Goal: Task Accomplishment & Management: Manage account settings

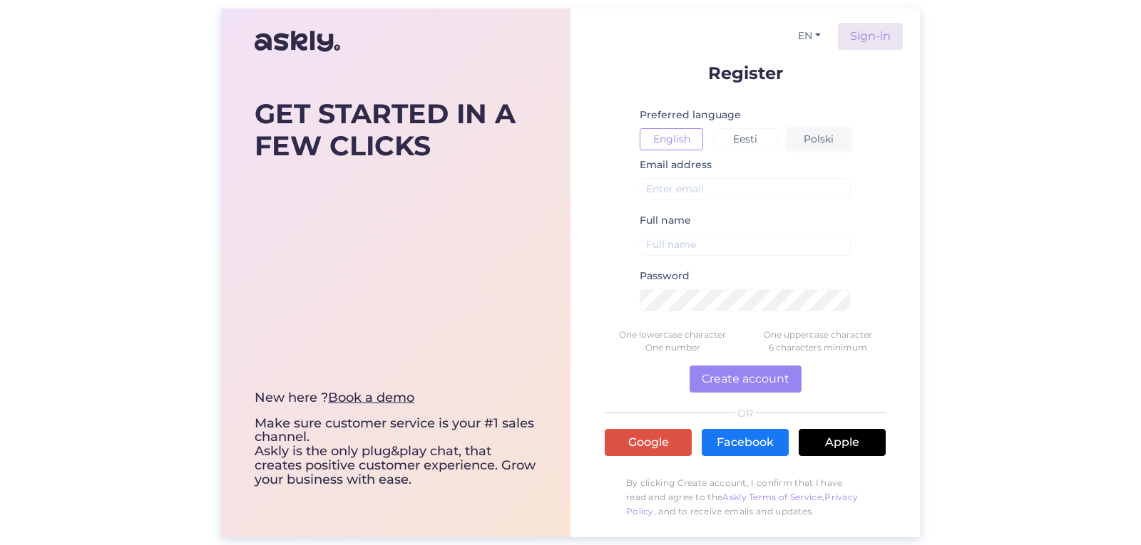
click at [829, 142] on button "Polski" at bounding box center [818, 139] width 63 height 22
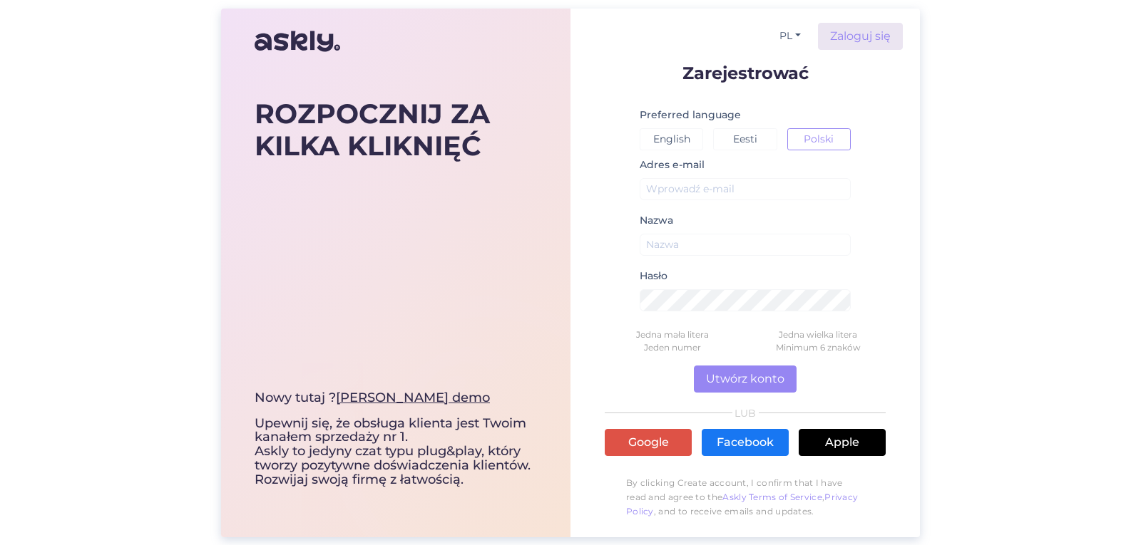
drag, startPoint x: 747, startPoint y: 173, endPoint x: 752, endPoint y: 184, distance: 11.8
click at [747, 175] on div "Adres e-mail" at bounding box center [745, 184] width 211 height 56
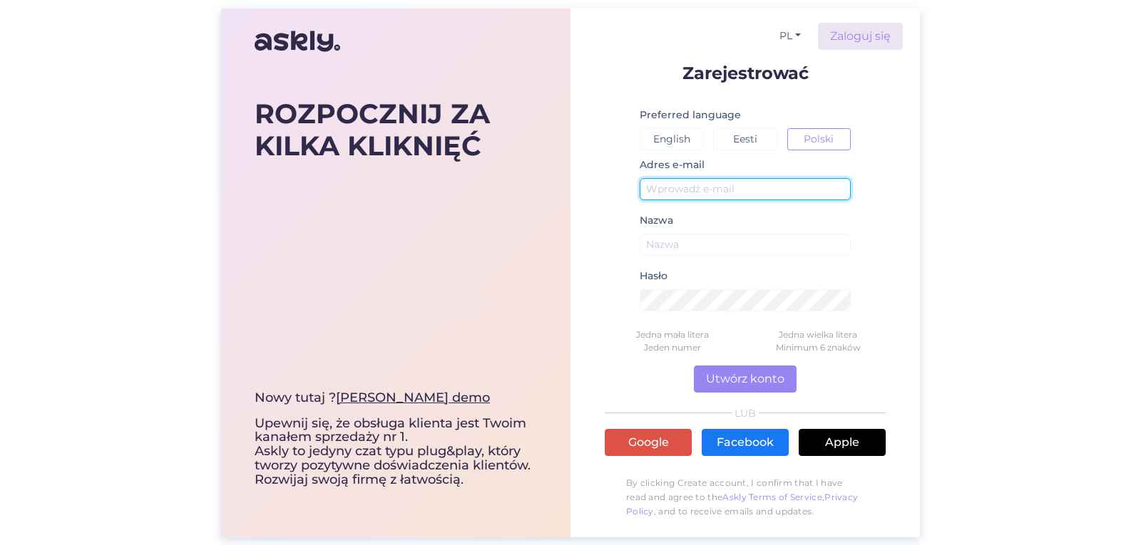
click at [753, 185] on input "text" at bounding box center [745, 189] width 211 height 22
type input "kontakt@he"
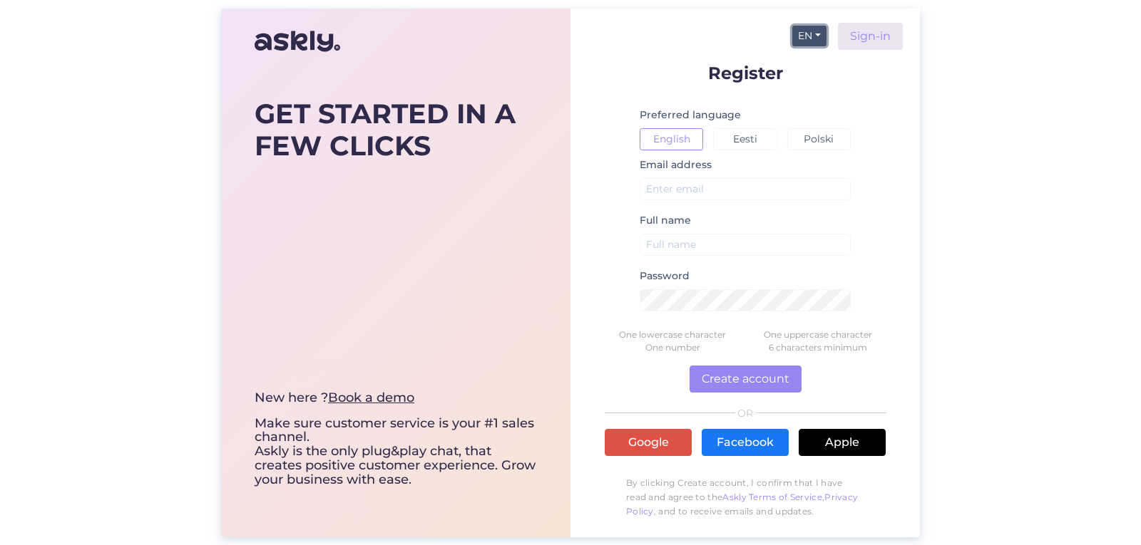
click at [815, 34] on button "EN" at bounding box center [809, 36] width 34 height 21
click at [821, 137] on button "Polski" at bounding box center [818, 139] width 63 height 22
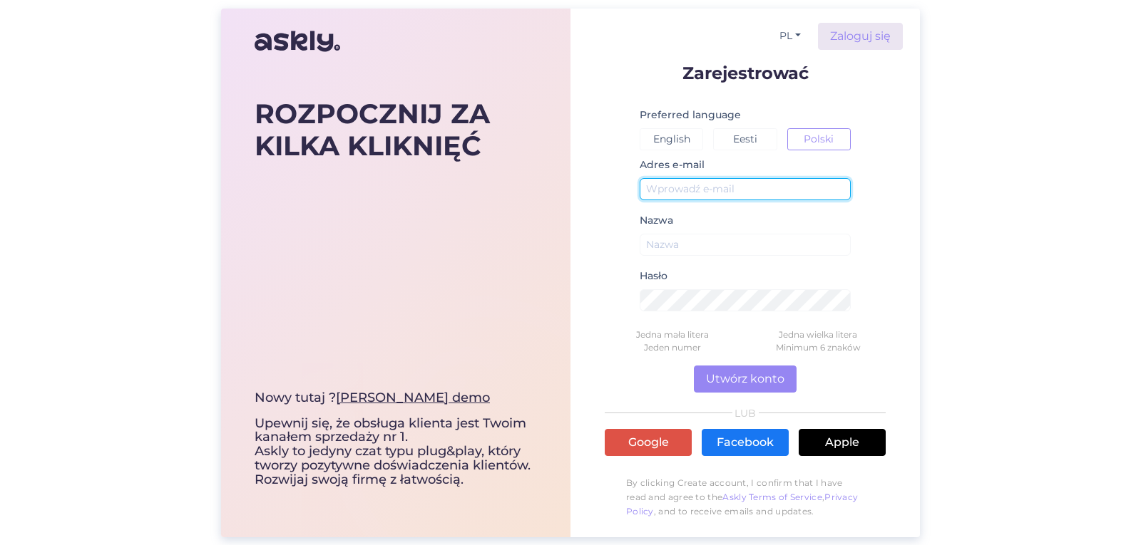
click at [722, 187] on input "text" at bounding box center [745, 189] width 211 height 22
type input "kontakt@heldwerk.de"
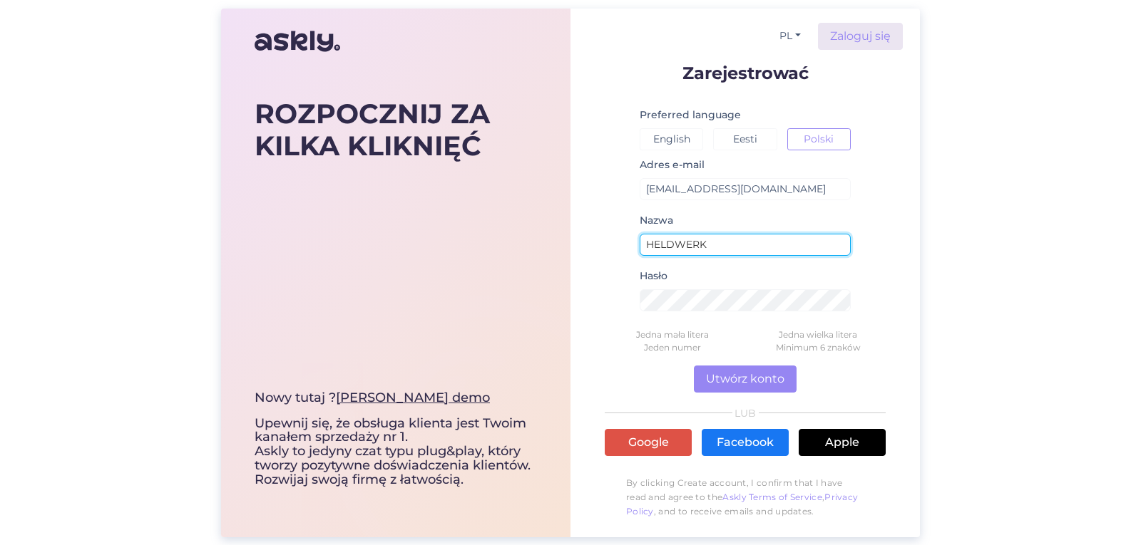
type input "HELDWERK"
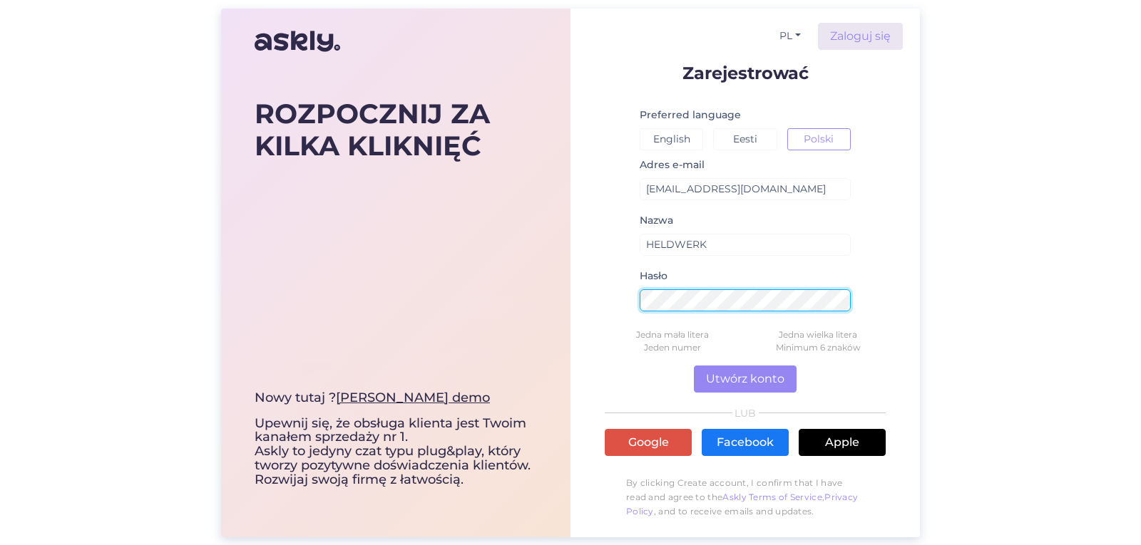
click at [694, 366] on button "Utwórz konto" at bounding box center [745, 379] width 103 height 27
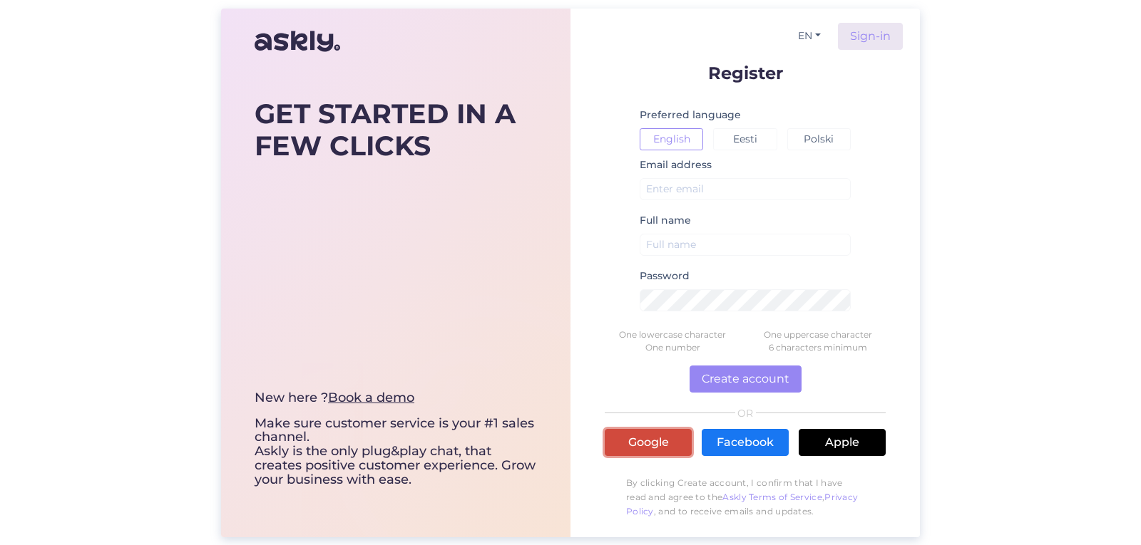
click at [637, 441] on link "Google" at bounding box center [648, 442] width 87 height 27
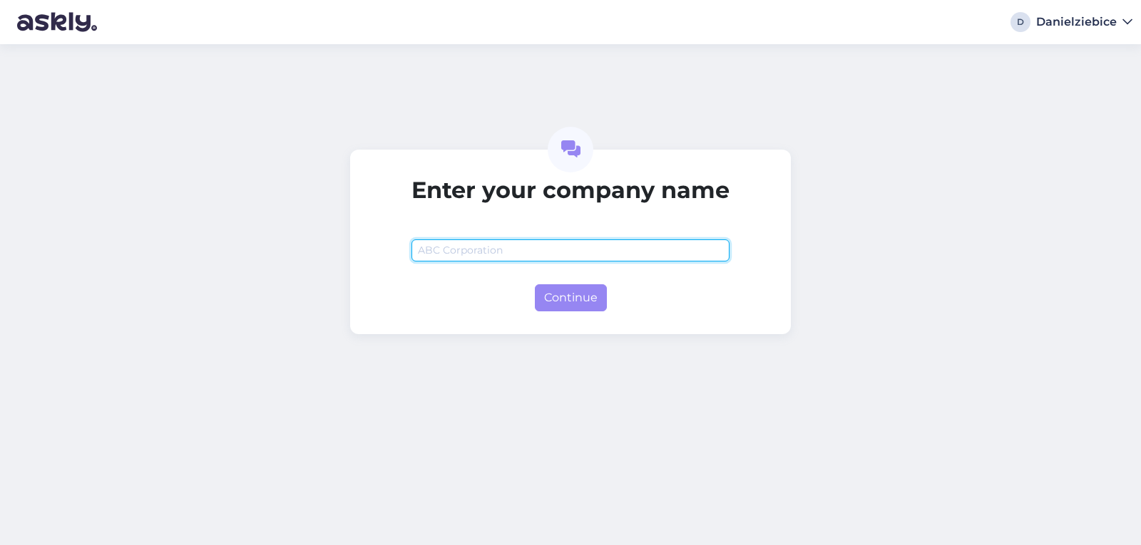
click at [600, 244] on input "text" at bounding box center [570, 251] width 318 height 22
type input "HELDWERK"
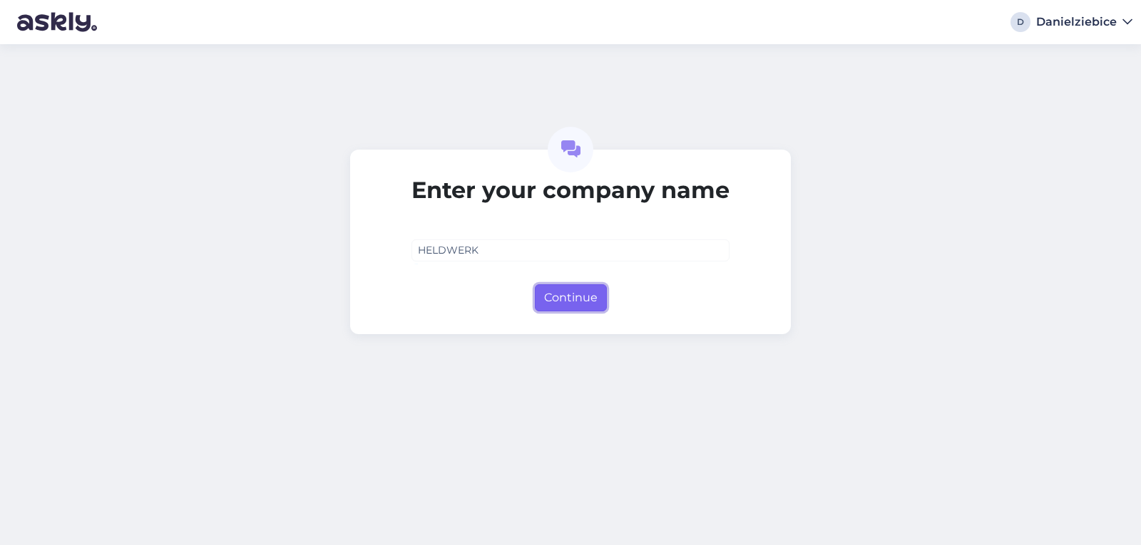
click at [585, 293] on button "Continue" at bounding box center [571, 298] width 72 height 27
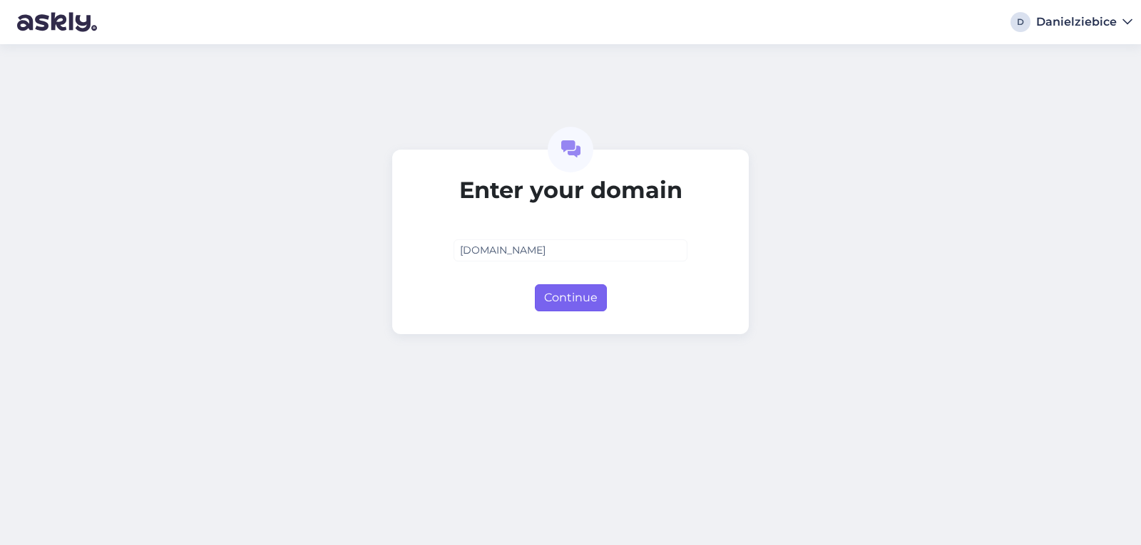
type input "[DOMAIN_NAME]"
click at [567, 297] on button "Continue" at bounding box center [571, 298] width 72 height 27
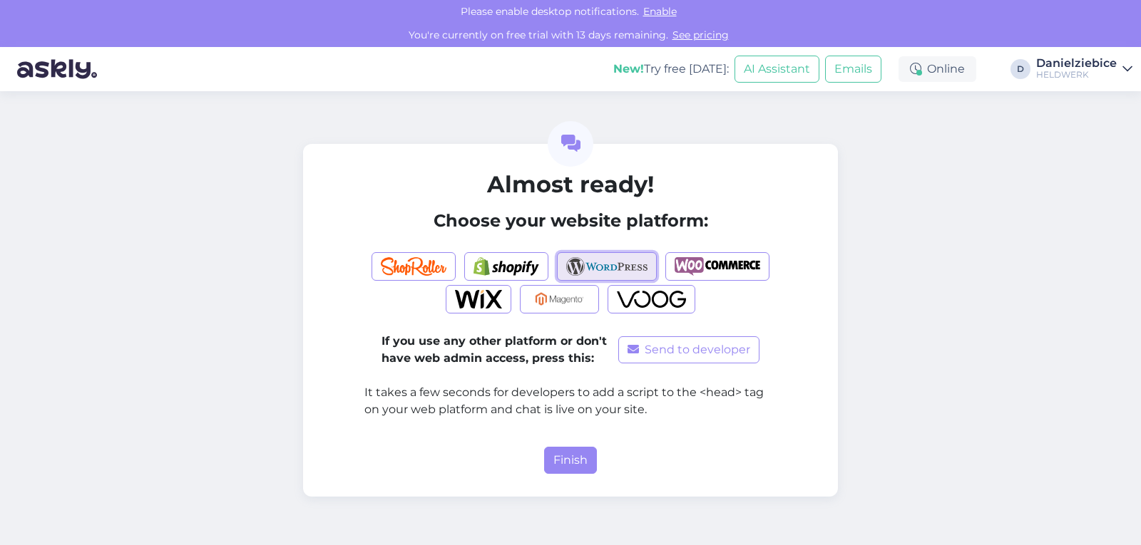
click at [631, 262] on img "button" at bounding box center [607, 266] width 82 height 19
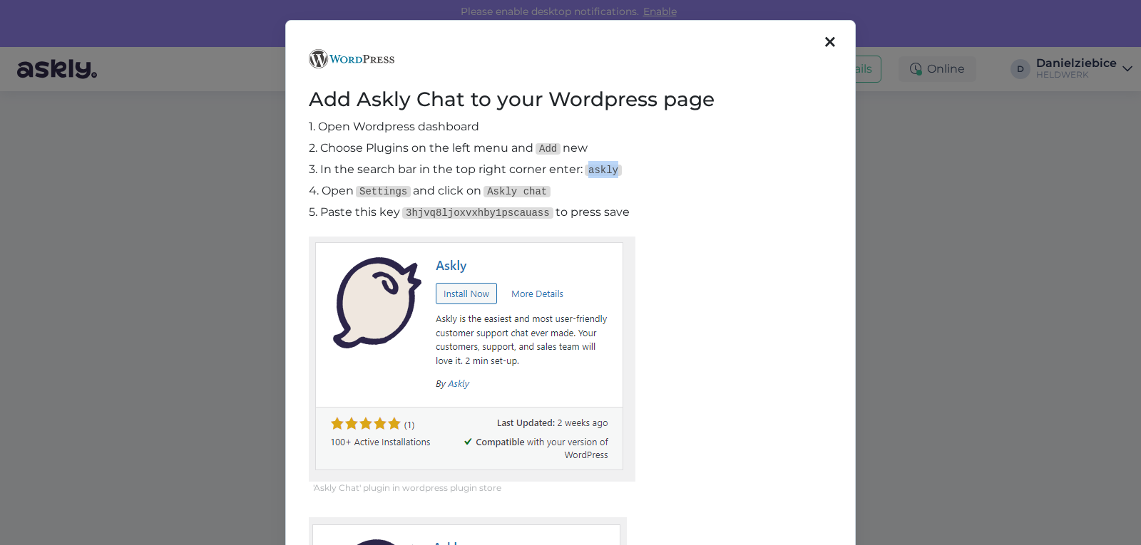
drag, startPoint x: 616, startPoint y: 169, endPoint x: 584, endPoint y: 172, distance: 32.2
click at [584, 172] on p "3. In the search bar in the top right corner enter: askly" at bounding box center [570, 169] width 523 height 17
copy code "askly"
drag, startPoint x: 533, startPoint y: 215, endPoint x: 402, endPoint y: 220, distance: 131.3
click at [402, 220] on p "5. Paste this key 3hjvq8ljoxvxhby1pscauass to press save" at bounding box center [570, 212] width 523 height 17
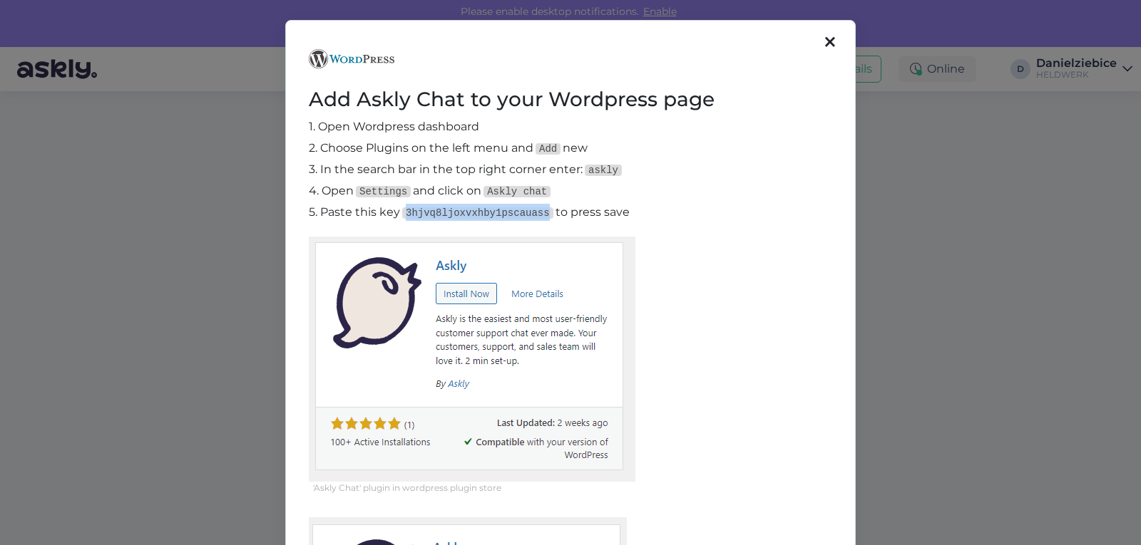
copy code "3hjvq8ljoxvxhby1pscauass"
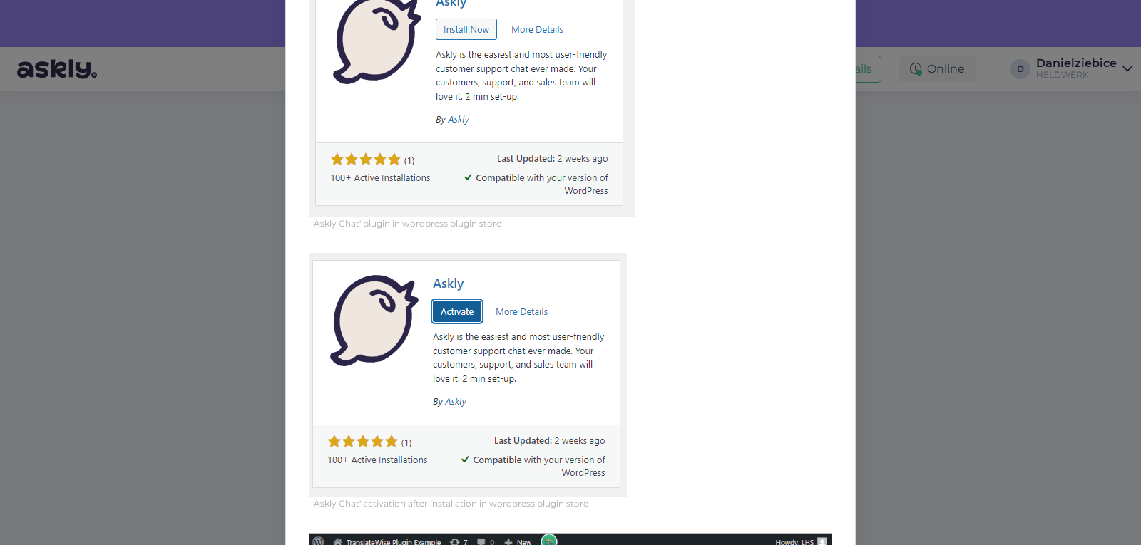
scroll to position [138, 0]
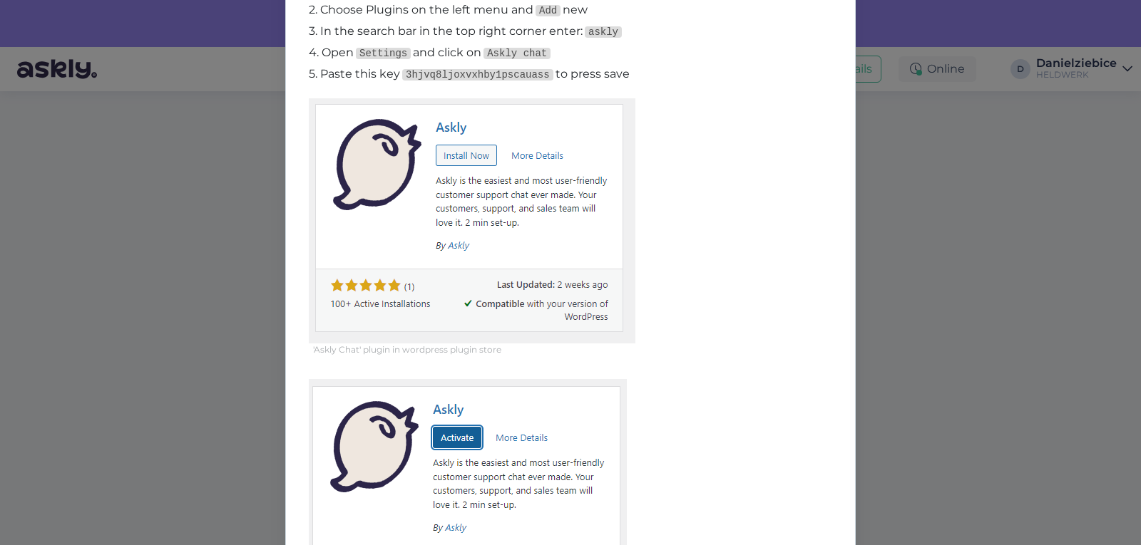
click at [968, 343] on div "Add Askly Chat to your Wordpress page 1. Open Wordpress dashboard 2. Choose Plu…" at bounding box center [570, 272] width 1141 height 545
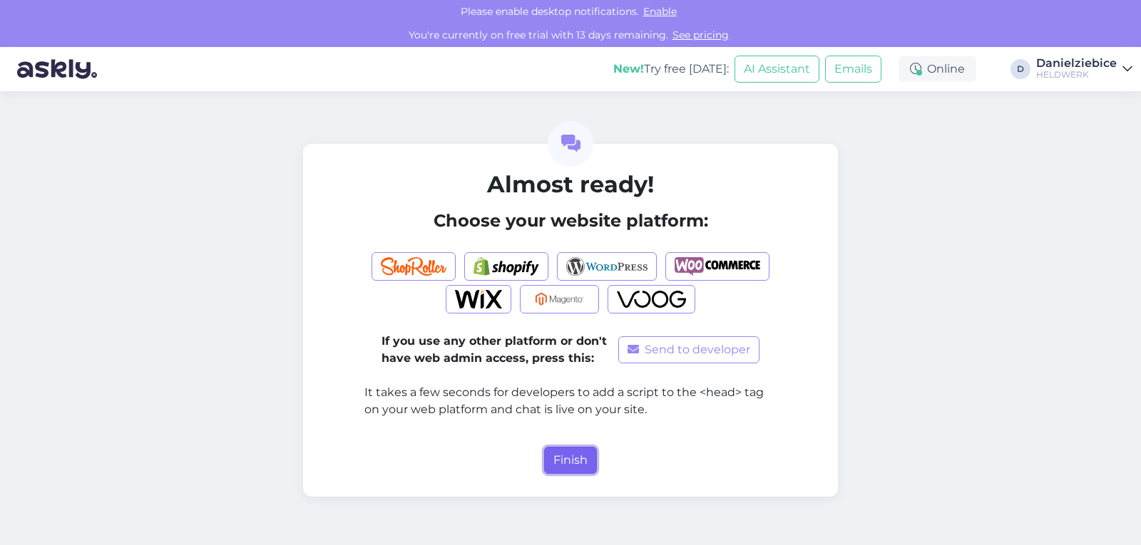
click at [583, 460] on button "Finish" at bounding box center [570, 460] width 53 height 27
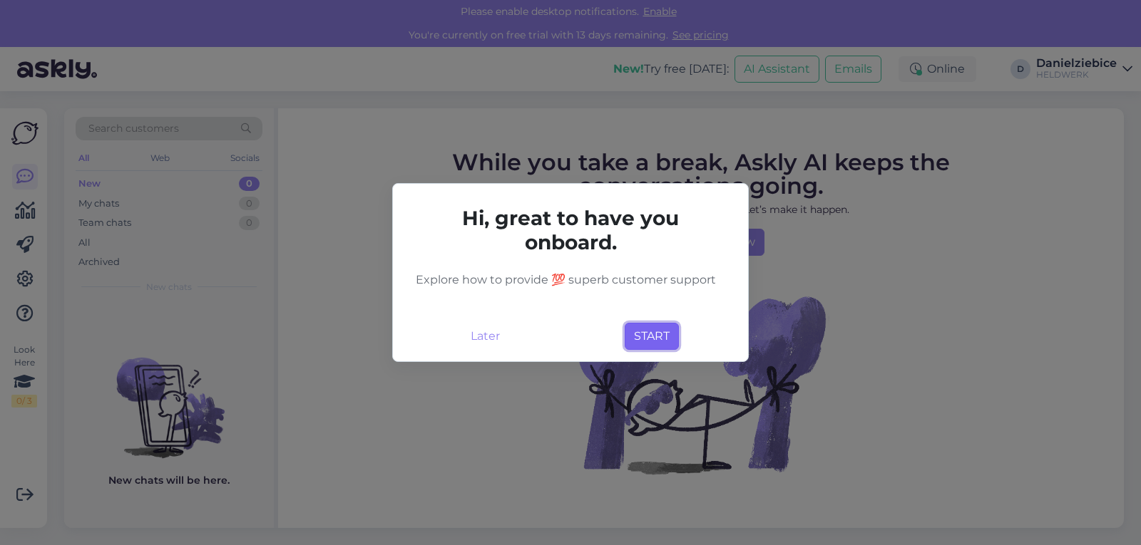
click at [665, 338] on button "START" at bounding box center [652, 336] width 54 height 27
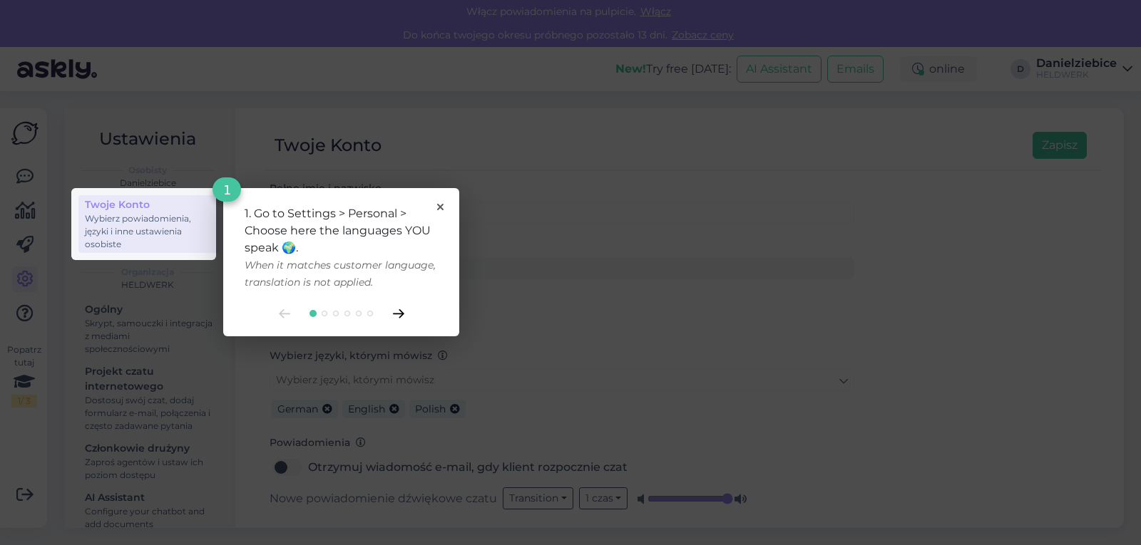
click at [400, 317] on icon at bounding box center [398, 314] width 10 height 8
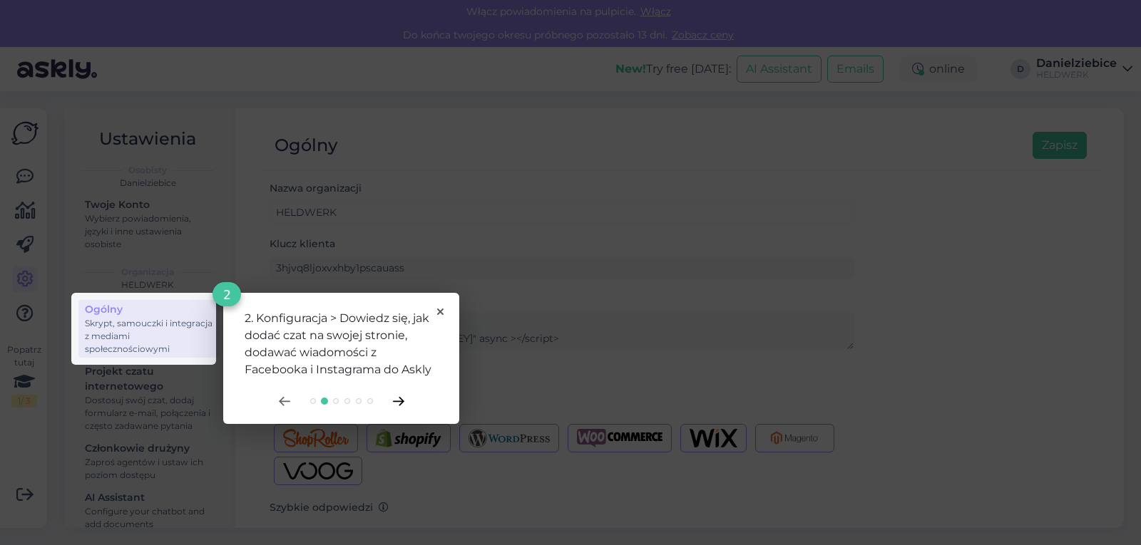
click at [397, 404] on icon at bounding box center [398, 401] width 11 height 9
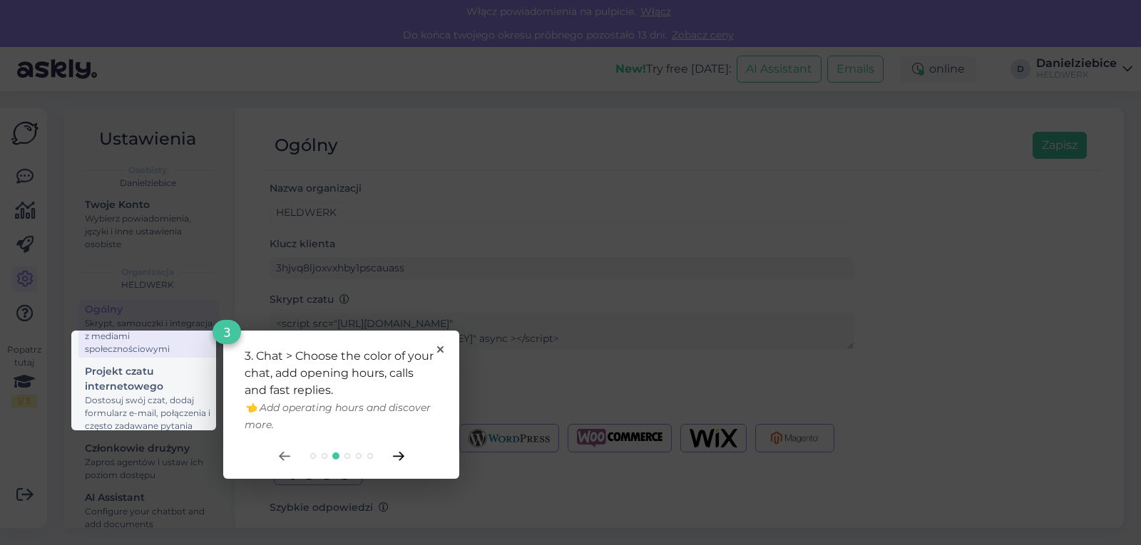
scroll to position [24, 0]
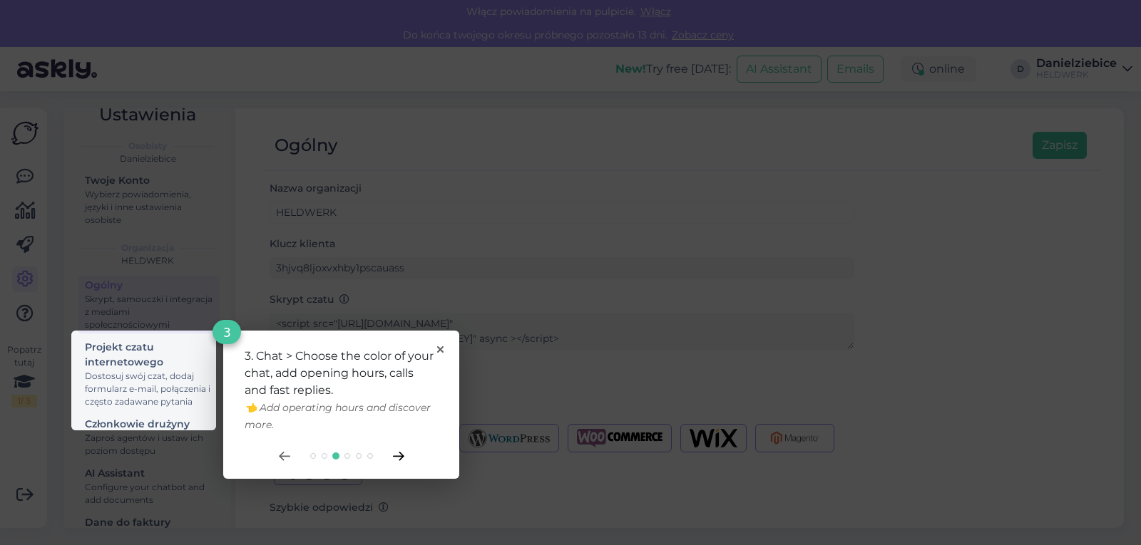
click at [401, 459] on icon at bounding box center [398, 456] width 11 height 9
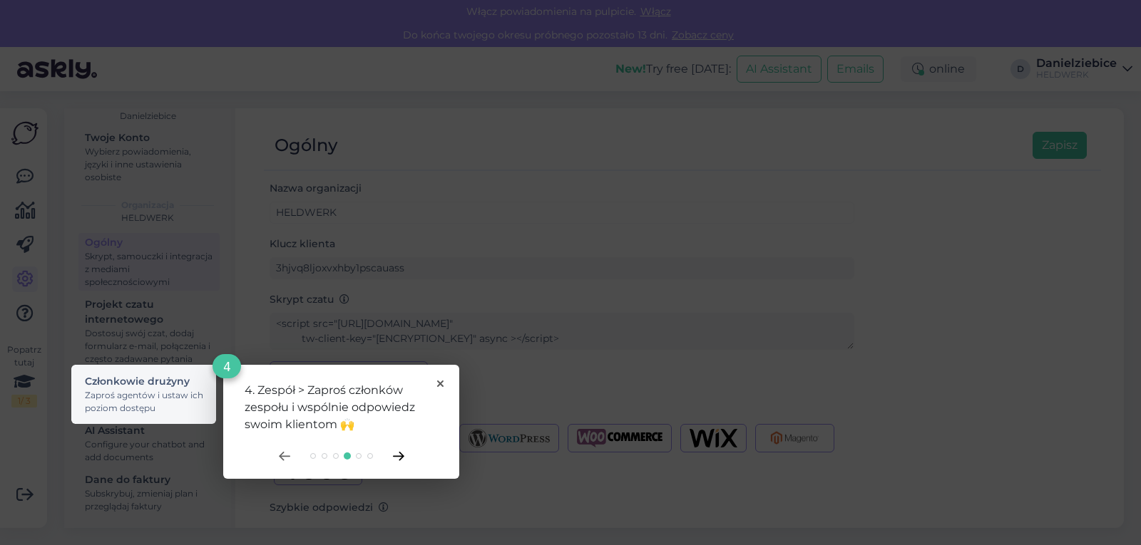
click at [394, 459] on icon at bounding box center [398, 456] width 11 height 9
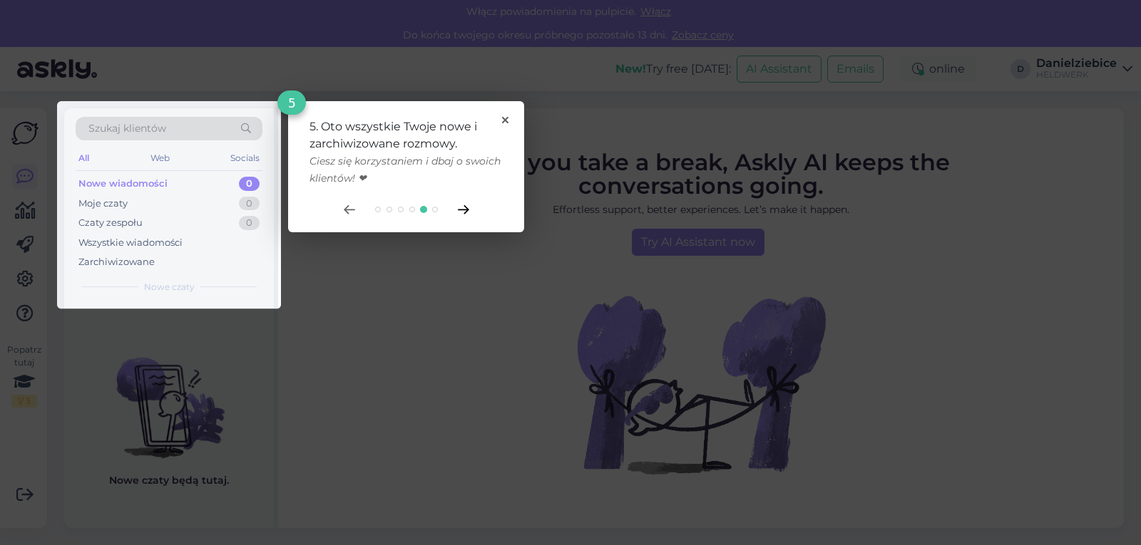
click at [466, 214] on icon at bounding box center [463, 209] width 11 height 9
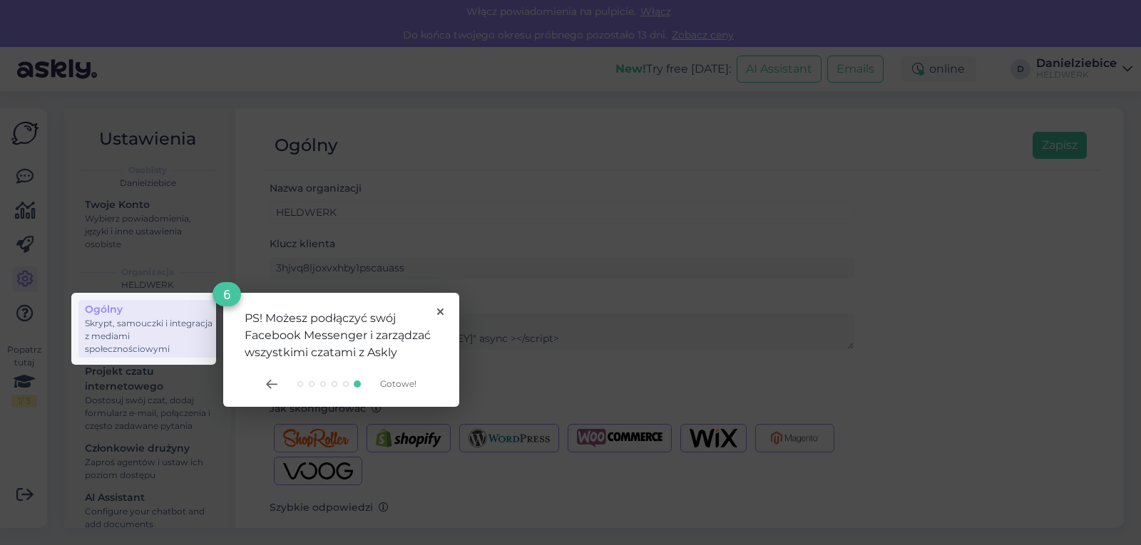
click at [402, 385] on span "Gotowe!" at bounding box center [398, 384] width 36 height 11
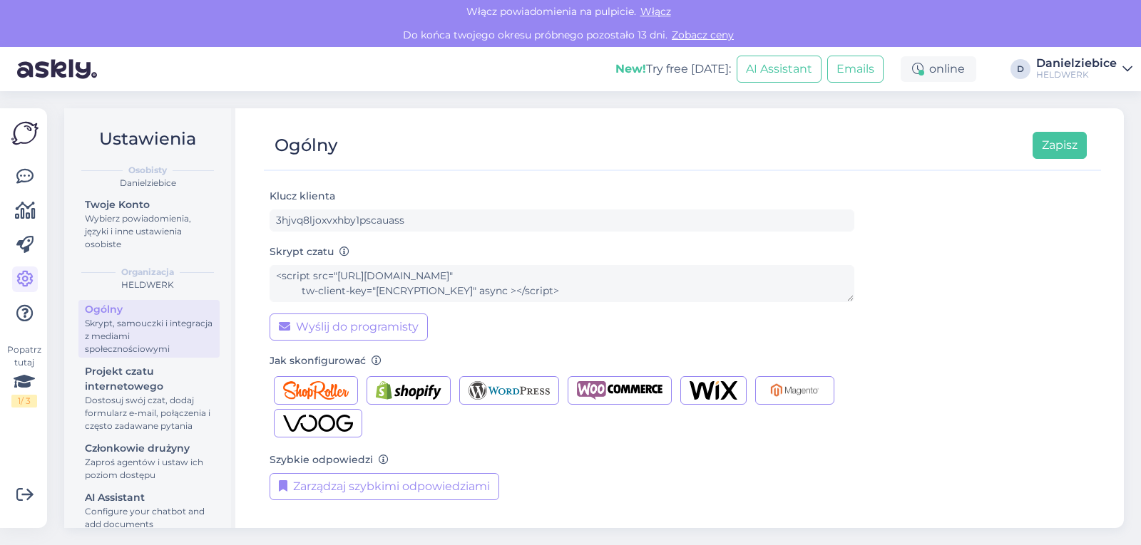
scroll to position [71, 0]
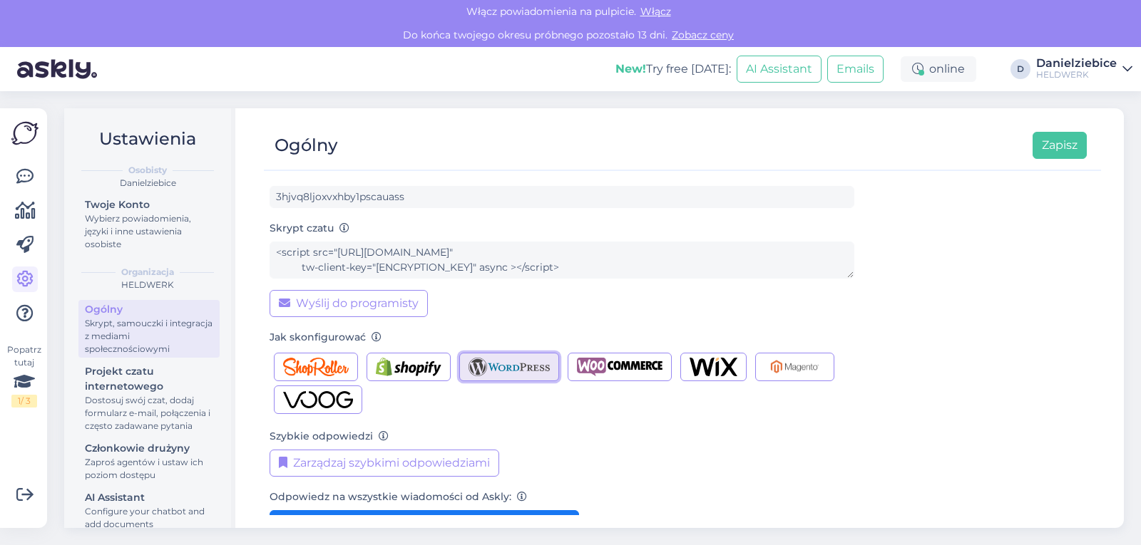
click at [521, 370] on img "button" at bounding box center [509, 367] width 82 height 19
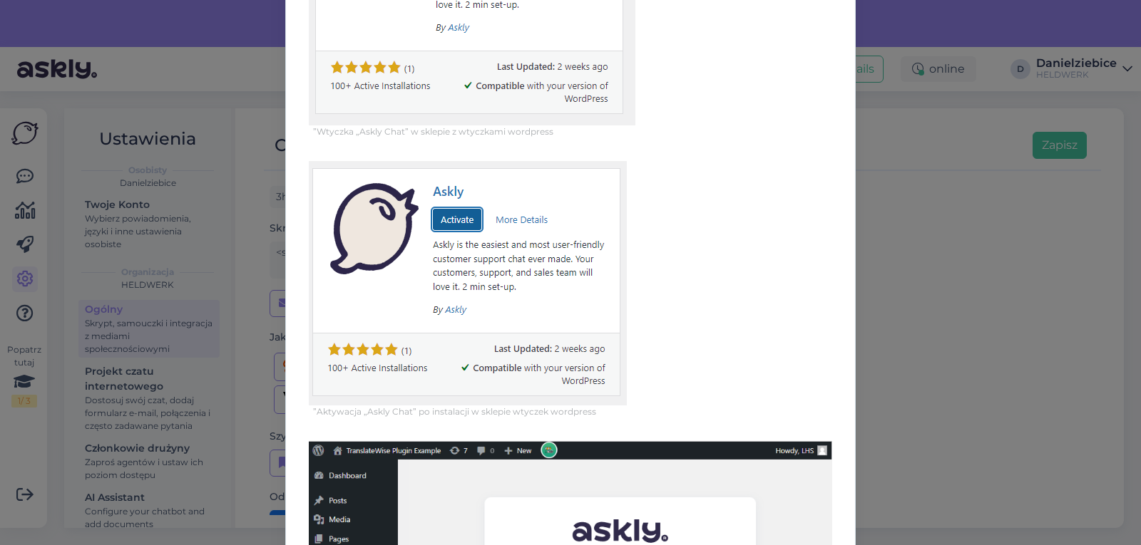
scroll to position [780, 0]
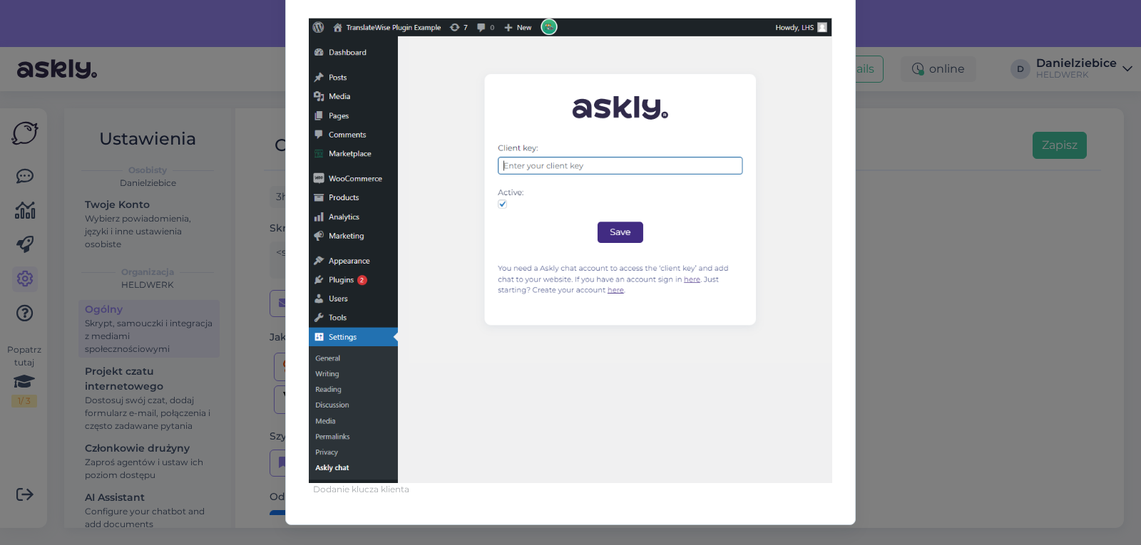
click at [934, 265] on div "Dodaj Askly Chat do swojej strony Wordpress 1. Otwórz pulpit nawigacyjny Wordpr…" at bounding box center [570, 272] width 1141 height 545
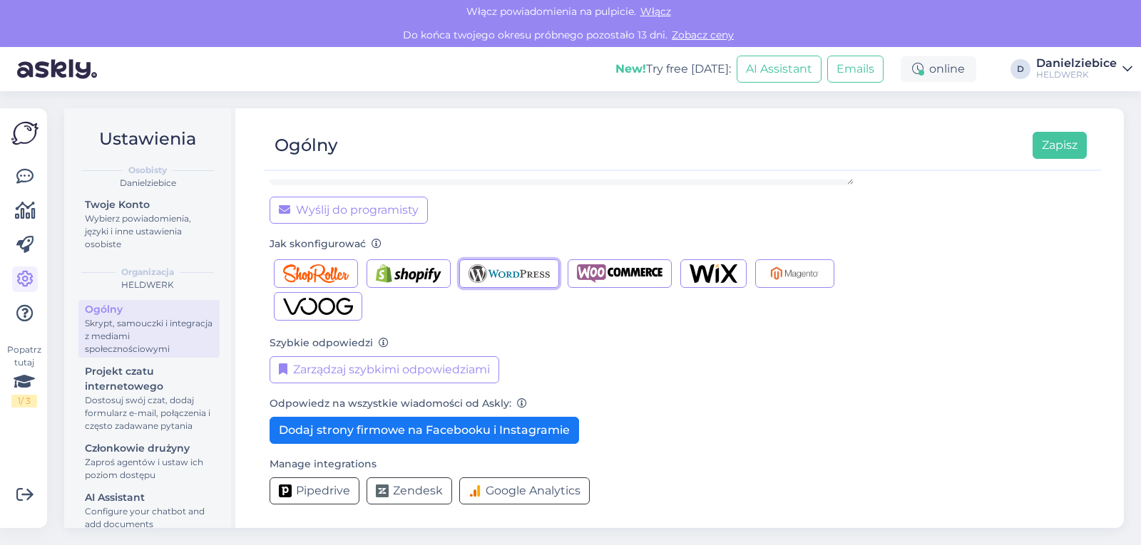
scroll to position [165, 0]
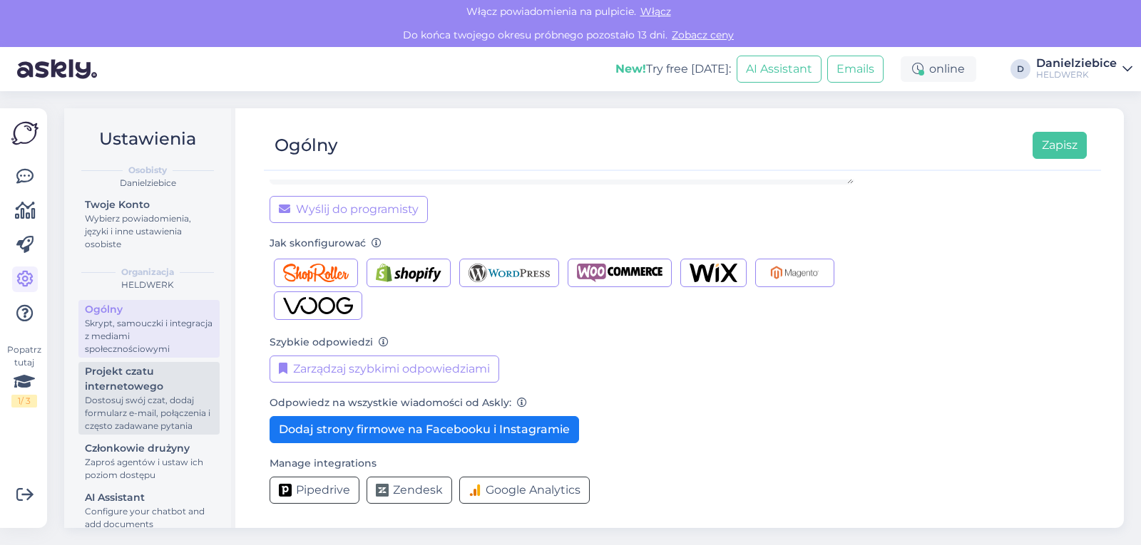
click at [168, 394] on div "Projekt czatu internetowego" at bounding box center [149, 379] width 128 height 30
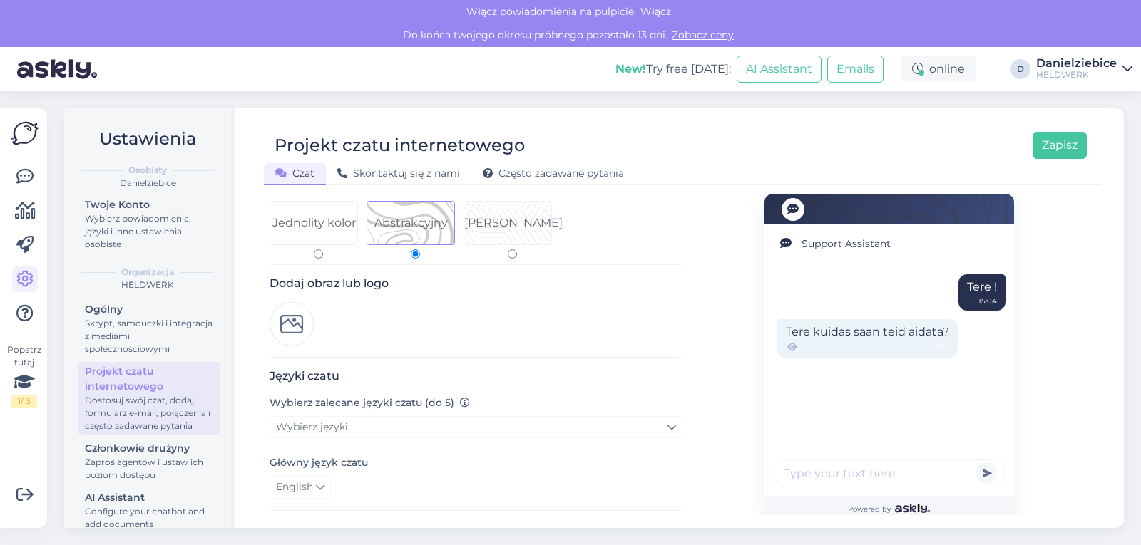
scroll to position [71, 0]
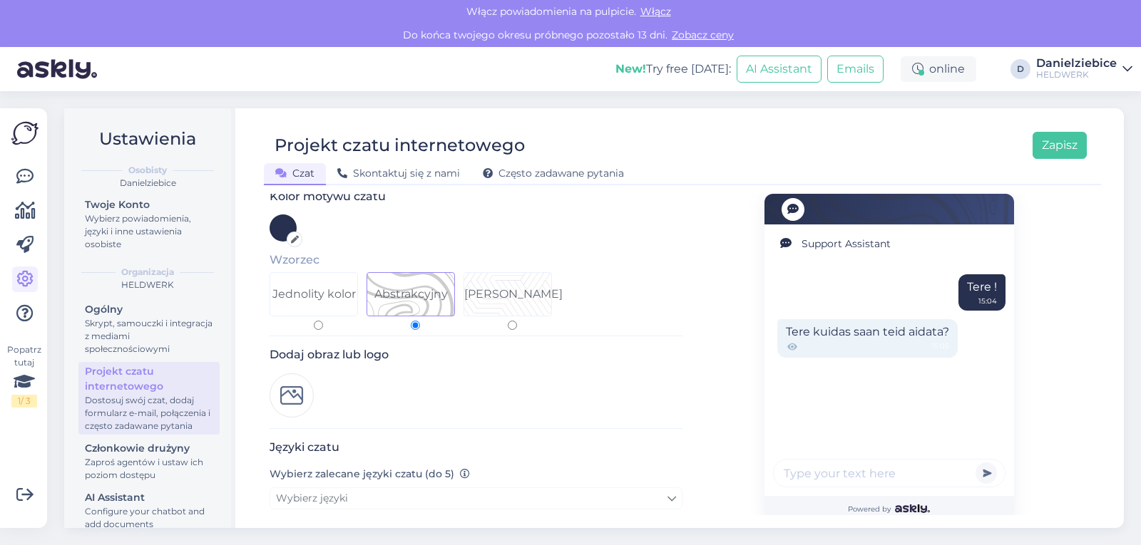
click at [510, 326] on input "Grafika liniowa" at bounding box center [512, 325] width 9 height 9
radio input "true"
click at [322, 325] on input "Jednolity kolor" at bounding box center [318, 325] width 9 height 9
radio input "true"
click at [416, 325] on input "Abstrakcyjny" at bounding box center [415, 325] width 9 height 9
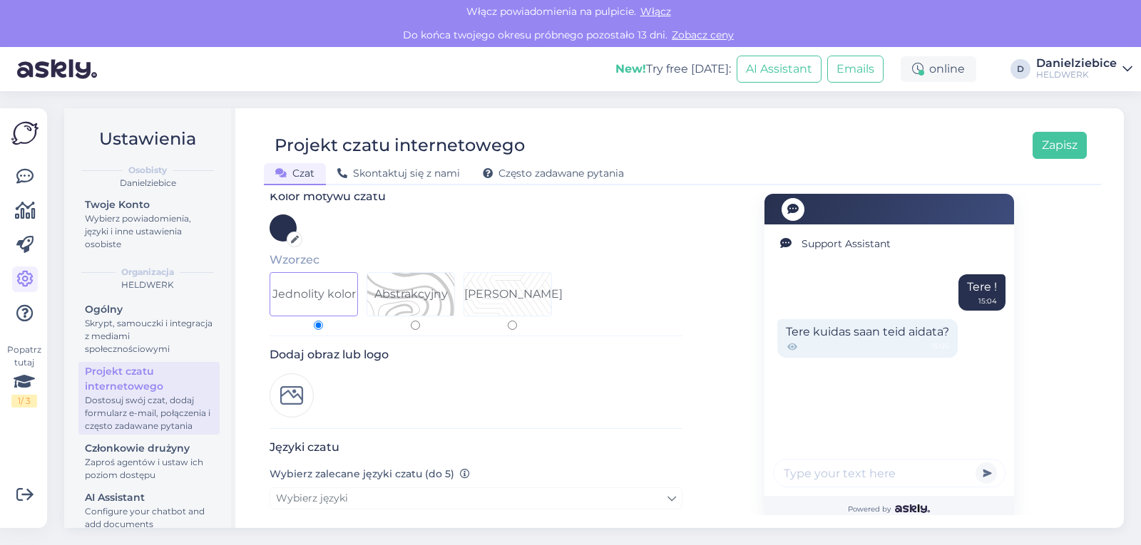
radio input "true"
click at [301, 393] on img at bounding box center [292, 396] width 44 height 44
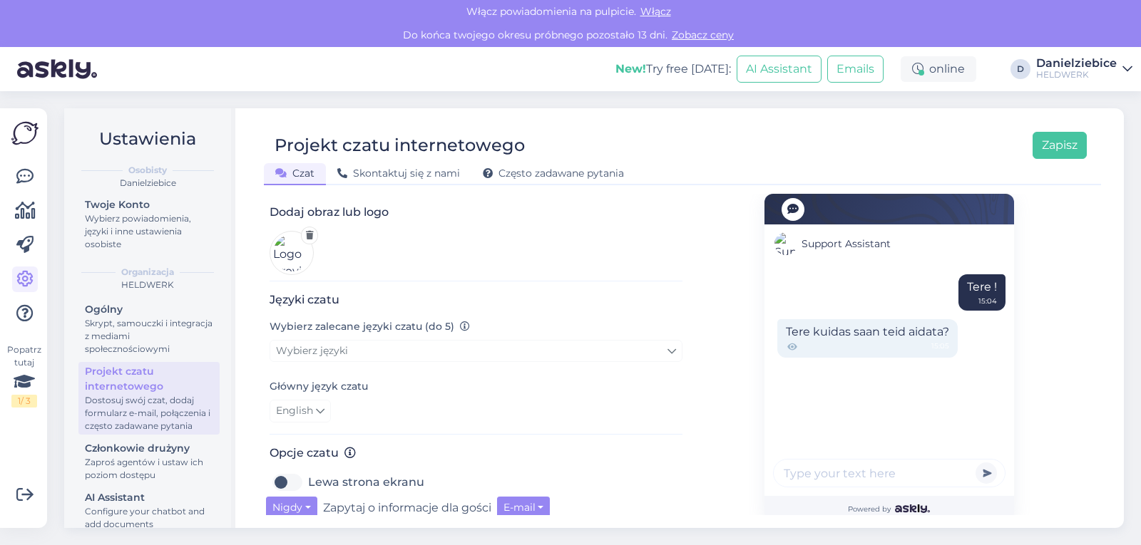
click at [325, 329] on label "Wybierz zalecane języki czatu (do 5)" at bounding box center [370, 326] width 200 height 15
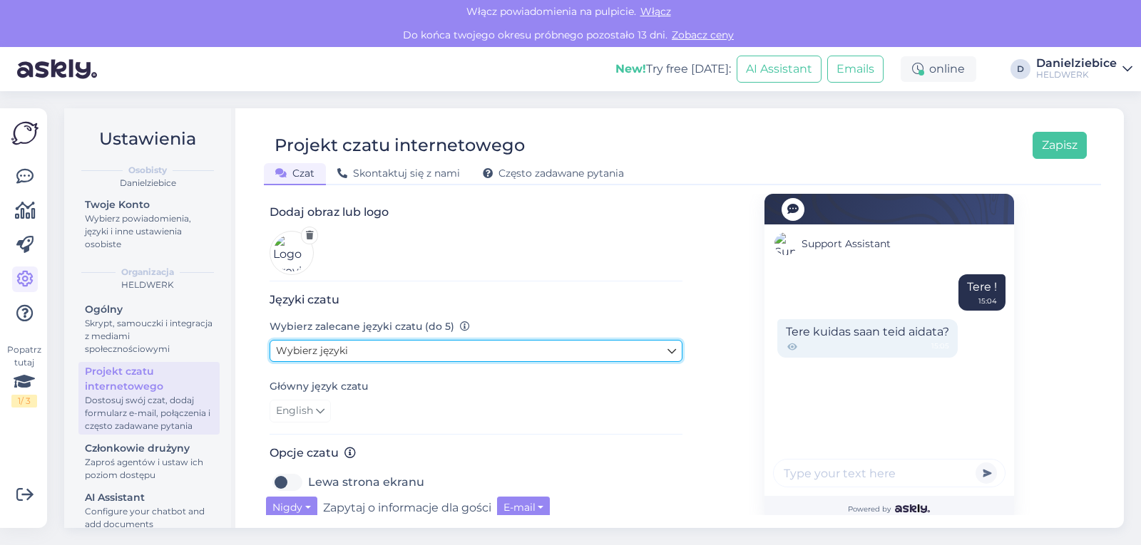
click at [330, 356] on span "Wybierz języki" at bounding box center [312, 350] width 72 height 13
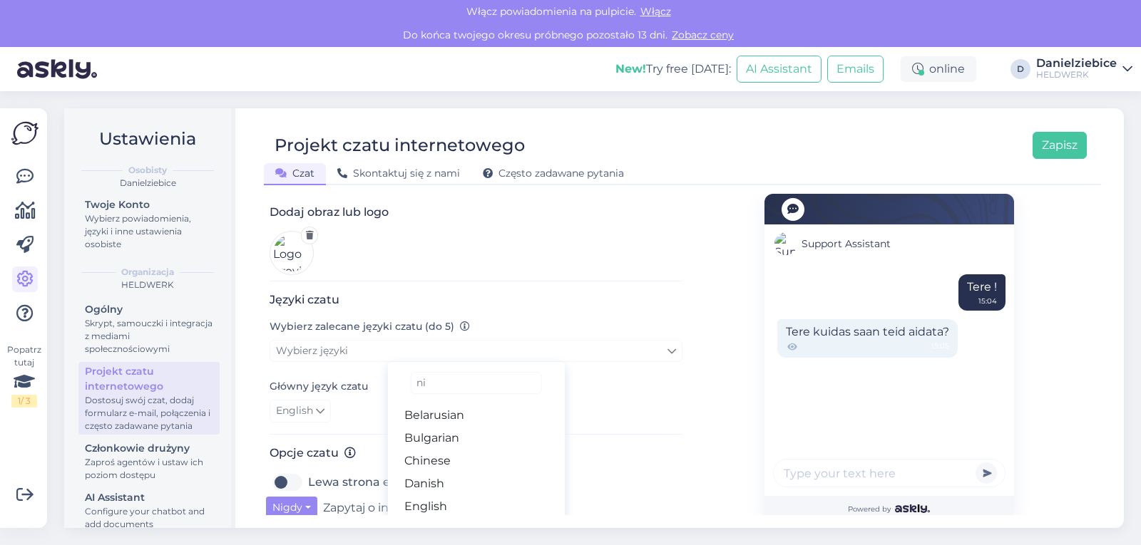
type input "n"
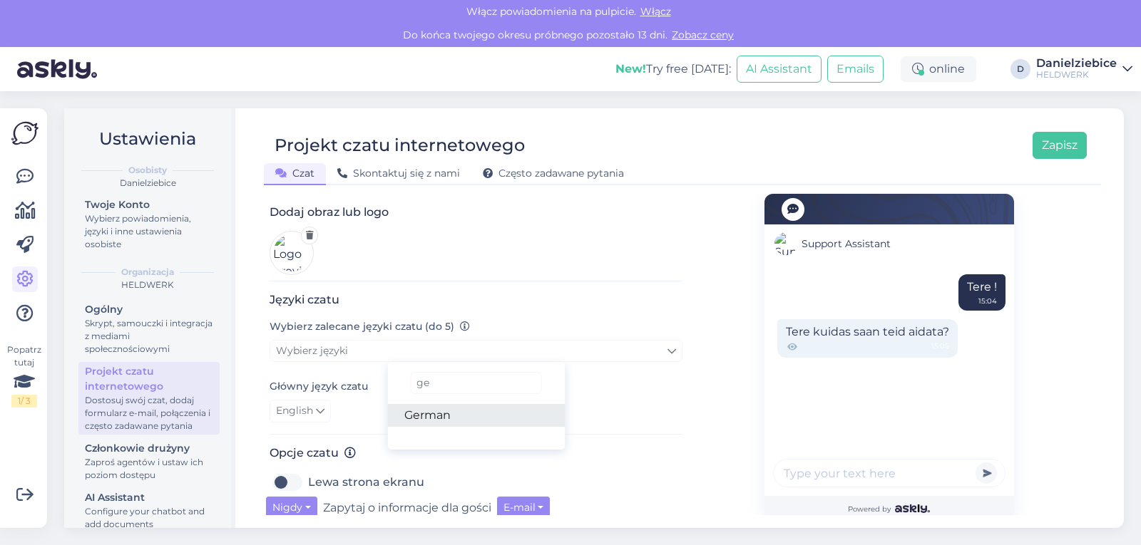
click at [449, 424] on link "German" at bounding box center [476, 415] width 178 height 23
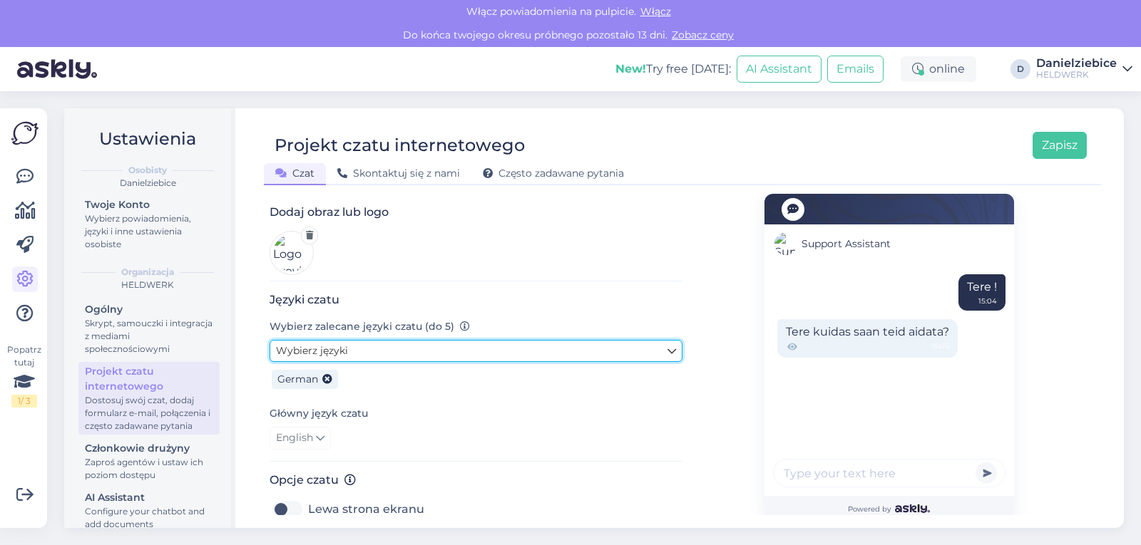
click at [347, 359] on link "Wybierz języki" at bounding box center [476, 351] width 413 height 22
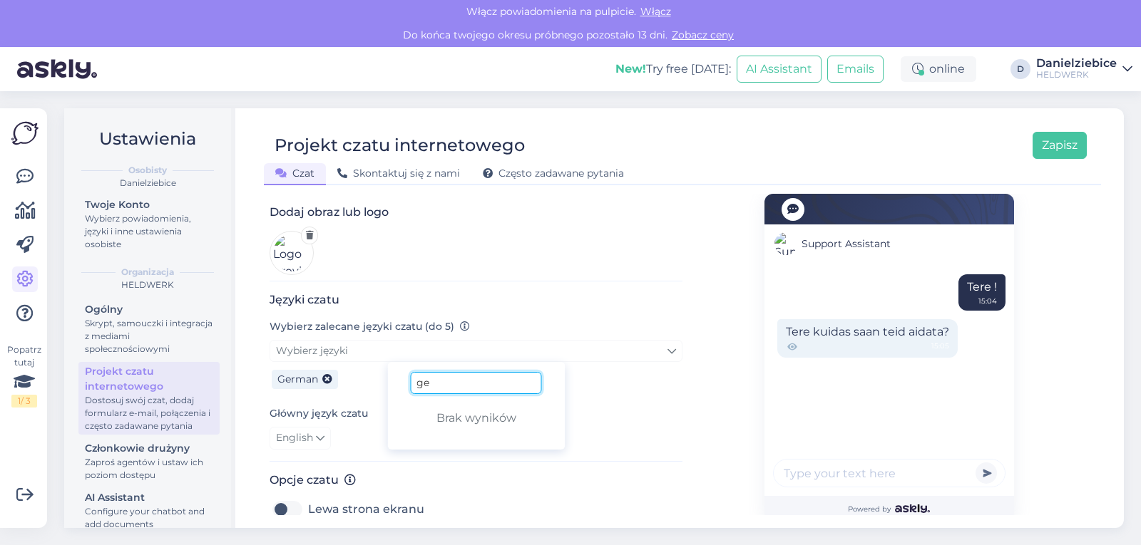
drag, startPoint x: 445, startPoint y: 391, endPoint x: 421, endPoint y: 389, distance: 24.3
click at [421, 389] on input "ge" at bounding box center [475, 383] width 131 height 22
click at [445, 417] on link "Polish" at bounding box center [476, 415] width 178 height 23
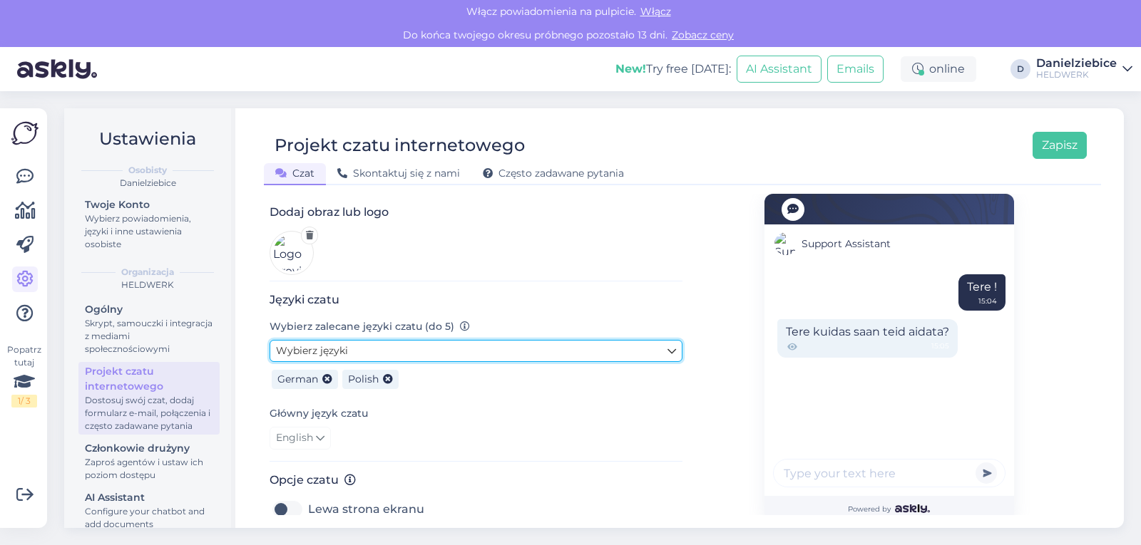
click at [348, 348] on link "Wybierz języki" at bounding box center [476, 351] width 413 height 22
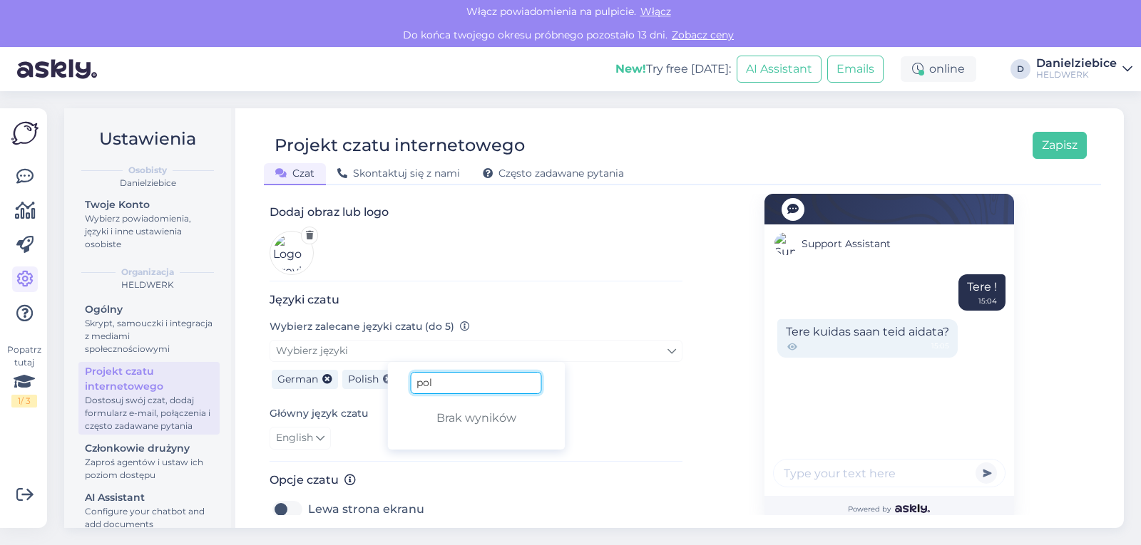
drag, startPoint x: 455, startPoint y: 382, endPoint x: 422, endPoint y: 384, distance: 32.9
click at [422, 384] on input "pol" at bounding box center [475, 383] width 131 height 22
click at [438, 419] on link "English" at bounding box center [476, 415] width 178 height 23
drag, startPoint x: 430, startPoint y: 384, endPoint x: 376, endPoint y: 382, distance: 53.5
click at [376, 382] on div "German Polish English" at bounding box center [476, 377] width 413 height 31
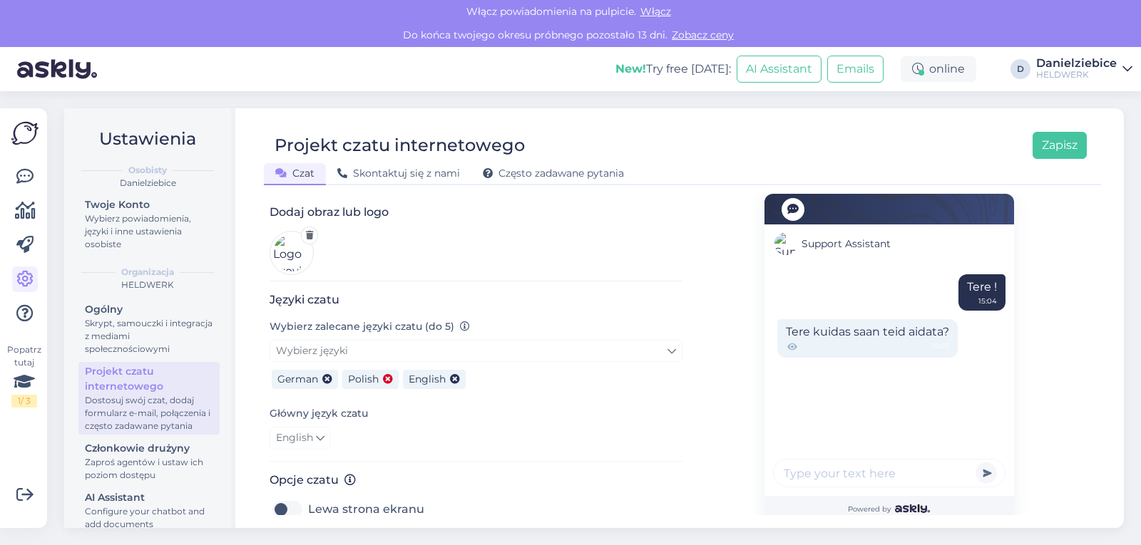
click at [389, 384] on icon at bounding box center [388, 380] width 10 height 10
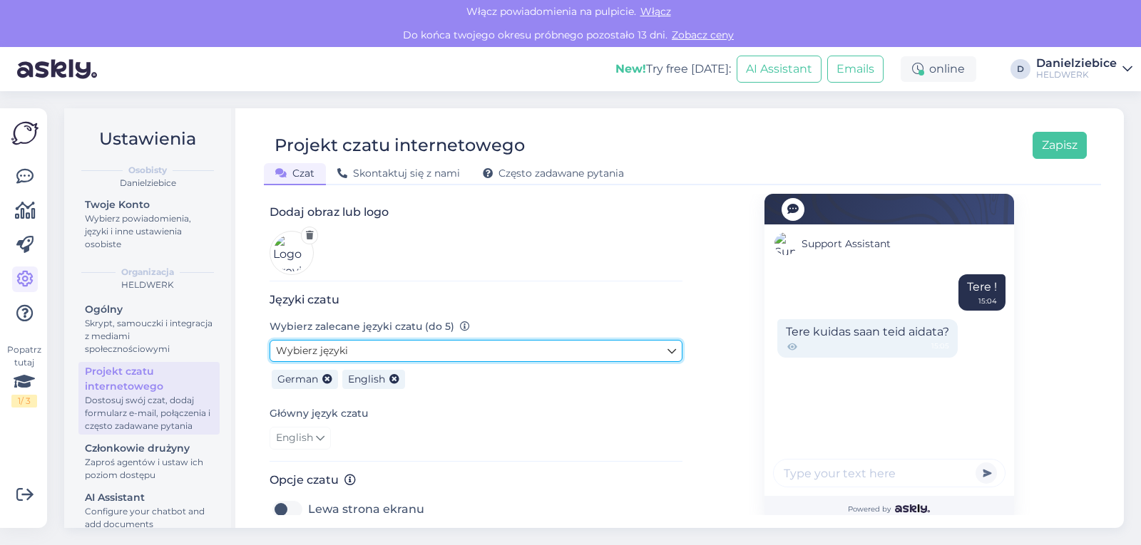
click at [369, 357] on link "Wybierz języki" at bounding box center [476, 351] width 413 height 22
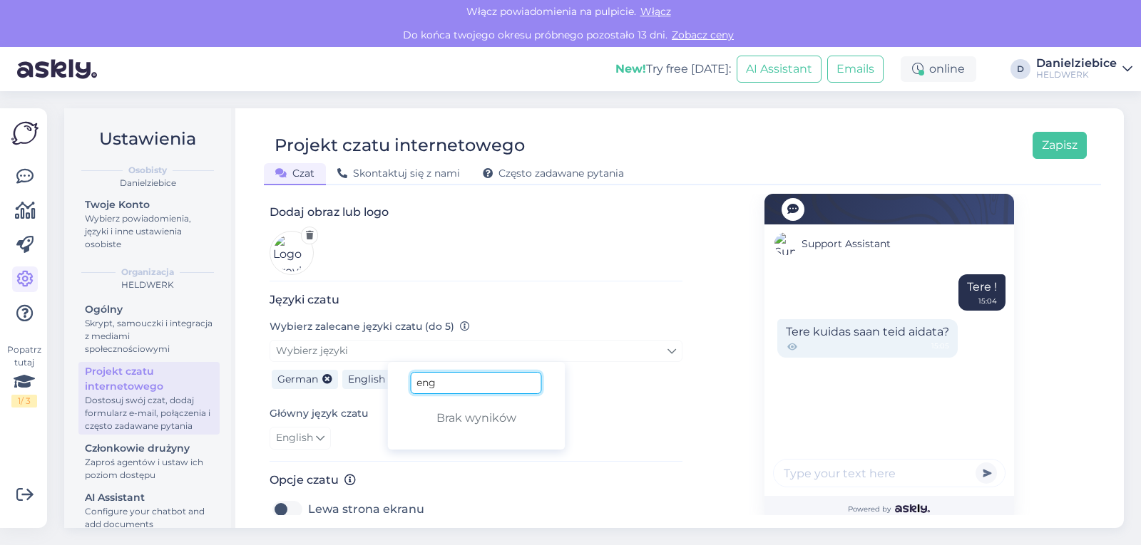
click at [392, 387] on div "Wybierz języki eng Brak wyników German English" at bounding box center [476, 366] width 413 height 53
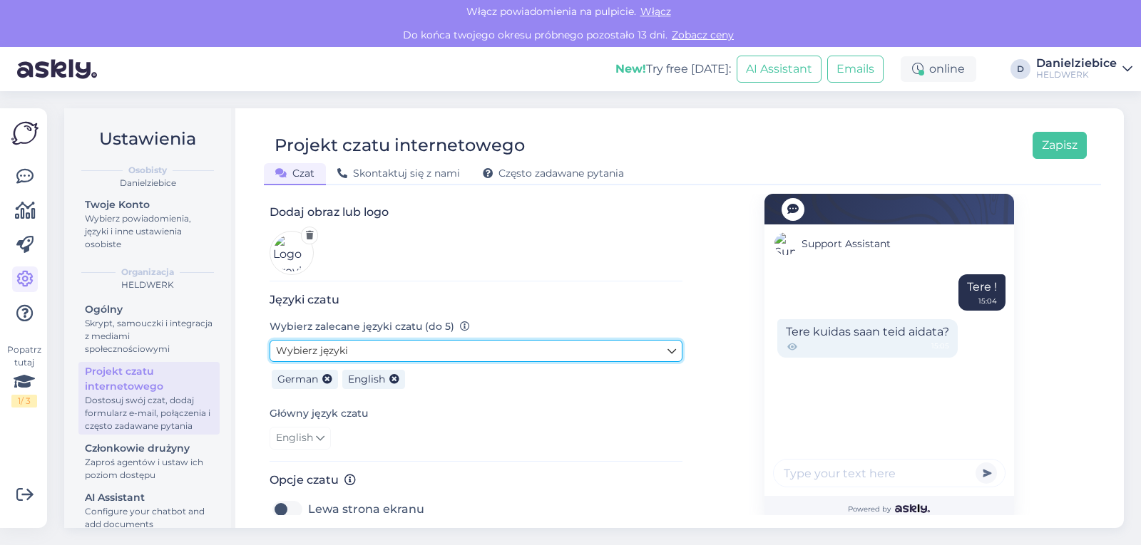
click at [411, 354] on link "Wybierz języki" at bounding box center [476, 351] width 413 height 22
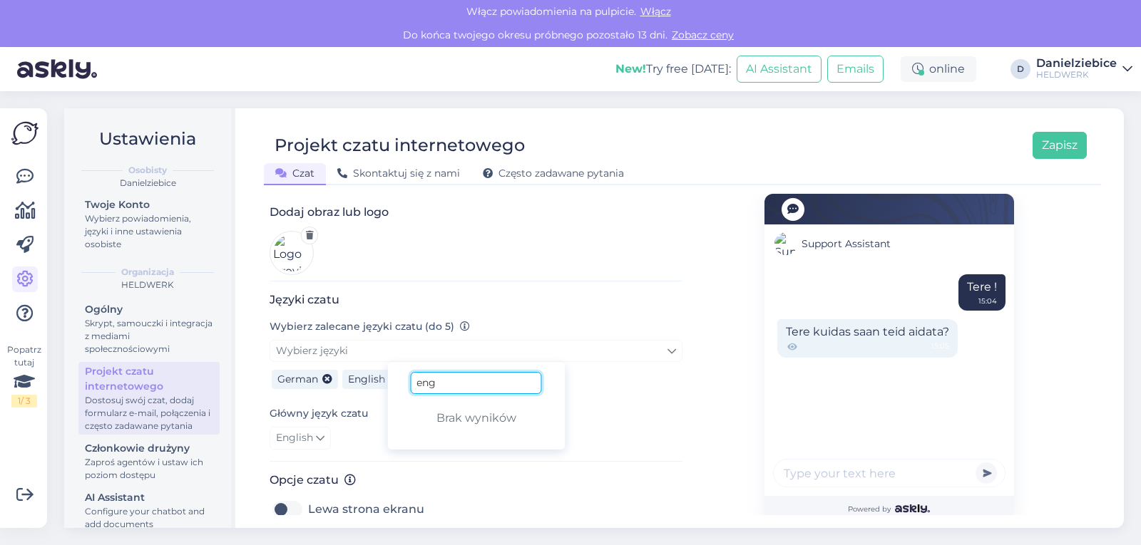
click at [458, 392] on input "eng" at bounding box center [475, 383] width 131 height 22
type input "e"
type input "pol"
click at [459, 415] on link "Polish" at bounding box center [476, 415] width 178 height 23
click at [313, 444] on span "English" at bounding box center [294, 439] width 37 height 16
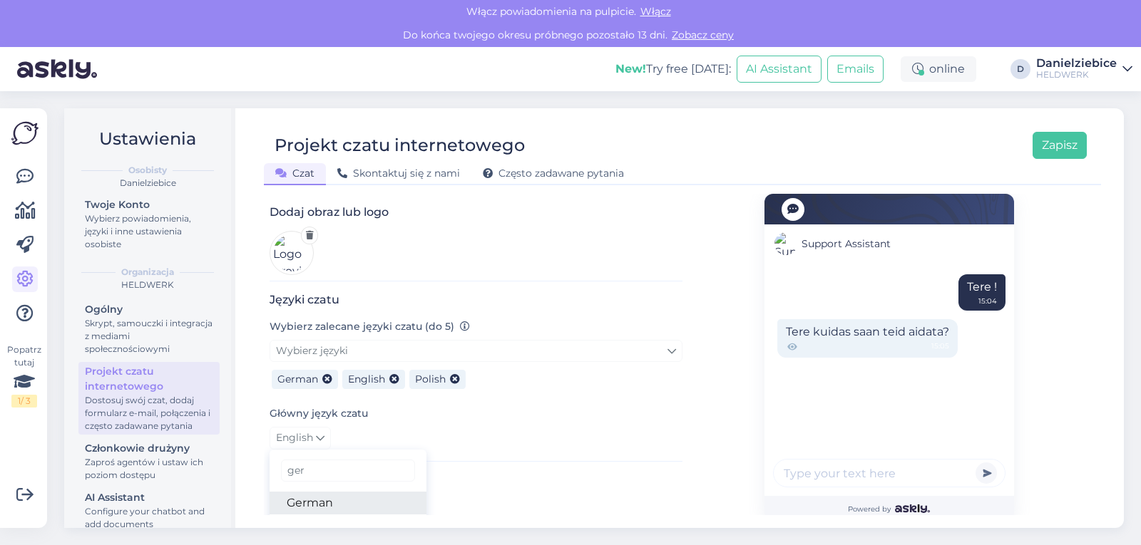
type input "ger"
click at [327, 508] on link "German" at bounding box center [348, 503] width 157 height 23
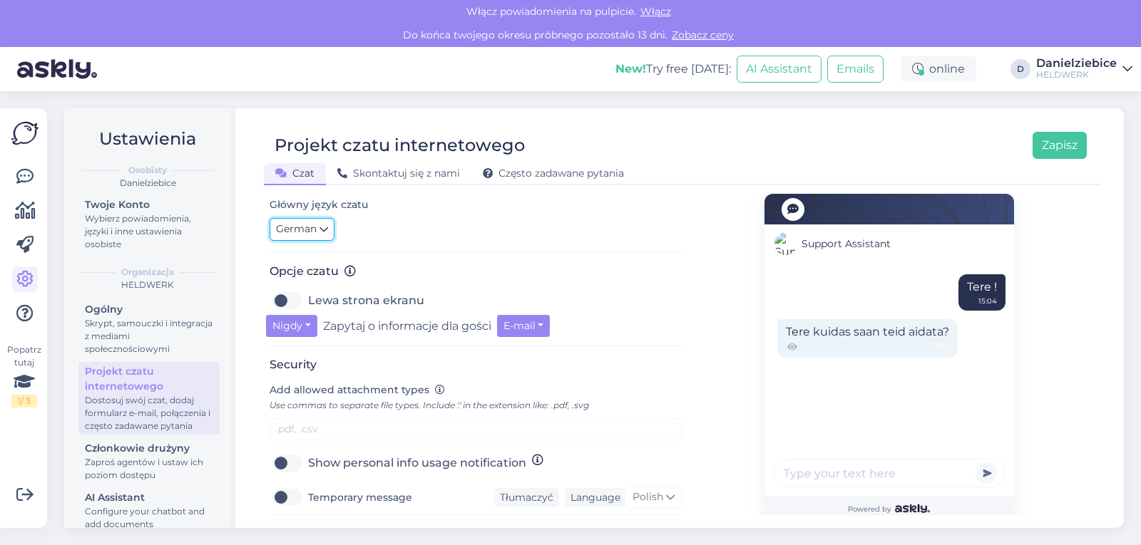
scroll to position [428, 0]
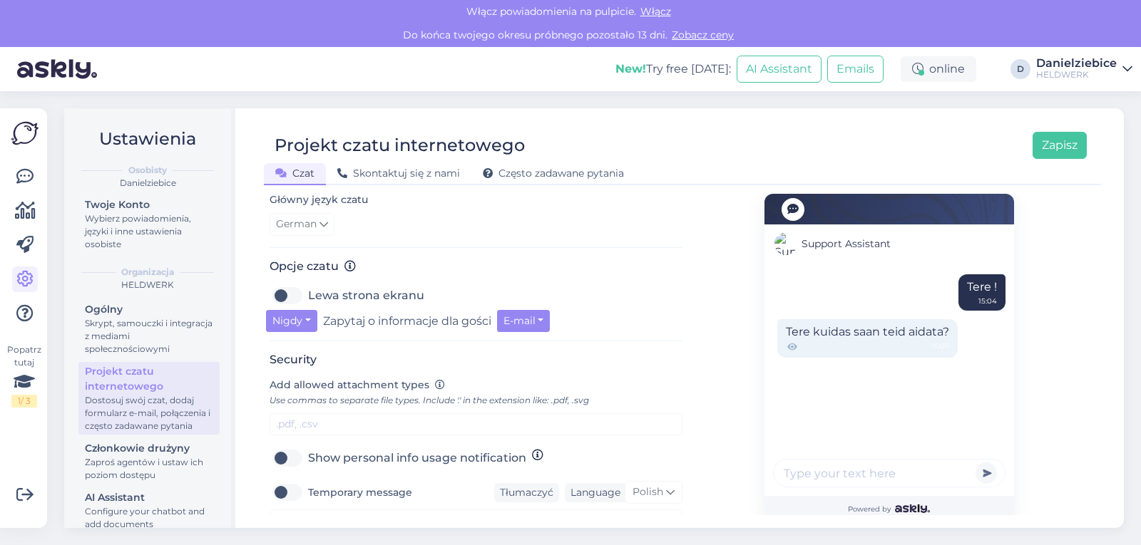
click at [359, 304] on label "Lewa strona ekranu" at bounding box center [366, 296] width 116 height 23
click at [305, 304] on input "Lewa strona ekranu" at bounding box center [288, 296] width 36 height 23
click at [359, 304] on label "Lewa strona ekranu" at bounding box center [366, 296] width 116 height 23
click at [305, 304] on input "Lewa strona ekranu" at bounding box center [288, 296] width 36 height 23
checkbox input "false"
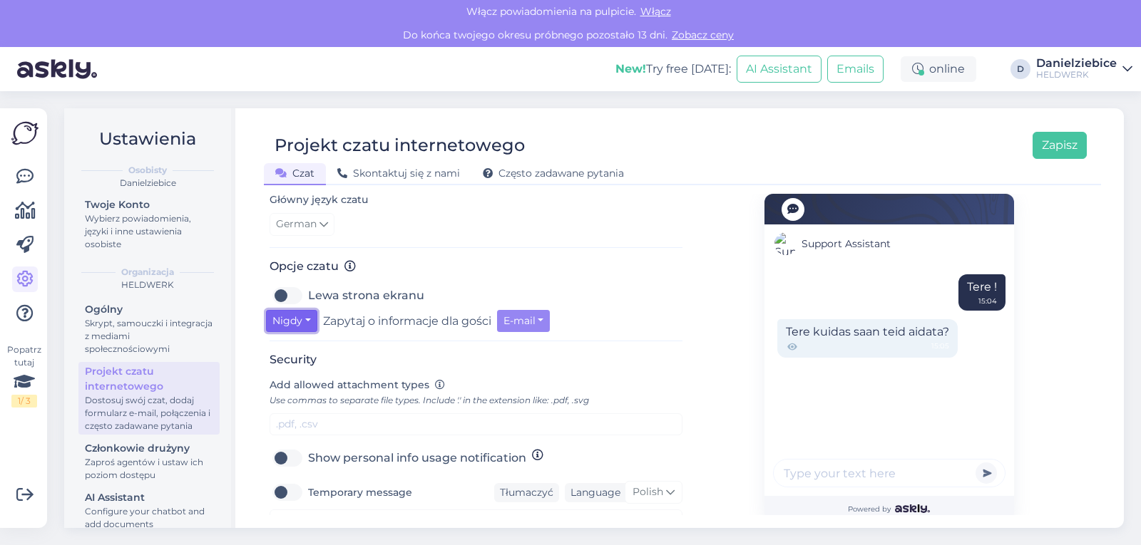
click at [309, 329] on button "Nigdy" at bounding box center [291, 321] width 51 height 22
click at [548, 327] on button "E-mail" at bounding box center [523, 321] width 53 height 22
click at [547, 324] on button "E-mail" at bounding box center [523, 321] width 53 height 22
click at [593, 327] on div "Nigdy Nigdy kiedy daleko Zawsze Zapytaj o informacje dla gości E-mail E-mail Nu…" at bounding box center [476, 321] width 420 height 22
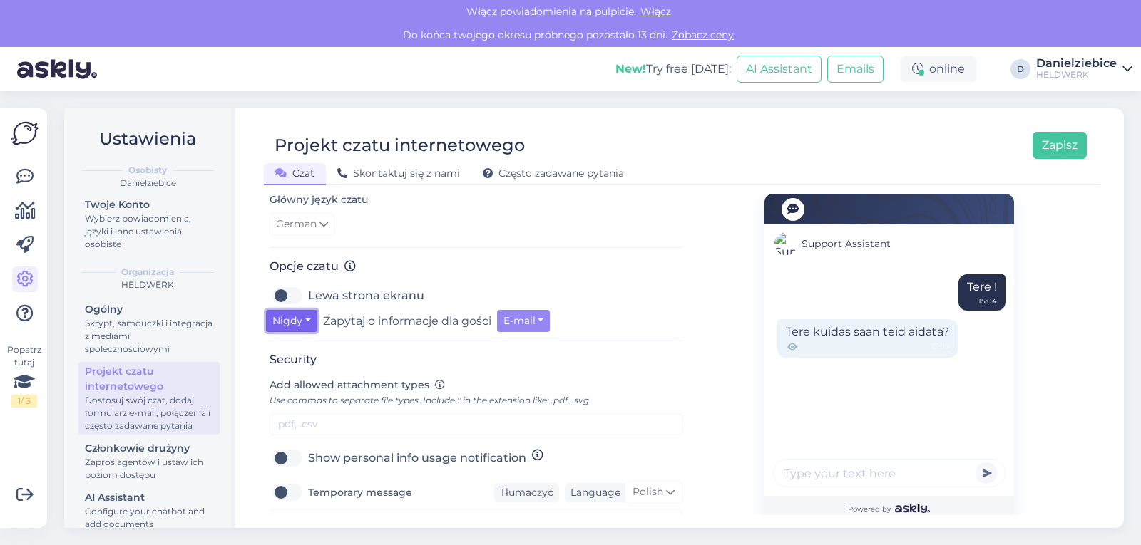
click at [310, 329] on button "Nigdy" at bounding box center [291, 321] width 51 height 22
click at [314, 330] on button "Nigdy" at bounding box center [291, 321] width 51 height 22
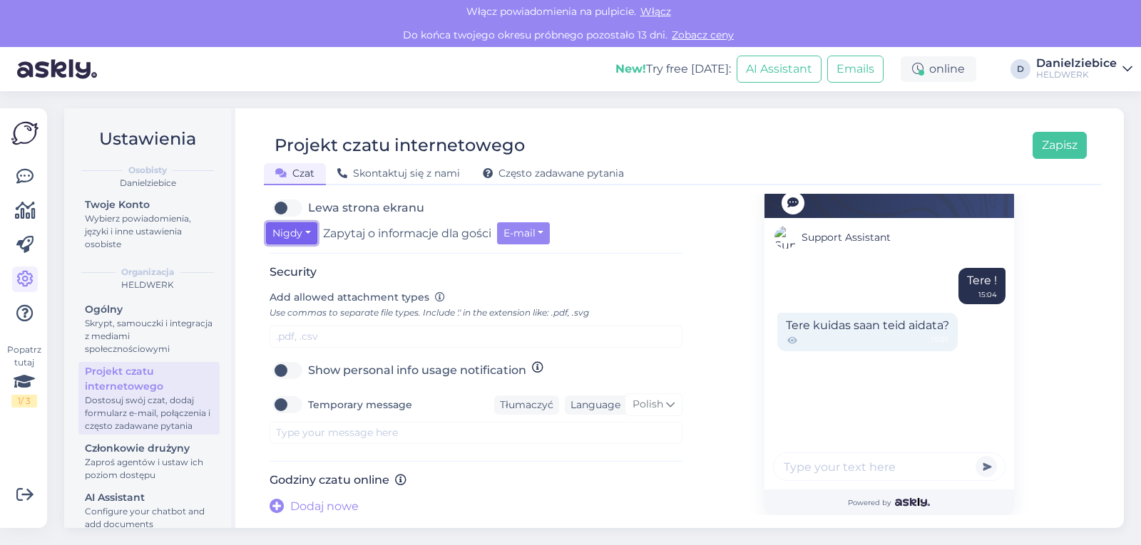
scroll to position [521, 0]
click at [368, 300] on span "Add allowed attachment types" at bounding box center [350, 297] width 160 height 13
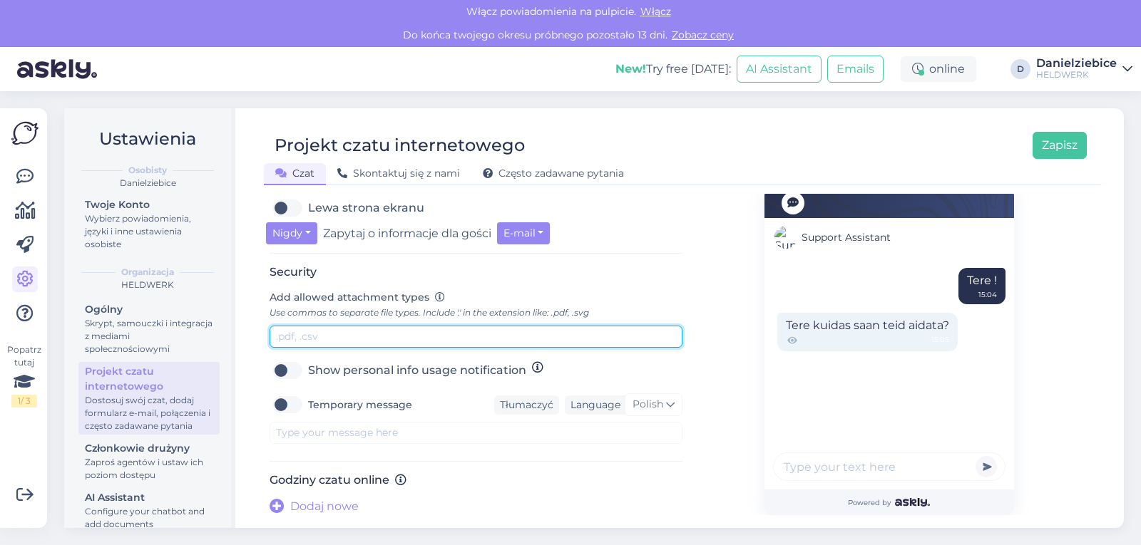
click at [329, 334] on input "text" at bounding box center [476, 337] width 413 height 22
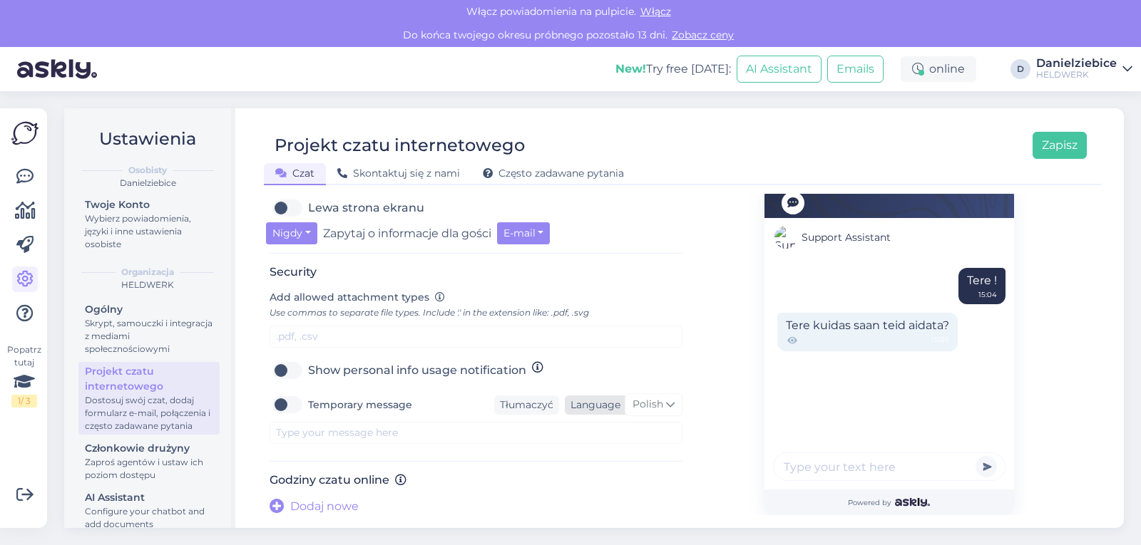
click at [666, 405] on icon at bounding box center [670, 405] width 9 height 16
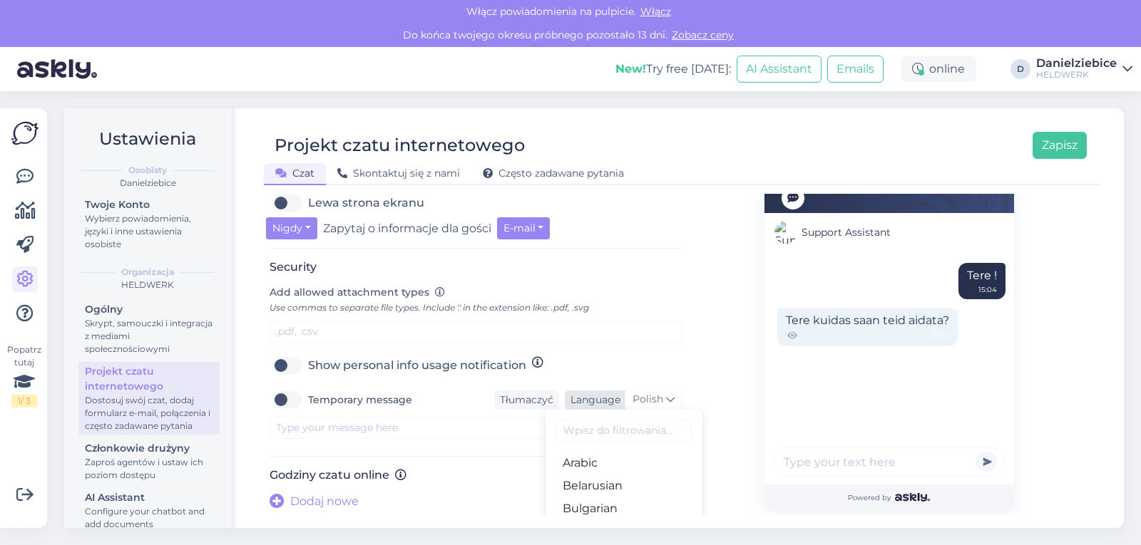
click at [666, 405] on icon at bounding box center [670, 400] width 9 height 16
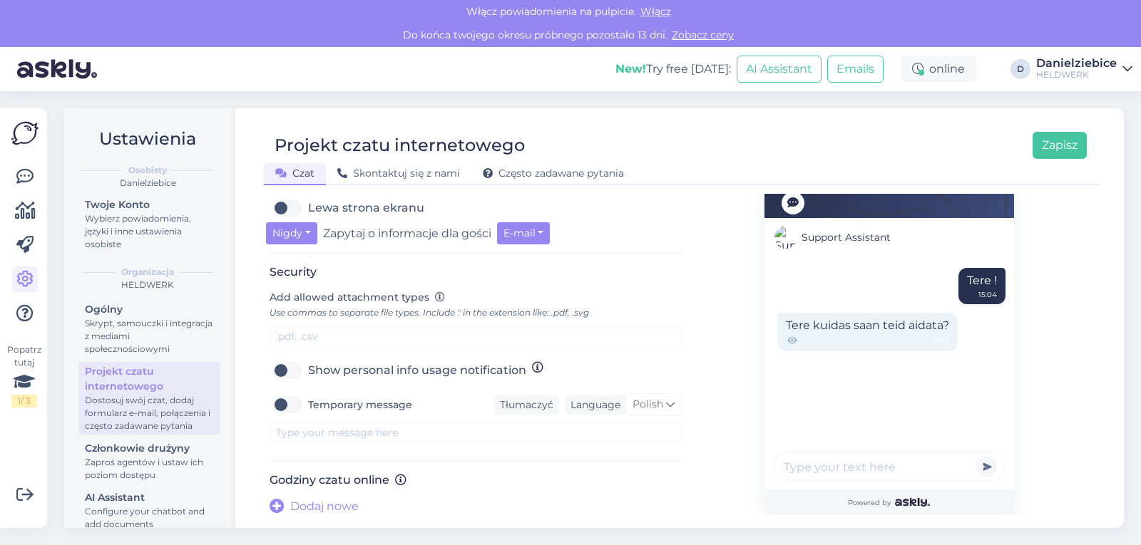
click at [707, 390] on div "Support Assistant Tere ! 15:04 Tere kuidas saan teid aidata? 15:05 Powered by" at bounding box center [888, 96] width 413 height 837
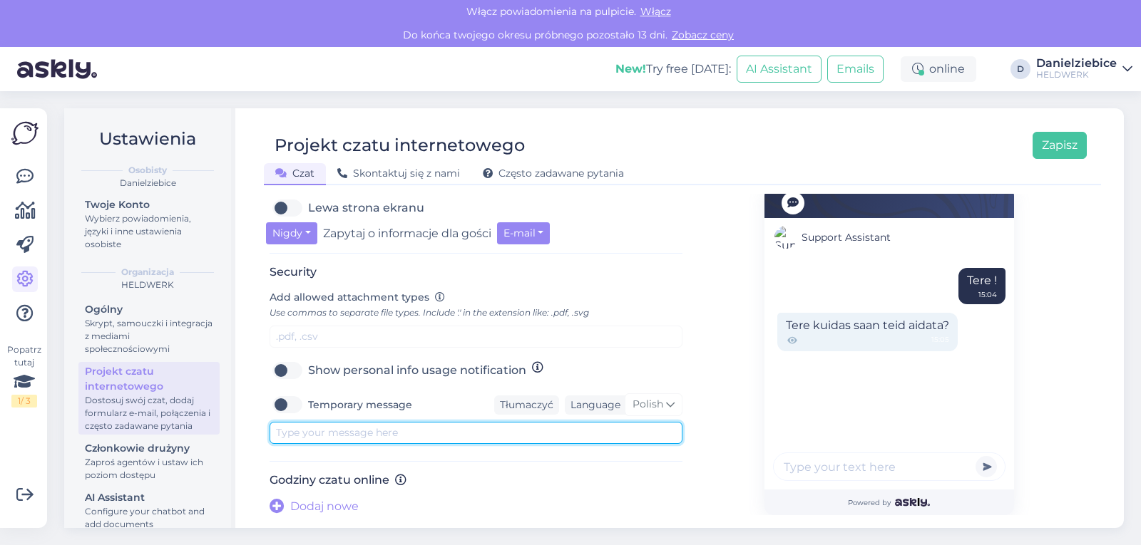
click at [394, 439] on textarea at bounding box center [476, 433] width 413 height 22
type textarea "cs"
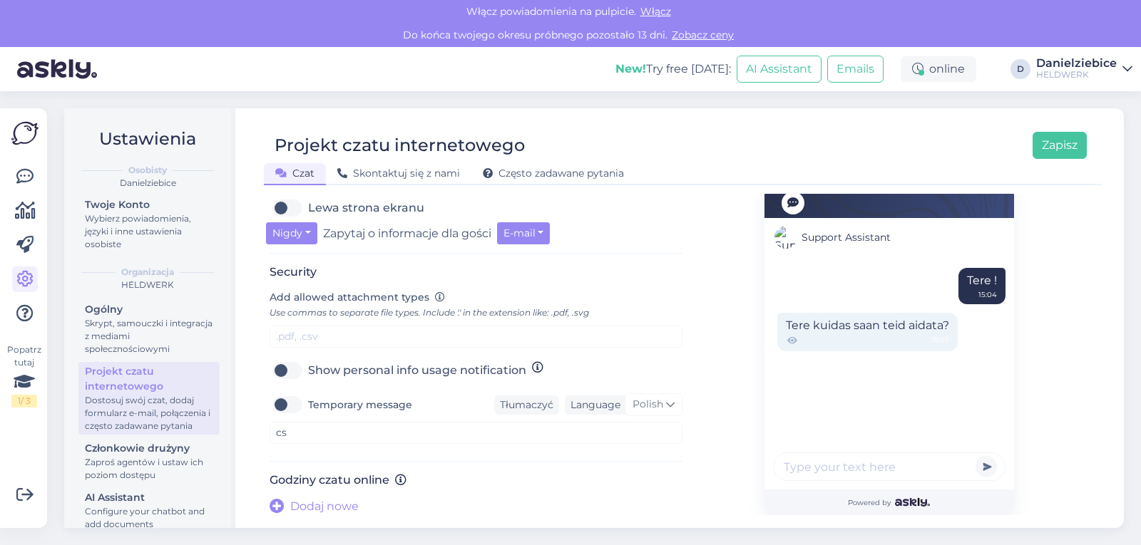
drag, startPoint x: 423, startPoint y: 404, endPoint x: 320, endPoint y: 407, distance: 102.7
click at [320, 407] on div "Temporary message Tłumaczyć Language Polish Arabic Belarusian Bulgarian Chinese…" at bounding box center [476, 405] width 413 height 23
click at [314, 407] on label "Temporary message" at bounding box center [360, 405] width 104 height 23
click at [305, 407] on input "Temporary message" at bounding box center [288, 405] width 36 height 23
click at [317, 407] on label "Temporary message" at bounding box center [360, 405] width 104 height 23
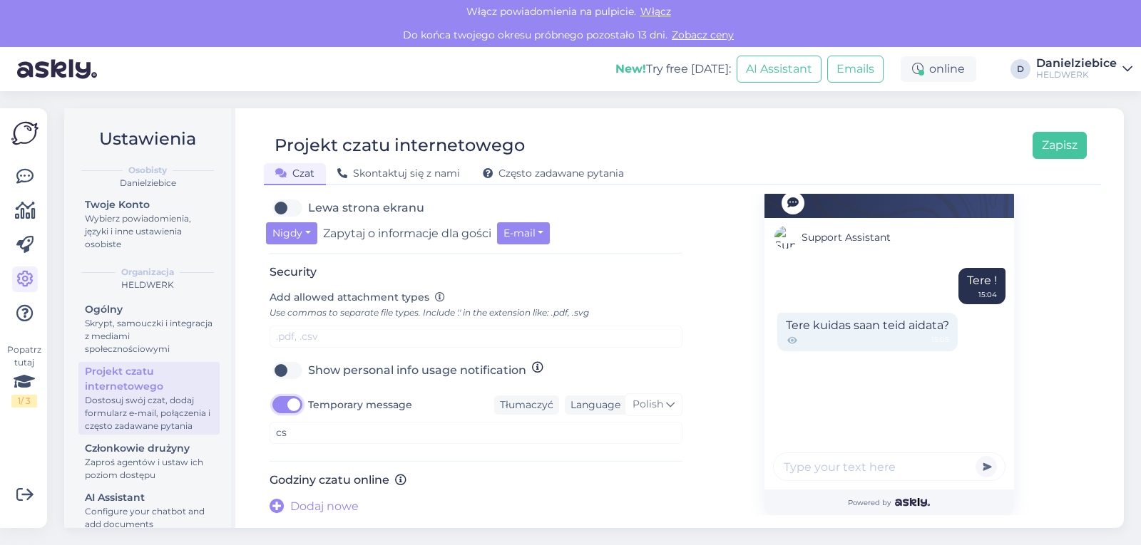
click at [305, 407] on input "Temporary message" at bounding box center [288, 405] width 36 height 23
click at [320, 406] on label "Temporary message" at bounding box center [360, 405] width 104 height 23
click at [305, 406] on input "Temporary message" at bounding box center [288, 405] width 36 height 23
click at [320, 406] on label "Temporary message" at bounding box center [360, 405] width 104 height 23
click at [305, 406] on input "Temporary message" at bounding box center [288, 405] width 36 height 23
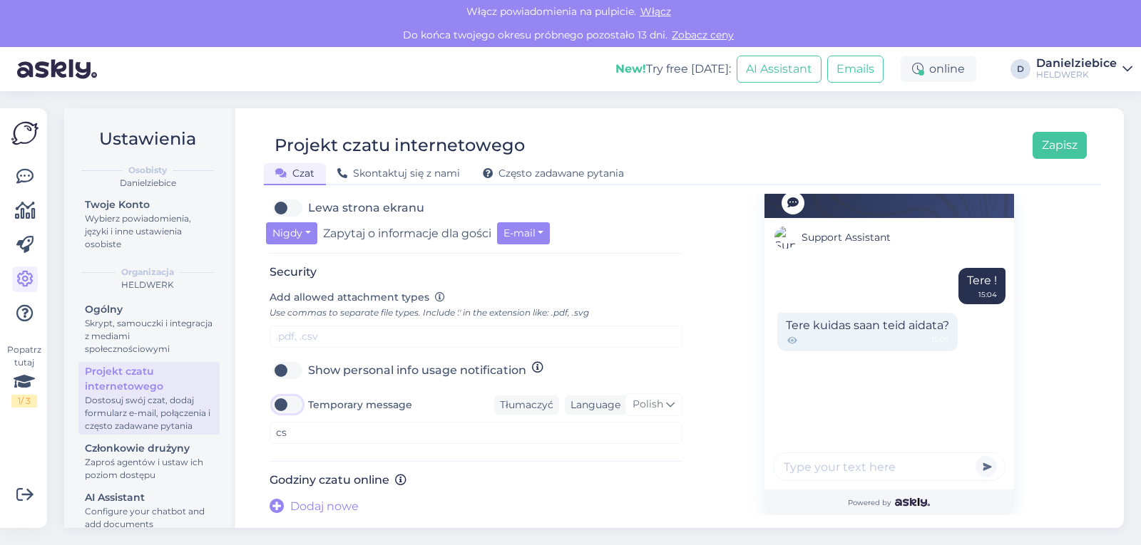
checkbox input "false"
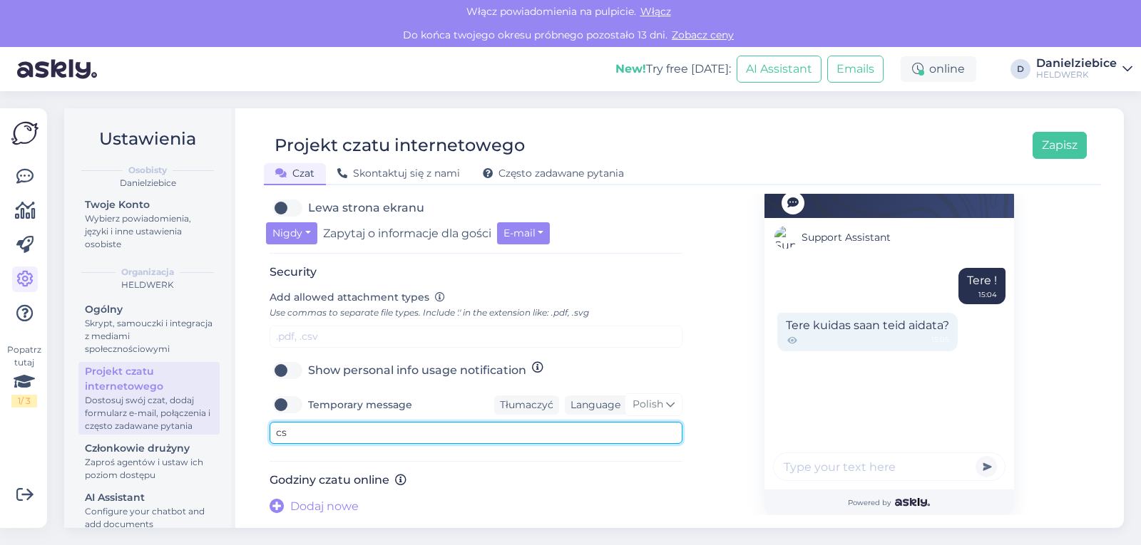
drag, startPoint x: 327, startPoint y: 436, endPoint x: 273, endPoint y: 440, distance: 54.3
click at [273, 440] on textarea "cs" at bounding box center [476, 433] width 413 height 22
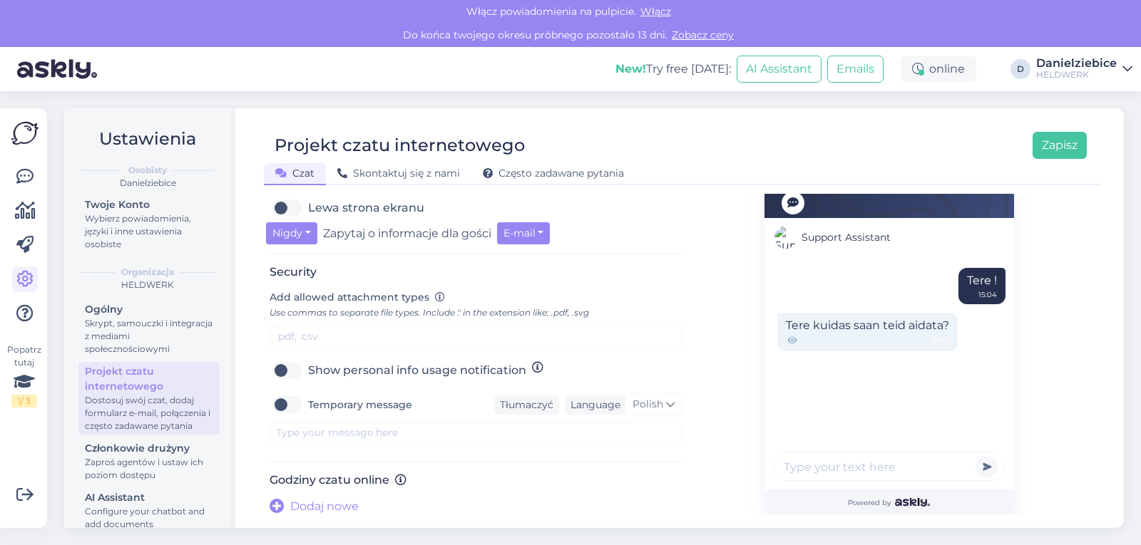
drag, startPoint x: 429, startPoint y: 405, endPoint x: 322, endPoint y: 401, distance: 107.0
click at [322, 401] on div "Temporary message Tłumaczyć Language Polish Arabic Belarusian Bulgarian Chinese…" at bounding box center [476, 405] width 413 height 23
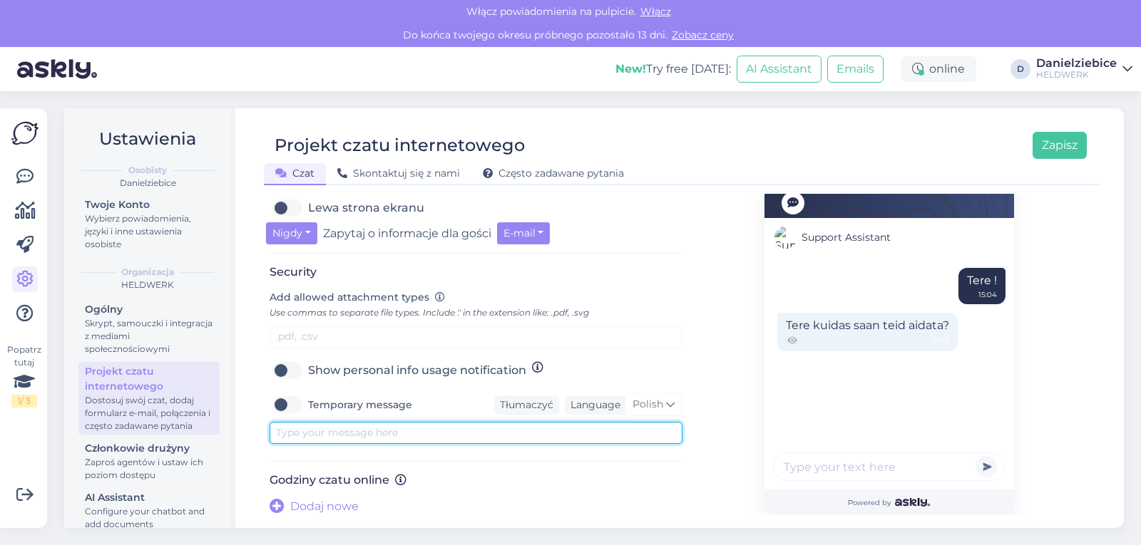
click at [377, 426] on textarea at bounding box center [476, 433] width 413 height 22
paste textarea "Hallo 👋 Wie können wir Ihnen helfen?"
type textarea "Hallo 👋 Wie können wir Ihnen helfen?"
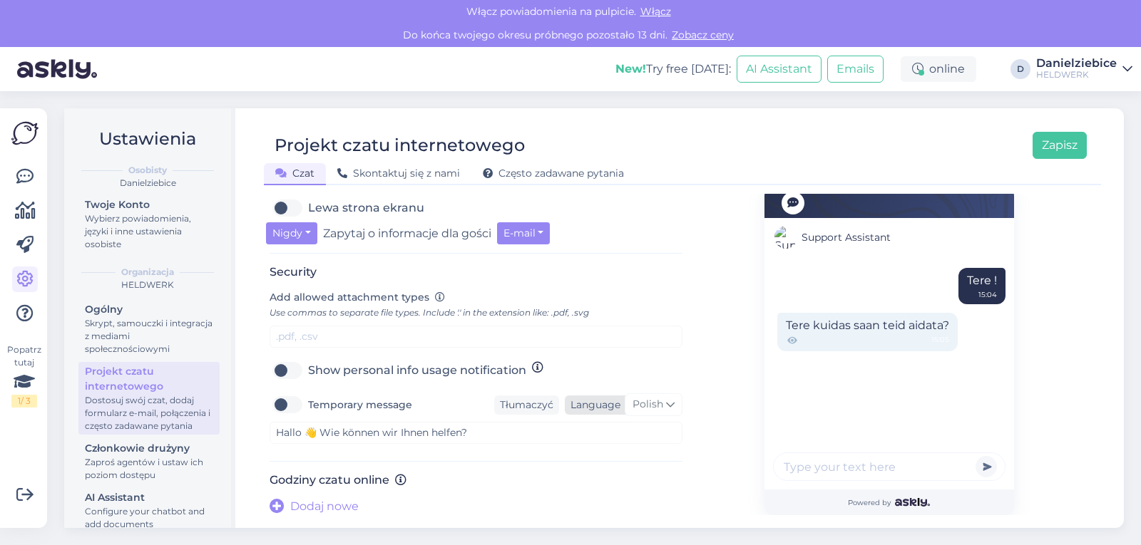
click at [653, 406] on span "Polish" at bounding box center [647, 405] width 31 height 16
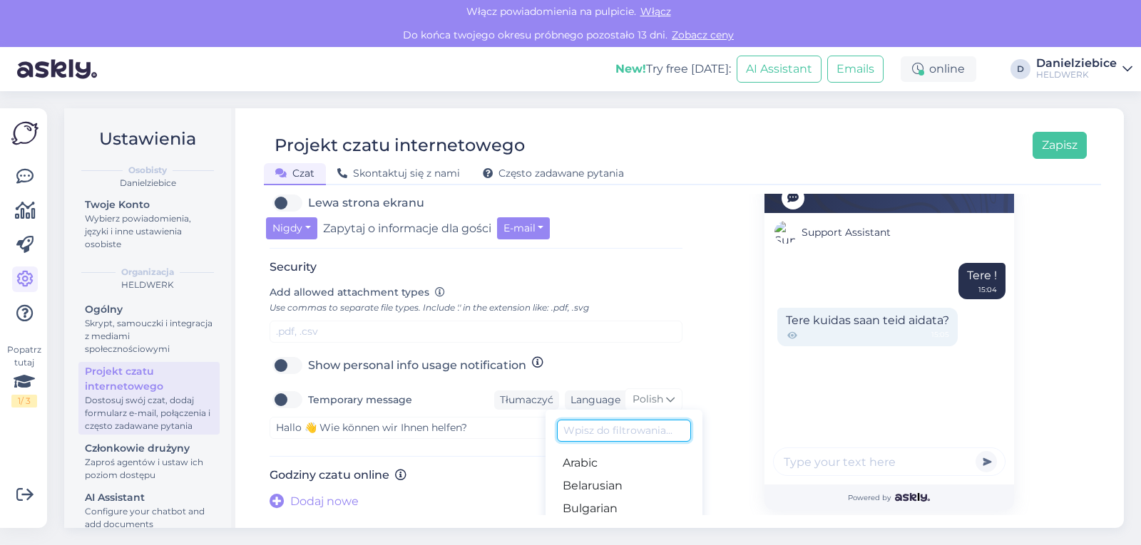
click at [637, 442] on input at bounding box center [624, 431] width 134 height 22
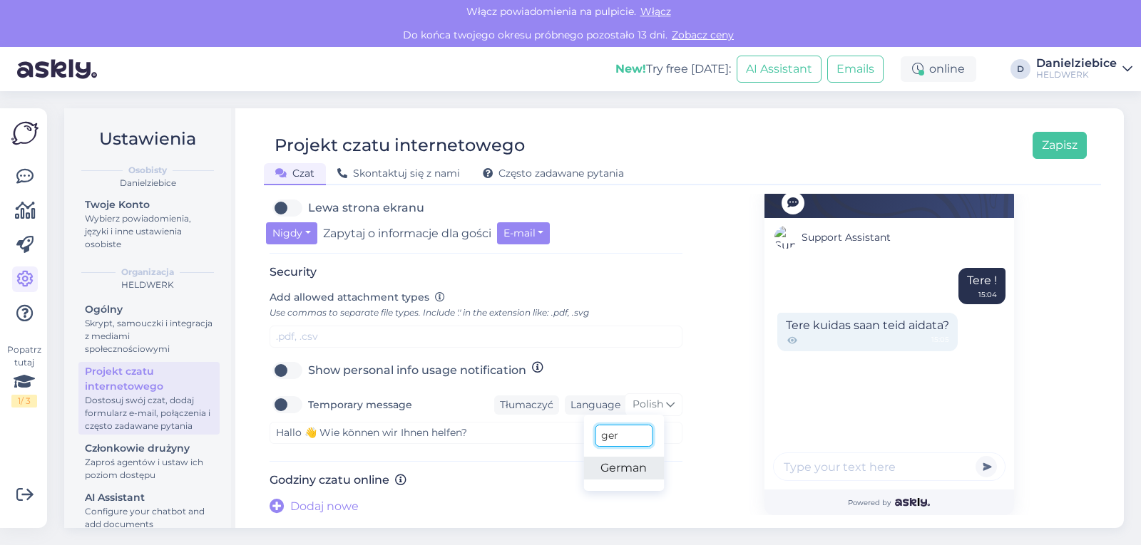
type input "ger"
click at [632, 465] on link "German" at bounding box center [623, 468] width 81 height 23
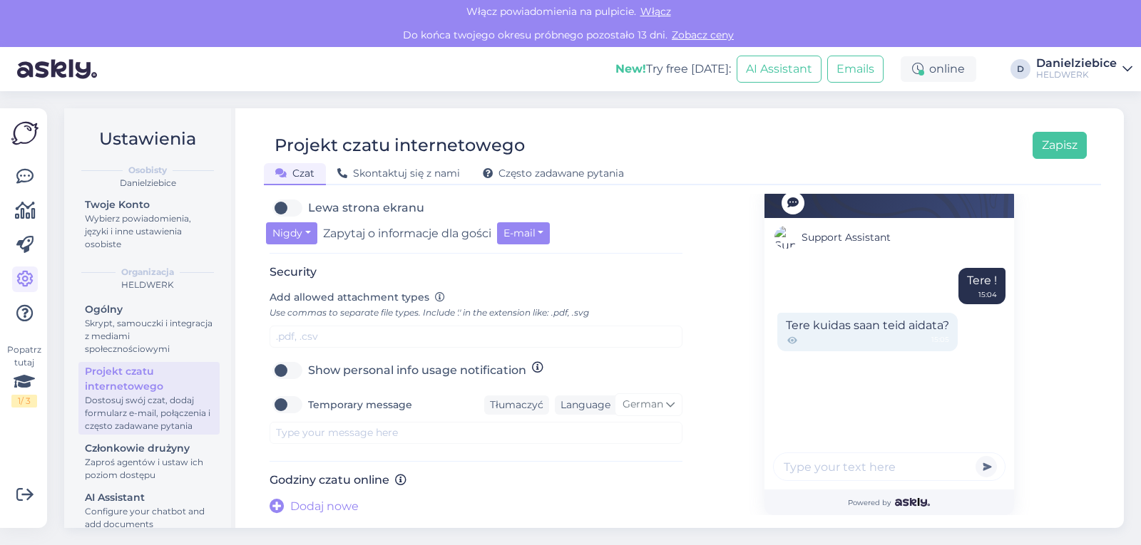
click at [278, 506] on icon at bounding box center [277, 507] width 15 height 15
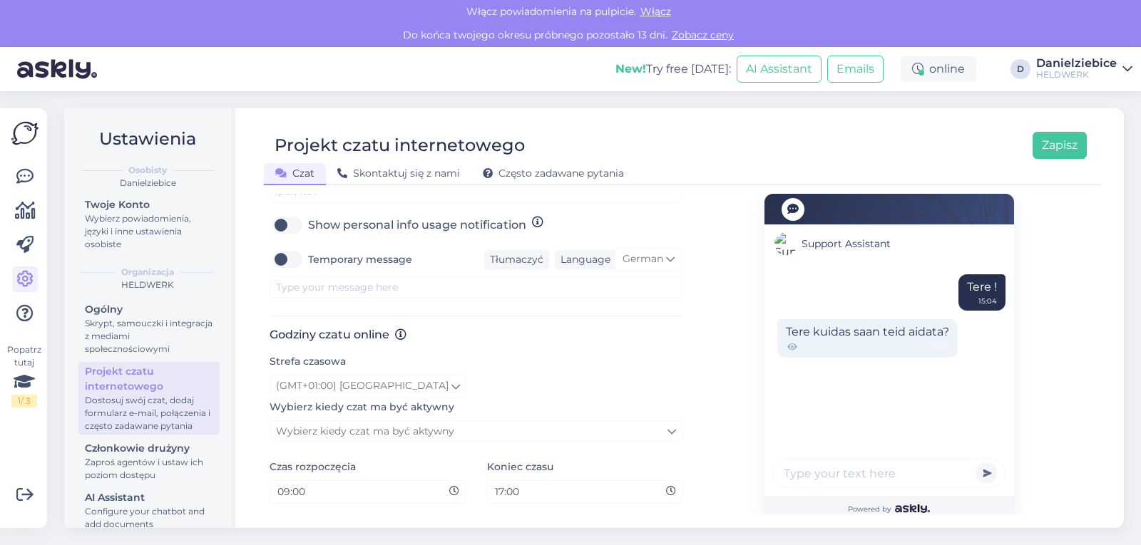
scroll to position [710, 0]
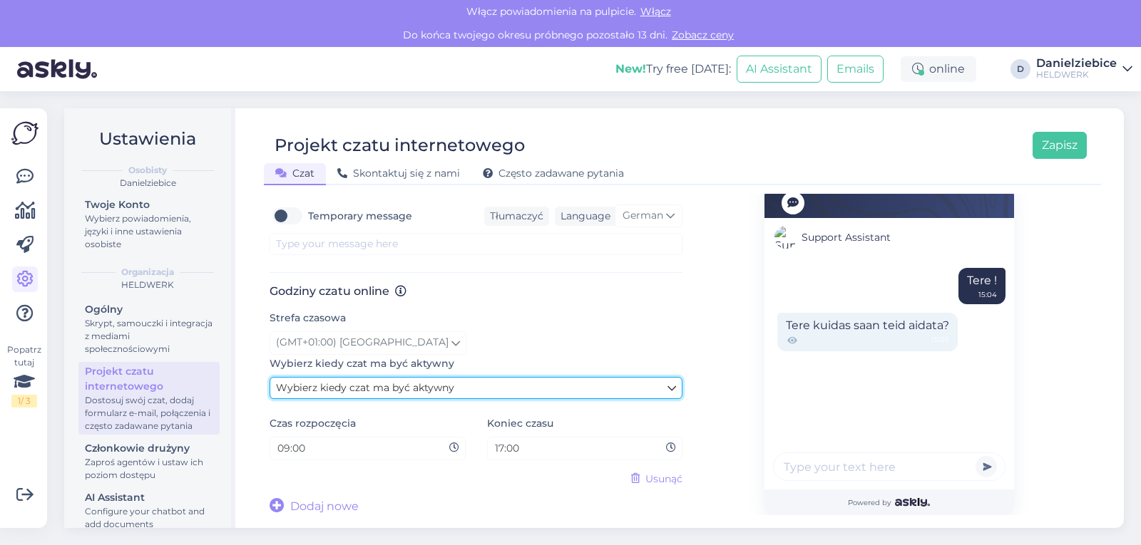
click at [418, 389] on span "Wybierz kiedy czat ma być aktywny" at bounding box center [365, 387] width 178 height 13
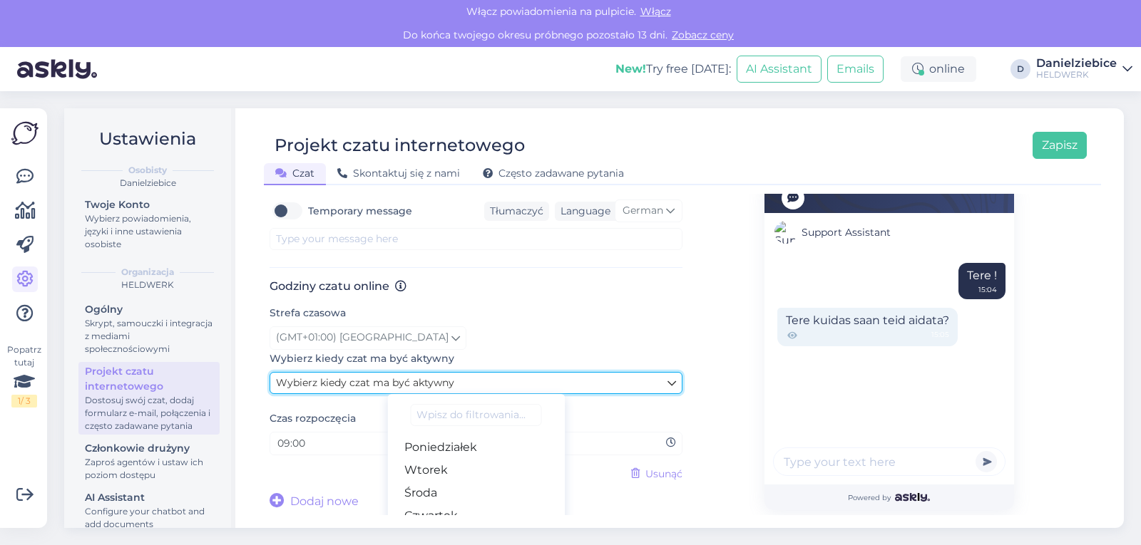
click at [418, 389] on span "Wybierz kiedy czat ma być aktywny" at bounding box center [365, 382] width 178 height 13
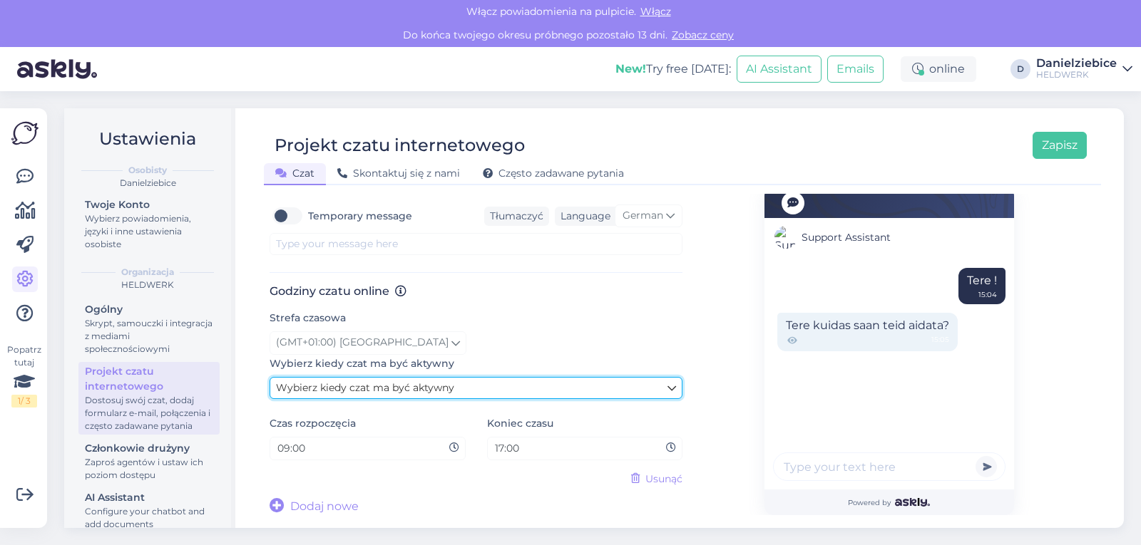
scroll to position [638, 0]
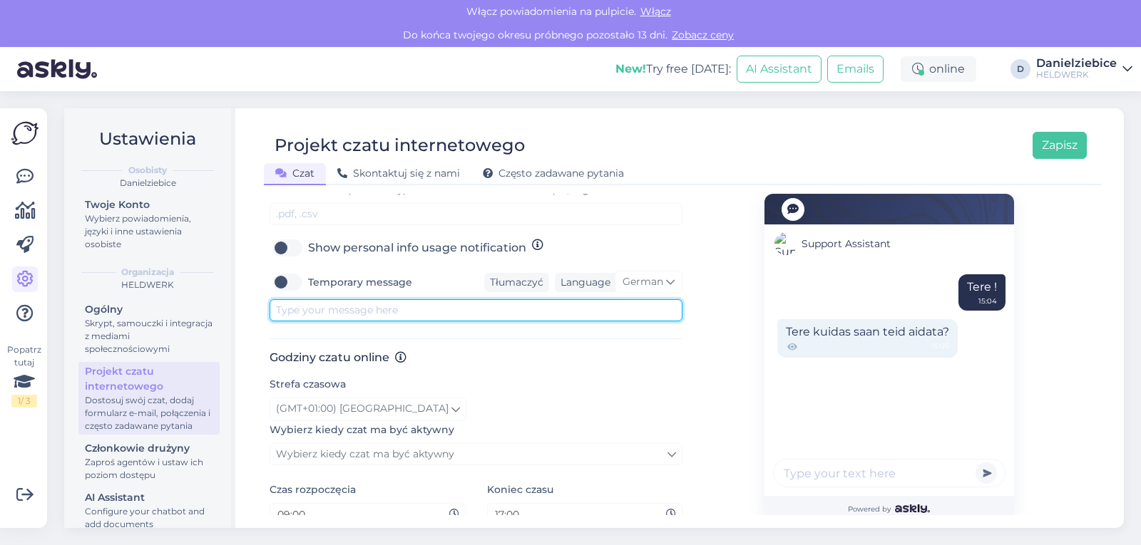
click at [330, 322] on textarea at bounding box center [476, 310] width 413 height 22
paste textarea "Hallo 👋 Wie können wir Ihnen helfen?"
type textarea "Hallo 👋 Wie können wir Ihnen helfen?"
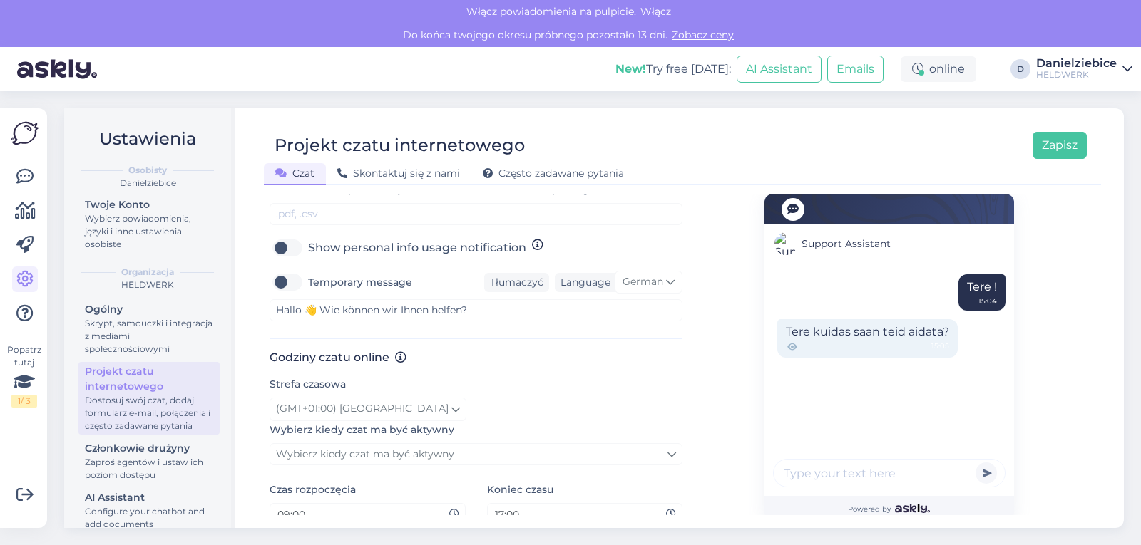
click at [540, 329] on div "Security Add allowed attachment types Use commas to separate file types. Includ…" at bounding box center [476, 241] width 413 height 197
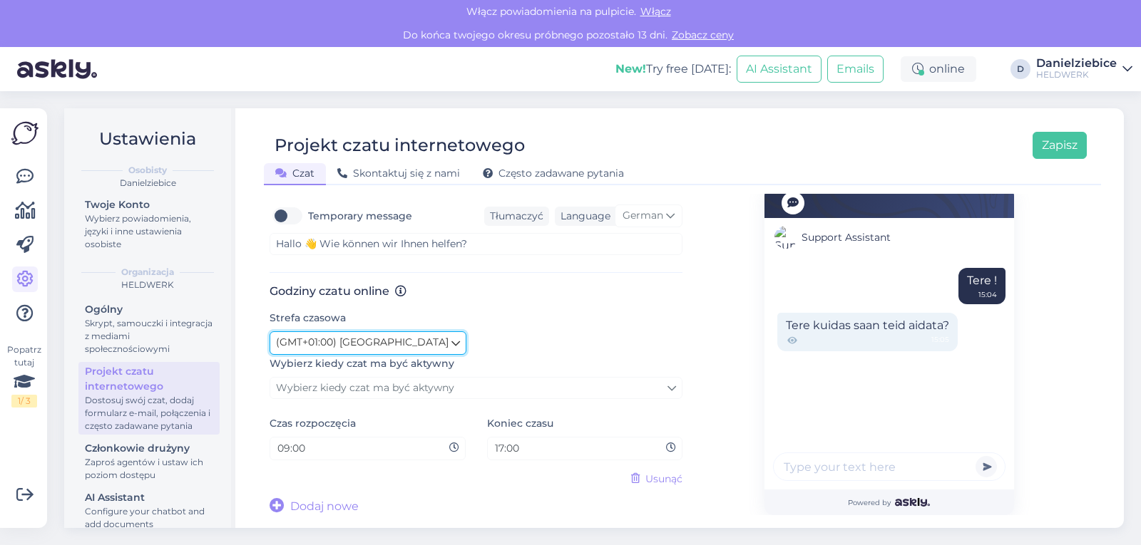
click at [451, 344] on icon at bounding box center [455, 343] width 9 height 16
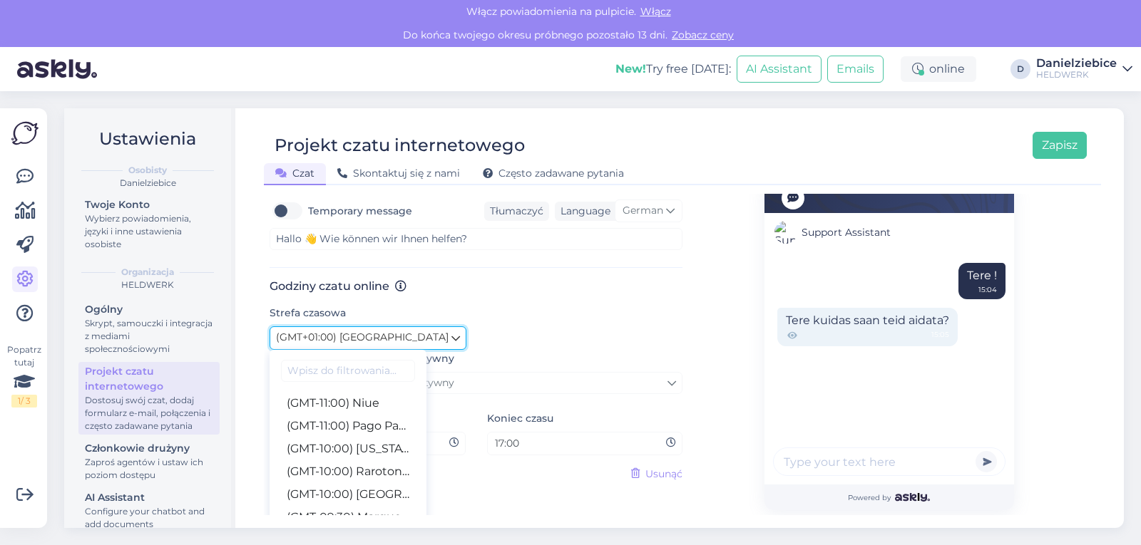
click at [451, 344] on icon at bounding box center [455, 338] width 9 height 16
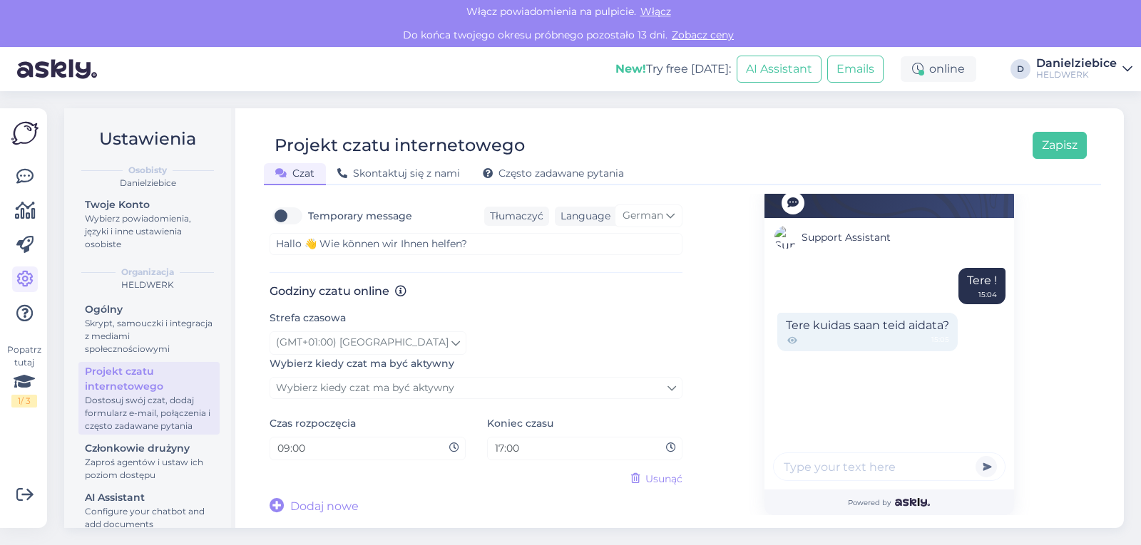
click at [659, 484] on span "Usunąć" at bounding box center [663, 479] width 37 height 15
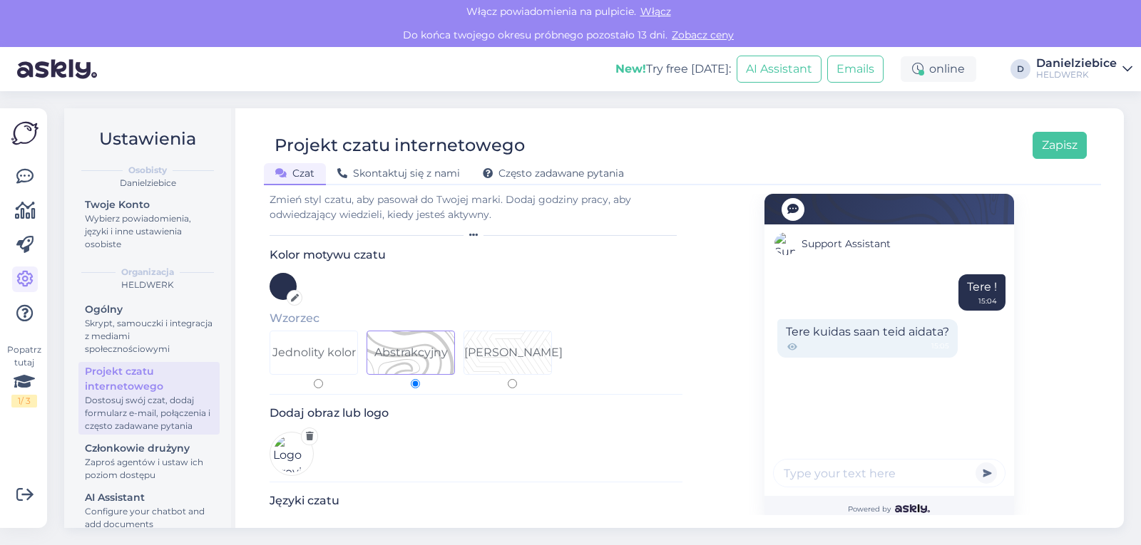
scroll to position [0, 0]
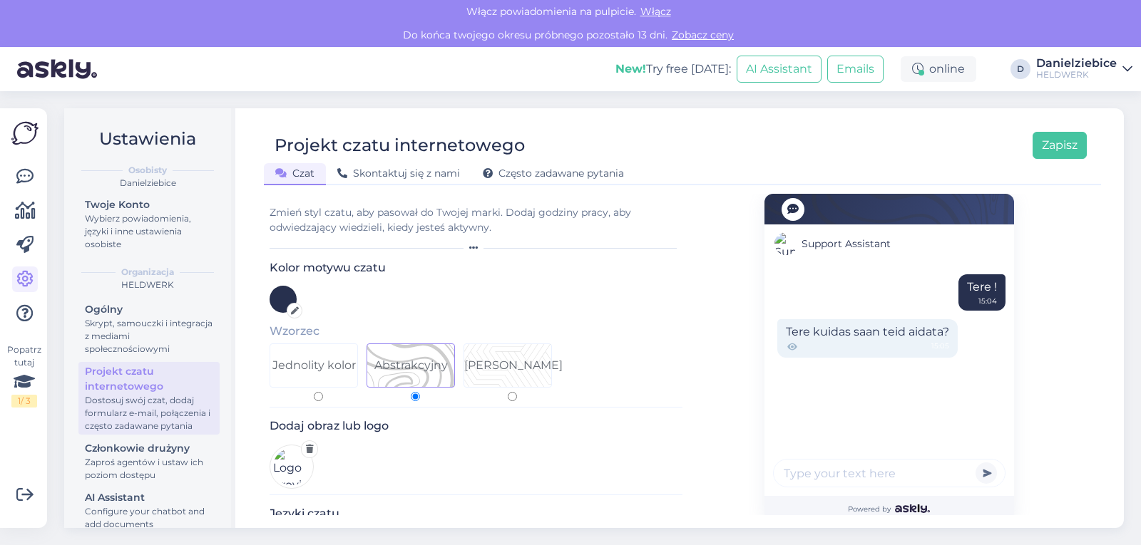
click at [294, 463] on img at bounding box center [292, 467] width 44 height 44
click at [513, 398] on input "Grafika liniowa" at bounding box center [512, 396] width 9 height 9
radio input "true"
click at [414, 397] on input "Abstrakcyjny" at bounding box center [415, 396] width 9 height 9
radio input "true"
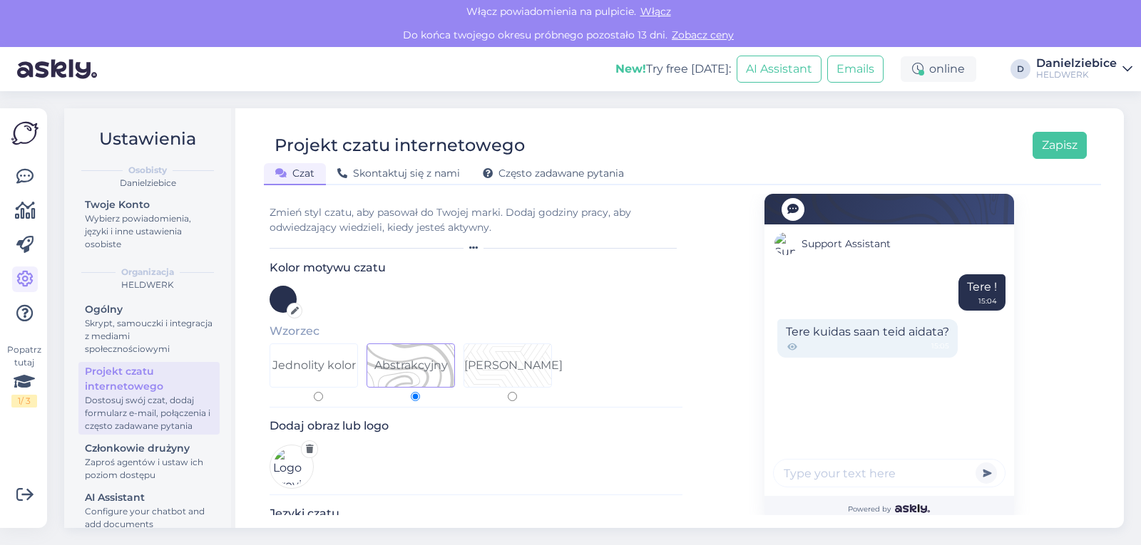
click at [509, 394] on input "Grafika liniowa" at bounding box center [512, 396] width 9 height 9
radio input "true"
click at [319, 399] on input "Jednolity kolor" at bounding box center [318, 396] width 9 height 9
radio input "true"
click at [419, 395] on input "Abstrakcyjny" at bounding box center [415, 396] width 9 height 9
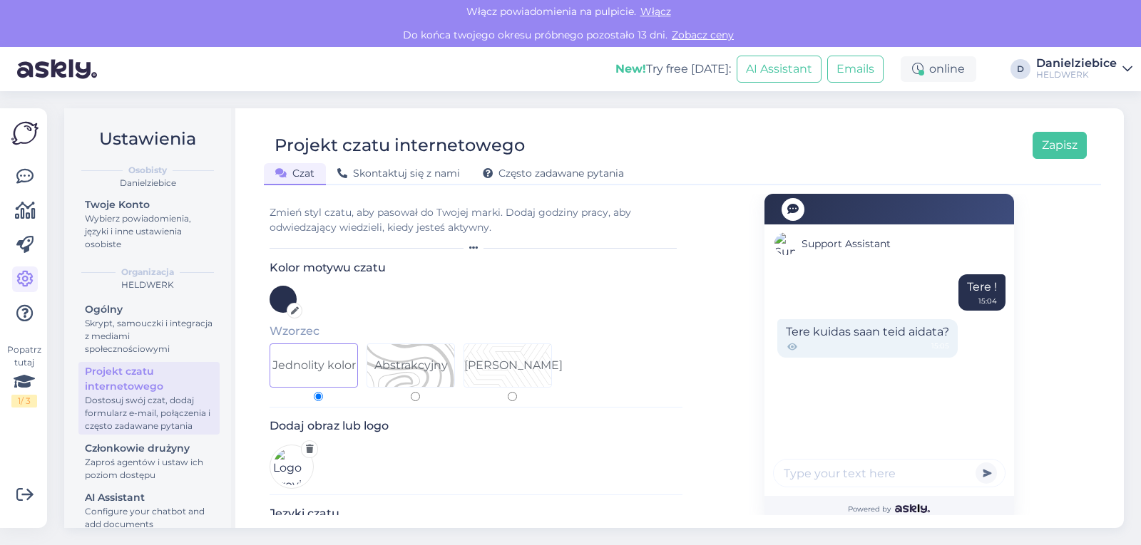
radio input "true"
click at [513, 398] on input "Grafika liniowa" at bounding box center [512, 396] width 9 height 9
radio input "true"
click at [419, 398] on input "Abstrakcyjny" at bounding box center [415, 396] width 9 height 9
radio input "true"
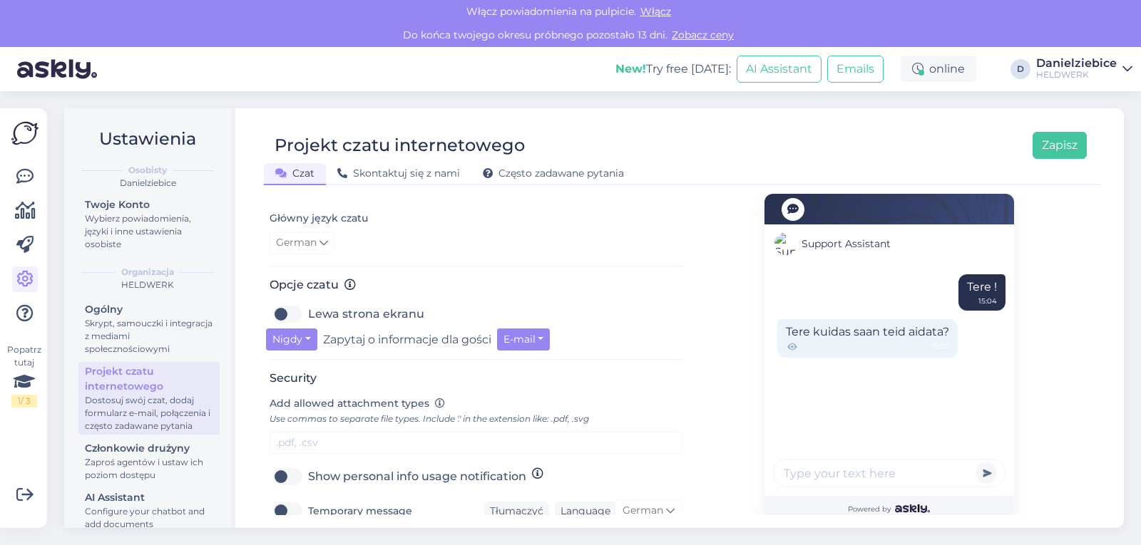
scroll to position [499, 0]
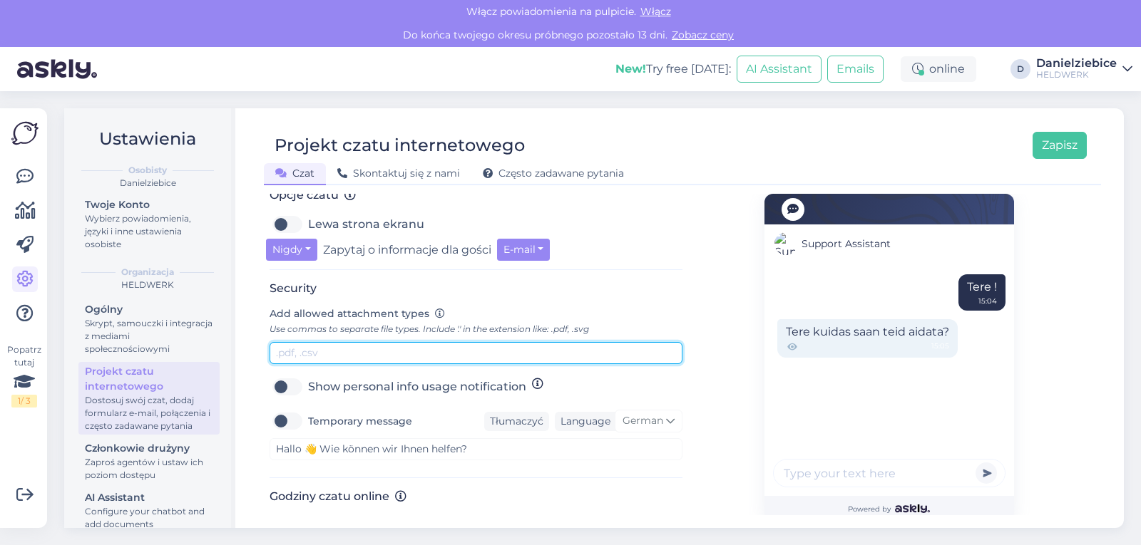
click at [347, 360] on input "text" at bounding box center [476, 353] width 413 height 22
type input "."
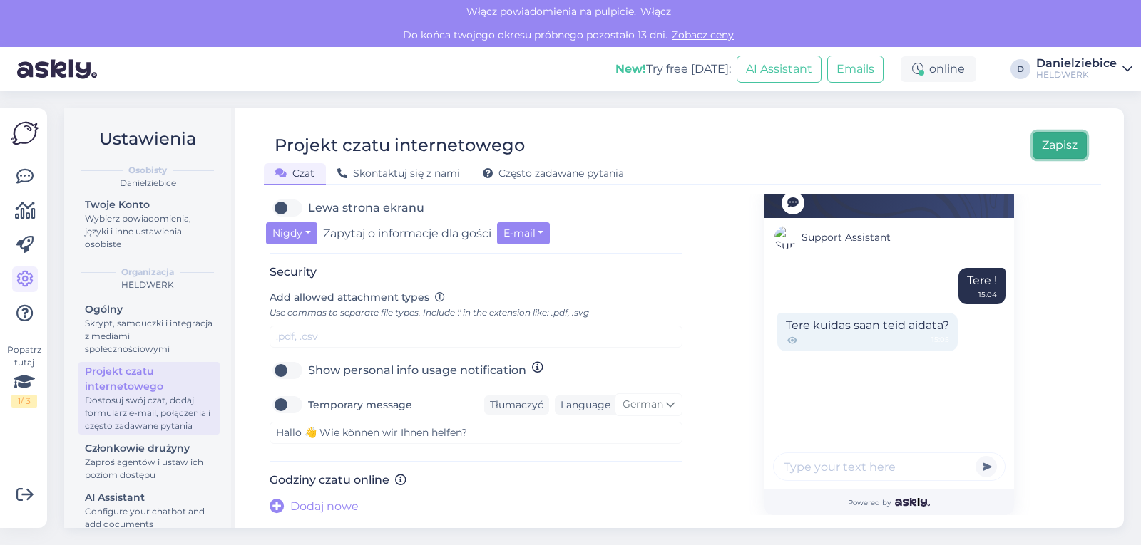
click at [1055, 145] on button "Zapisz" at bounding box center [1060, 145] width 54 height 27
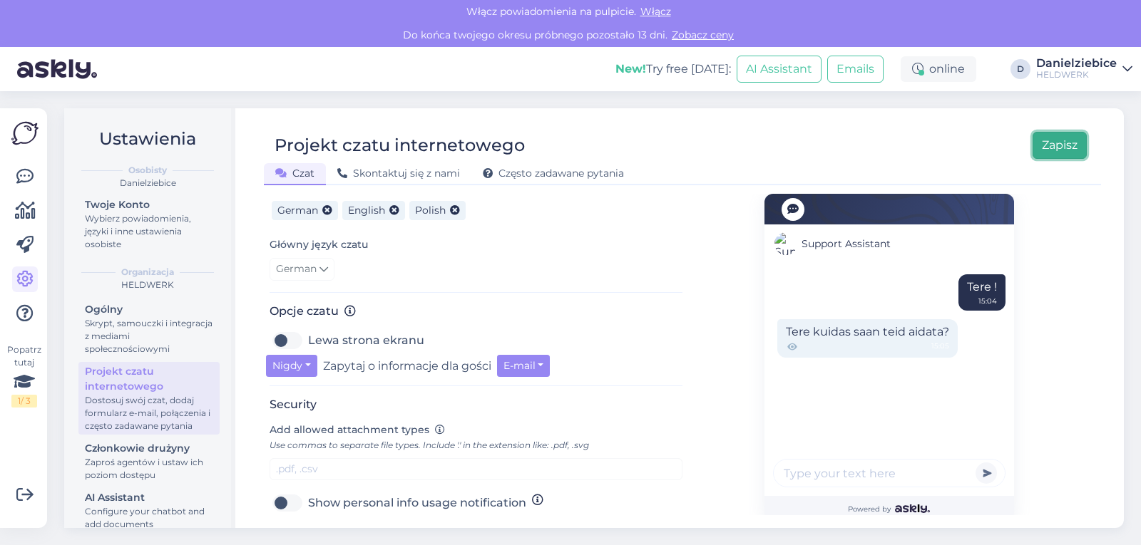
scroll to position [378, 0]
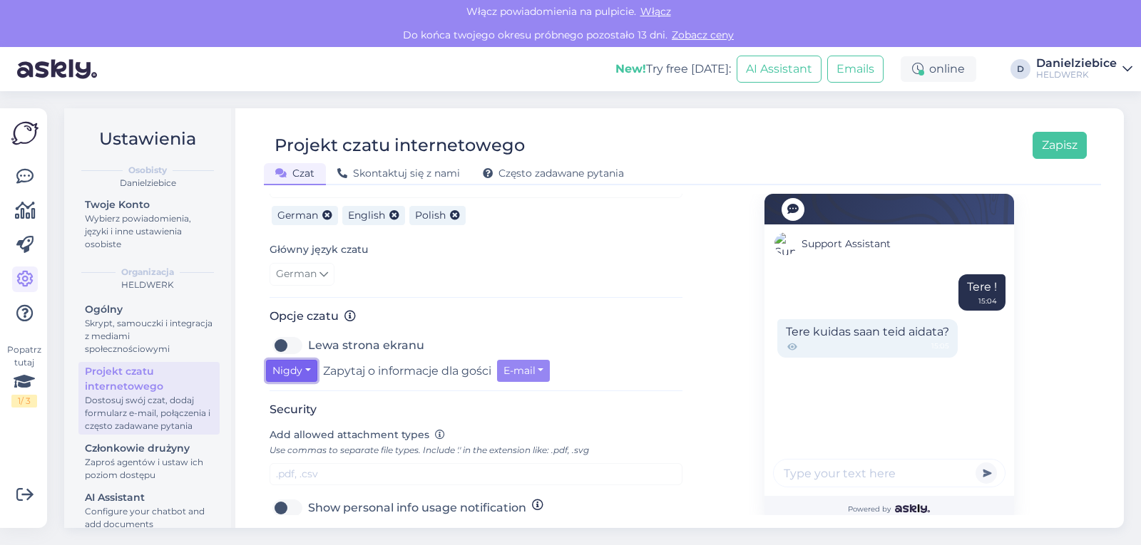
click at [305, 374] on button "Nigdy" at bounding box center [291, 371] width 51 height 22
click at [312, 374] on button "Nigdy" at bounding box center [291, 371] width 51 height 22
click at [338, 443] on link "Zawsze" at bounding box center [319, 446] width 107 height 23
click at [1065, 133] on button "Zapisz" at bounding box center [1060, 145] width 54 height 27
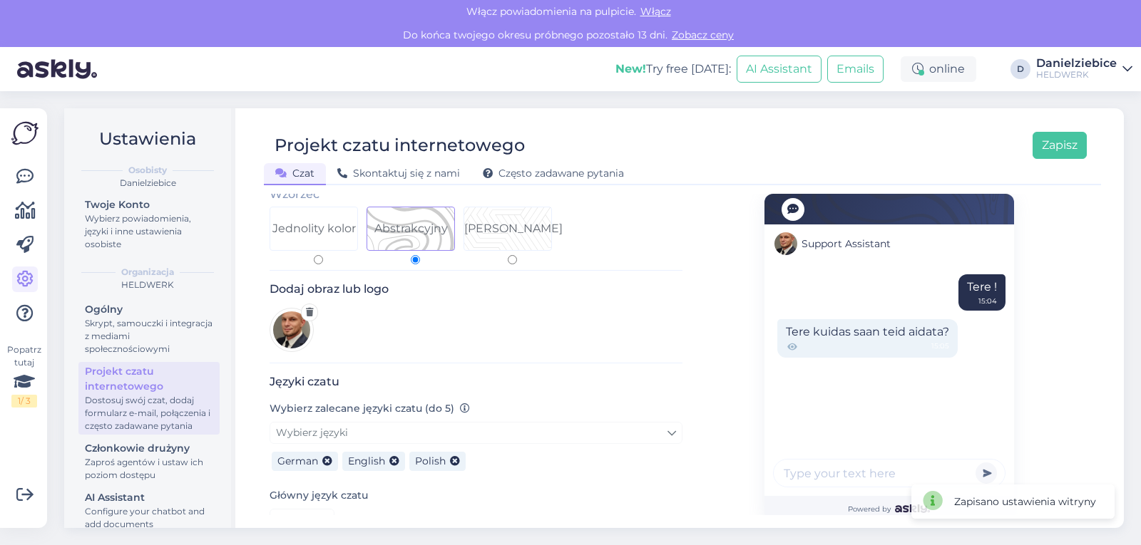
scroll to position [143, 0]
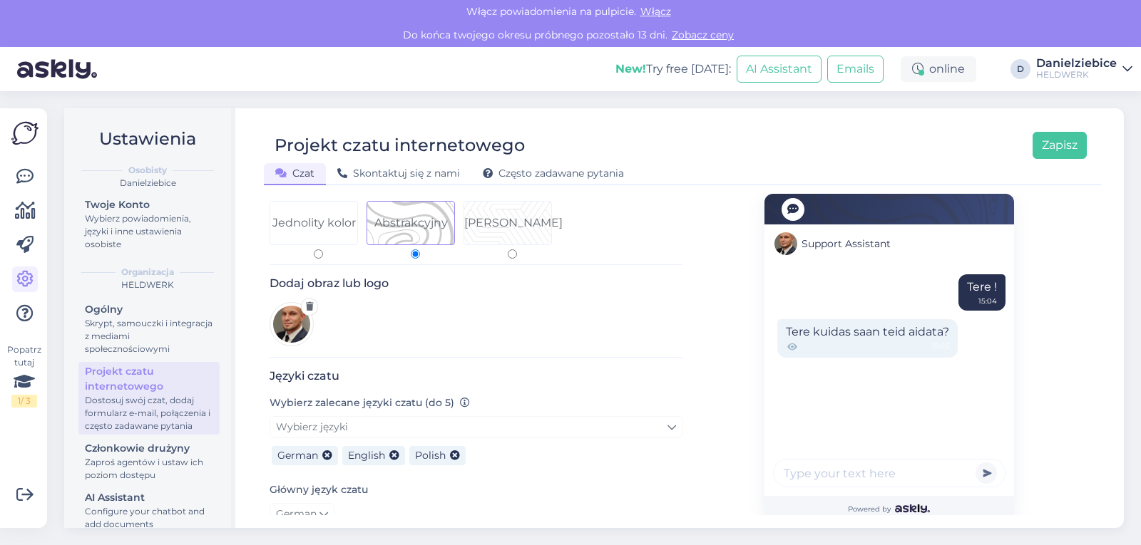
click at [846, 480] on input "text" at bounding box center [889, 473] width 232 height 29
click at [887, 462] on input "text" at bounding box center [889, 473] width 232 height 29
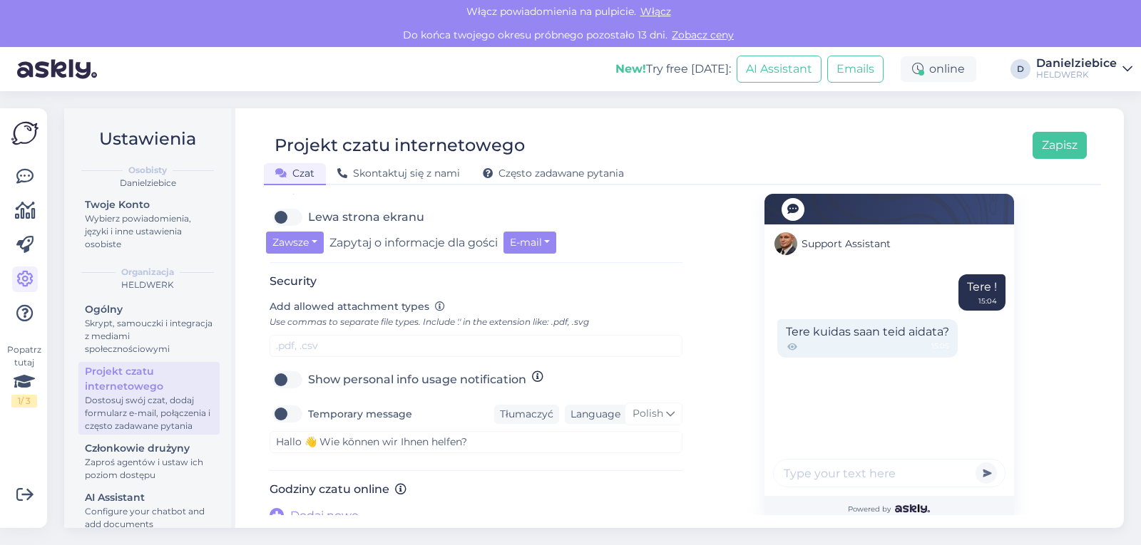
scroll to position [521, 0]
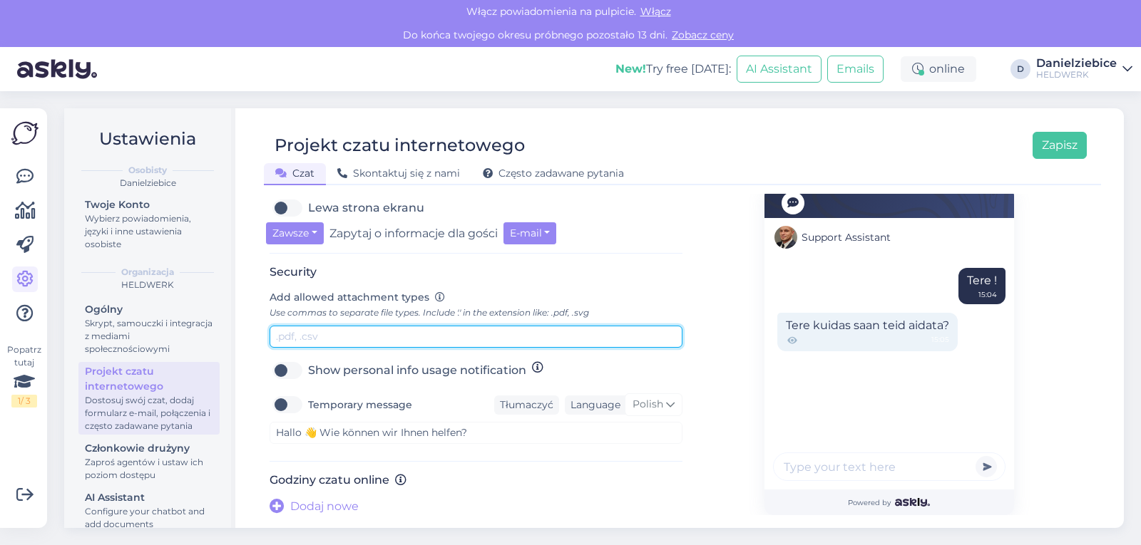
click at [347, 339] on input "text" at bounding box center [476, 337] width 413 height 22
type input ".jpg, .jpeg, .png, .pdf, .txt"
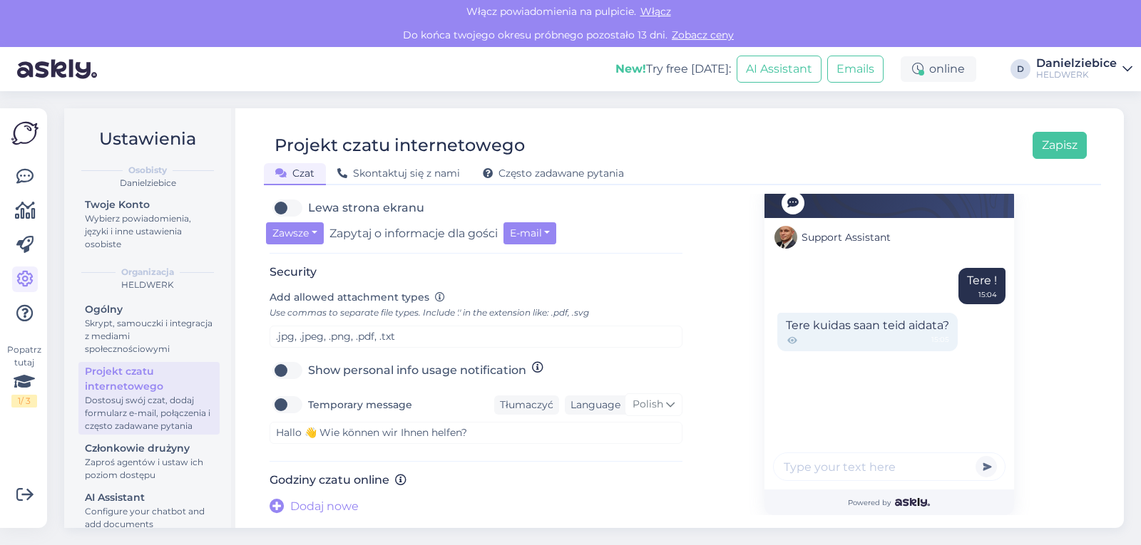
click at [308, 369] on label "Show personal info usage notification" at bounding box center [417, 370] width 218 height 23
click at [285, 369] on input "Show personal info usage notification" at bounding box center [288, 370] width 36 height 23
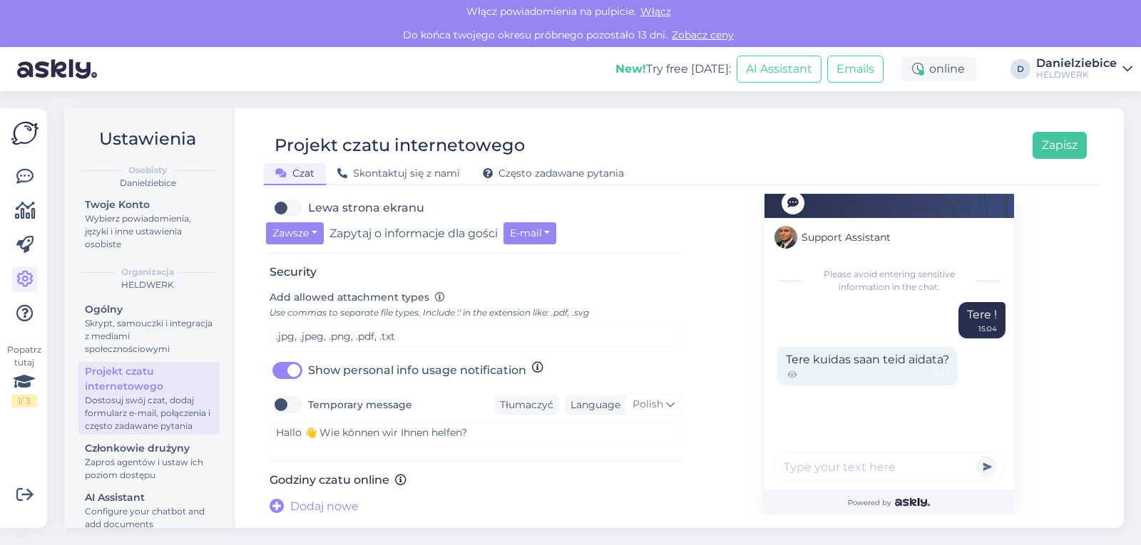
click at [308, 369] on label "Show personal info usage notification" at bounding box center [417, 370] width 218 height 23
click at [294, 369] on input "Show personal info usage notification" at bounding box center [288, 370] width 36 height 23
checkbox input "false"
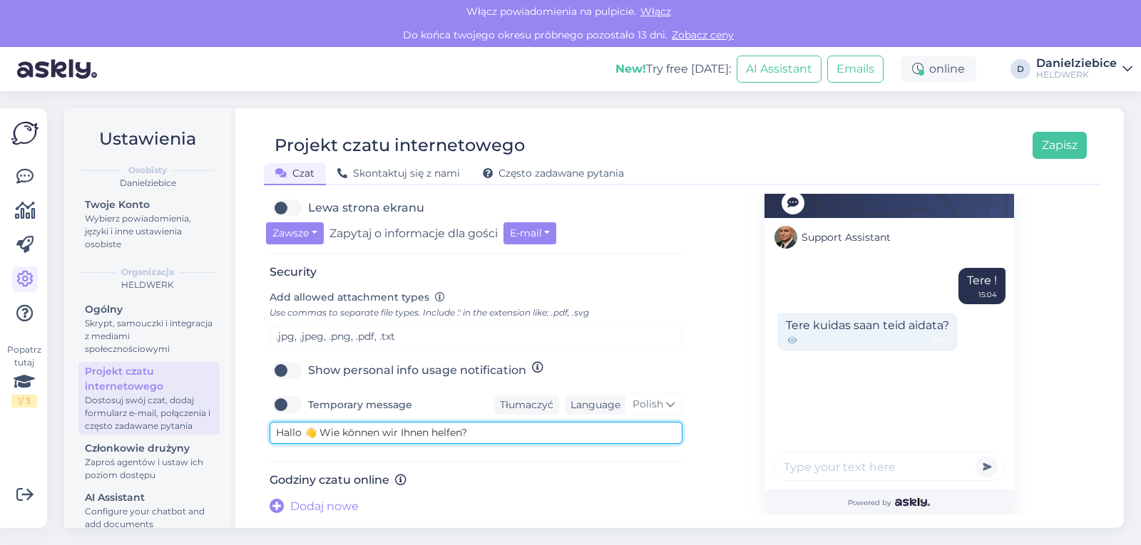
drag, startPoint x: 471, startPoint y: 436, endPoint x: 264, endPoint y: 432, distance: 207.5
click at [264, 432] on div "Zmień styl czatu, aby pasował do Twojej marki. Dodaj godziny pracy, aby odwiedz…" at bounding box center [682, 355] width 837 height 322
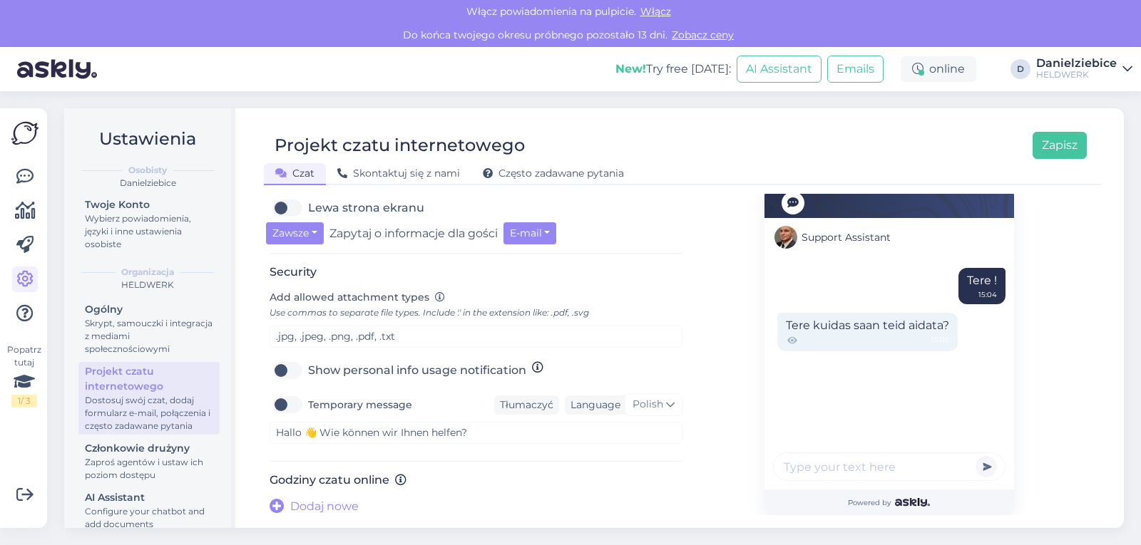
click at [308, 408] on label "Temporary message" at bounding box center [360, 405] width 104 height 23
click at [283, 408] on input "Temporary message" at bounding box center [288, 405] width 36 height 23
checkbox input "true"
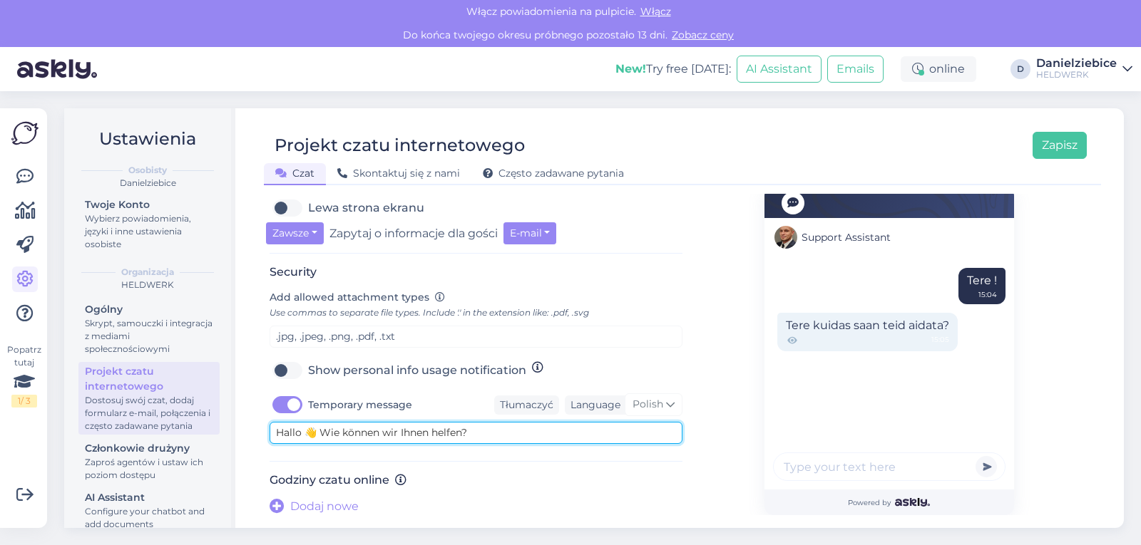
click at [386, 434] on textarea "Hallo 👋 Wie können wir Ihnen helfen?" at bounding box center [476, 433] width 413 height 22
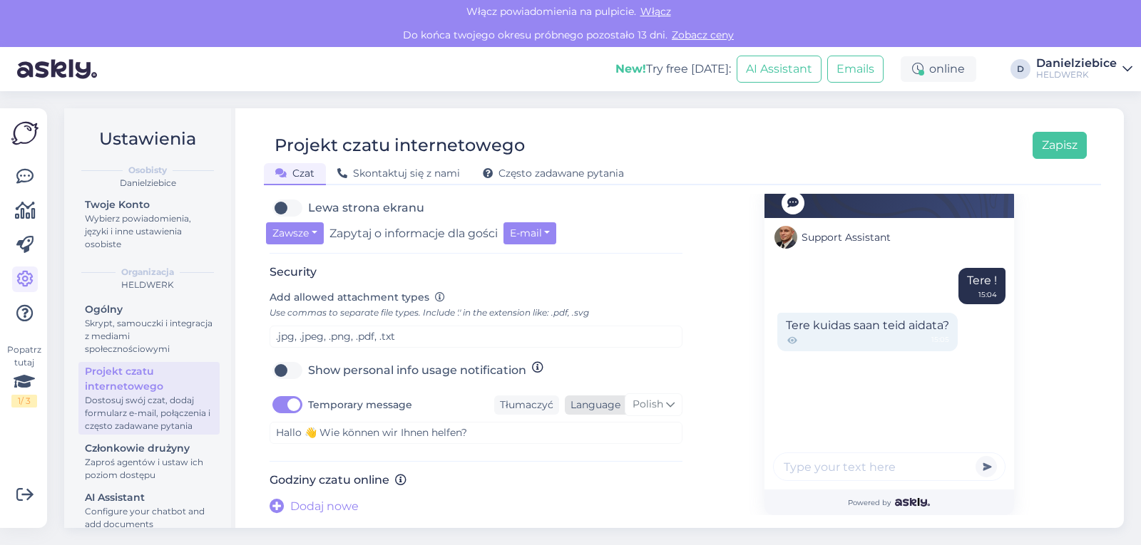
click at [667, 406] on icon at bounding box center [670, 405] width 9 height 16
type input "ger"
click at [621, 474] on link "German" at bounding box center [623, 468] width 81 height 23
click at [1060, 144] on button "Zapisz" at bounding box center [1060, 145] width 54 height 27
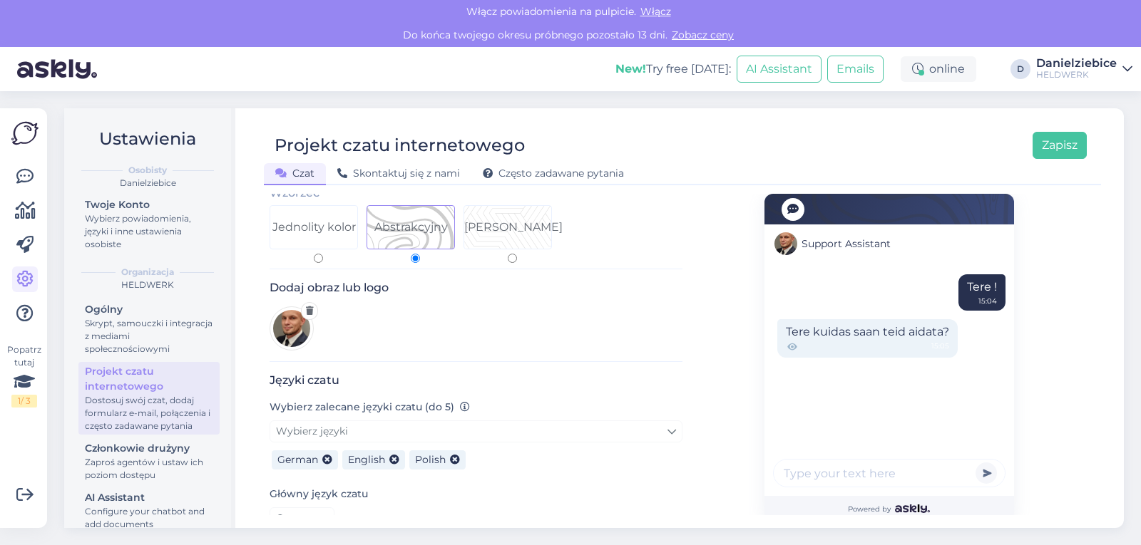
scroll to position [0, 0]
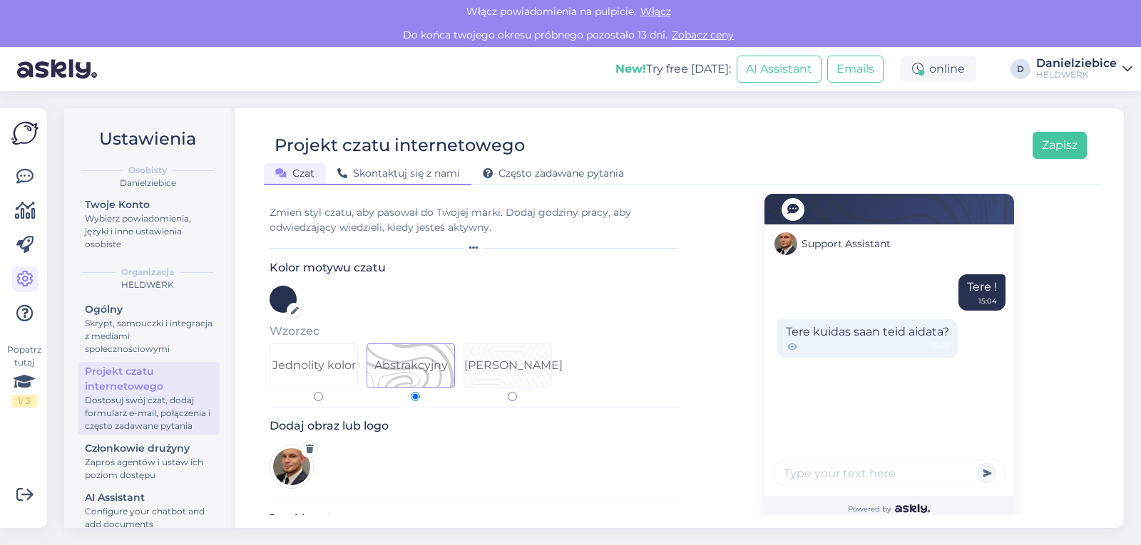
click at [431, 180] on div "Skontaktuj się z nami" at bounding box center [398, 174] width 145 height 22
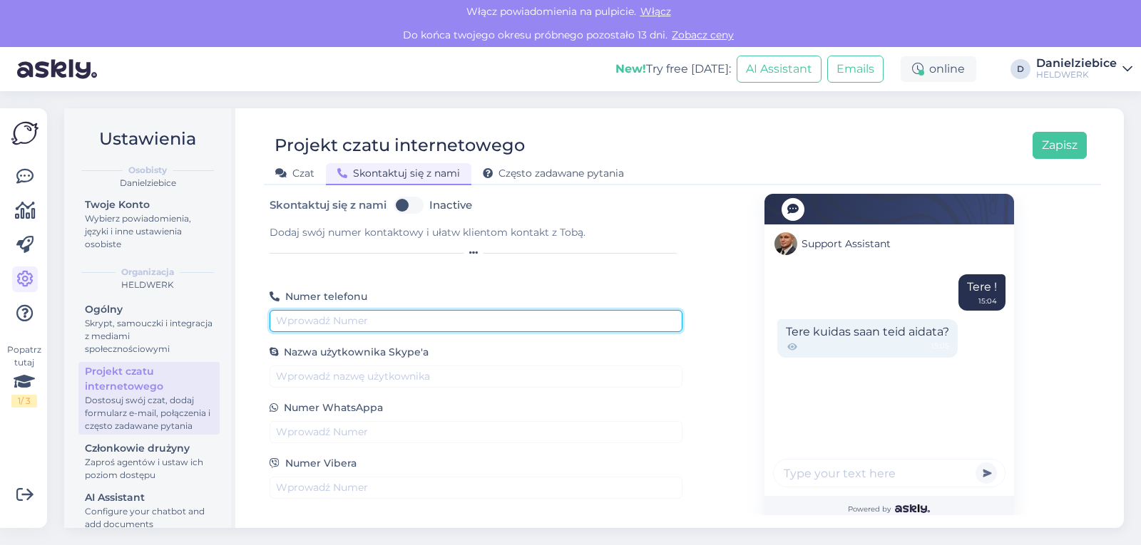
click at [399, 319] on input "text" at bounding box center [476, 321] width 413 height 22
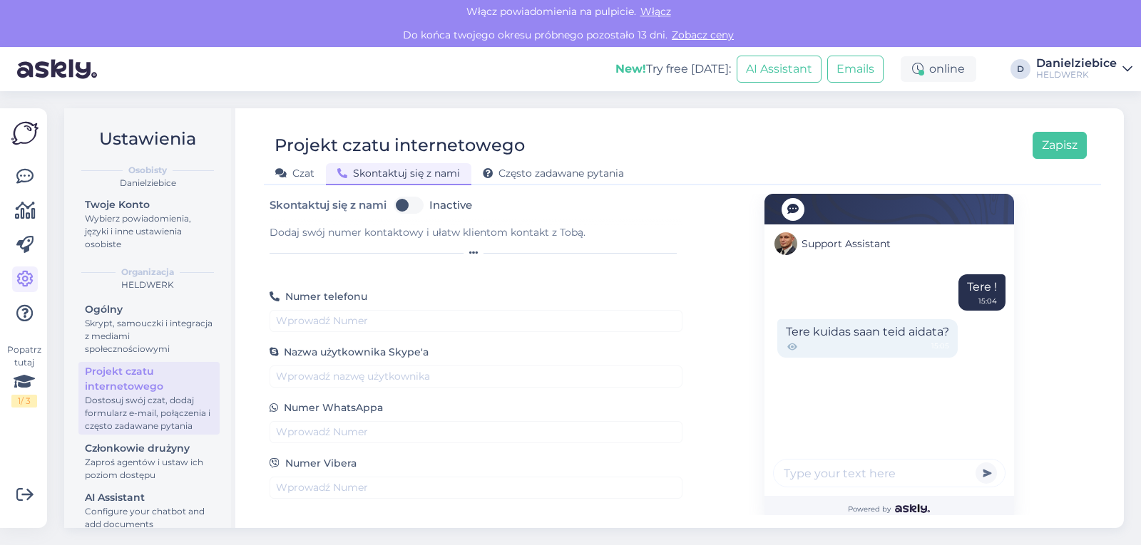
click at [429, 205] on label "Inactive" at bounding box center [450, 205] width 43 height 23
click at [409, 205] on input "Inactive" at bounding box center [409, 205] width 36 height 23
checkbox input "true"
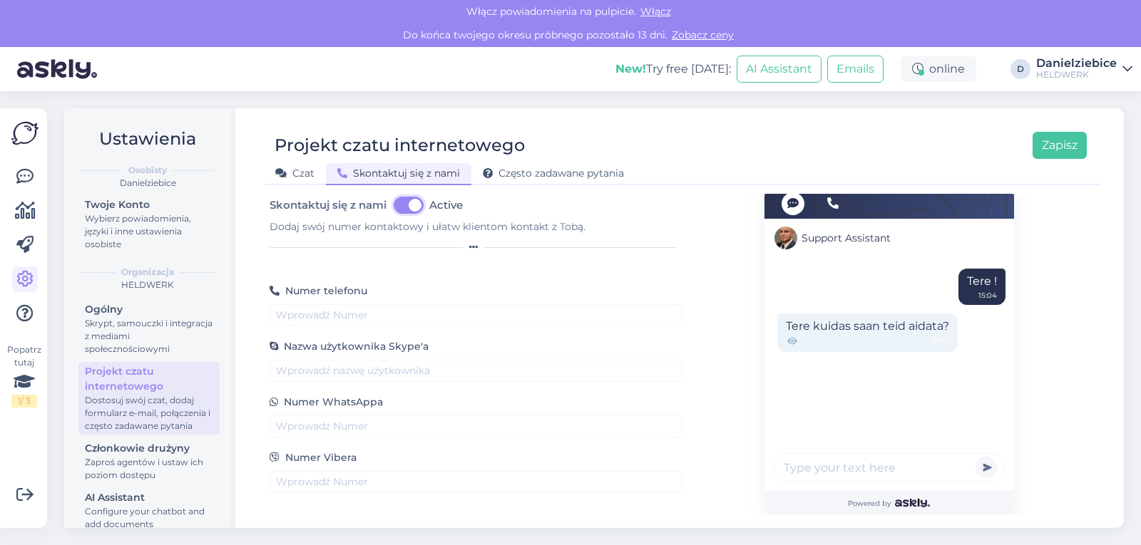
scroll to position [6, 0]
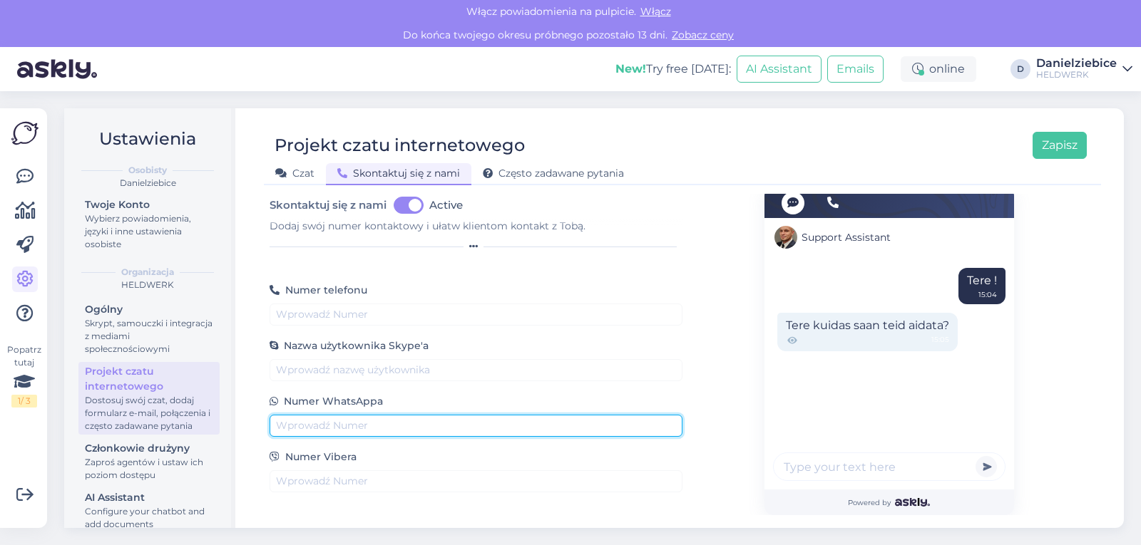
click at [349, 434] on input "text" at bounding box center [476, 426] width 413 height 22
type input "_"
paste input "1522 562 61 52"
drag, startPoint x: 404, startPoint y: 429, endPoint x: 255, endPoint y: 436, distance: 149.2
click at [256, 436] on div "Projekt czatu internetowego Zapisz Czat Skontaktuj się z nami Często zadawane p…" at bounding box center [682, 318] width 883 height 420
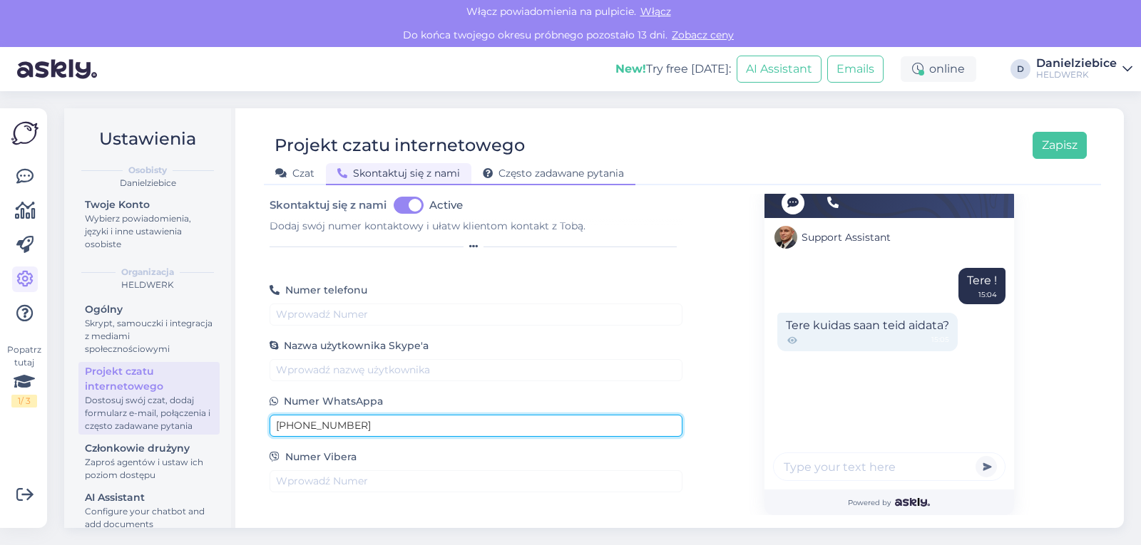
type input "+491522 562 61 52"
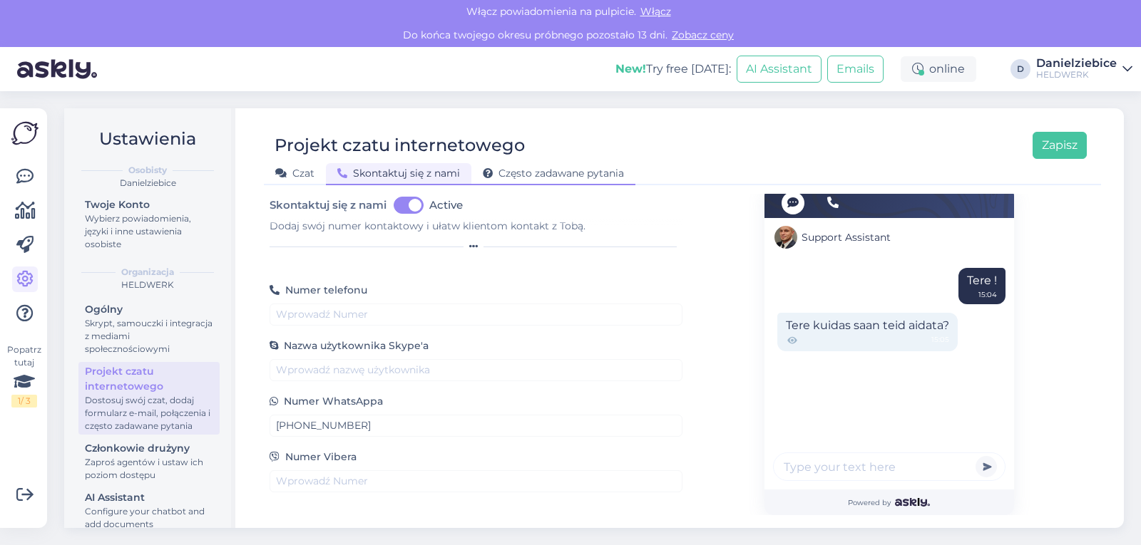
click at [551, 179] on div "Często zadawane pytania" at bounding box center [553, 174] width 164 height 22
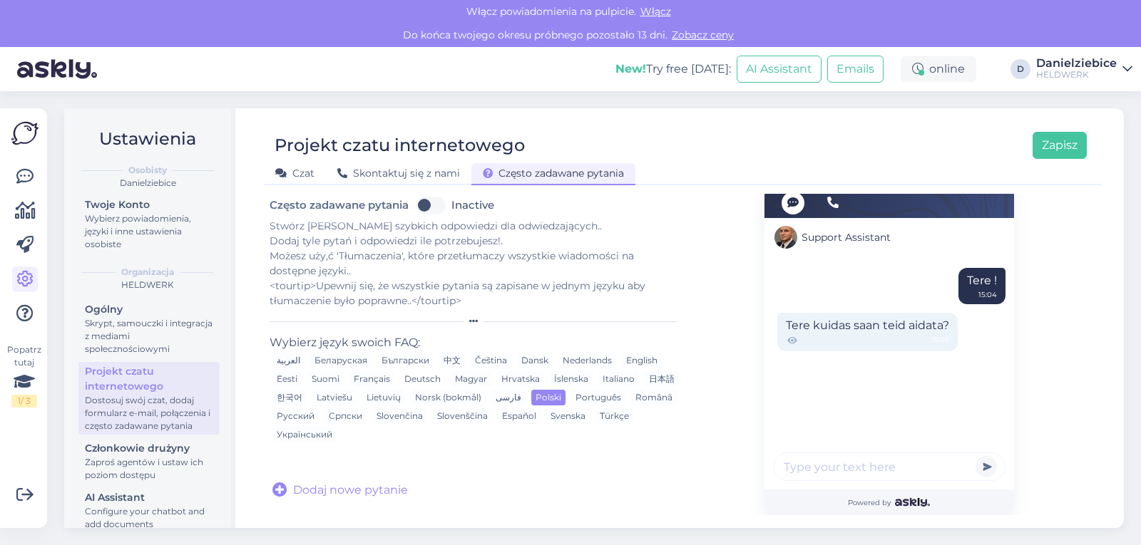
click at [427, 376] on div "Deutsch" at bounding box center [422, 380] width 45 height 16
click at [428, 174] on span "Skontaktuj się z nami" at bounding box center [398, 173] width 123 height 13
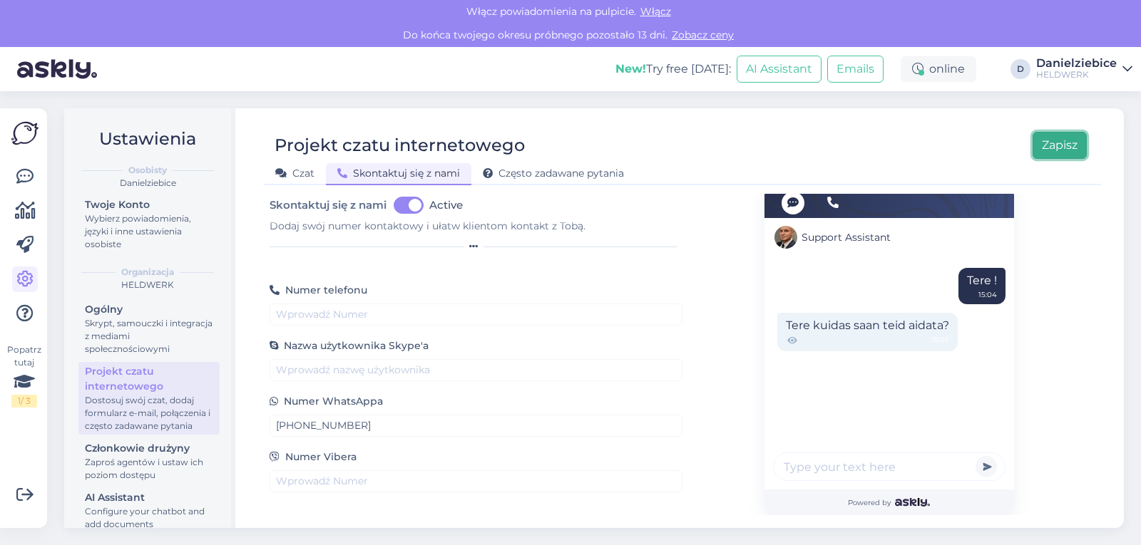
click at [1057, 138] on button "Zapisz" at bounding box center [1060, 145] width 54 height 27
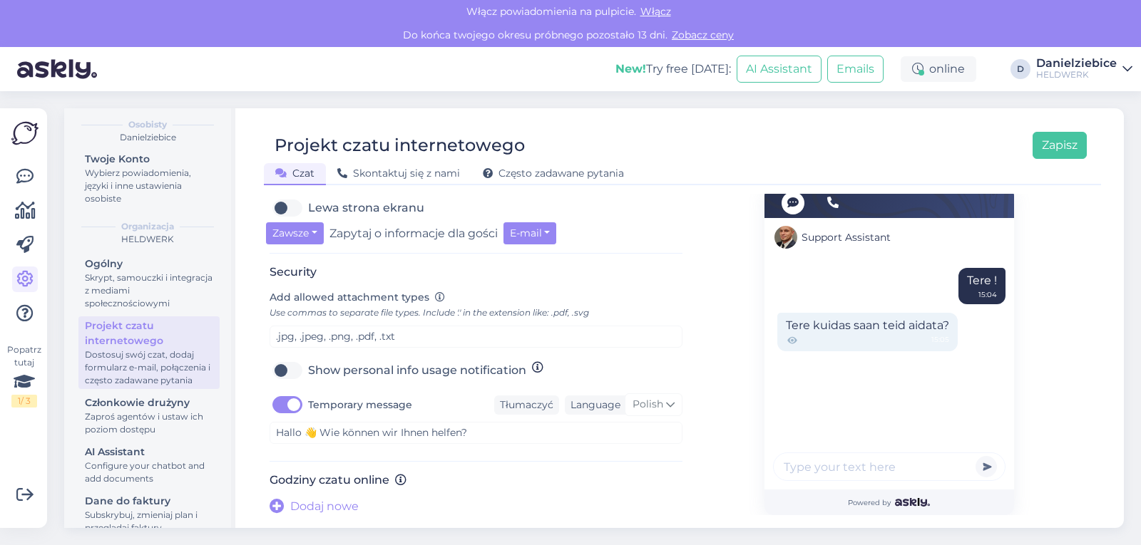
scroll to position [80, 0]
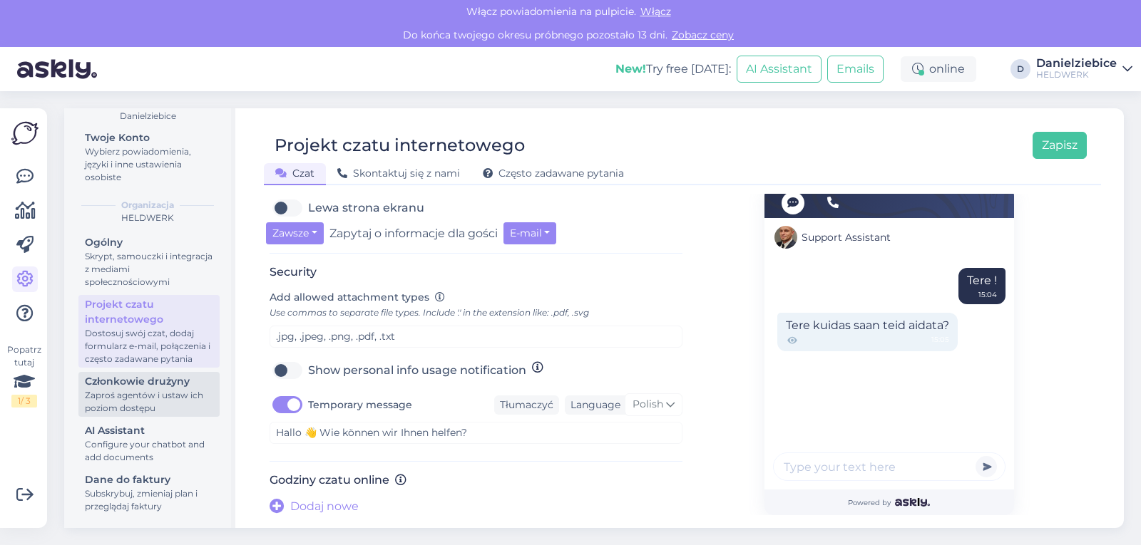
click at [157, 396] on div "Zaproś agentów i ustaw ich poziom dostępu" at bounding box center [149, 402] width 128 height 26
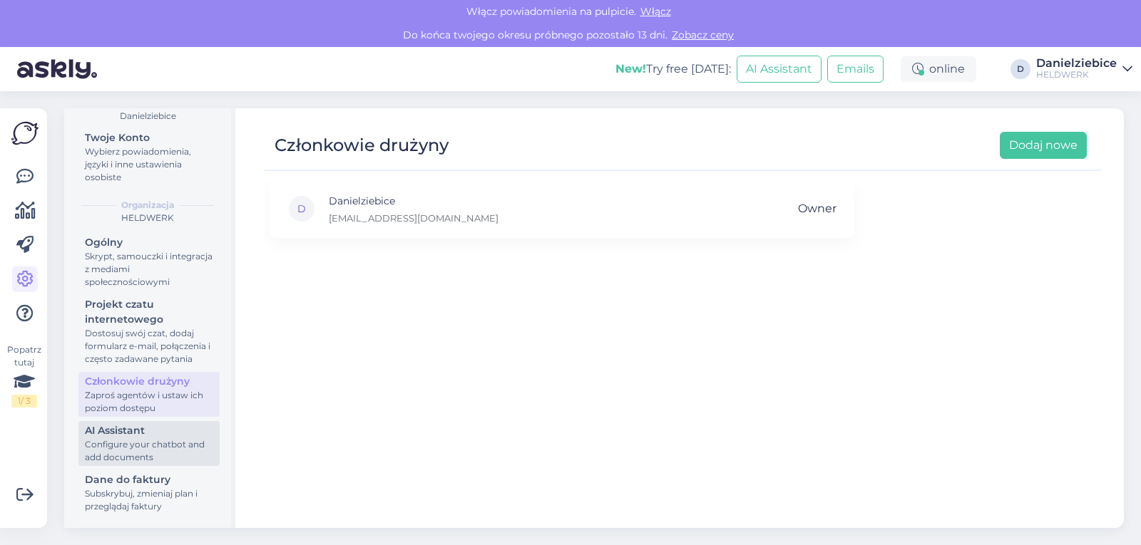
click at [184, 450] on div "Configure your chatbot and add documents" at bounding box center [149, 452] width 128 height 26
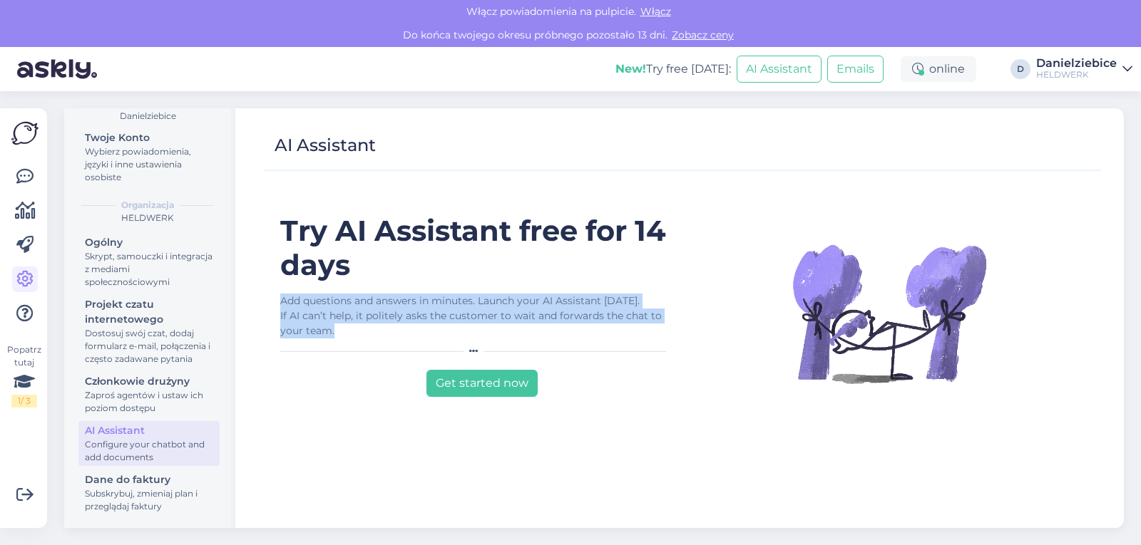
drag, startPoint x: 353, startPoint y: 332, endPoint x: 283, endPoint y: 302, distance: 75.7
click at [283, 302] on div "Add questions and answers in minutes. Launch your AI Assistant today. If AI can…" at bounding box center [475, 316] width 391 height 45
click at [185, 492] on div "Subskrybuj, zmieniaj plan i przeglądaj faktury" at bounding box center [149, 501] width 128 height 26
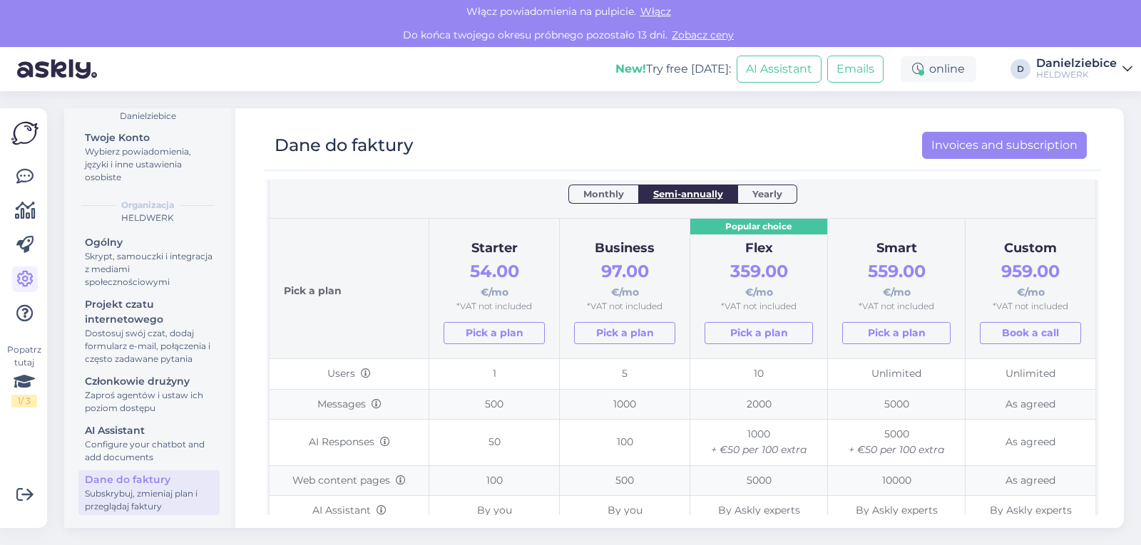
scroll to position [71, 0]
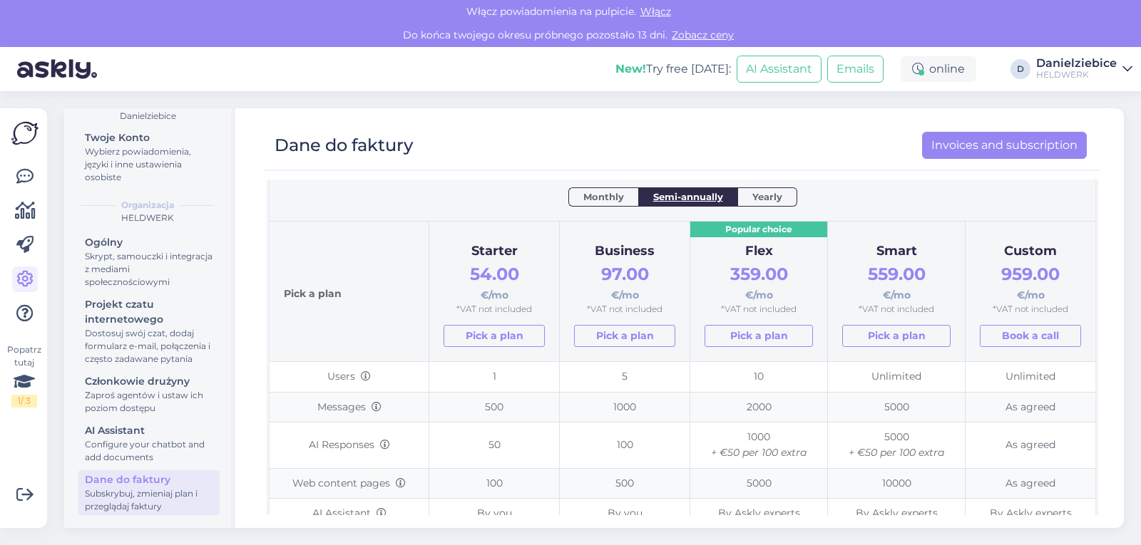
click at [613, 196] on span "Monthly" at bounding box center [603, 197] width 41 height 14
click at [688, 202] on span "Semi-annually" at bounding box center [688, 197] width 70 height 14
click at [609, 193] on span "Monthly" at bounding box center [603, 197] width 41 height 14
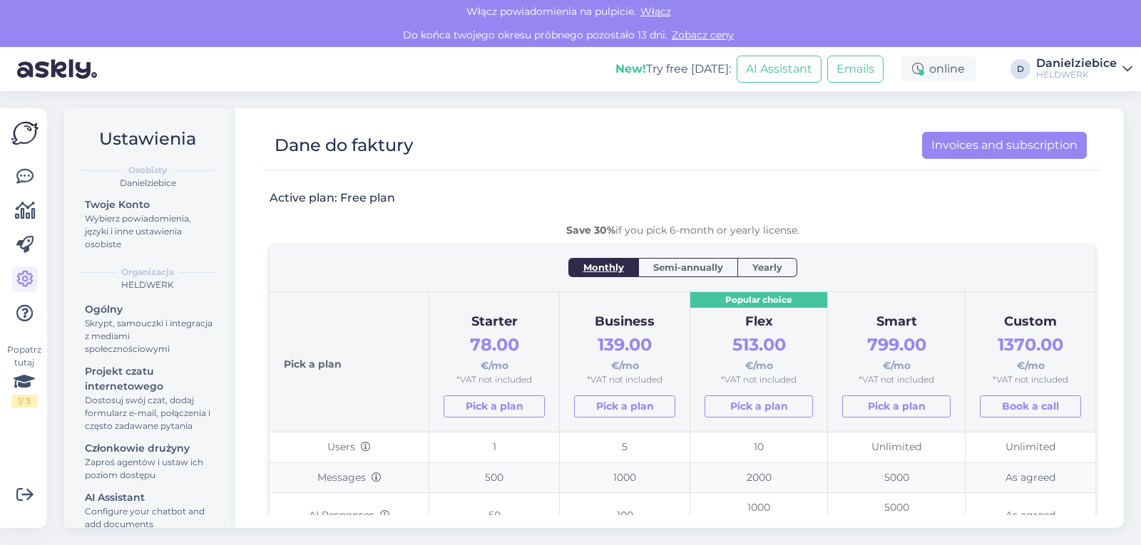
scroll to position [0, 0]
click at [28, 129] on img at bounding box center [24, 133] width 27 height 27
click at [158, 214] on div "Wybierz powiadomienia, języki i inne ustawienia osobiste" at bounding box center [149, 231] width 128 height 39
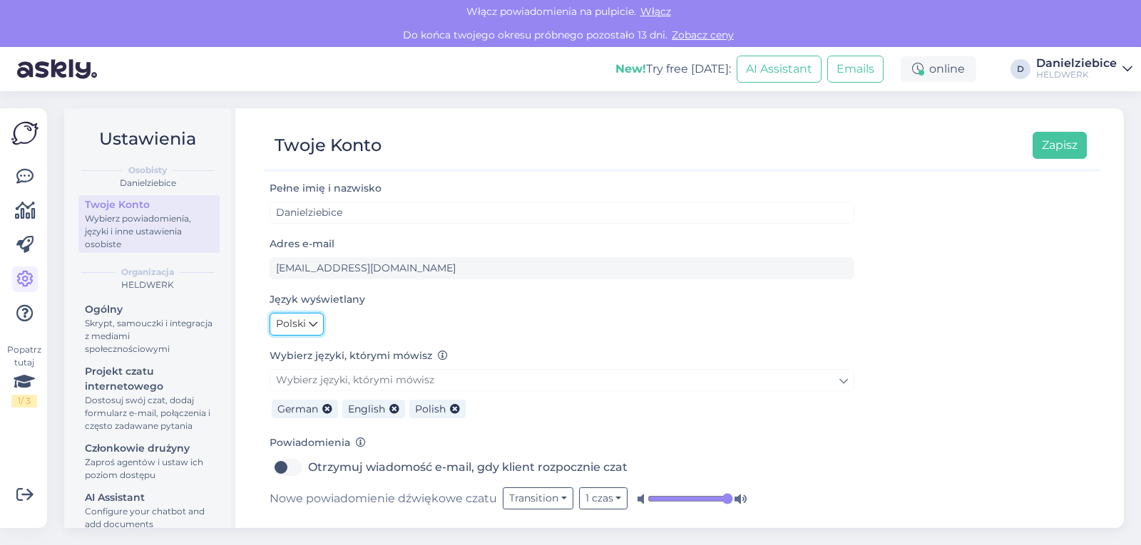
click at [309, 324] on icon at bounding box center [313, 325] width 9 height 16
click at [313, 323] on icon at bounding box center [313, 325] width 9 height 16
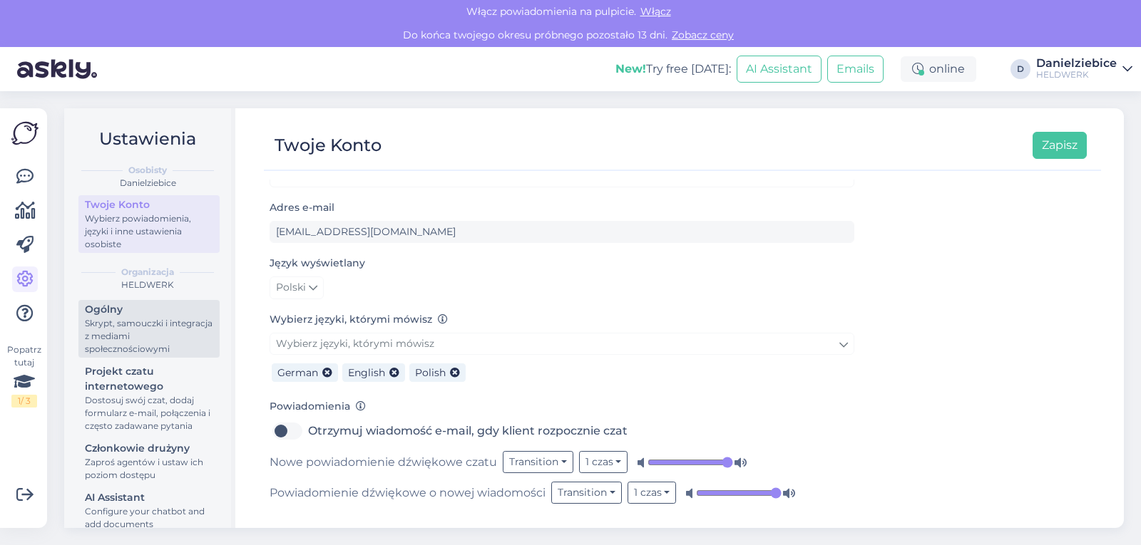
click at [147, 320] on div "Skrypt, samouczki i integracja z mediami społecznościowymi" at bounding box center [149, 336] width 128 height 39
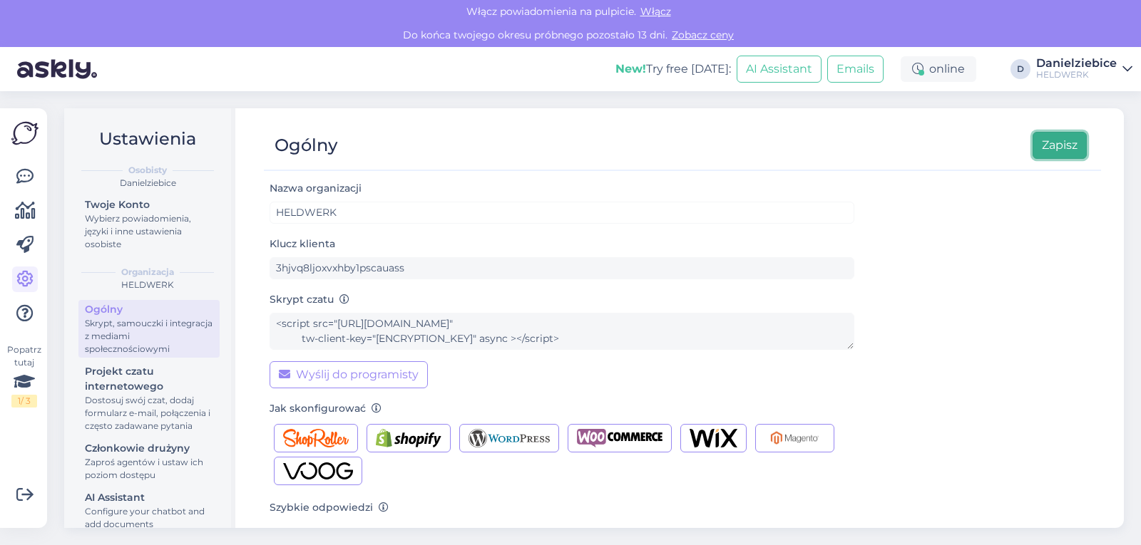
click at [1061, 147] on button "Zapisz" at bounding box center [1060, 145] width 54 height 27
click at [663, 11] on span "Włącz" at bounding box center [655, 11] width 39 height 13
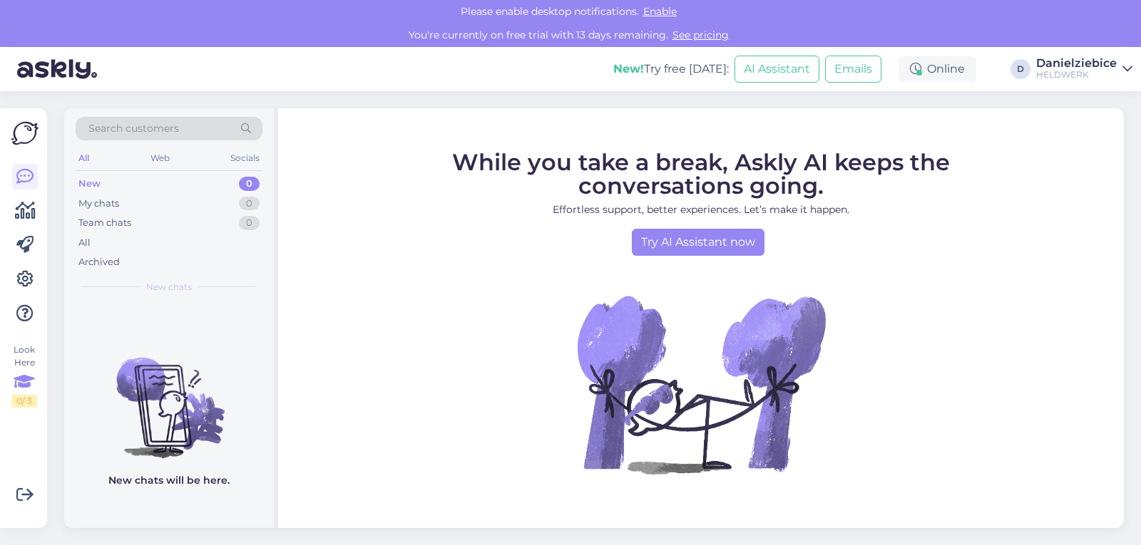
click at [29, 397] on div "0 / 3" at bounding box center [24, 401] width 26 height 13
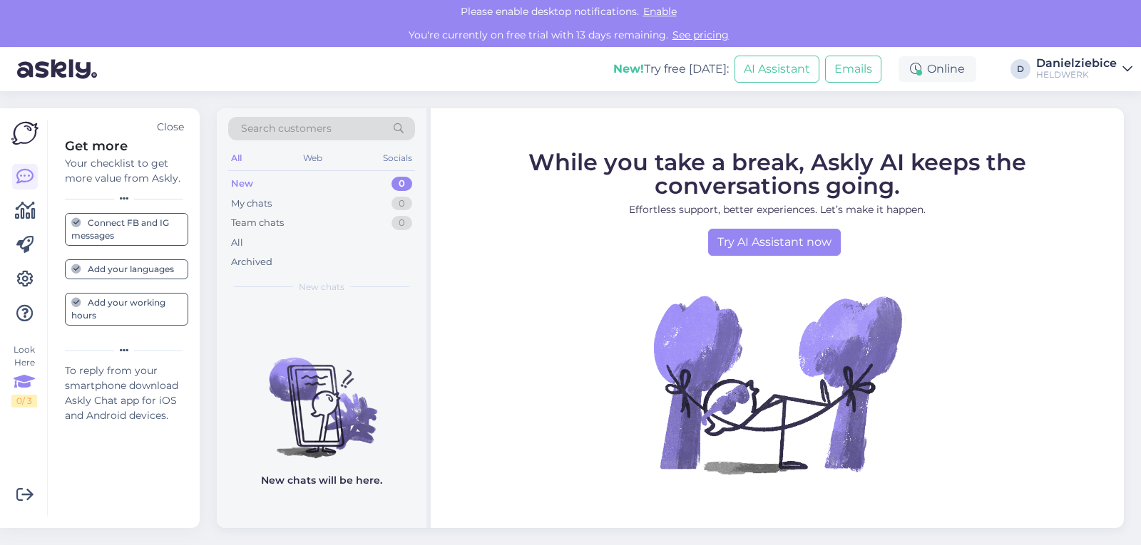
click at [132, 268] on div "Add your languages" at bounding box center [122, 269] width 103 height 13
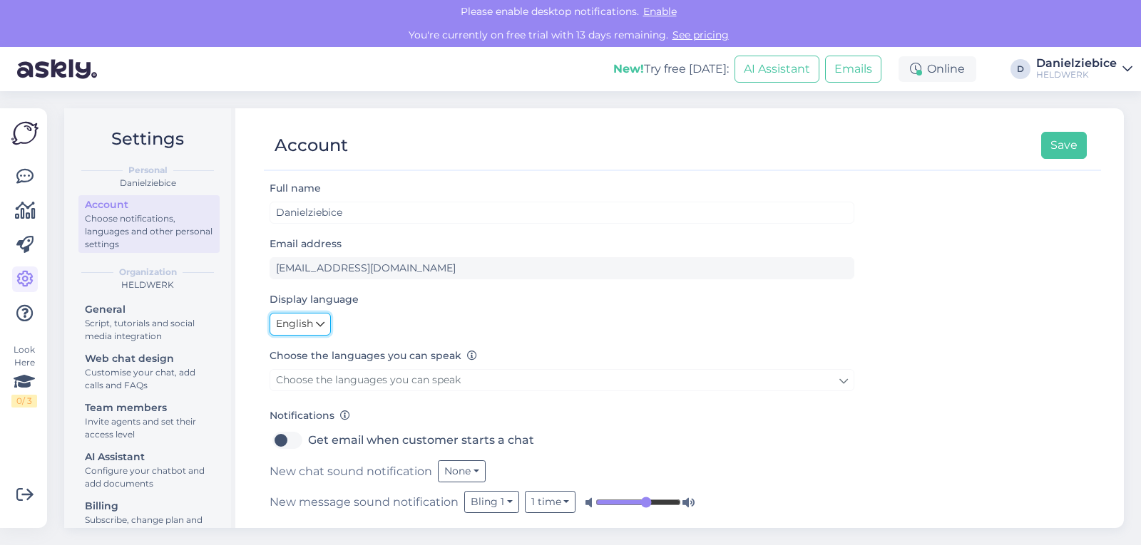
click at [317, 324] on icon at bounding box center [320, 325] width 9 height 16
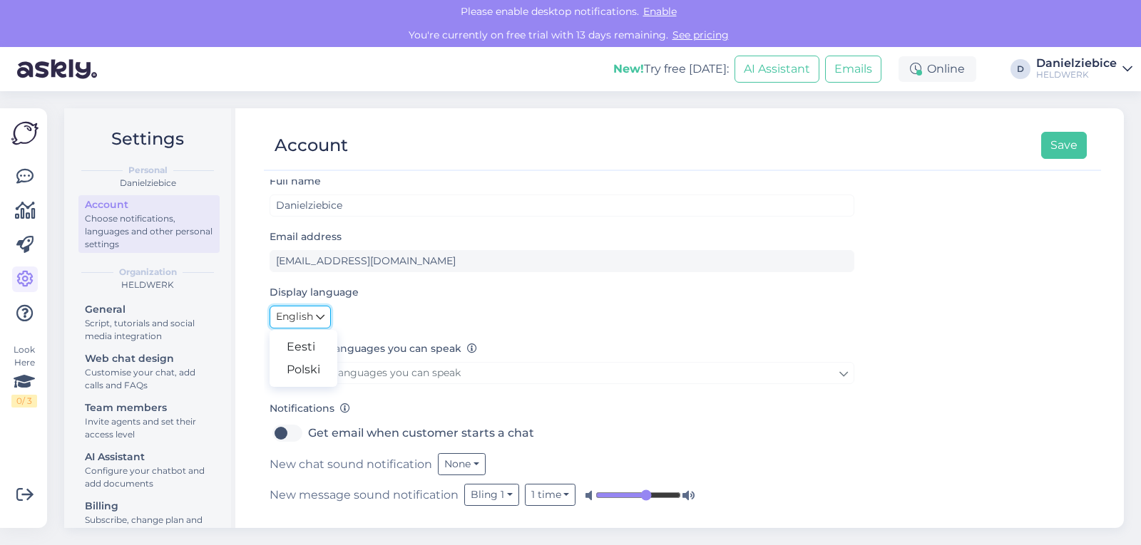
scroll to position [9, 0]
click at [307, 366] on link "Polski" at bounding box center [304, 368] width 68 height 23
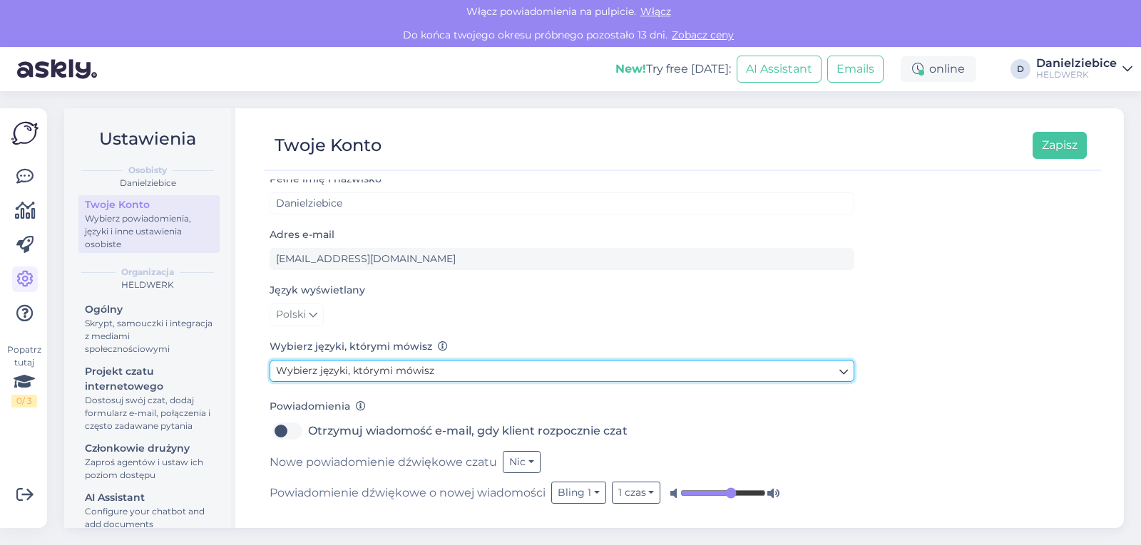
click at [337, 368] on span "Wybierz języki, którymi mówisz" at bounding box center [355, 370] width 158 height 13
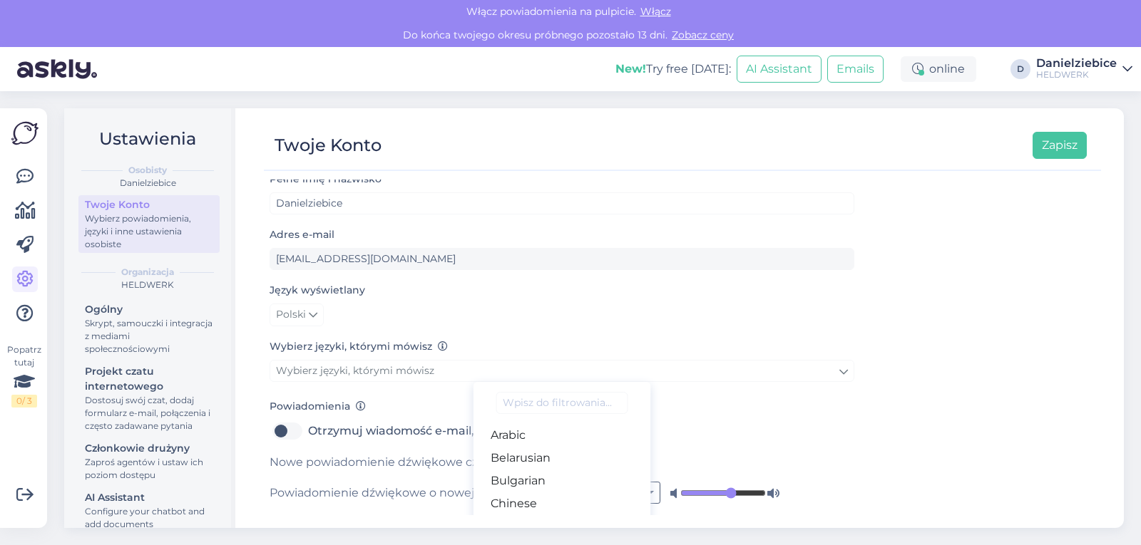
click at [535, 408] on input at bounding box center [561, 403] width 131 height 22
type input "n"
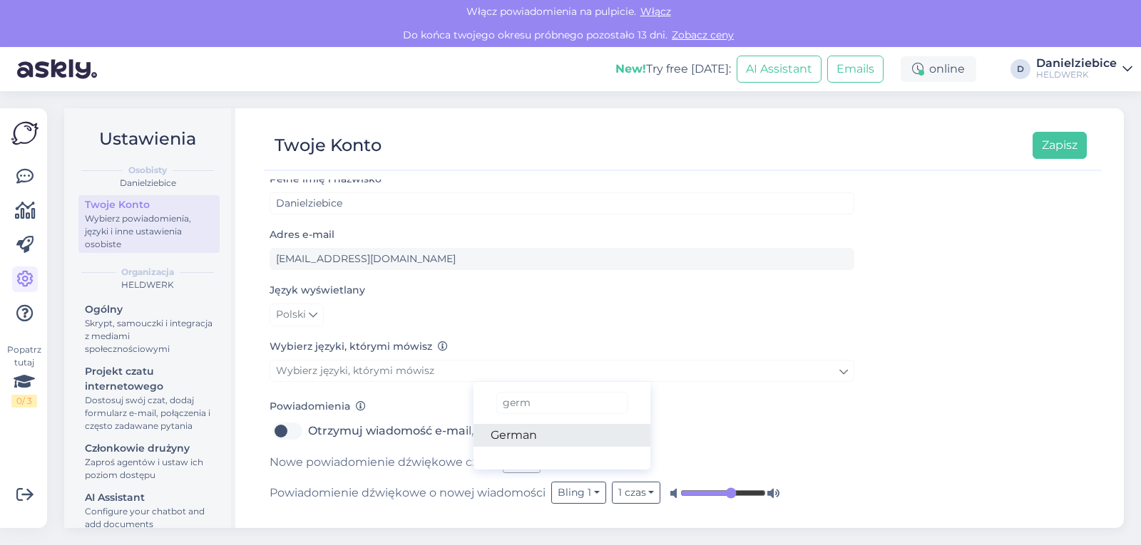
click at [558, 431] on link "German" at bounding box center [562, 435] width 178 height 23
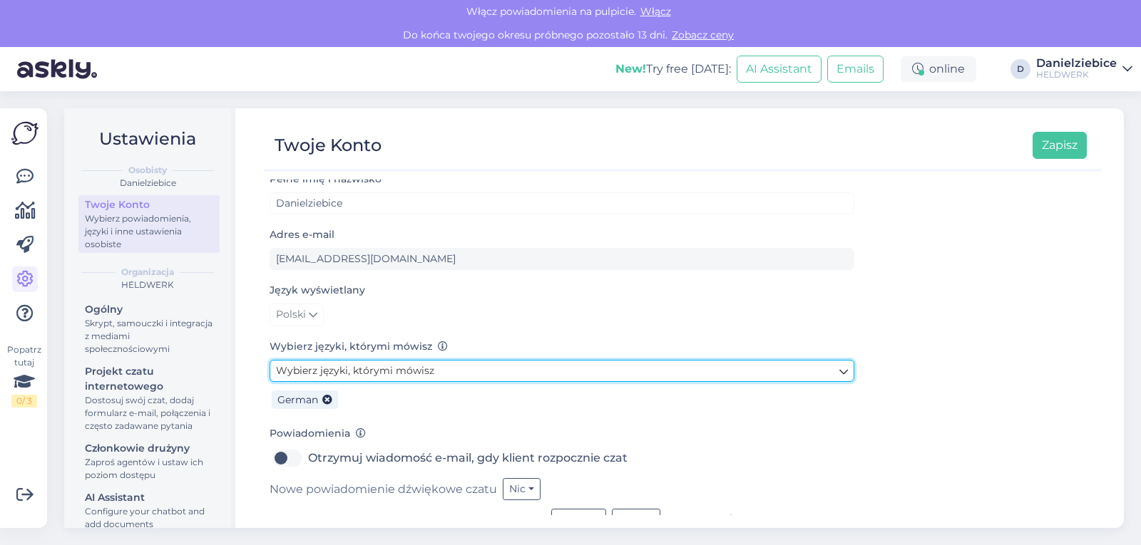
click at [345, 373] on span "Wybierz języki, którymi mówisz" at bounding box center [355, 370] width 158 height 13
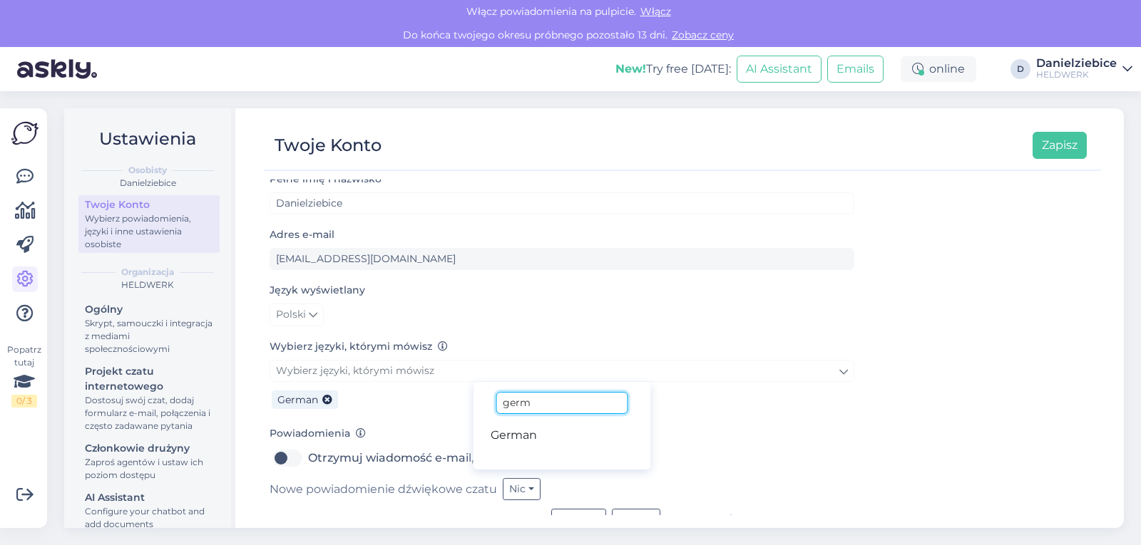
click at [536, 411] on input "germ" at bounding box center [561, 403] width 131 height 22
drag, startPoint x: 566, startPoint y: 411, endPoint x: 508, endPoint y: 403, distance: 59.1
click at [508, 403] on input "germ" at bounding box center [561, 403] width 131 height 22
click at [560, 444] on link "English" at bounding box center [562, 435] width 178 height 23
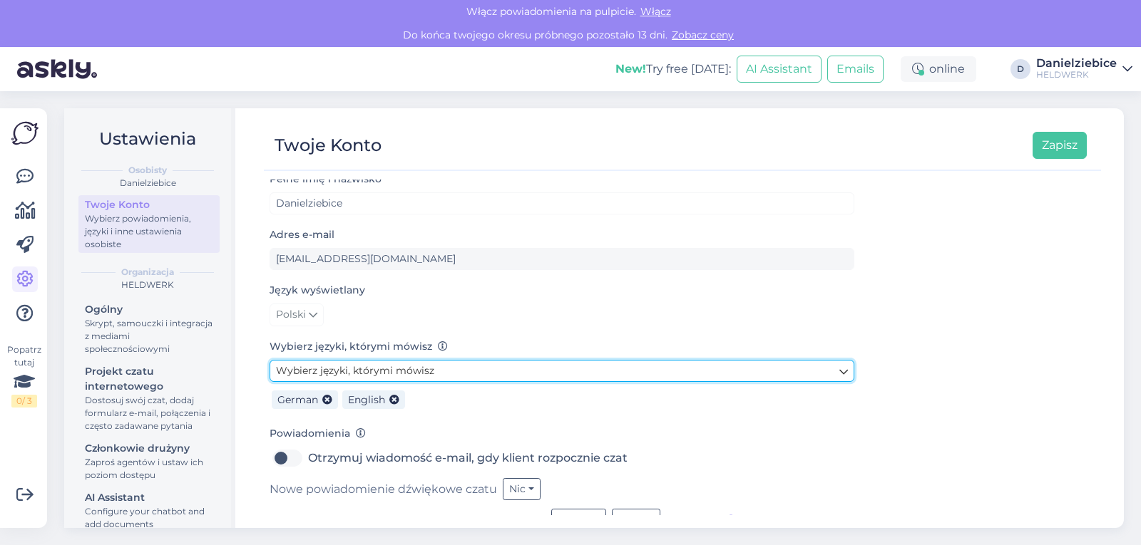
click at [404, 370] on span "Wybierz języki, którymi mówisz" at bounding box center [355, 370] width 158 height 13
click at [455, 369] on link "Wybierz języki, którymi mówisz" at bounding box center [562, 371] width 585 height 22
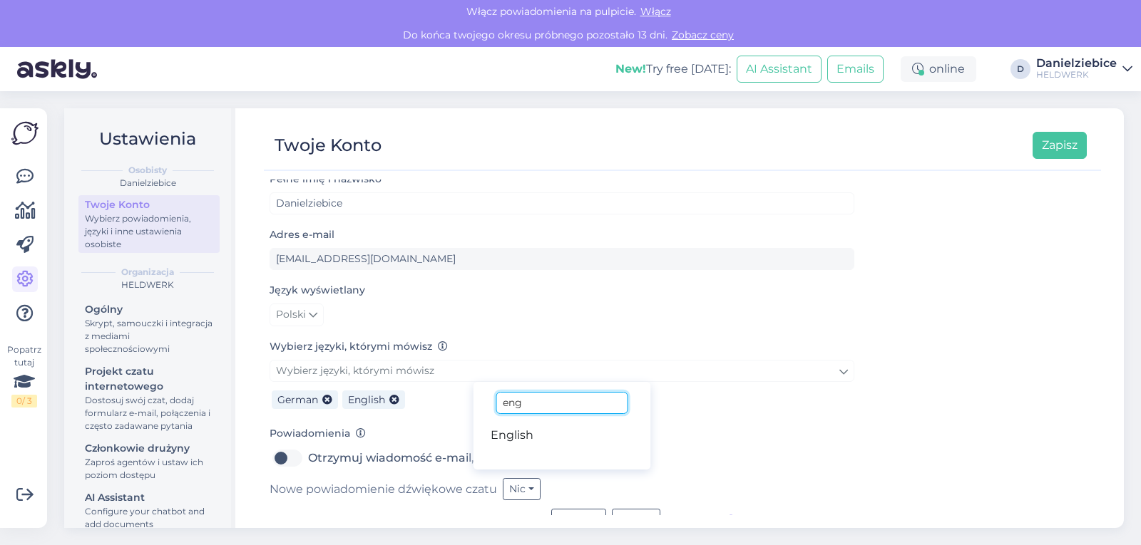
drag, startPoint x: 540, startPoint y: 405, endPoint x: 465, endPoint y: 406, distance: 74.9
click at [465, 406] on div "Wybierz języki, którymi mówisz eng English German English" at bounding box center [562, 386] width 585 height 53
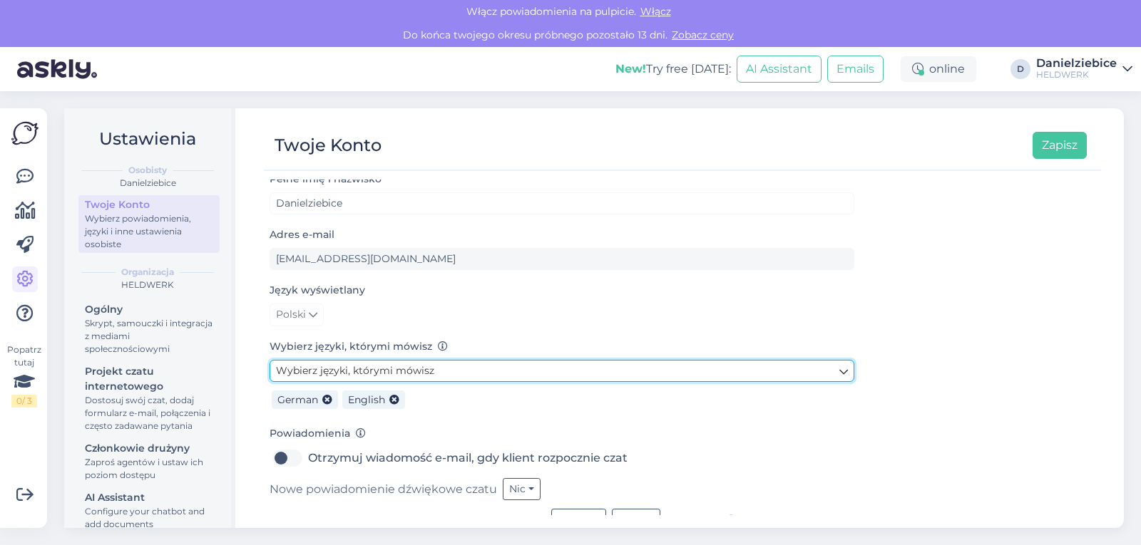
click at [459, 360] on link "Wybierz języki, którymi mówisz" at bounding box center [562, 371] width 585 height 22
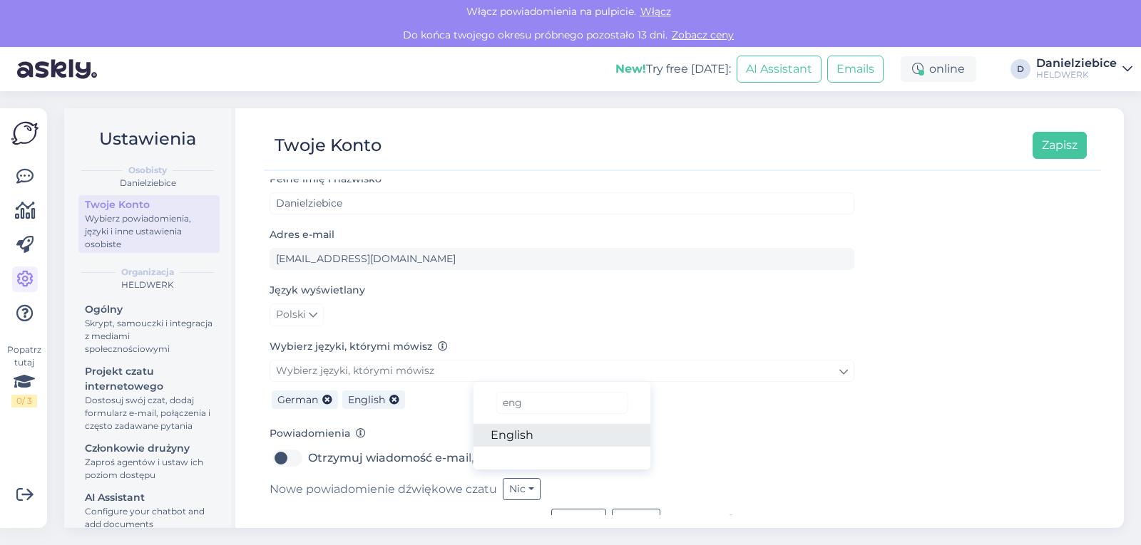
click at [543, 430] on link "English" at bounding box center [562, 435] width 178 height 23
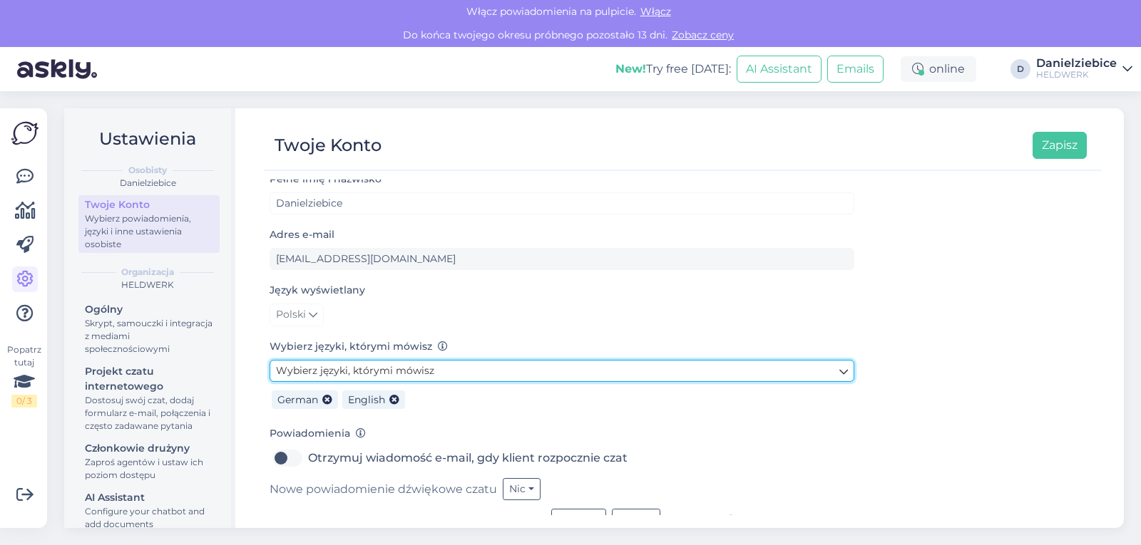
click at [401, 374] on span "Wybierz języki, którymi mówisz" at bounding box center [355, 370] width 158 height 13
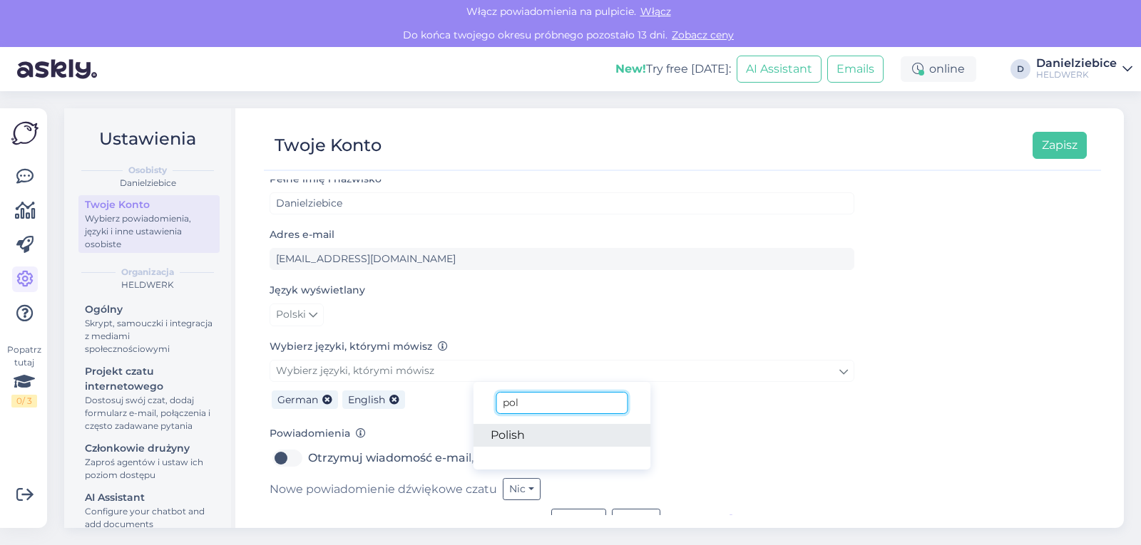
type input "pol"
click at [540, 429] on link "Polish" at bounding box center [562, 435] width 178 height 23
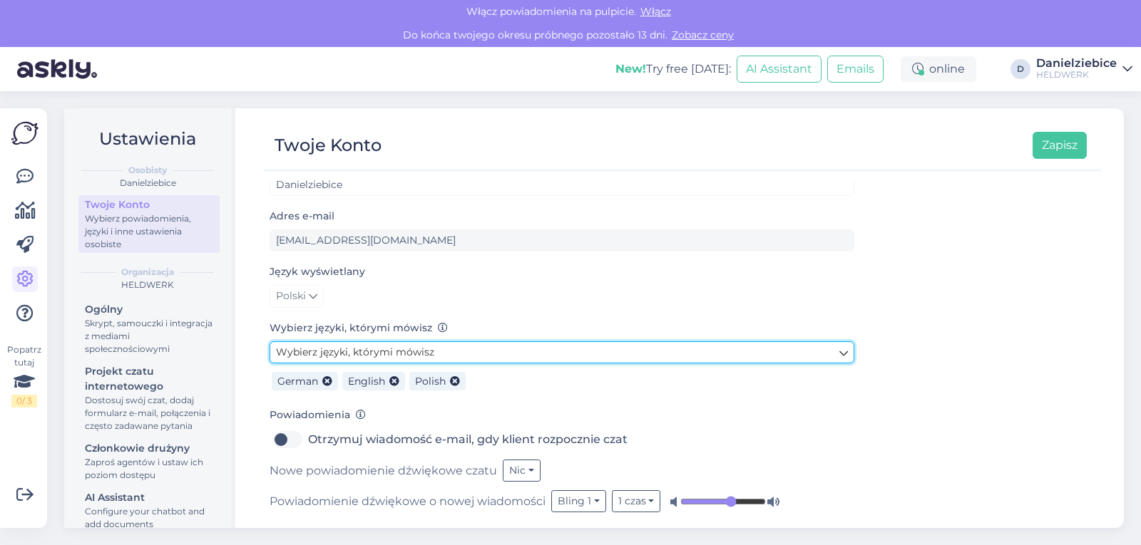
scroll to position [36, 0]
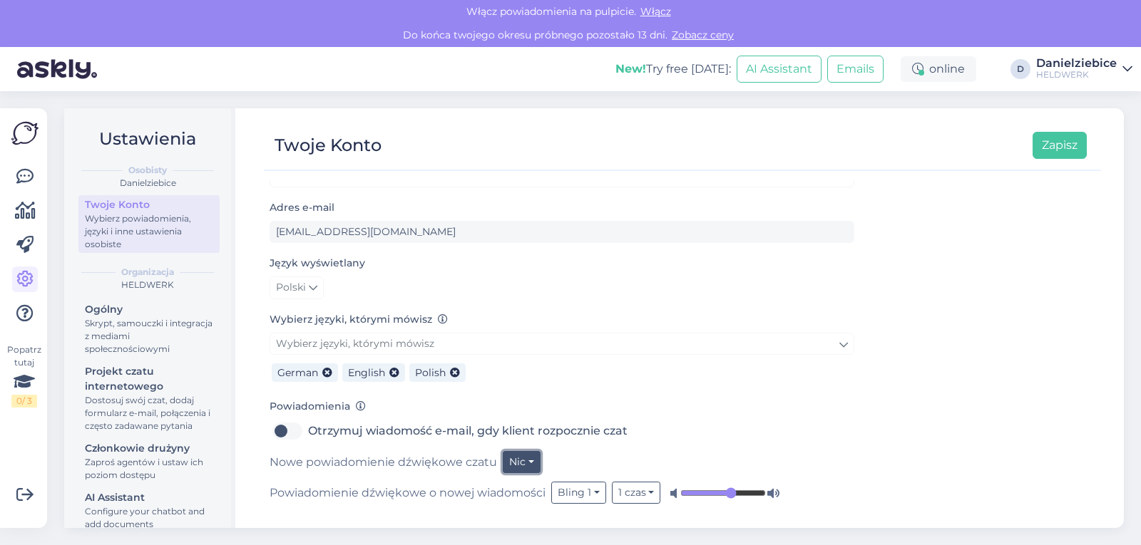
click at [526, 466] on button "Nic" at bounding box center [522, 462] width 38 height 22
click at [494, 323] on link "Bling 1" at bounding box center [496, 320] width 90 height 23
click at [531, 459] on button "Bling 1" at bounding box center [530, 462] width 55 height 22
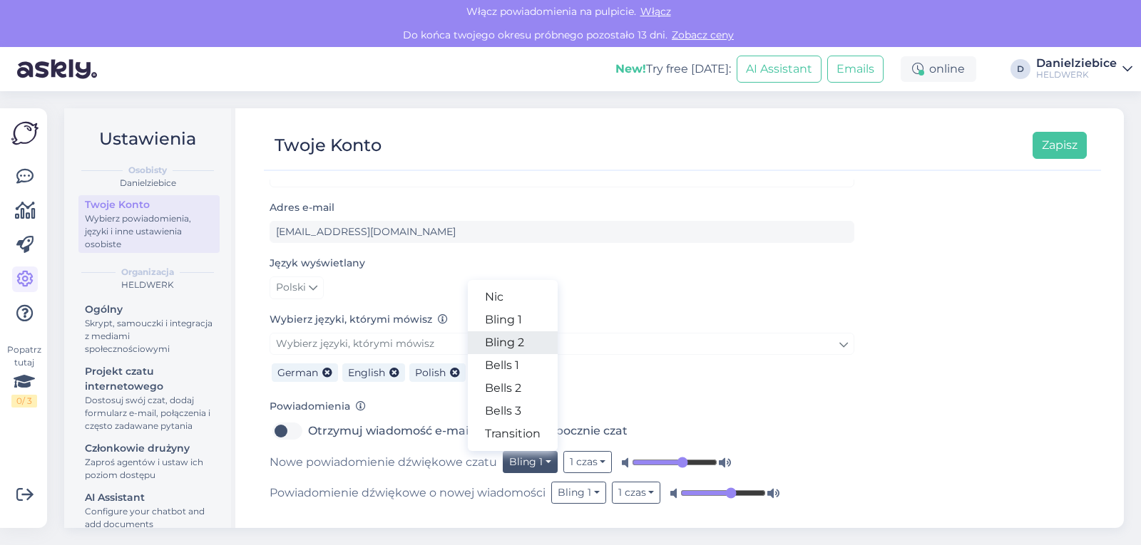
click at [521, 347] on link "Bling 2" at bounding box center [513, 343] width 90 height 23
click at [533, 461] on button "Bling 2" at bounding box center [531, 462] width 57 height 22
click at [520, 367] on link "Bells 1" at bounding box center [515, 365] width 90 height 23
click at [540, 465] on button "Bells 1" at bounding box center [529, 462] width 52 height 22
click at [518, 426] on link "Transition" at bounding box center [510, 434] width 90 height 23
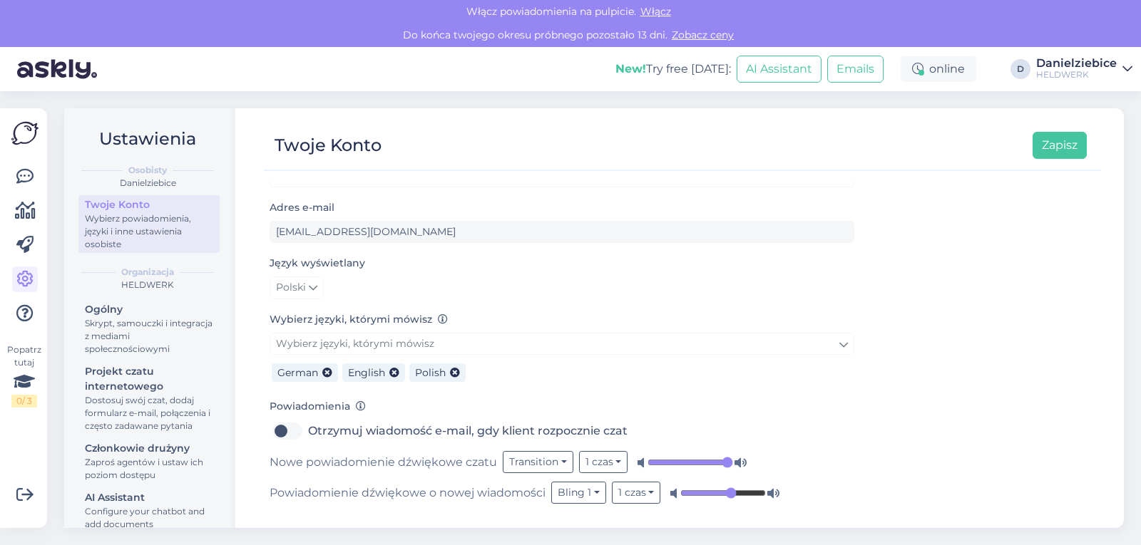
drag, startPoint x: 748, startPoint y: 459, endPoint x: 781, endPoint y: 457, distance: 32.9
type input "1"
click at [733, 457] on input "range" at bounding box center [690, 463] width 86 height 14
drag, startPoint x: 793, startPoint y: 492, endPoint x: 824, endPoint y: 486, distance: 31.2
type input "1"
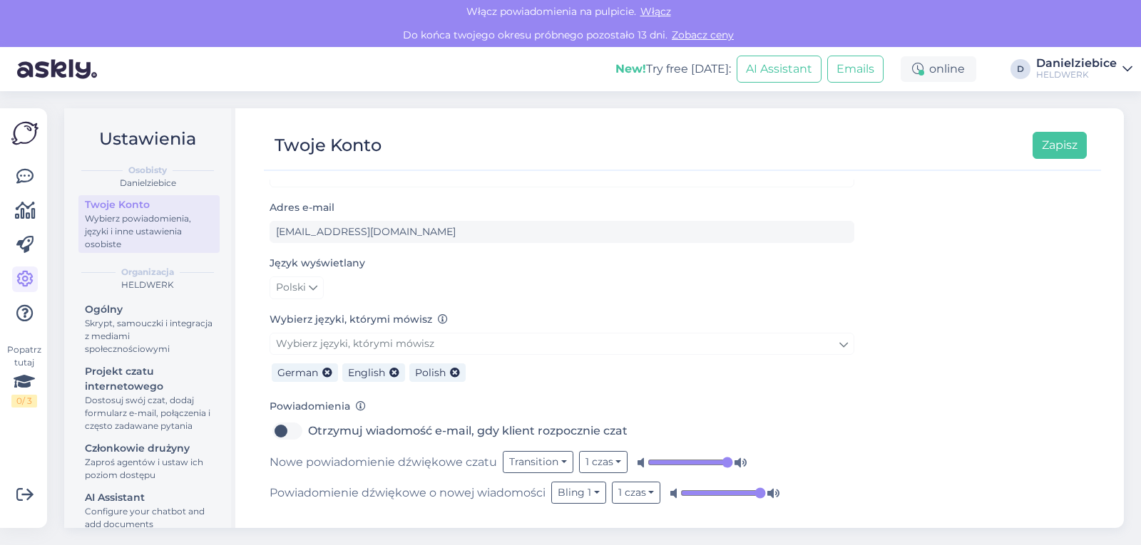
click at [766, 486] on input "range" at bounding box center [723, 493] width 86 height 14
click at [593, 488] on button "Bling 1" at bounding box center [578, 493] width 55 height 22
click at [575, 457] on link "Transition" at bounding box center [561, 465] width 90 height 23
click at [319, 283] on link "Polski" at bounding box center [297, 288] width 54 height 23
click at [315, 320] on link "English" at bounding box center [308, 318] width 77 height 23
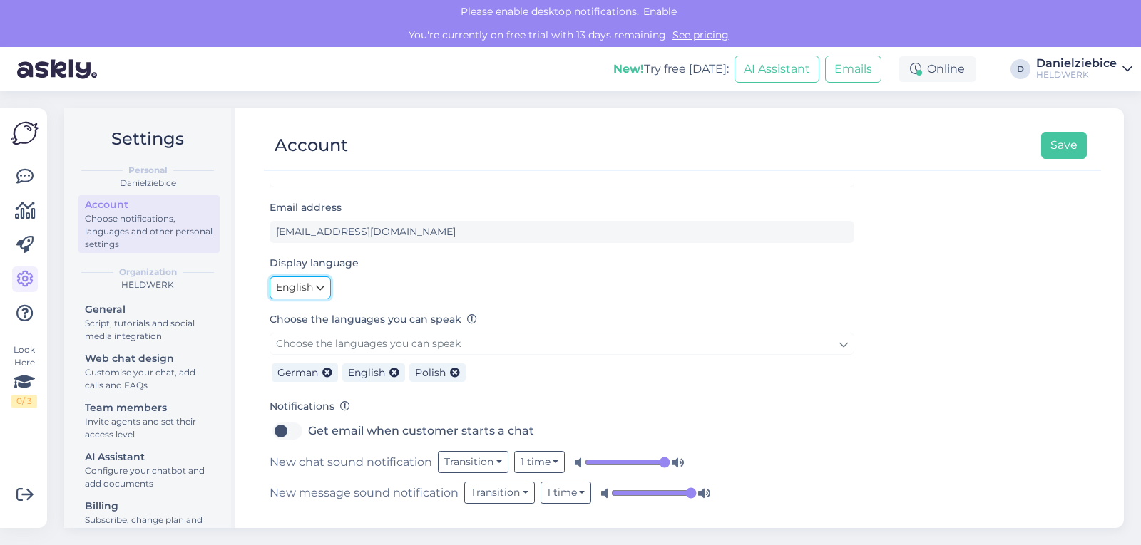
click at [312, 288] on span "English" at bounding box center [294, 288] width 37 height 16
click at [309, 339] on link "Polski" at bounding box center [304, 340] width 68 height 23
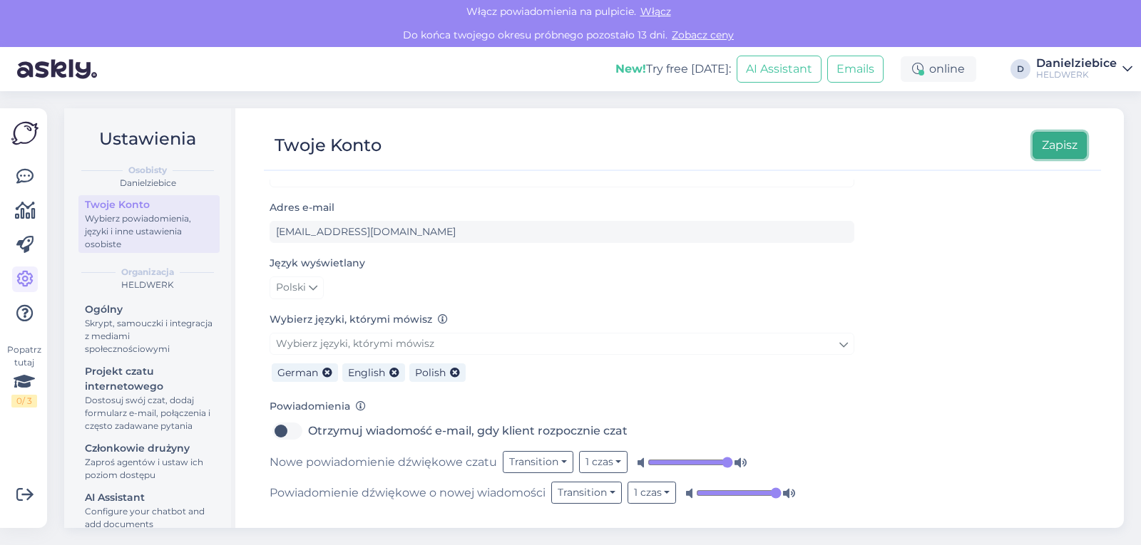
click at [1070, 145] on button "Zapisz" at bounding box center [1060, 145] width 54 height 27
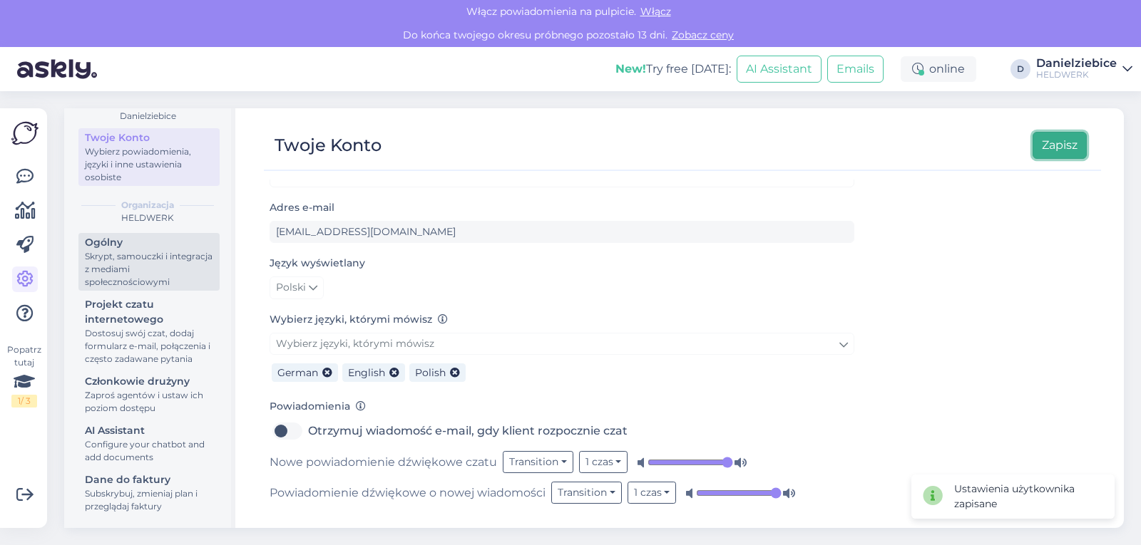
scroll to position [80, 0]
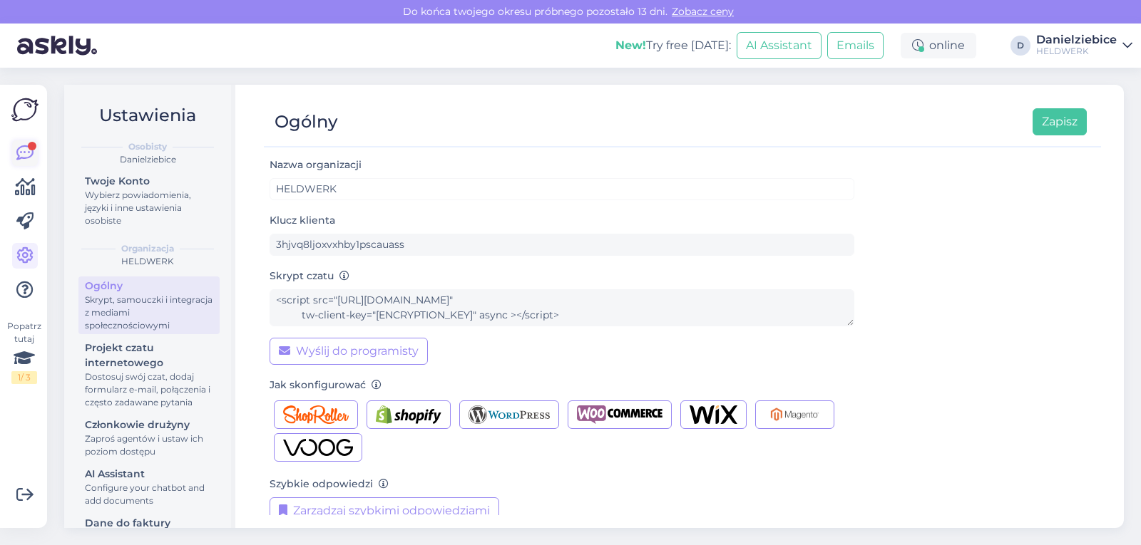
click at [26, 149] on icon at bounding box center [24, 153] width 17 height 17
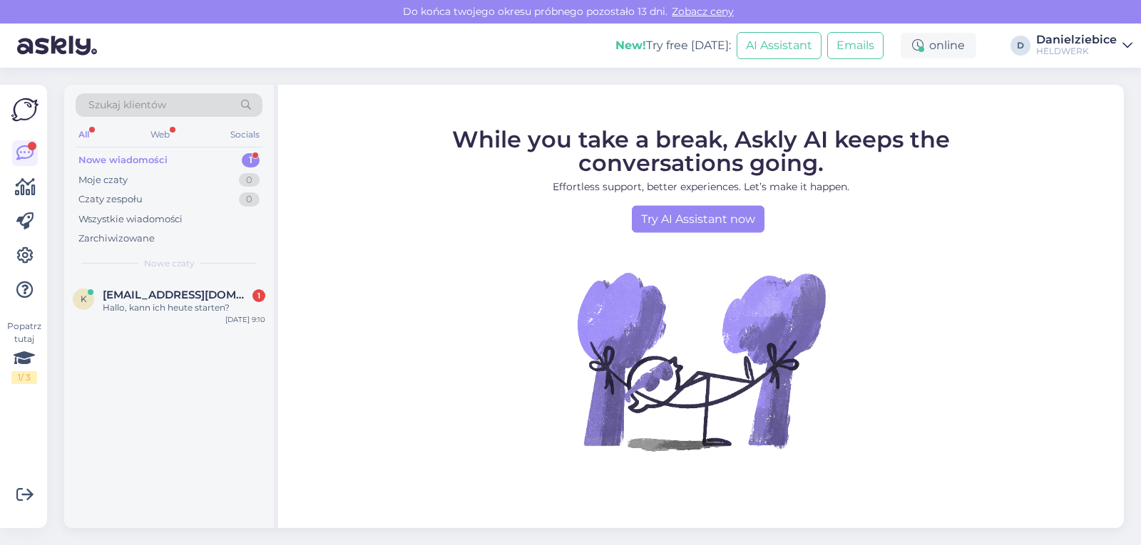
click at [148, 161] on div "Nowe wiadomości" at bounding box center [122, 160] width 89 height 14
click at [171, 294] on span "Koles@gmail.com" at bounding box center [177, 295] width 148 height 13
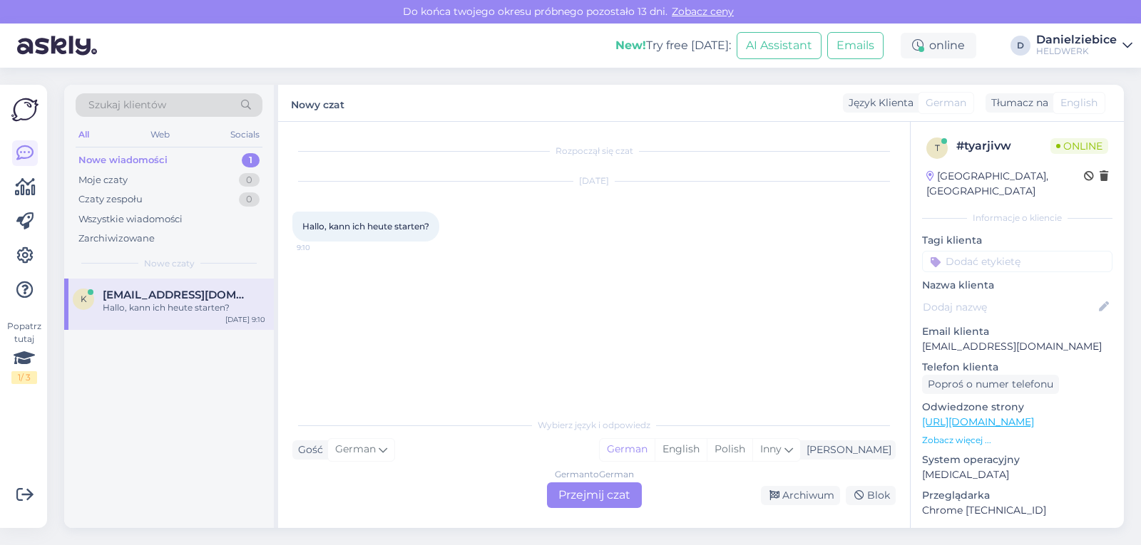
click at [625, 426] on div "Wybierz język i odpowiedz" at bounding box center [593, 425] width 603 height 13
click at [599, 497] on div "German to German Przejmij czat" at bounding box center [594, 496] width 95 height 26
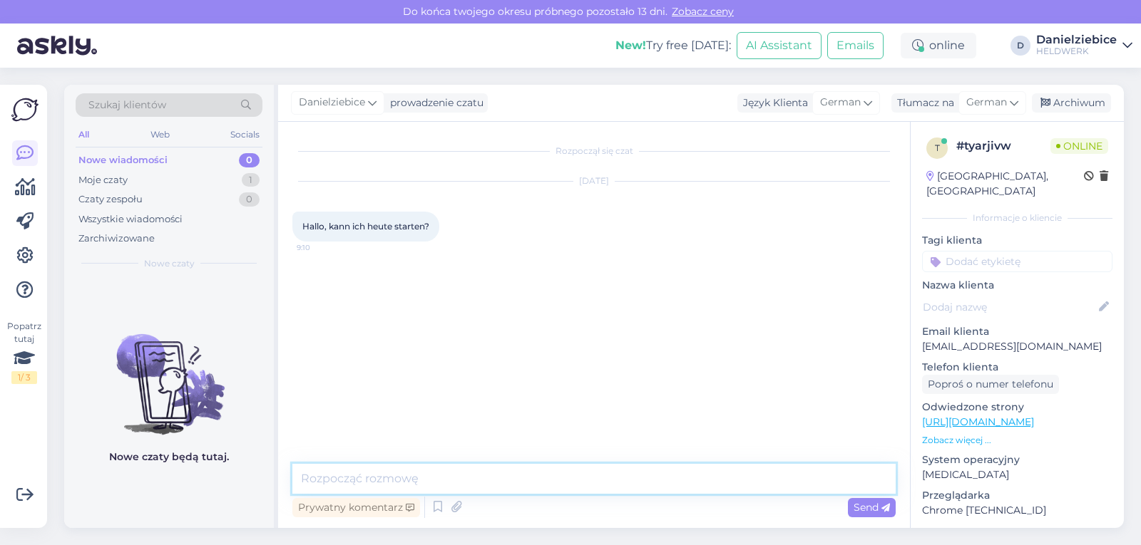
click at [498, 479] on textarea at bounding box center [593, 479] width 603 height 30
type textarea "witam"
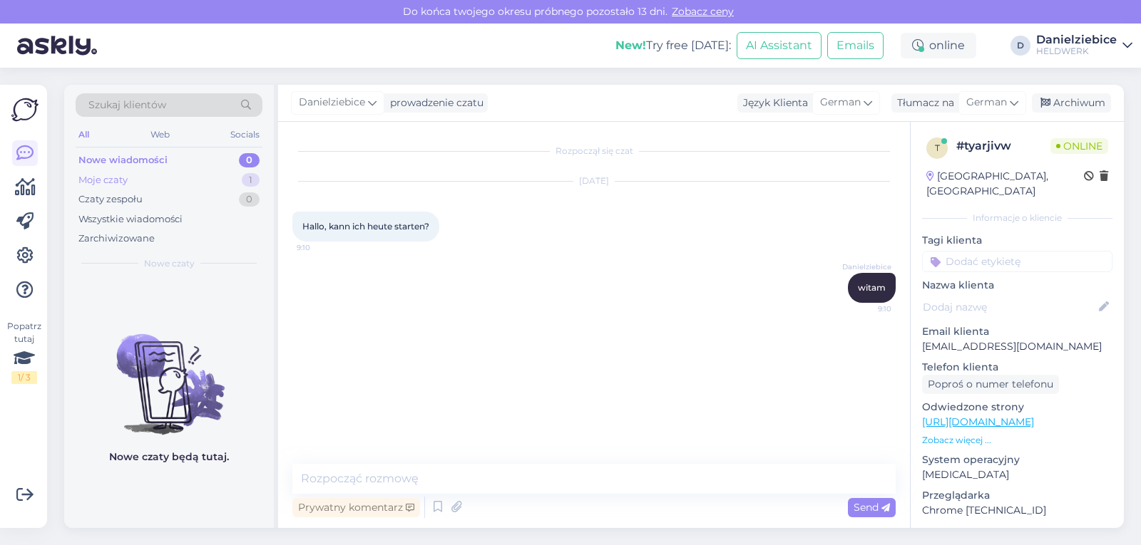
click at [121, 178] on div "Moje czaty" at bounding box center [102, 180] width 49 height 14
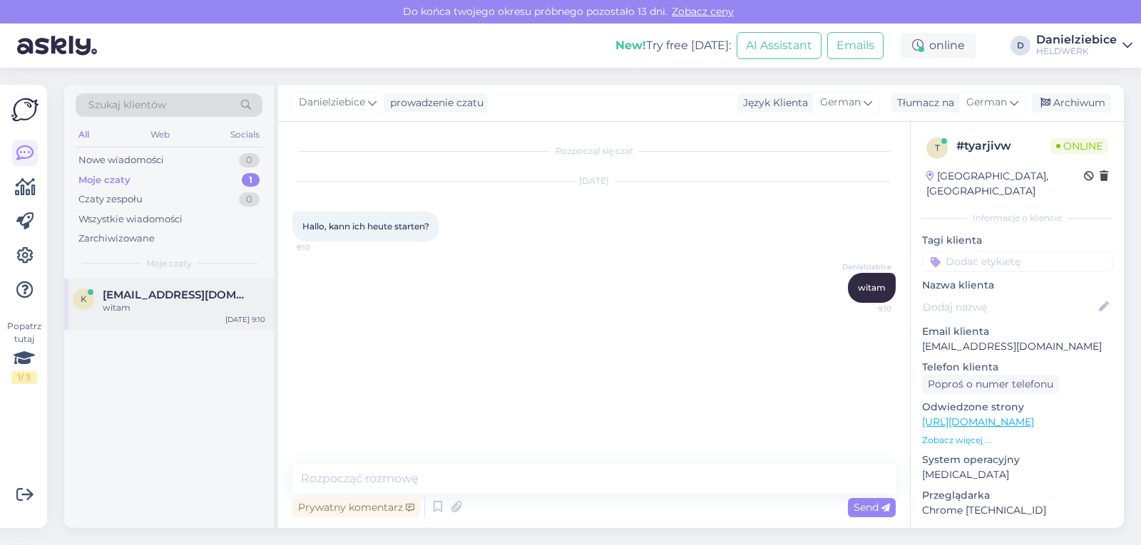
click at [168, 304] on div "witam" at bounding box center [184, 308] width 163 height 13
click at [412, 508] on icon at bounding box center [410, 508] width 9 height 9
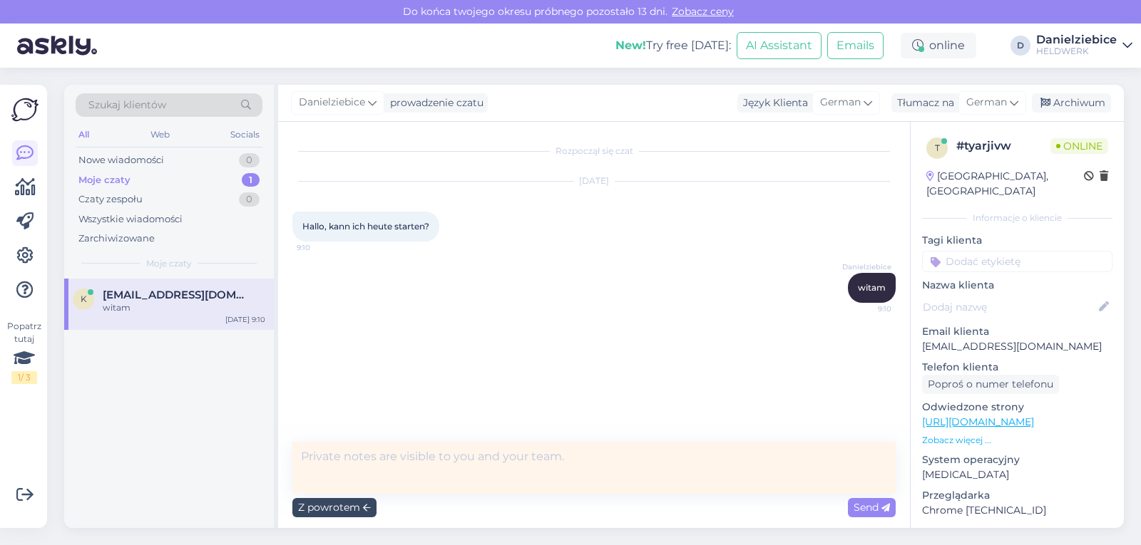
click at [359, 511] on div "Z powrotem" at bounding box center [334, 507] width 84 height 19
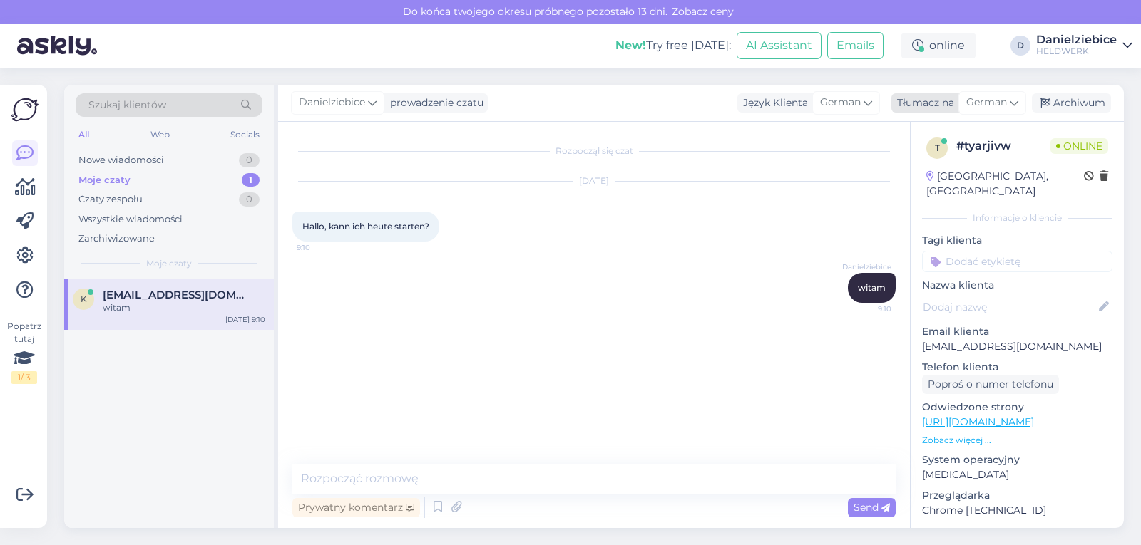
click at [1013, 100] on icon at bounding box center [1014, 103] width 9 height 16
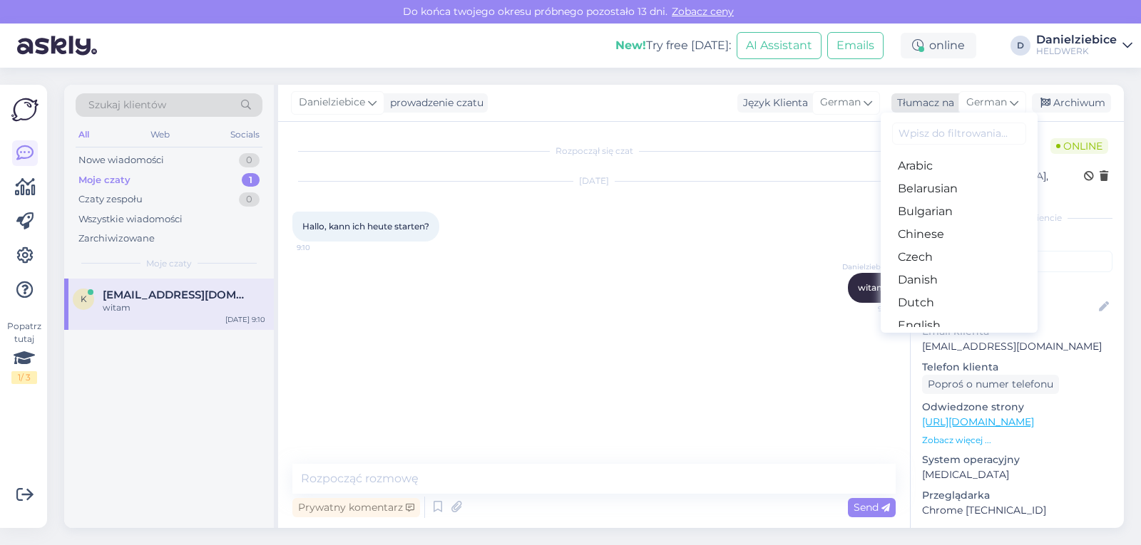
click at [1013, 100] on icon at bounding box center [1014, 103] width 9 height 16
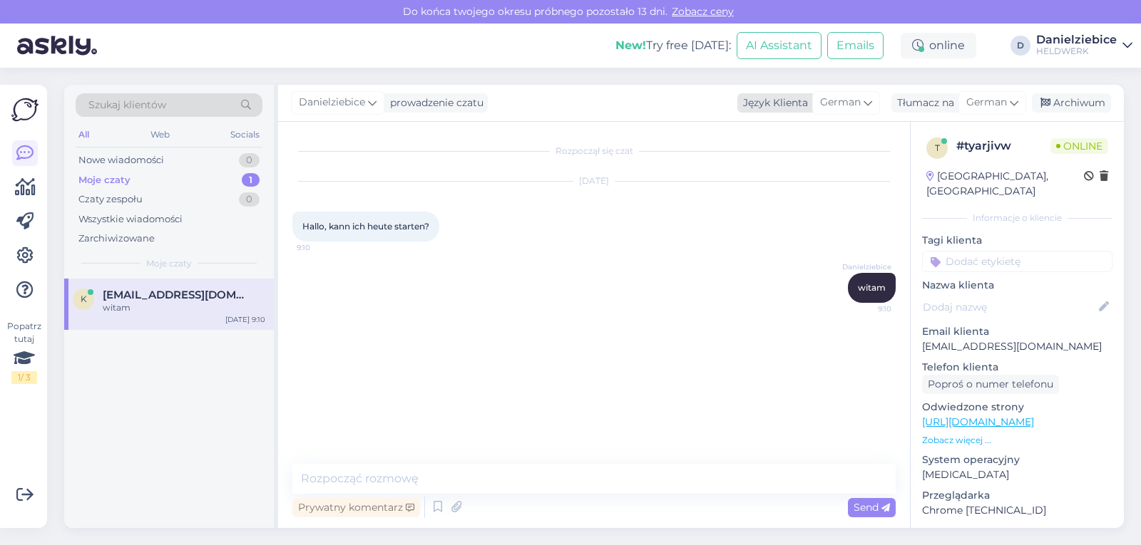
click at [869, 100] on icon at bounding box center [868, 103] width 9 height 16
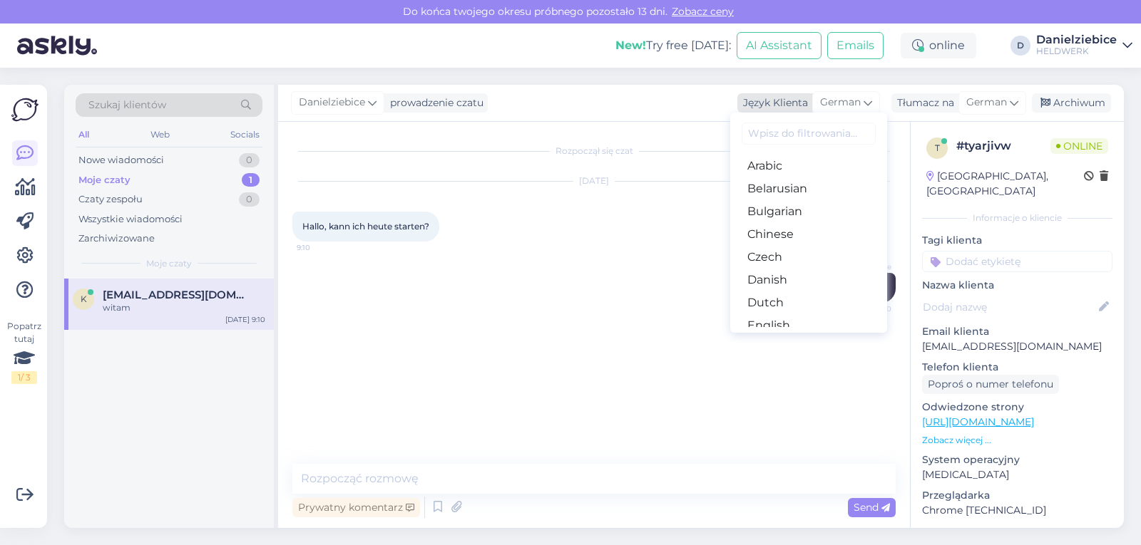
click at [869, 100] on icon at bounding box center [868, 103] width 9 height 16
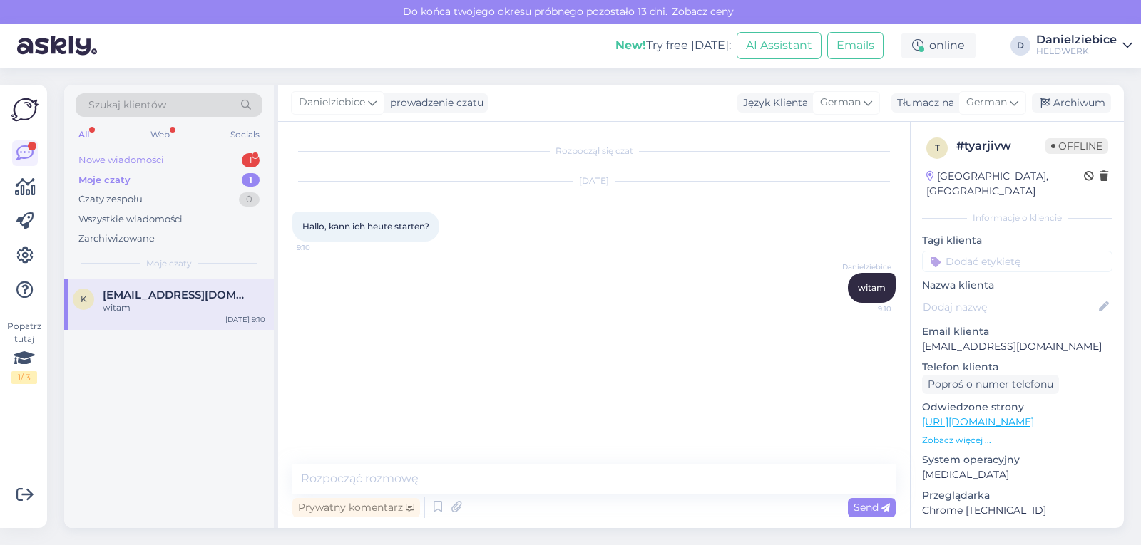
click at [150, 163] on div "Nowe wiadomości" at bounding box center [121, 160] width 86 height 14
click at [173, 302] on div "Guten morgen" at bounding box center [184, 308] width 163 height 13
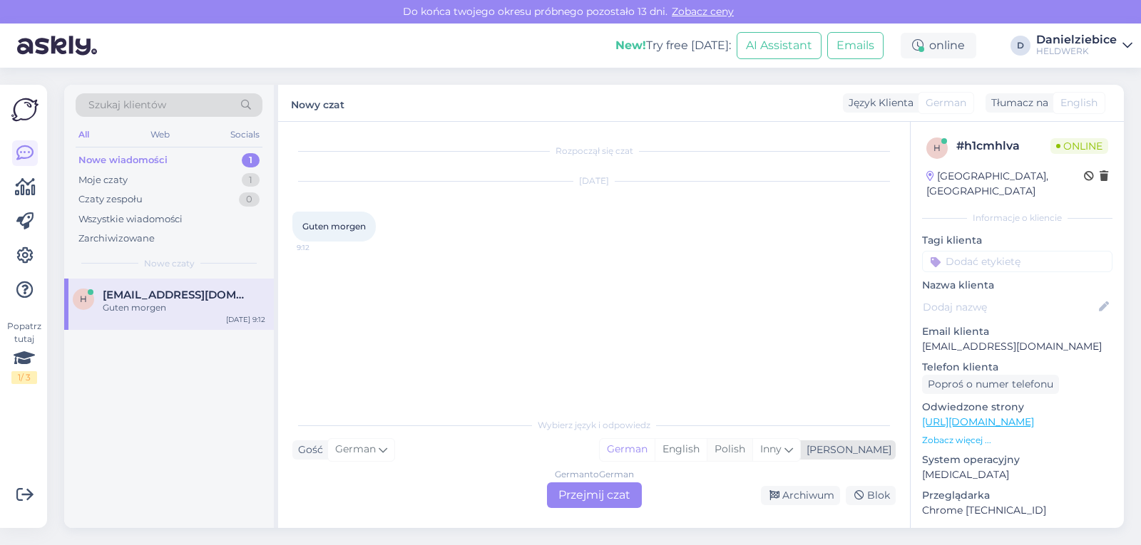
click at [752, 445] on div "Polish" at bounding box center [730, 449] width 46 height 21
click at [752, 458] on div "Polish" at bounding box center [730, 449] width 46 height 21
click at [707, 449] on div "English" at bounding box center [681, 449] width 52 height 21
click at [752, 451] on div "Polish" at bounding box center [730, 449] width 46 height 21
click at [379, 452] on icon at bounding box center [383, 450] width 9 height 16
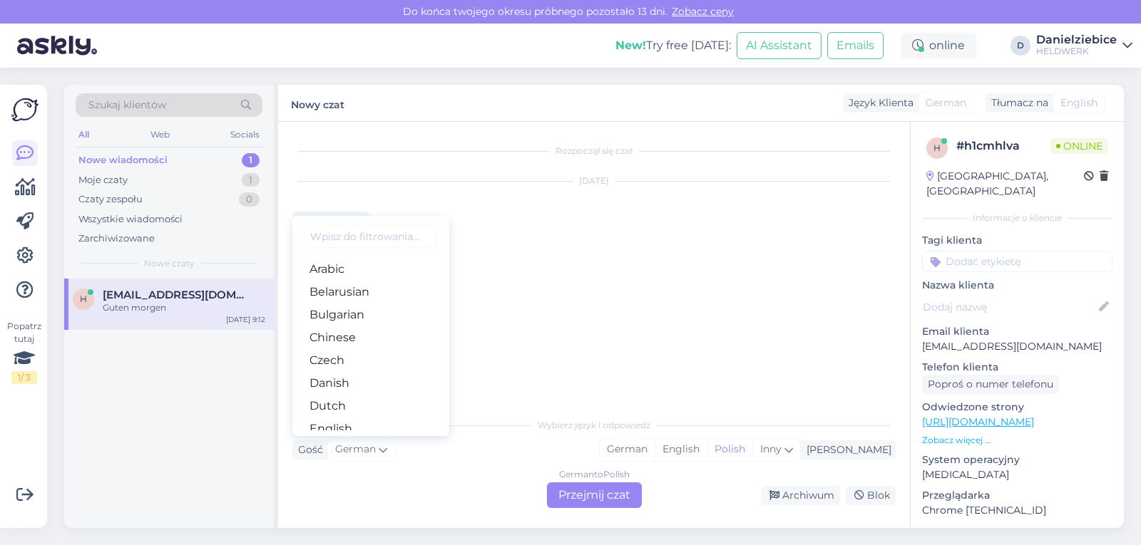
click at [357, 242] on input at bounding box center [371, 237] width 134 height 22
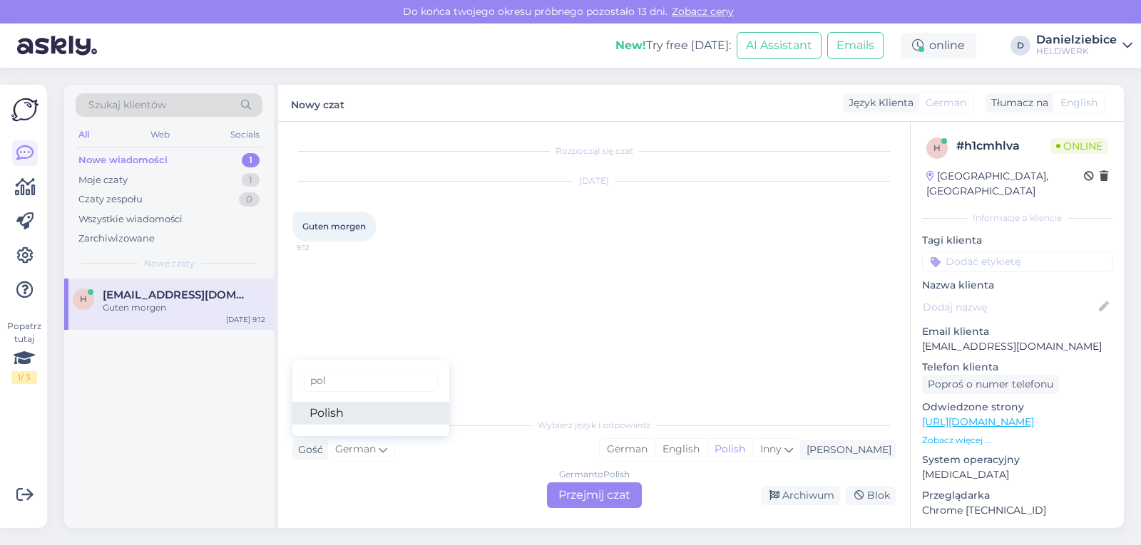
type input "pol"
click at [352, 417] on link "Polish" at bounding box center [370, 413] width 157 height 23
click at [655, 453] on div "German" at bounding box center [627, 449] width 55 height 21
click at [588, 495] on div "Polish to German Przejmij czat" at bounding box center [594, 496] width 95 height 26
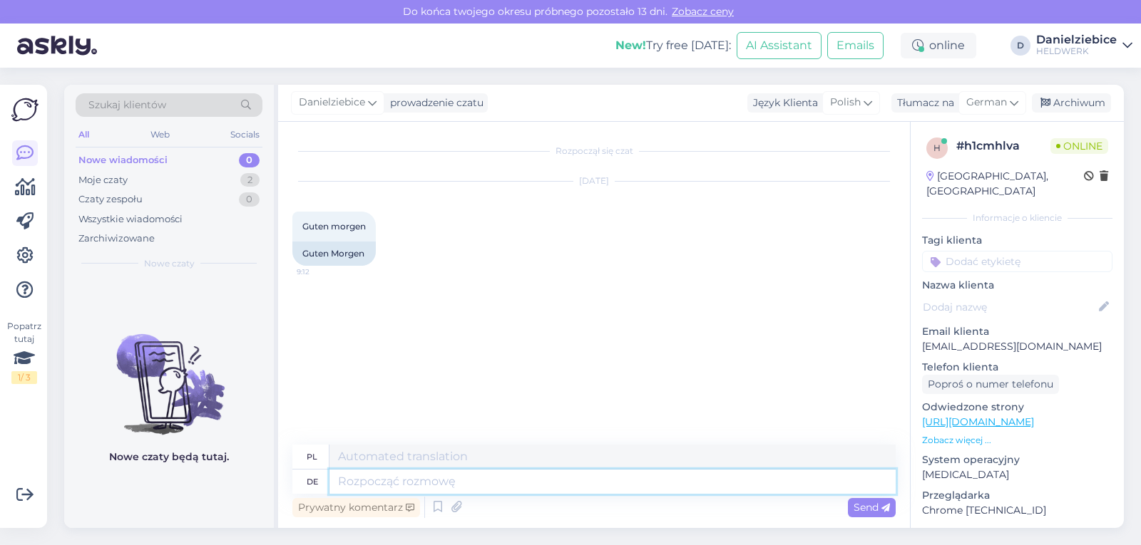
click at [401, 476] on textarea at bounding box center [612, 482] width 566 height 24
click at [397, 451] on textarea at bounding box center [612, 457] width 566 height 24
type textarea "witam"
click at [867, 512] on span "Send" at bounding box center [872, 507] width 36 height 13
click at [870, 502] on span "Send" at bounding box center [872, 507] width 36 height 13
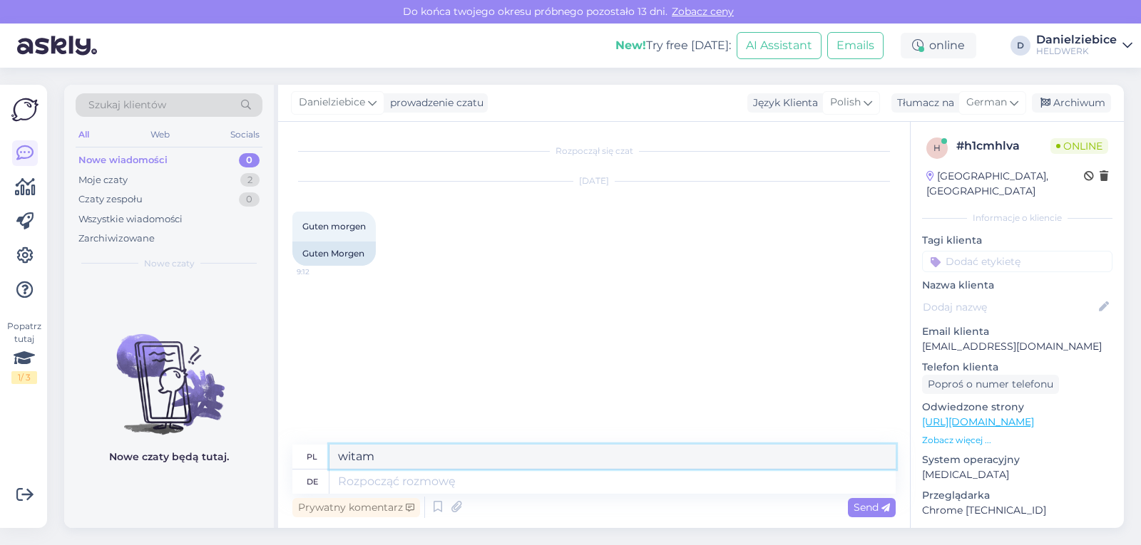
click at [399, 463] on textarea "witam" at bounding box center [612, 457] width 566 height 24
drag, startPoint x: 418, startPoint y: 459, endPoint x: 324, endPoint y: 444, distance: 95.4
click at [324, 444] on div "Rozpoczął się czat Sep 16 2025 Guten morgen 9:12 Guten Morgen pl witam de Prywa…" at bounding box center [594, 325] width 632 height 406
click at [390, 484] on textarea at bounding box center [612, 482] width 566 height 24
type textarea "witam"
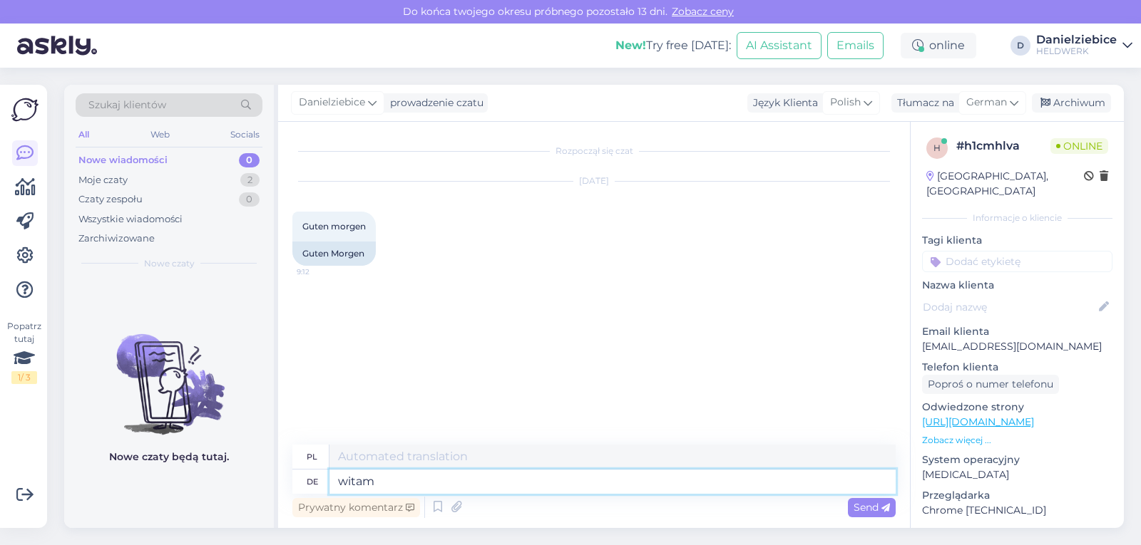
type textarea "z nami"
type textarea "witam"
click at [861, 510] on span "Send" at bounding box center [872, 507] width 36 height 13
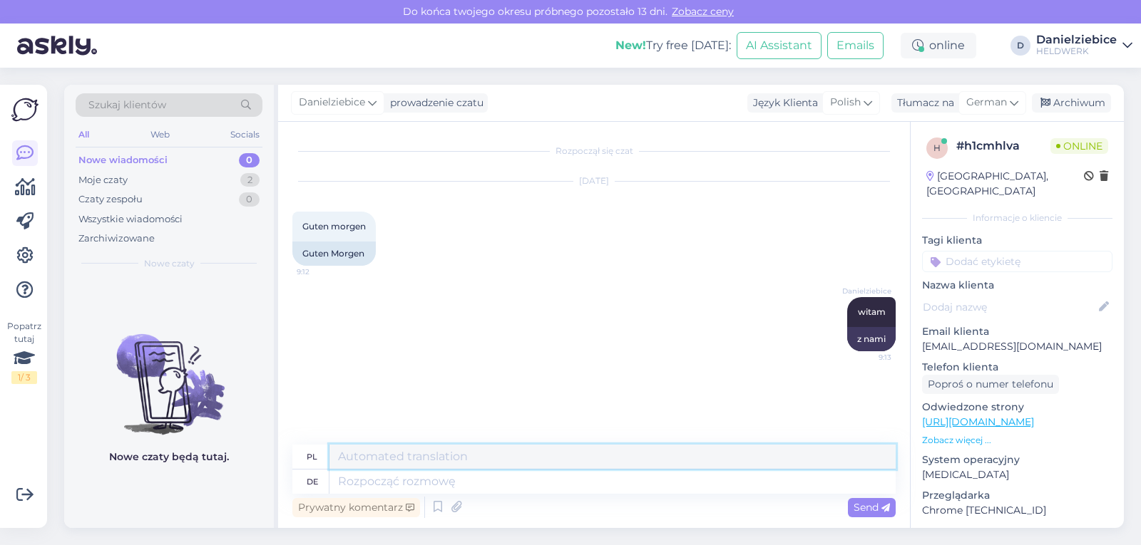
click at [403, 454] on textarea at bounding box center [612, 457] width 566 height 24
type textarea "witam"
click at [399, 482] on textarea at bounding box center [612, 482] width 566 height 24
drag, startPoint x: 384, startPoint y: 456, endPoint x: 314, endPoint y: 456, distance: 69.9
click at [314, 456] on div "pl witam" at bounding box center [593, 457] width 603 height 25
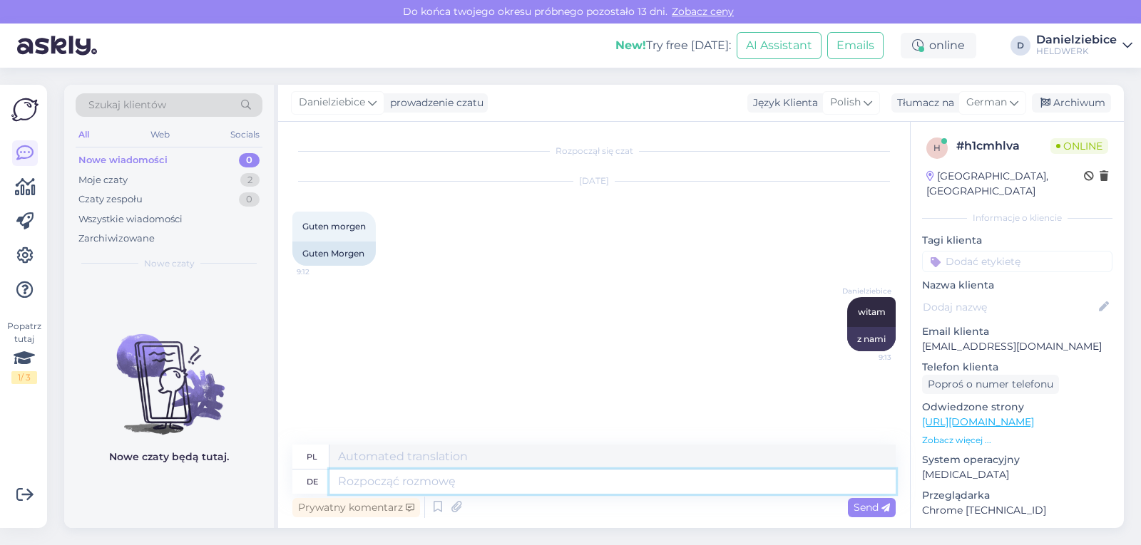
click at [504, 479] on textarea at bounding box center [612, 482] width 566 height 24
type textarea "w"
type textarea "hallo"
type textarea "Cześć"
type textarea "hallo"
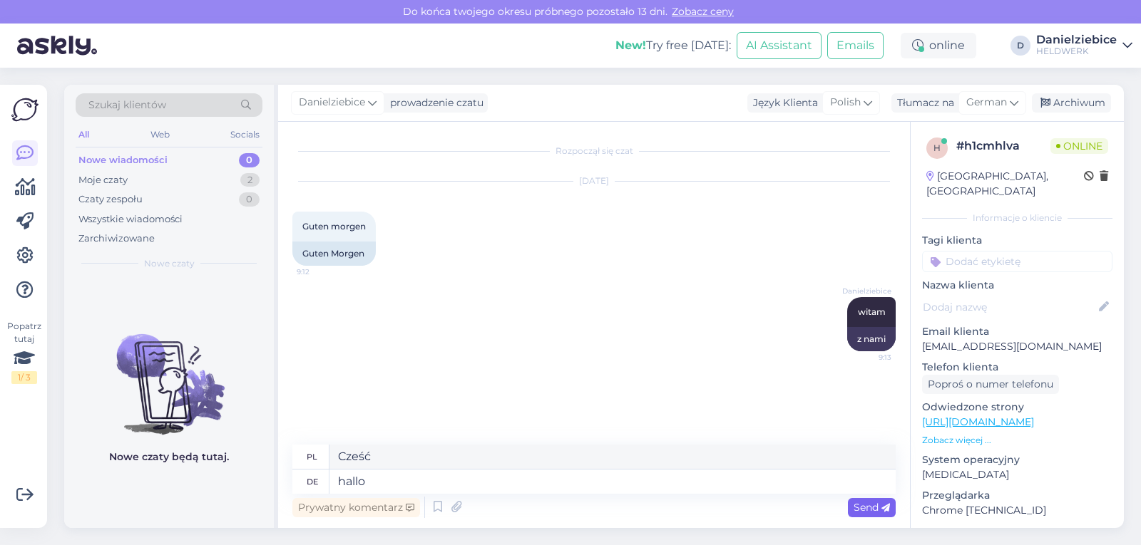
click at [868, 510] on span "Send" at bounding box center [872, 507] width 36 height 13
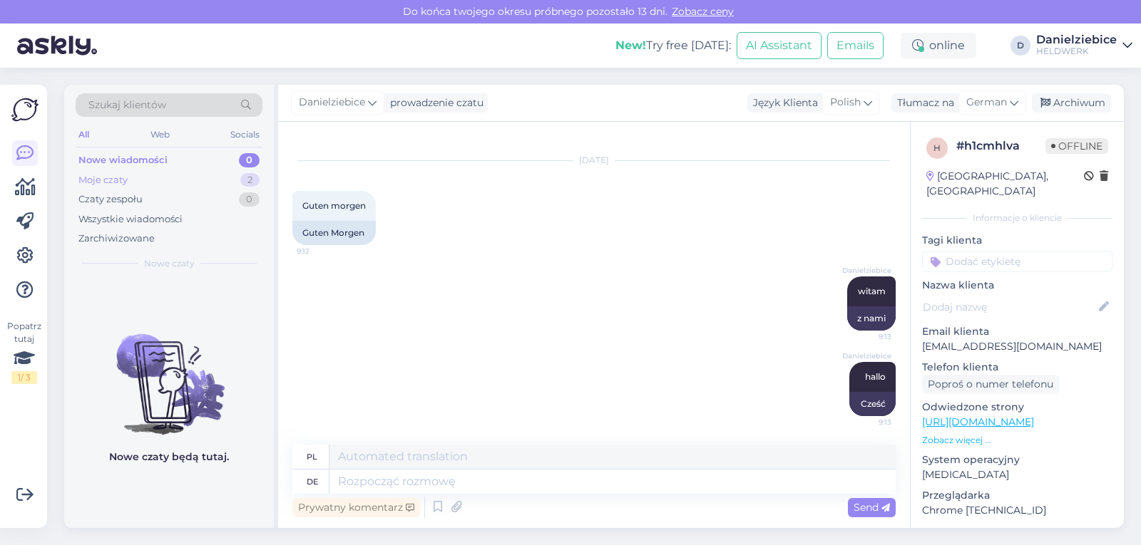
click at [112, 182] on div "Moje czaty" at bounding box center [102, 180] width 49 height 14
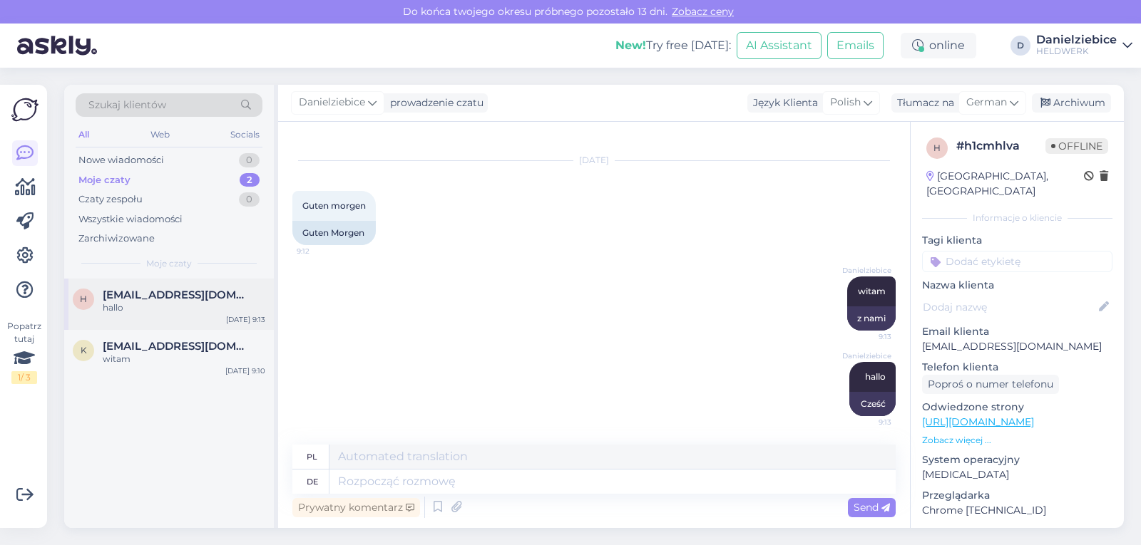
click at [175, 304] on div "hallo" at bounding box center [184, 308] width 163 height 13
click at [454, 482] on textarea at bounding box center [612, 482] width 566 height 24
click at [168, 155] on div "Nowe wiadomości 1" at bounding box center [169, 160] width 187 height 20
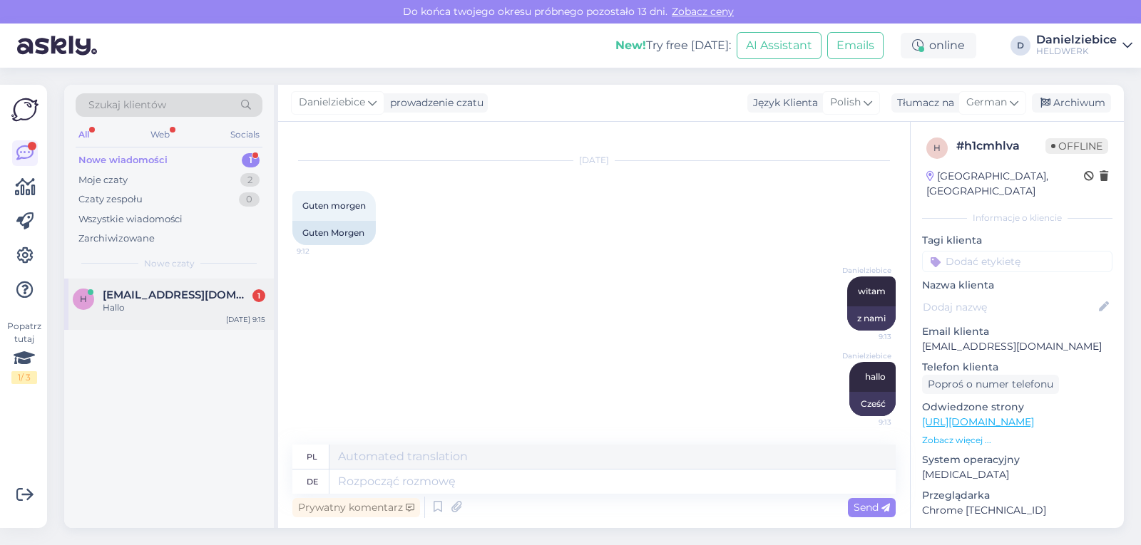
click at [144, 308] on div "Hallo" at bounding box center [184, 308] width 163 height 13
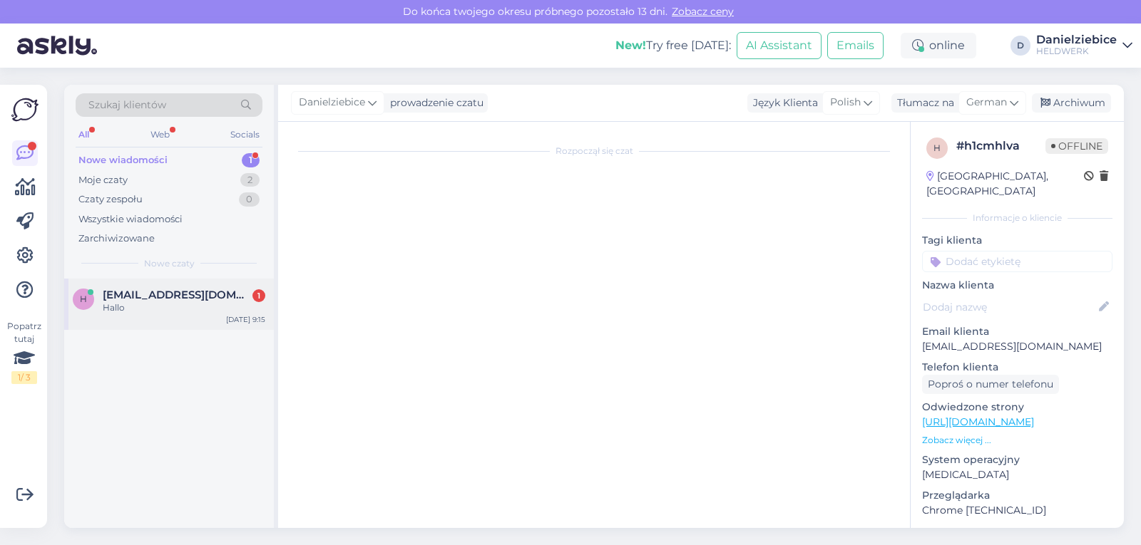
scroll to position [0, 0]
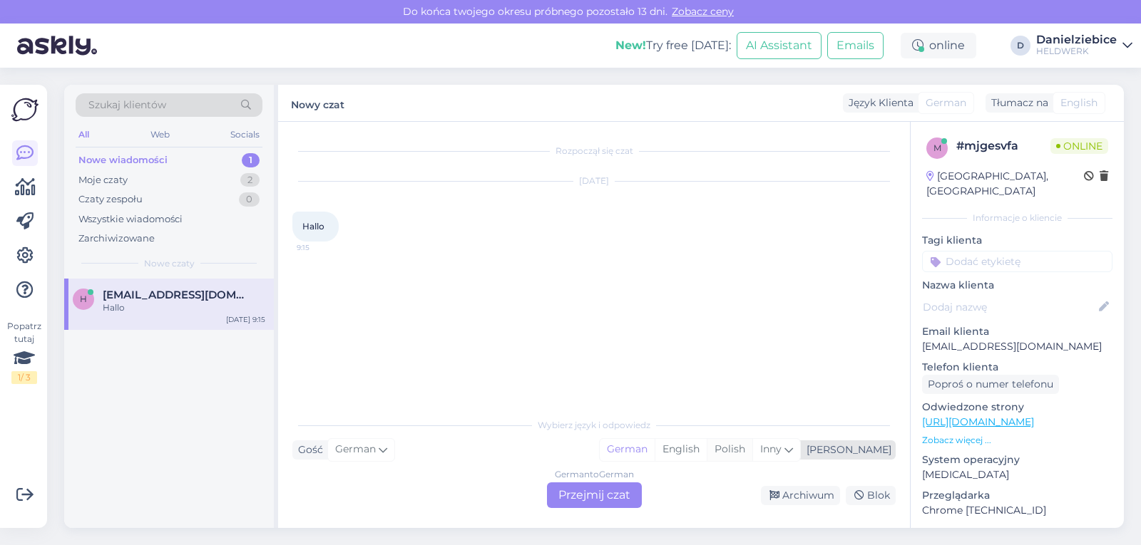
click at [752, 452] on div "Polish" at bounding box center [730, 449] width 46 height 21
click at [626, 491] on div "German to Polish Przejmij czat" at bounding box center [594, 496] width 95 height 26
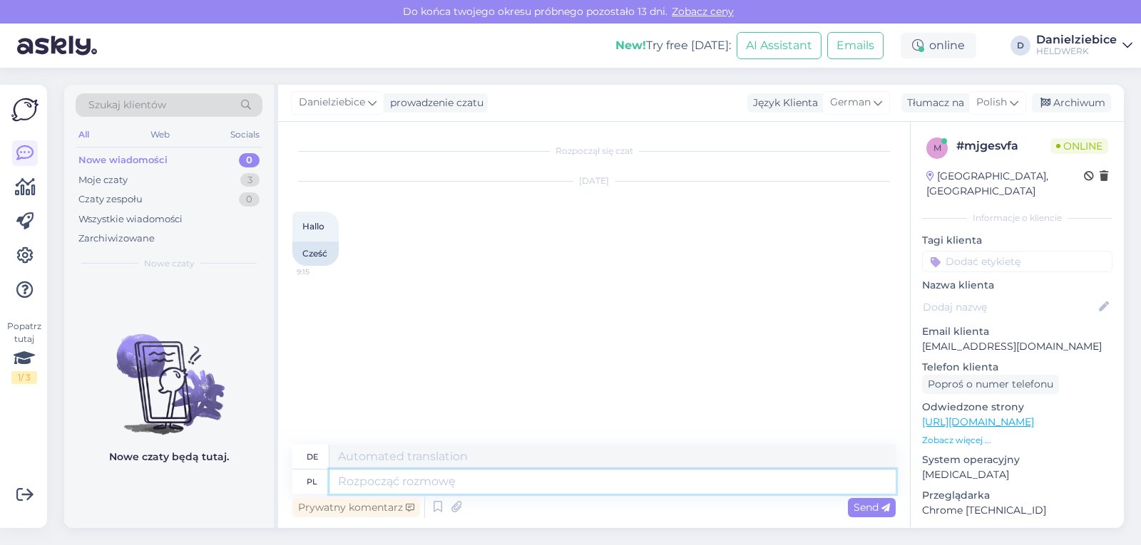
click at [553, 483] on textarea at bounding box center [612, 482] width 566 height 24
type textarea "witam"
click at [870, 507] on span "Send" at bounding box center [872, 507] width 36 height 13
type textarea "Hallo"
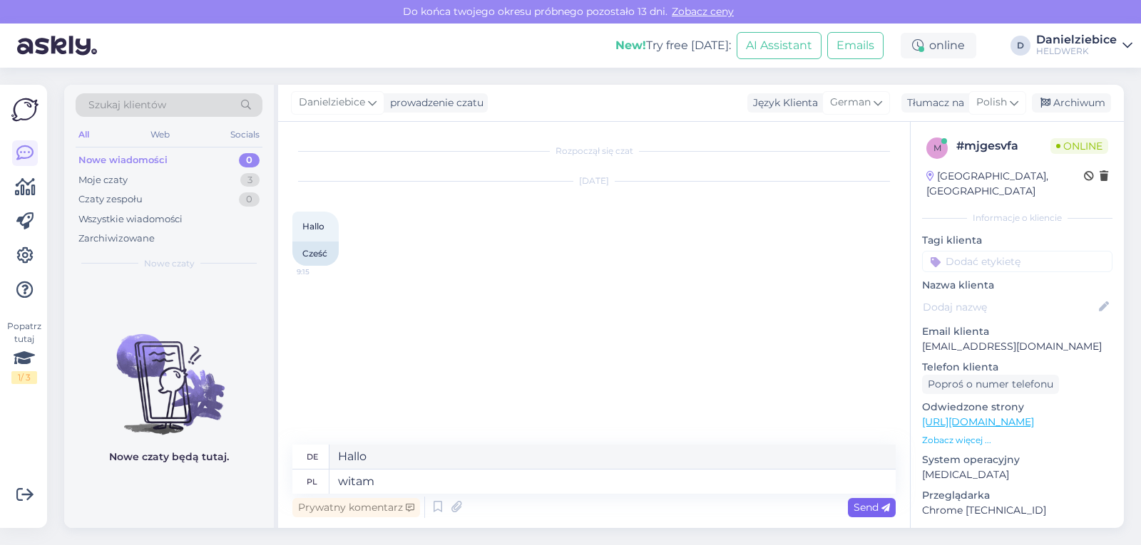
click at [868, 505] on span "Send" at bounding box center [872, 507] width 36 height 13
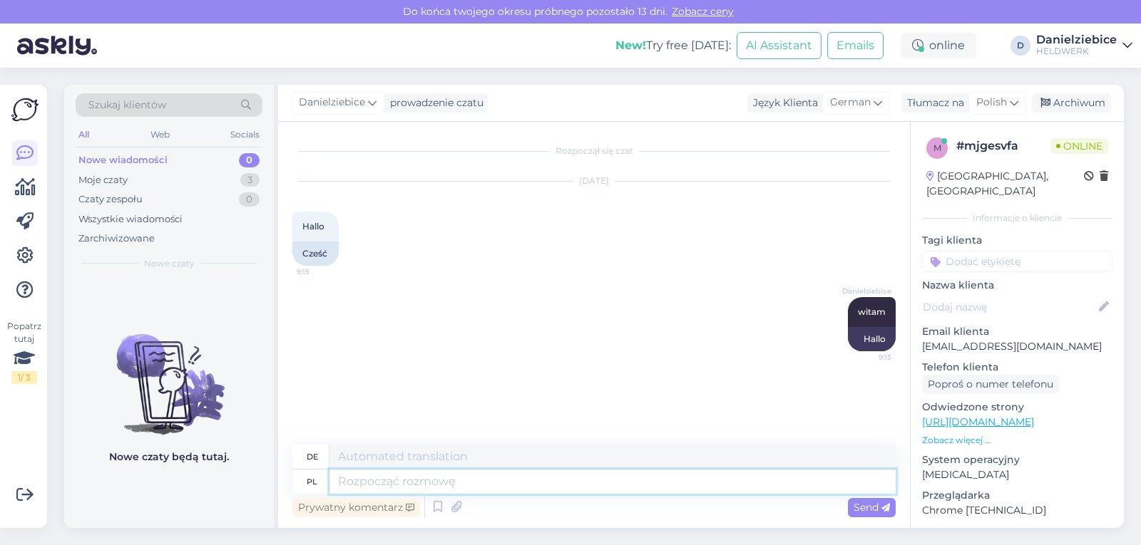
click at [416, 479] on textarea at bounding box center [612, 482] width 566 height 24
type textarea "Musi"
type textarea "Muss"
type textarea "Musi pan z"
type textarea "Sie müssen"
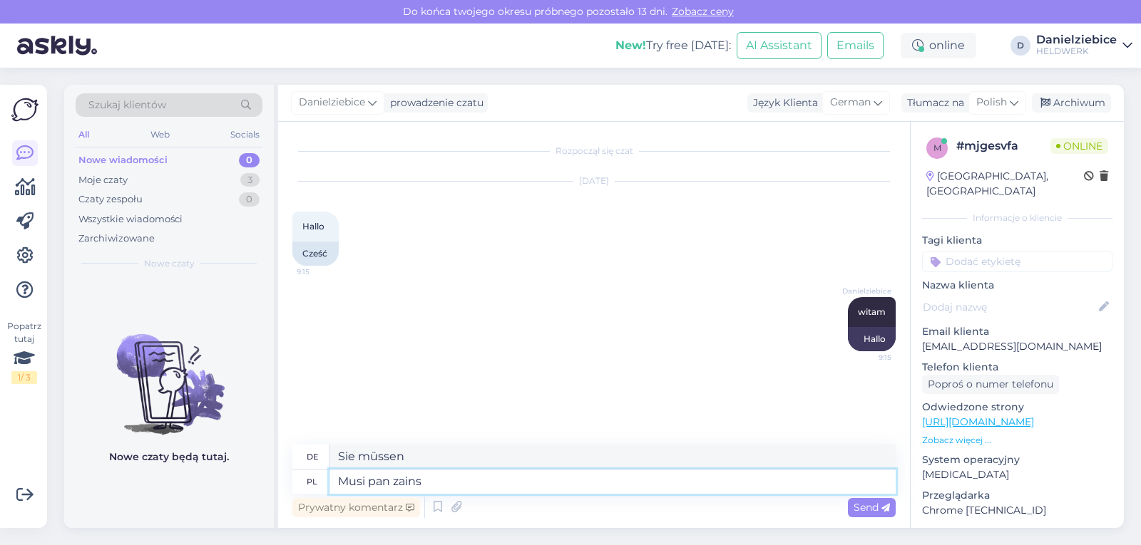
type textarea "Musi pan zainst"
type textarea "Sie müssen investieren"
type textarea "Musi pan zainstalować"
type textarea "Sie müssen installieren"
type textarea "Musi pan zainstalować najnowszą we"
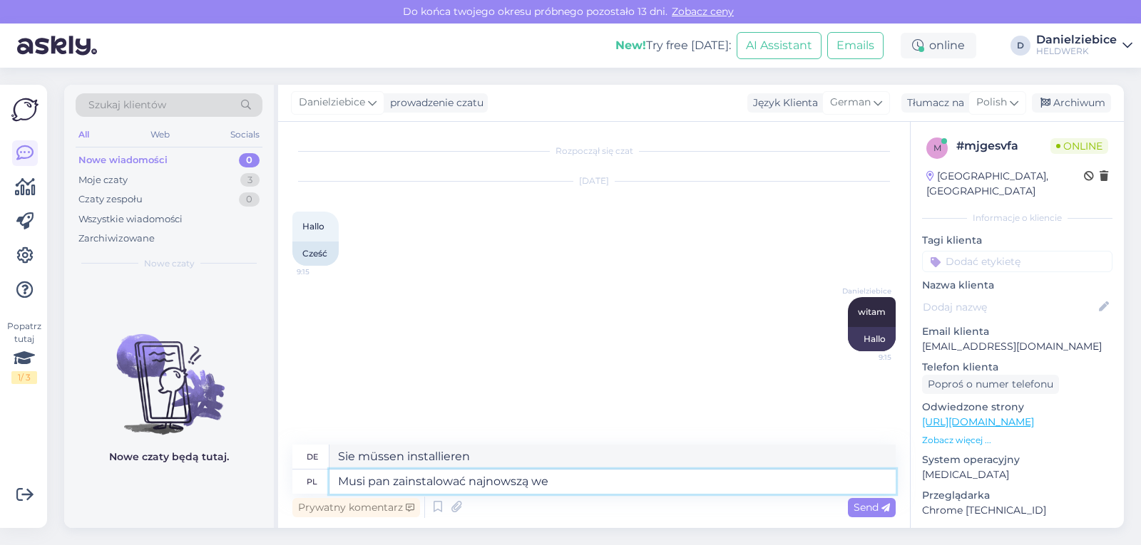
type textarea "Sie müssen die neueste Version installieren"
type textarea "Musi pan zainstalować najnowszą wersję WORD"
type textarea "Sie müssen die neueste Version von WORDR installieren"
type textarea "Musi pan zainstalować najnowszą wersję WORDPRESS 3"
type textarea "Sie müssen die neueste Version von Wordpress installieren"
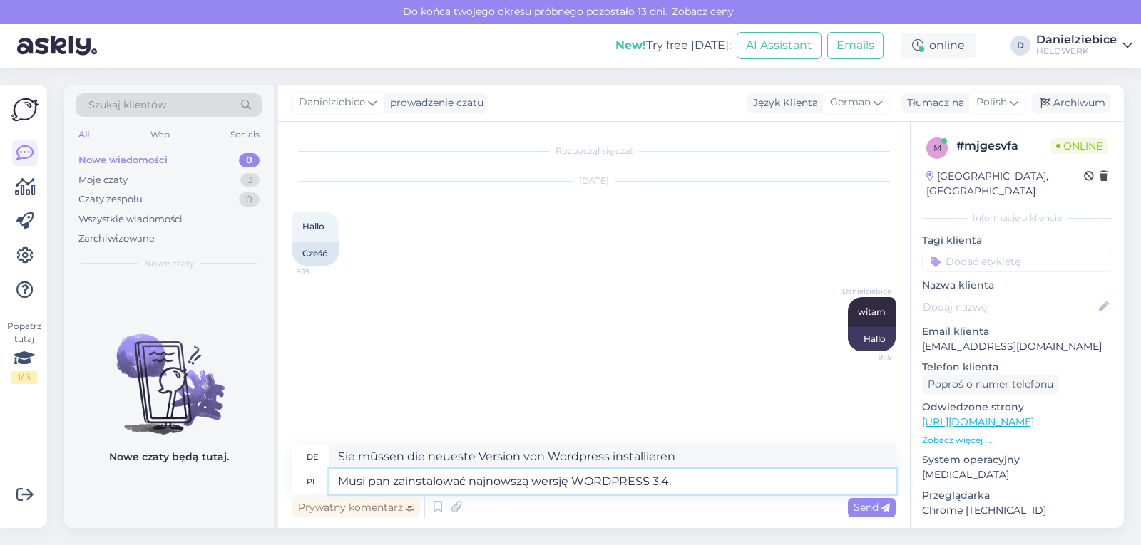
type textarea "Musi pan zainstalować najnowszą wersję WORDPRESS 3.4.5"
type textarea "Sie müssen die neueste Version von WORDPRESS 3.4.5 installieren"
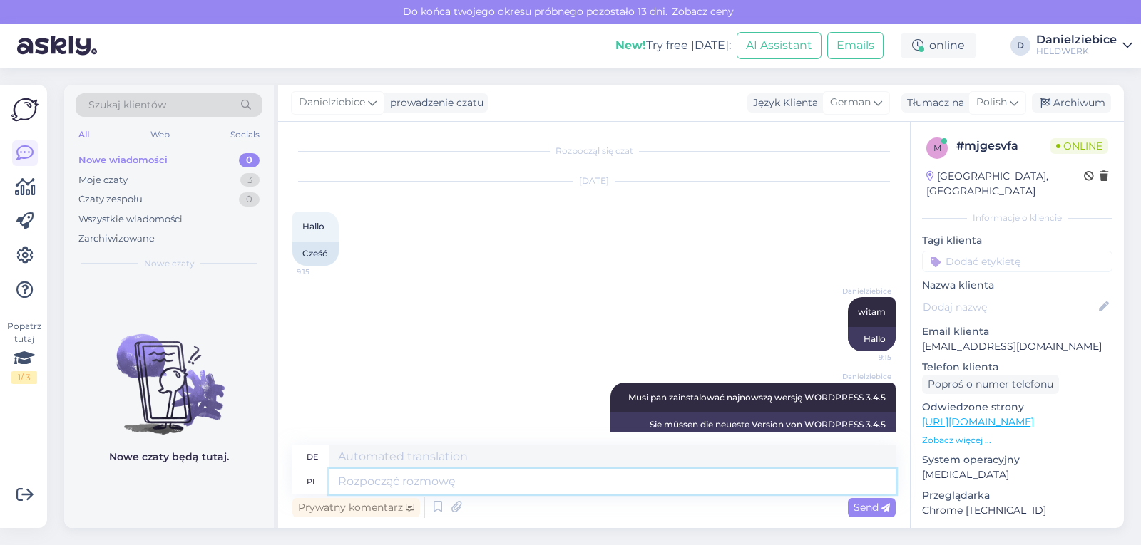
scroll to position [34, 0]
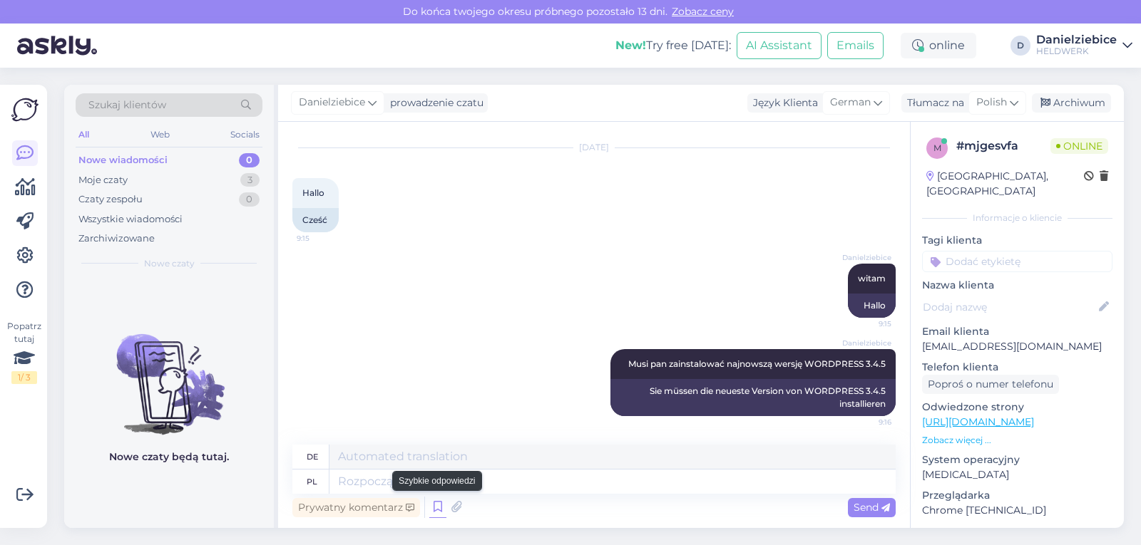
click at [429, 509] on icon at bounding box center [437, 507] width 17 height 21
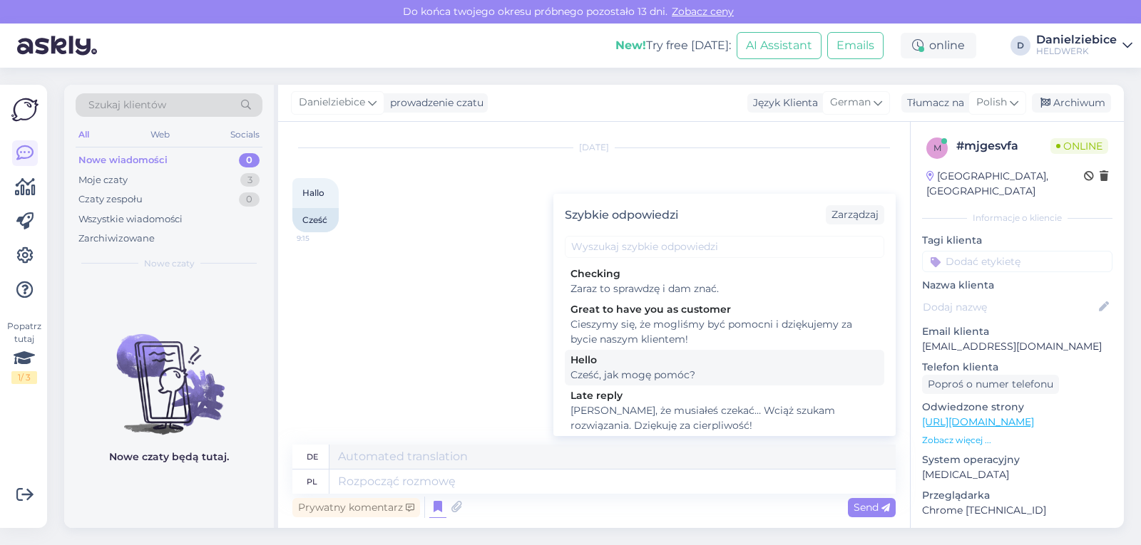
click at [685, 373] on div "Cześć, jak mogę pomóc?" at bounding box center [724, 375] width 308 height 15
type textarea "Hallo, wie kann ich helfen?"
type textarea "Cześć, jak mogę pomóc?"
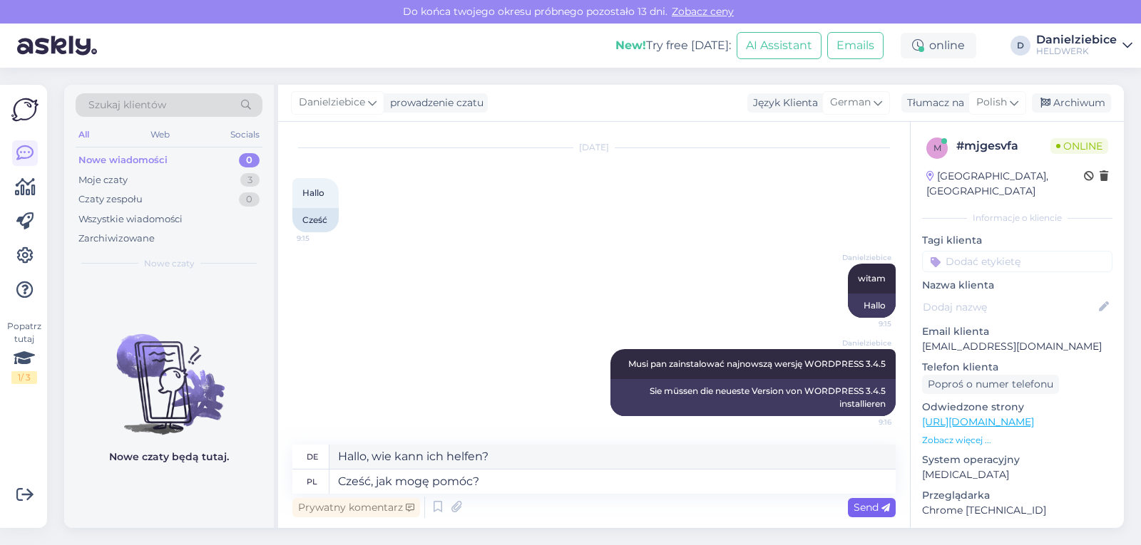
click at [869, 507] on span "Send" at bounding box center [872, 507] width 36 height 13
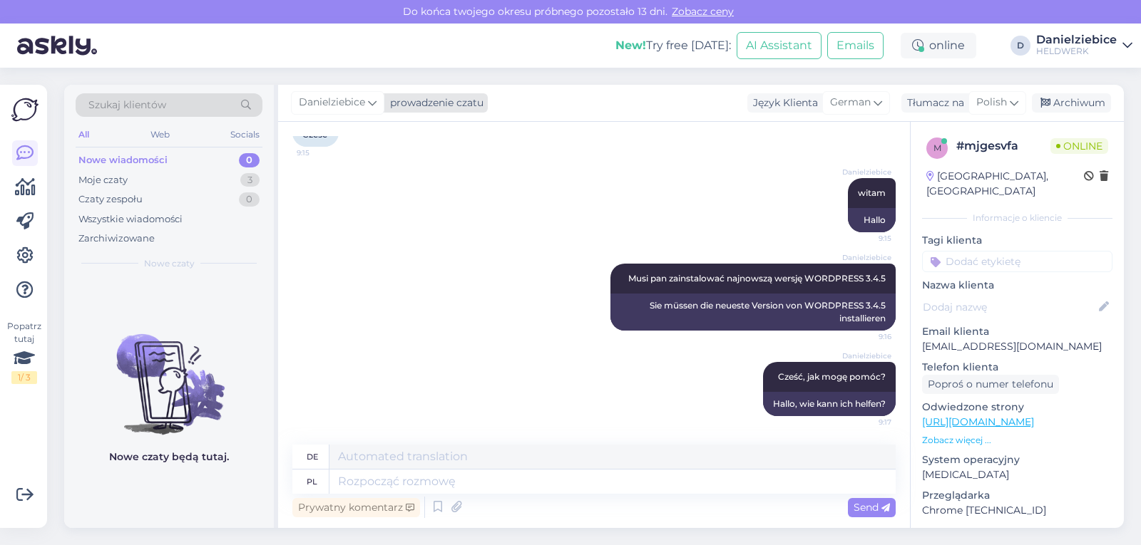
click at [449, 103] on div "prowadzenie czatu" at bounding box center [433, 103] width 99 height 15
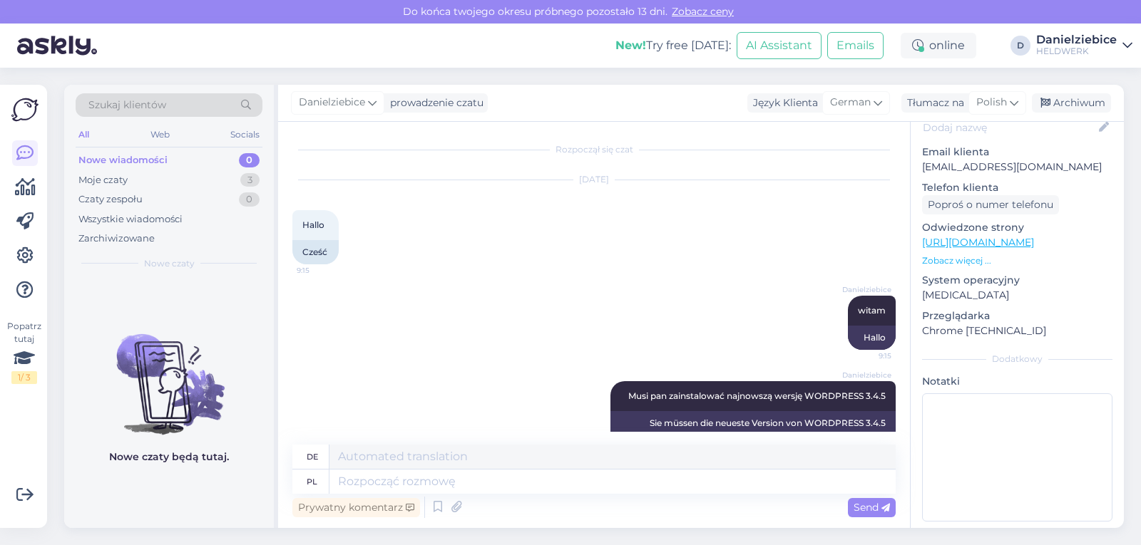
scroll to position [0, 0]
click at [116, 183] on div "Moje czaty" at bounding box center [102, 180] width 49 height 14
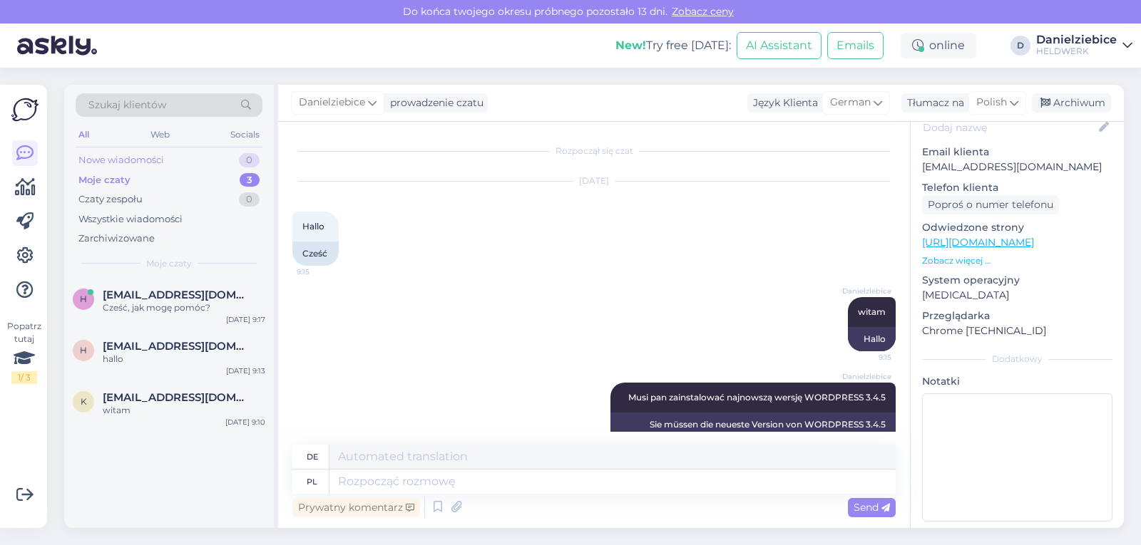
click at [112, 162] on div "Nowe wiadomości" at bounding box center [121, 160] width 86 height 14
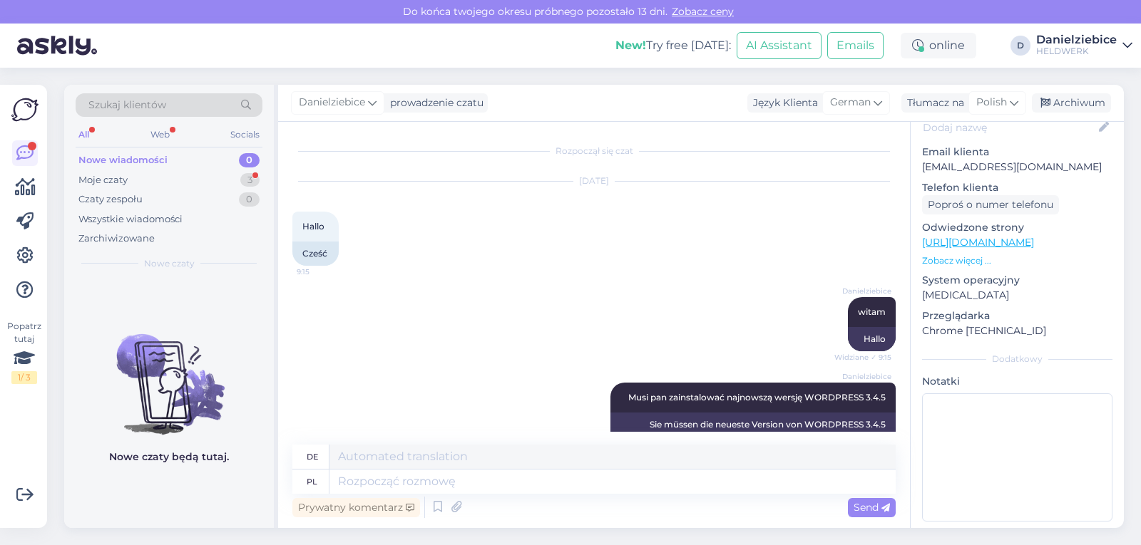
scroll to position [205, 0]
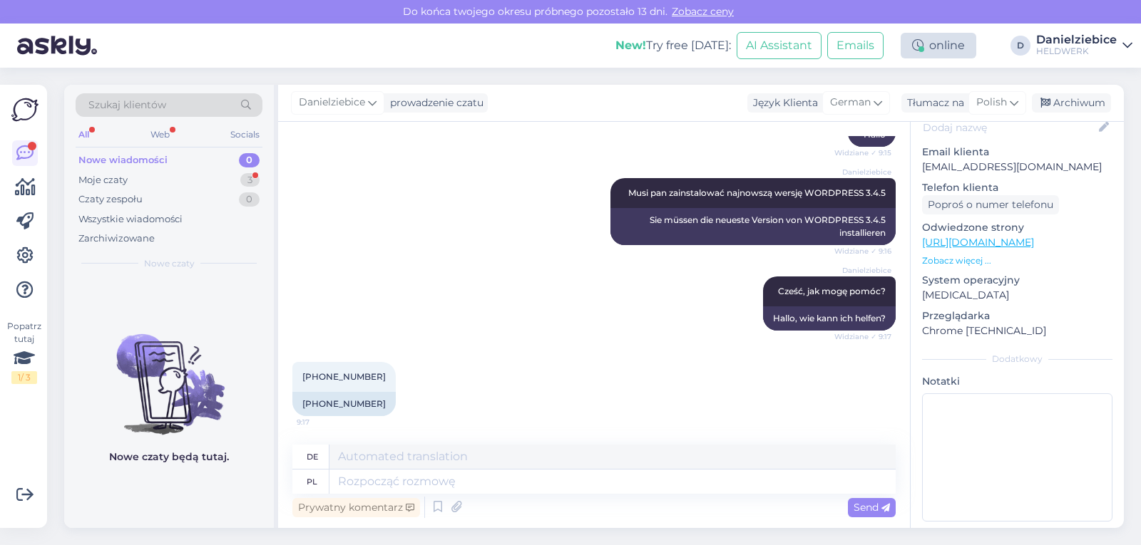
click at [946, 46] on div "online" at bounding box center [939, 46] width 76 height 26
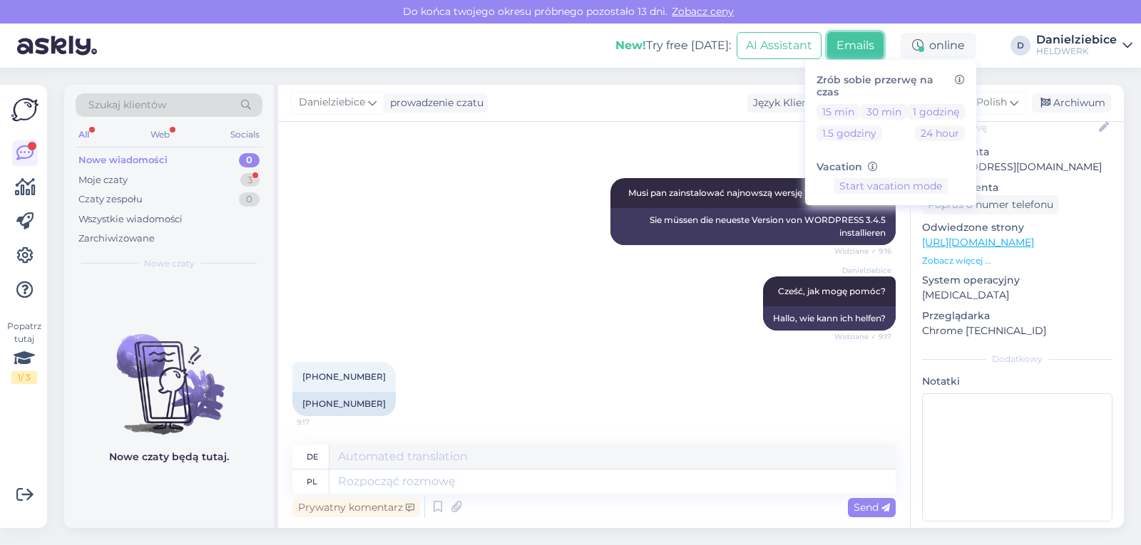
click at [877, 45] on button "Emails" at bounding box center [855, 45] width 56 height 27
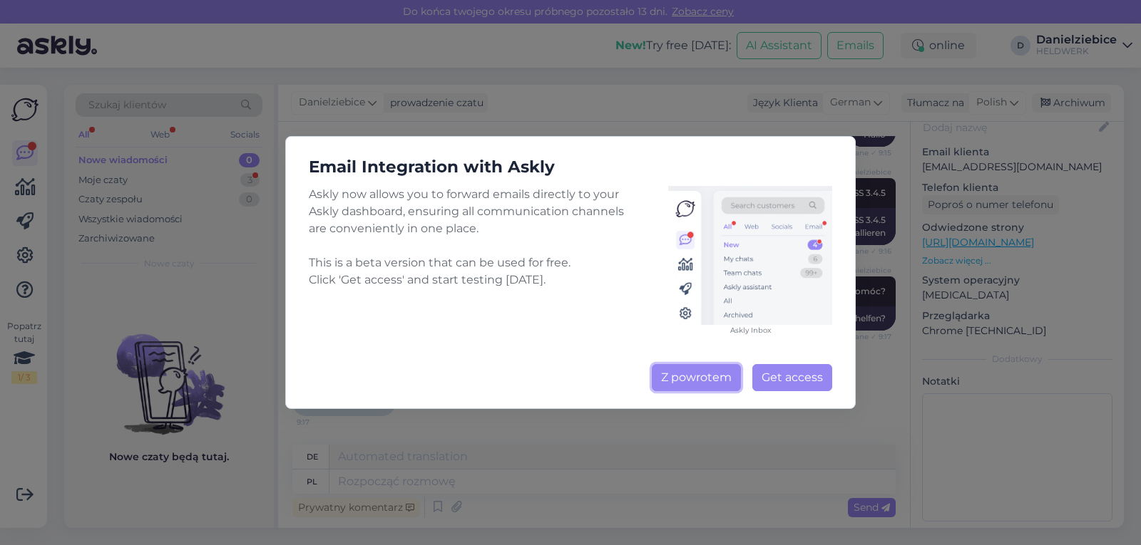
click at [690, 374] on button "Z powrotem" at bounding box center [696, 377] width 89 height 27
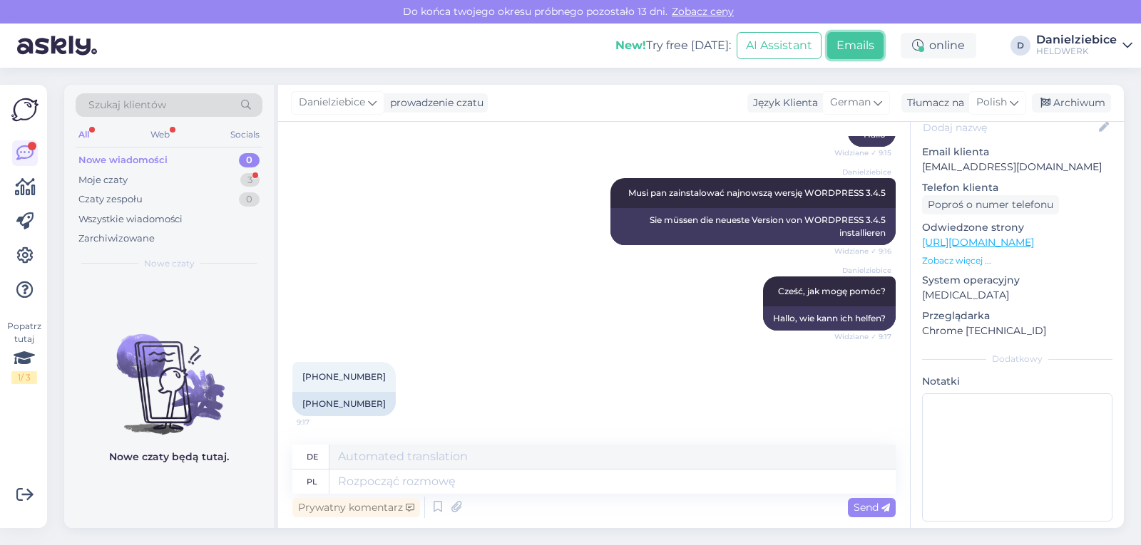
click at [856, 47] on button "Emails" at bounding box center [855, 45] width 56 height 27
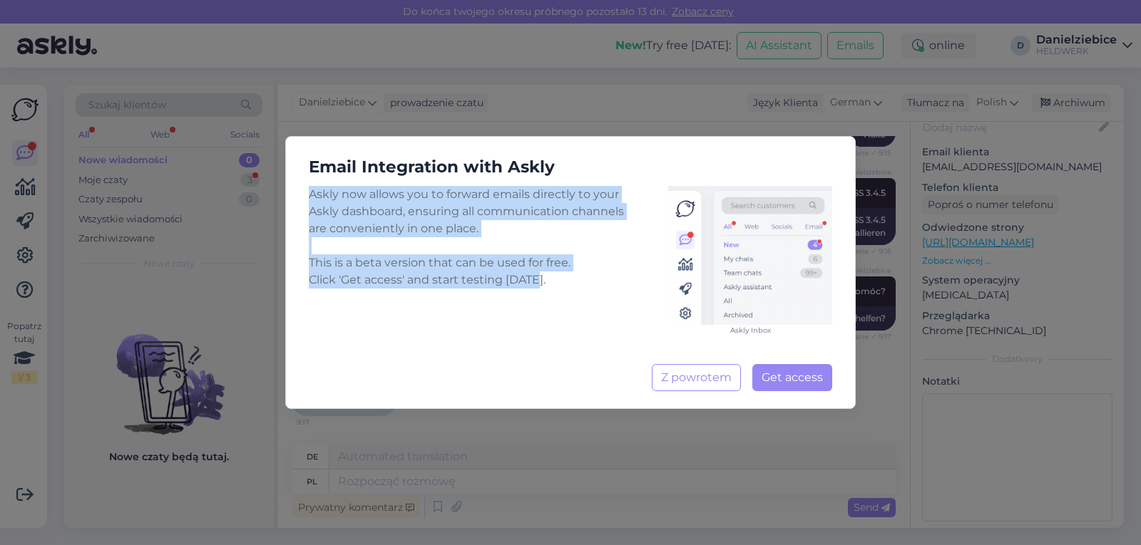
drag, startPoint x: 537, startPoint y: 279, endPoint x: 311, endPoint y: 190, distance: 242.7
click at [311, 190] on div "Askly now allows you to forward emails directly to your Askly dashboard, ensuri…" at bounding box center [570, 260] width 523 height 149
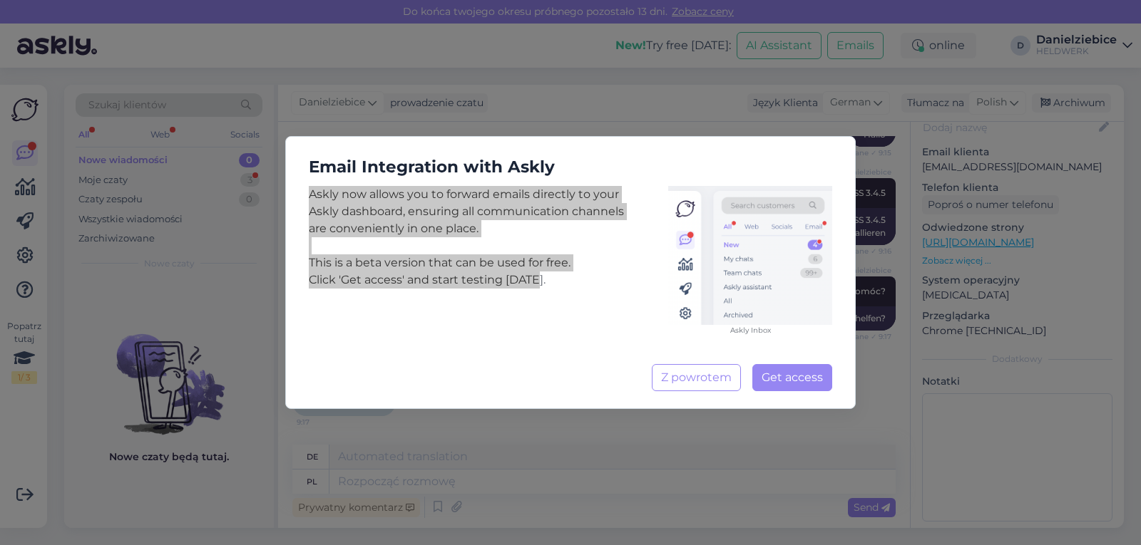
click at [597, 267] on div "Askly now allows you to forward emails directly to your Askly dashboard, ensuri…" at bounding box center [570, 260] width 523 height 149
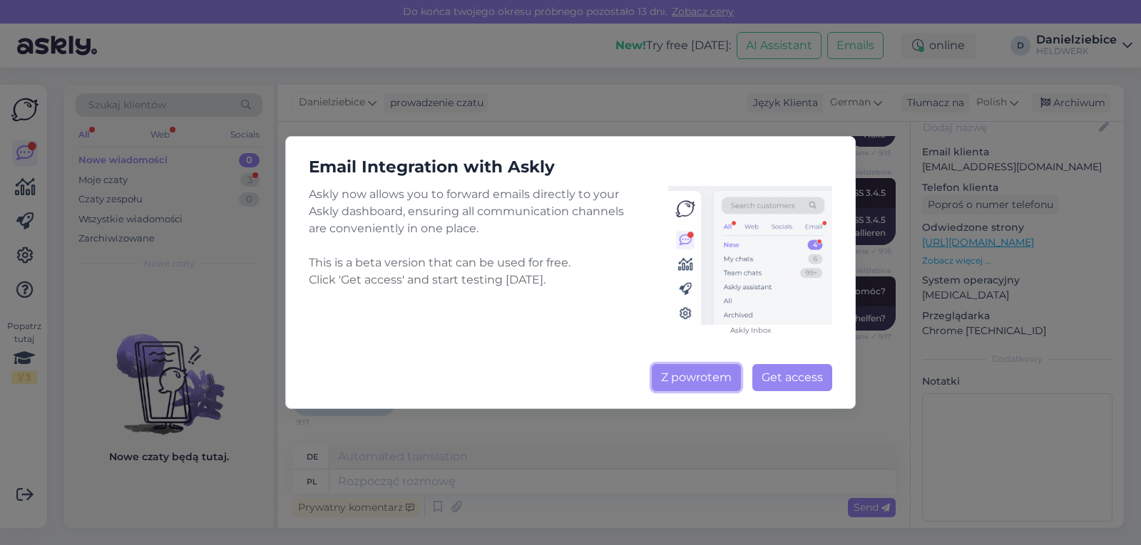
click at [675, 369] on button "Z powrotem" at bounding box center [696, 377] width 89 height 27
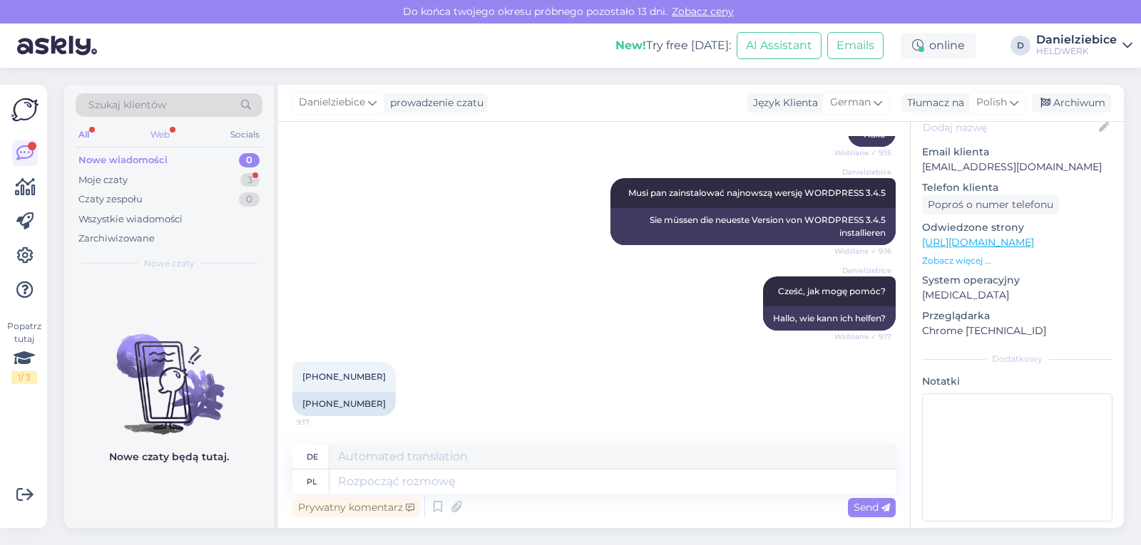
click at [165, 136] on div "Web" at bounding box center [160, 134] width 25 height 19
drag, startPoint x: 99, startPoint y: 133, endPoint x: 87, endPoint y: 131, distance: 12.2
click at [93, 131] on div "All Web Socials" at bounding box center [169, 136] width 187 height 22
click at [87, 131] on div "All" at bounding box center [84, 134] width 16 height 19
click at [138, 185] on div "Moje czaty 3" at bounding box center [169, 180] width 187 height 20
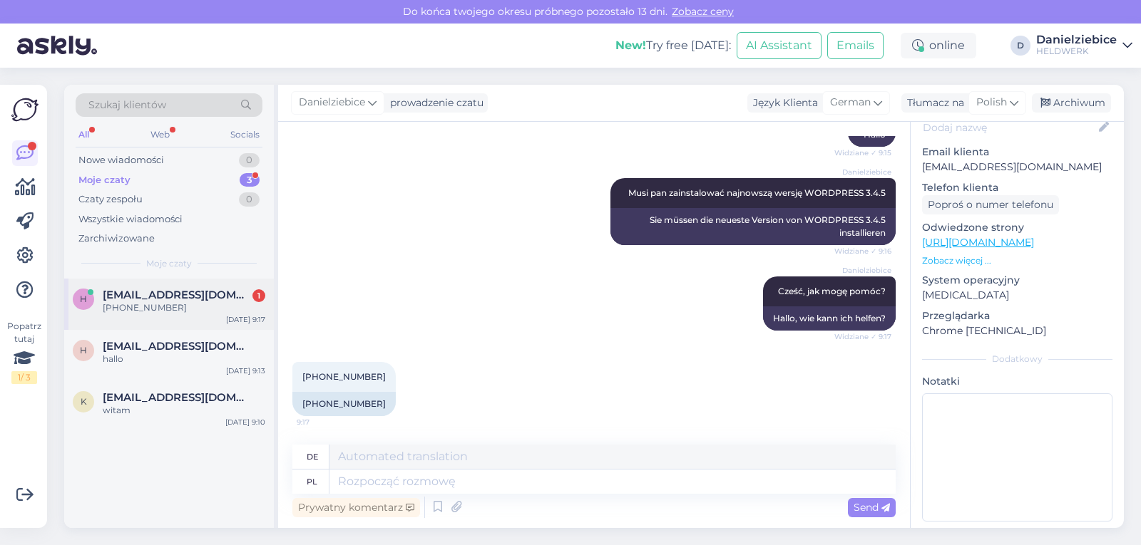
click at [210, 309] on div "+49691660455" at bounding box center [184, 308] width 163 height 13
click at [406, 512] on icon at bounding box center [410, 508] width 9 height 9
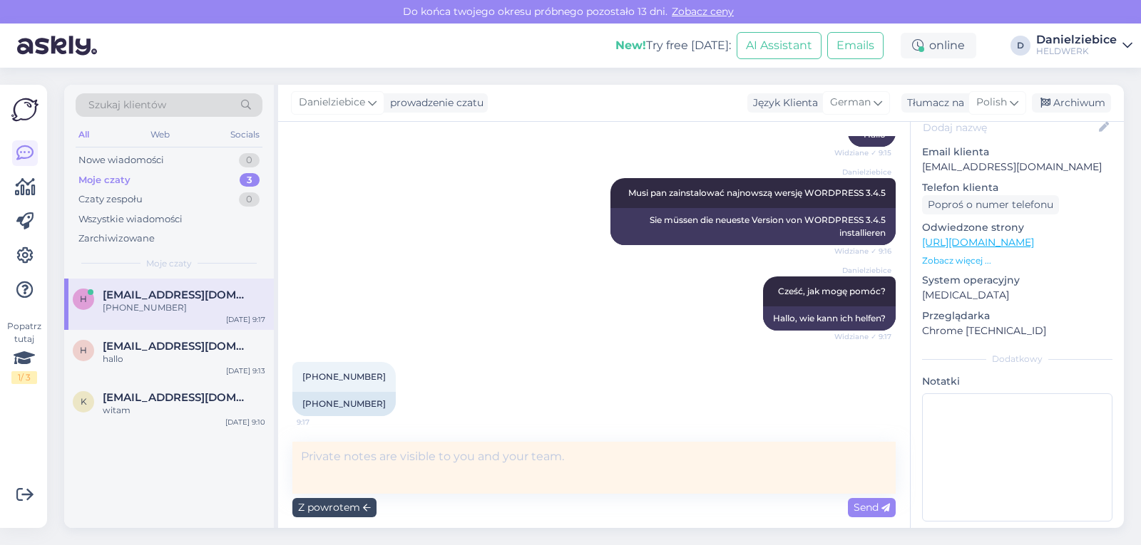
click at [359, 511] on div "Z powrotem" at bounding box center [334, 507] width 84 height 19
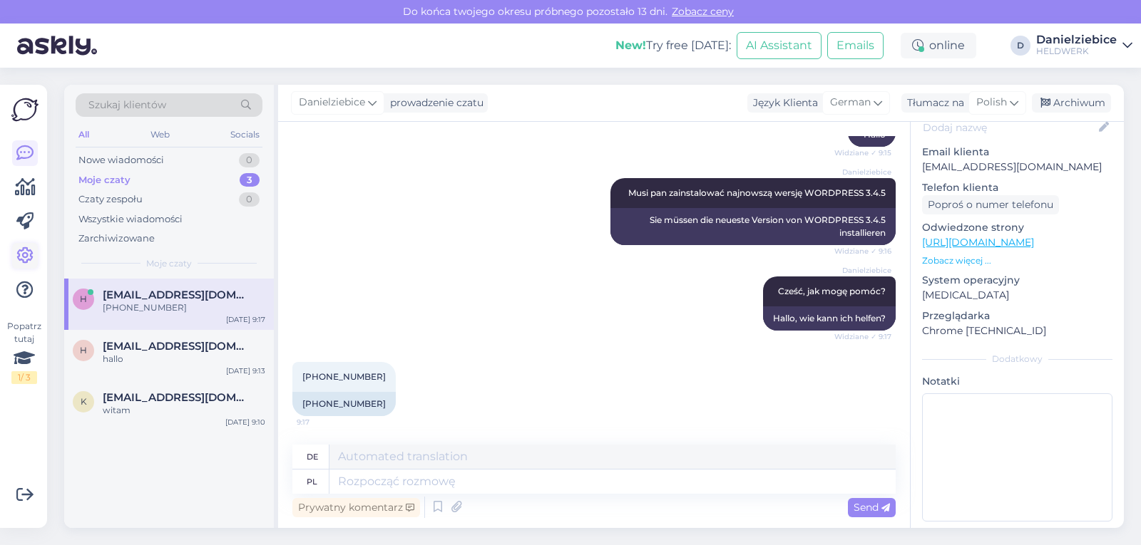
click at [28, 247] on icon at bounding box center [24, 255] width 17 height 17
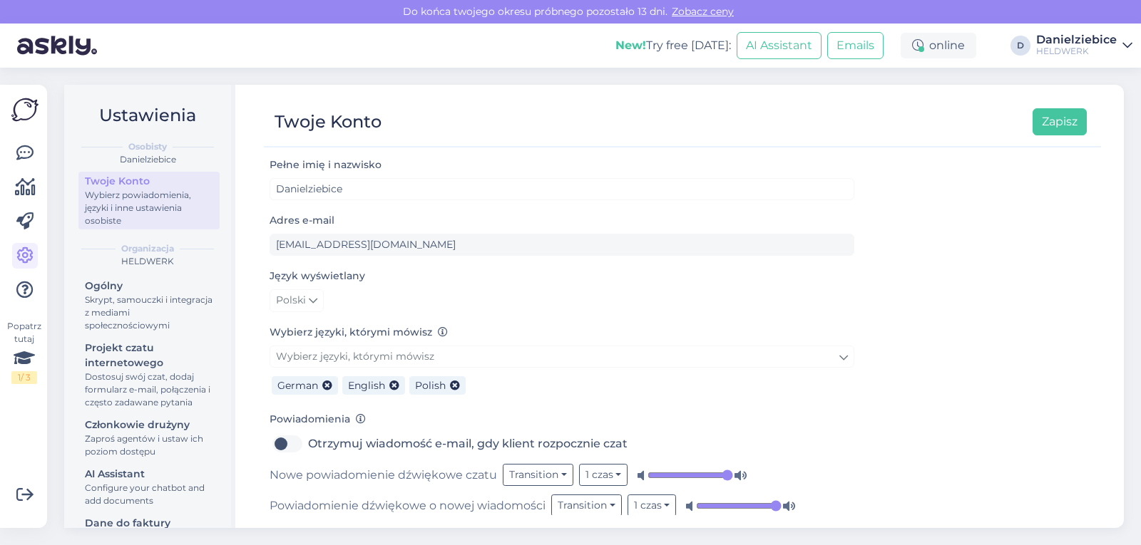
scroll to position [13, 0]
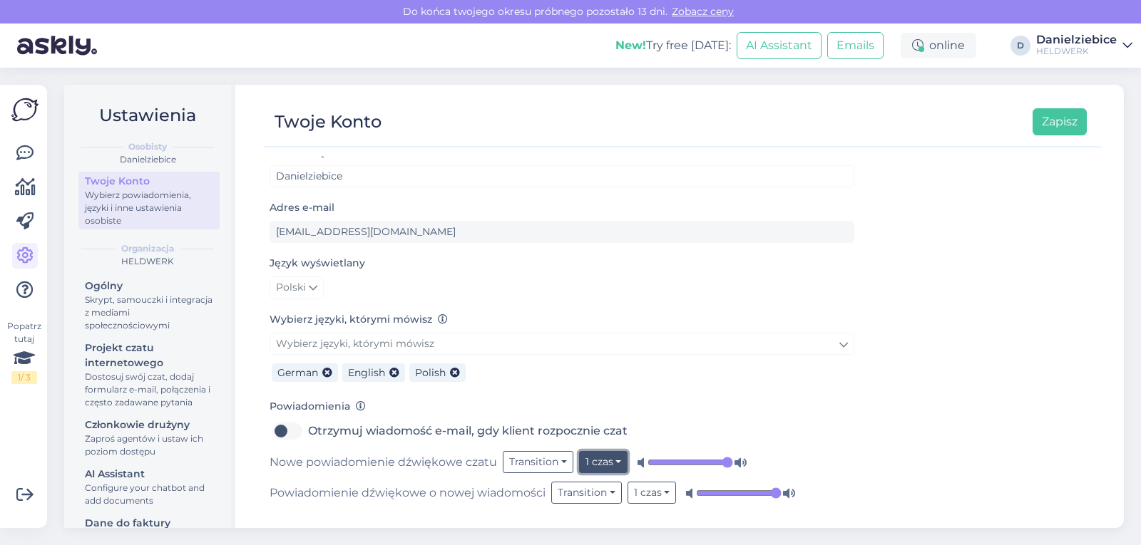
click at [612, 470] on button "1 czas" at bounding box center [603, 462] width 49 height 22
click at [609, 435] on link "Aż do otwarcia" at bounding box center [569, 434] width 117 height 23
click at [606, 463] on button "Aż do otwarcia" at bounding box center [627, 462] width 96 height 22
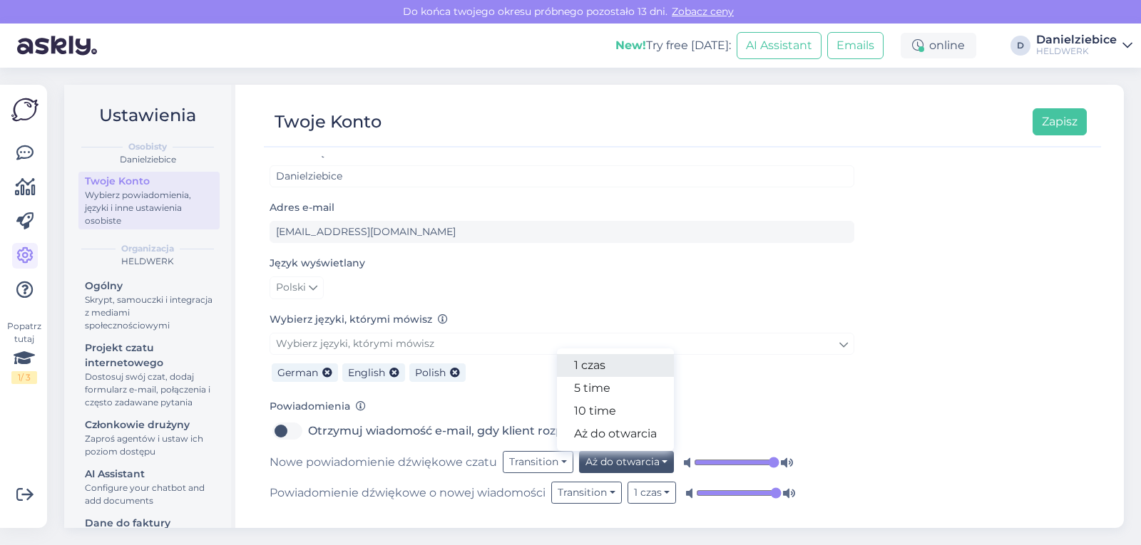
click at [623, 367] on link "1 czas" at bounding box center [615, 365] width 117 height 23
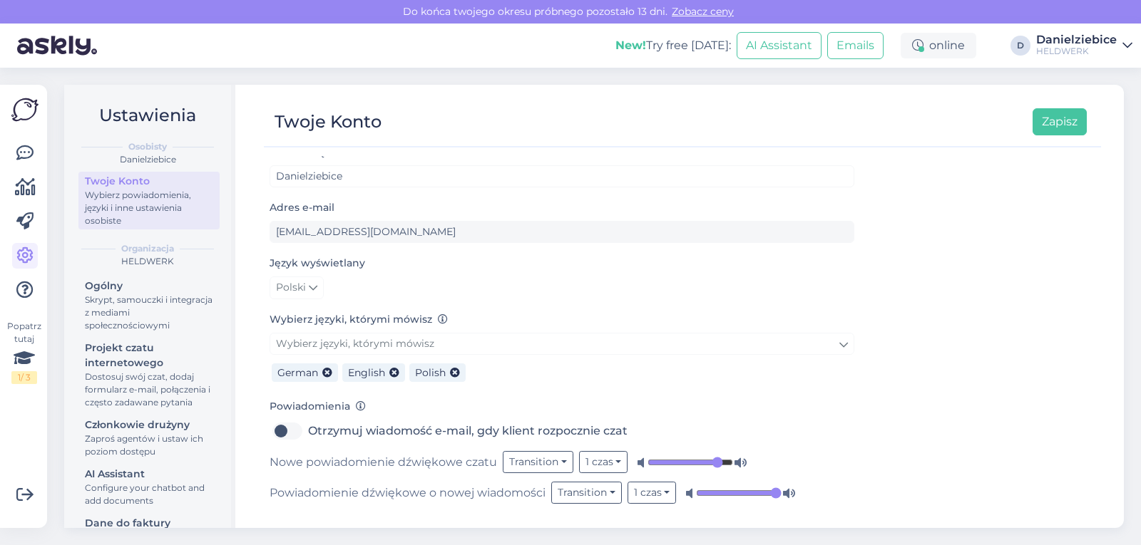
click at [715, 463] on input "range" at bounding box center [690, 463] width 86 height 14
drag, startPoint x: 715, startPoint y: 463, endPoint x: 752, endPoint y: 463, distance: 36.4
type input "1"
click at [733, 463] on input "range" at bounding box center [690, 463] width 86 height 14
click at [560, 461] on button "Transition" at bounding box center [538, 462] width 71 height 22
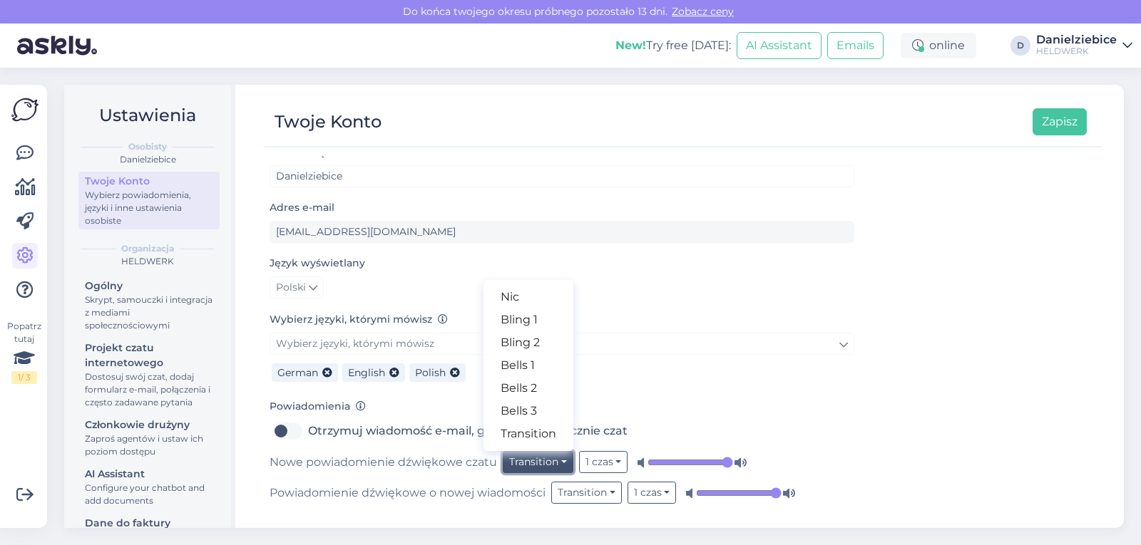
click at [560, 461] on button "Transition" at bounding box center [538, 462] width 71 height 22
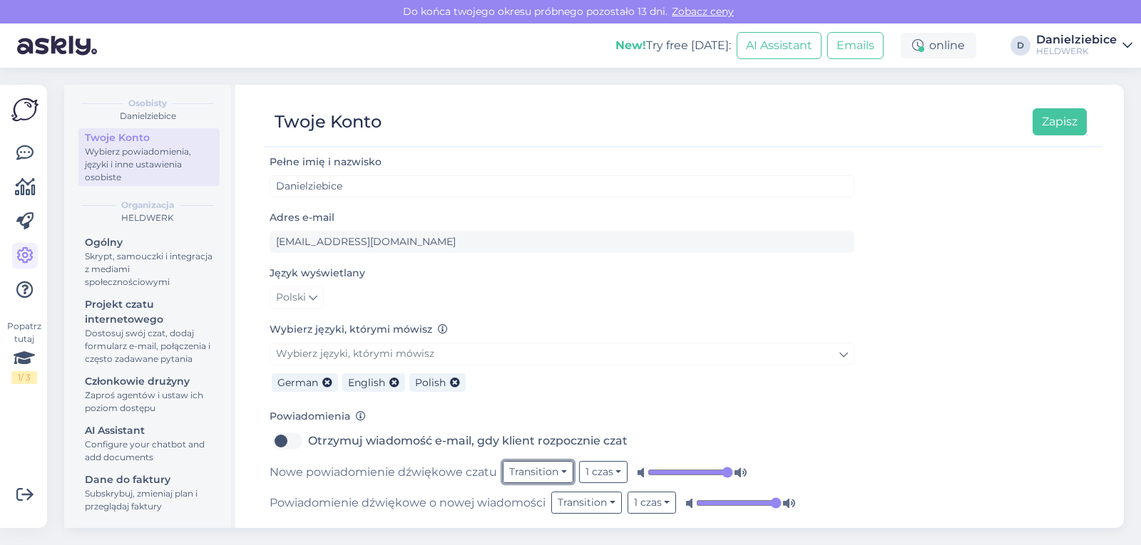
scroll to position [0, 0]
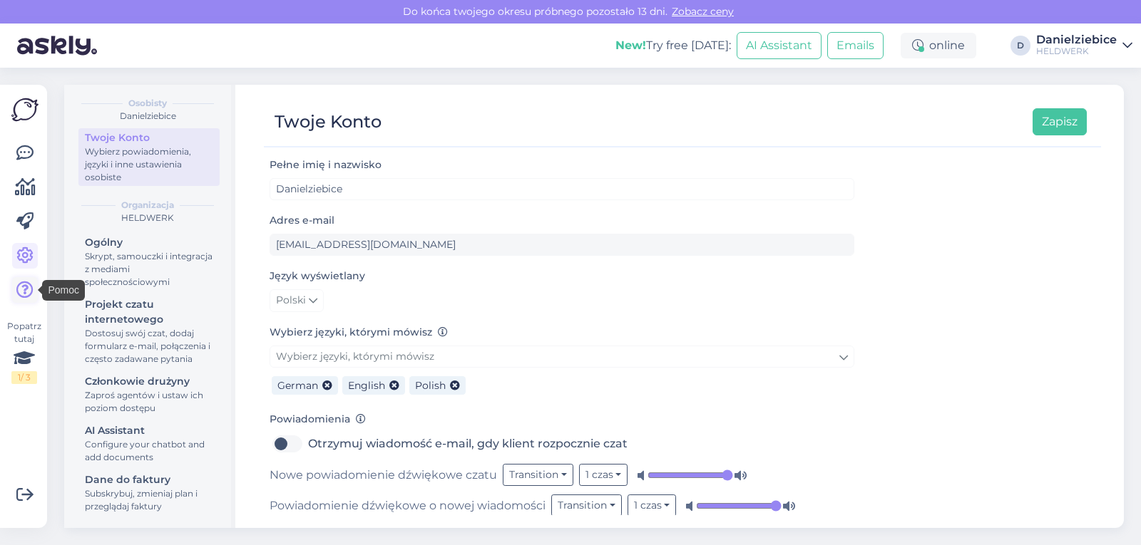
click at [27, 285] on icon at bounding box center [24, 290] width 17 height 17
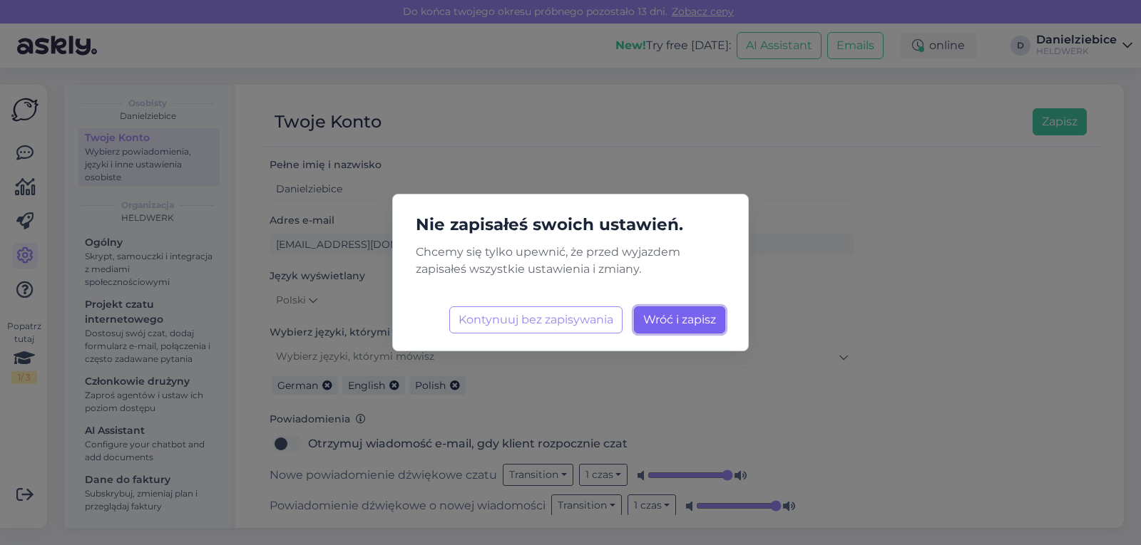
click at [658, 324] on span "Wróć i zapisz" at bounding box center [679, 320] width 73 height 14
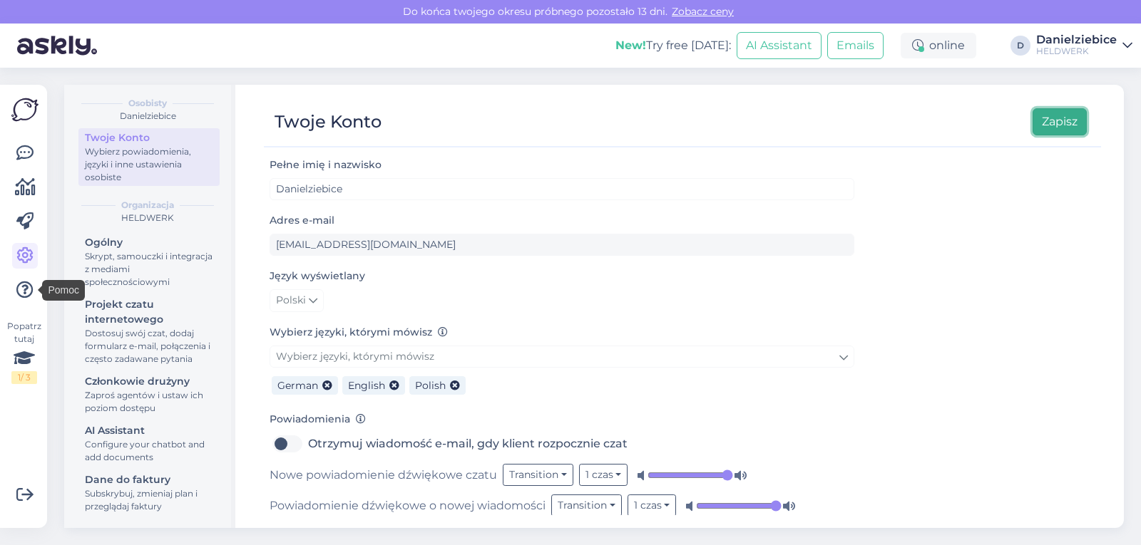
click at [1057, 123] on button "Zapisz" at bounding box center [1060, 121] width 54 height 27
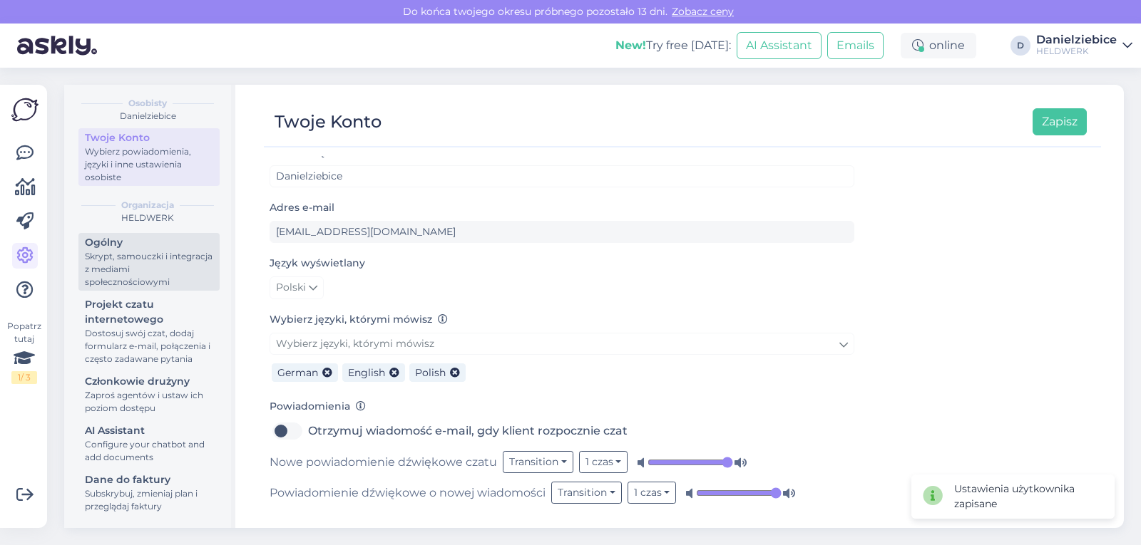
click at [138, 250] on div "Skrypt, samouczki i integracja z mediami społecznościowymi" at bounding box center [149, 269] width 128 height 39
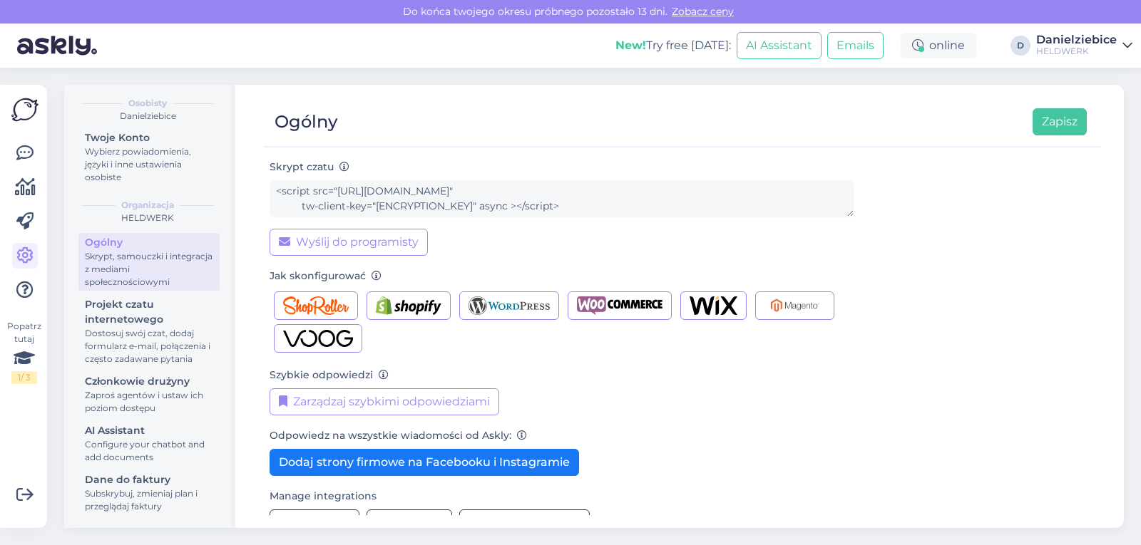
scroll to position [142, 0]
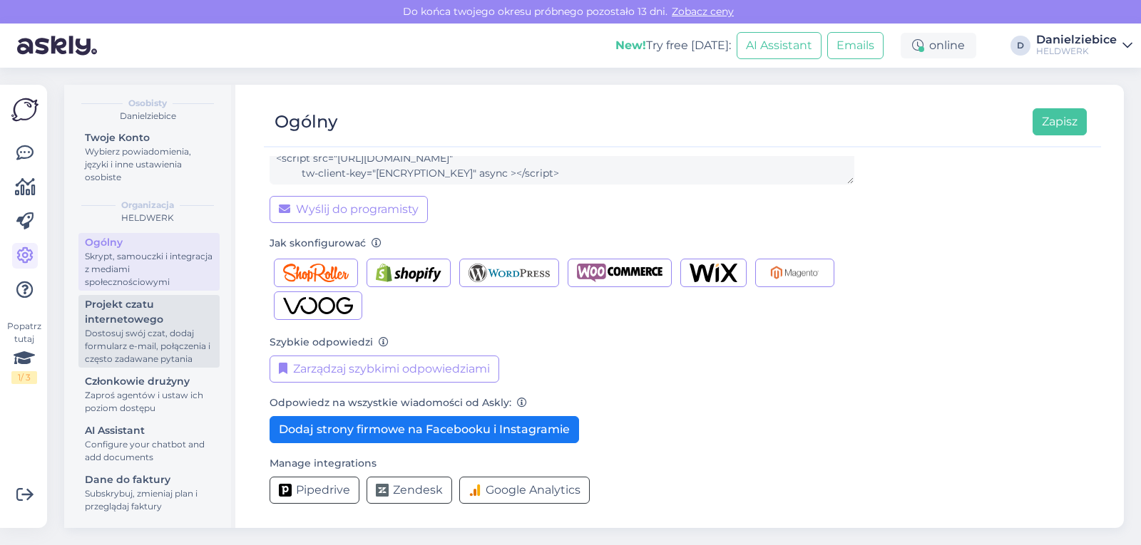
click at [145, 312] on div "Projekt czatu internetowego" at bounding box center [149, 312] width 128 height 30
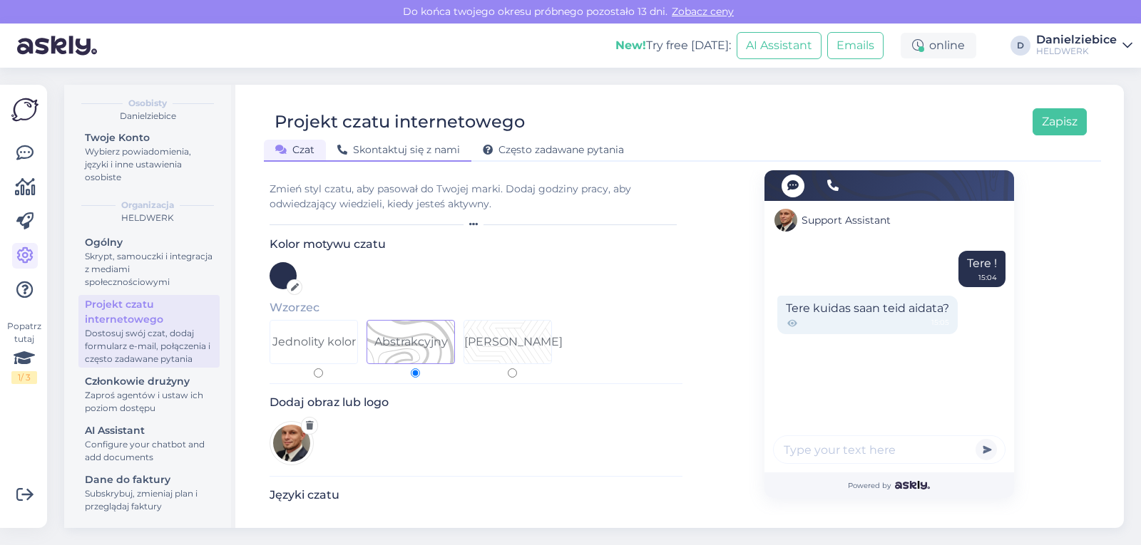
click at [406, 148] on span "Skontaktuj się z nami" at bounding box center [398, 149] width 123 height 13
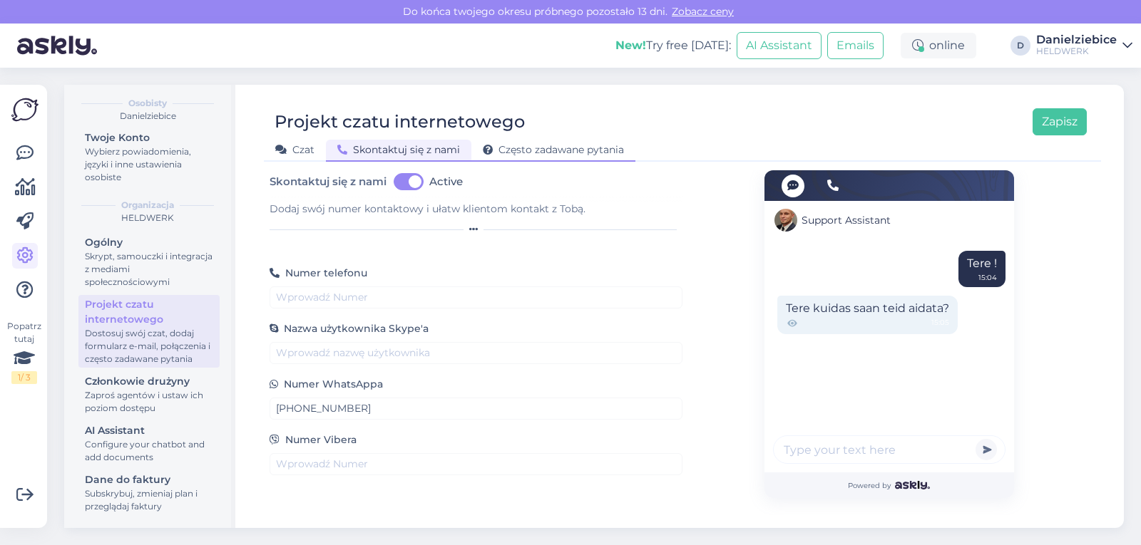
click at [541, 153] on span "Często zadawane pytania" at bounding box center [553, 149] width 141 height 13
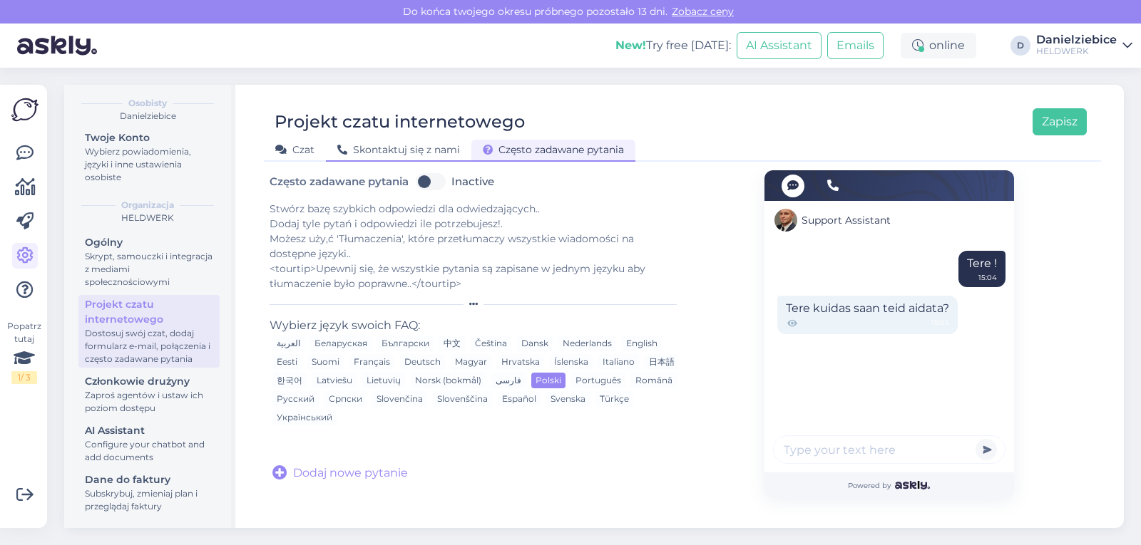
click at [389, 148] on span "Skontaktuj się z nami" at bounding box center [398, 149] width 123 height 13
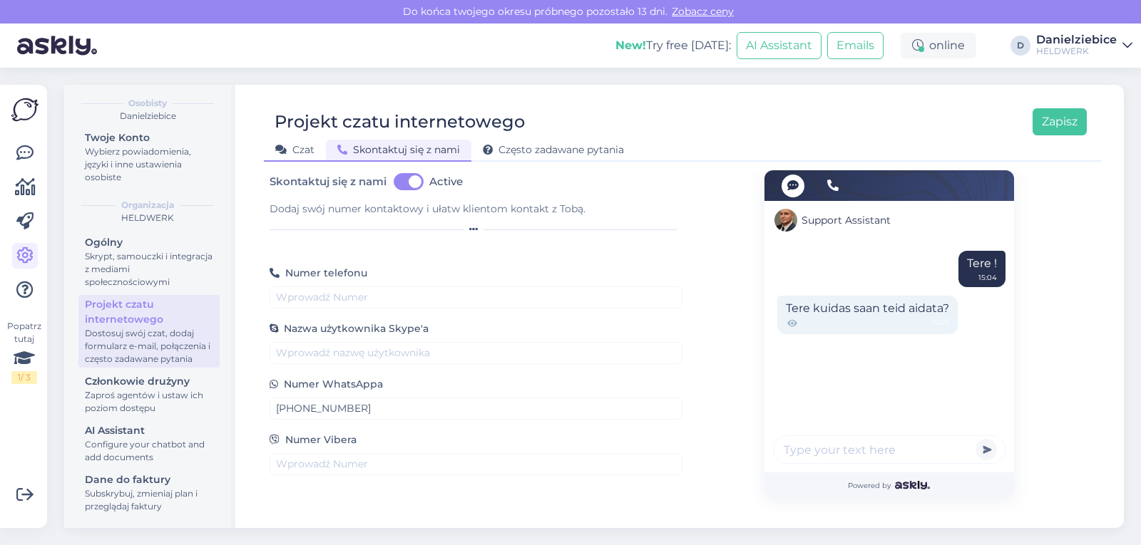
click at [287, 146] on span "Czat" at bounding box center [294, 149] width 39 height 13
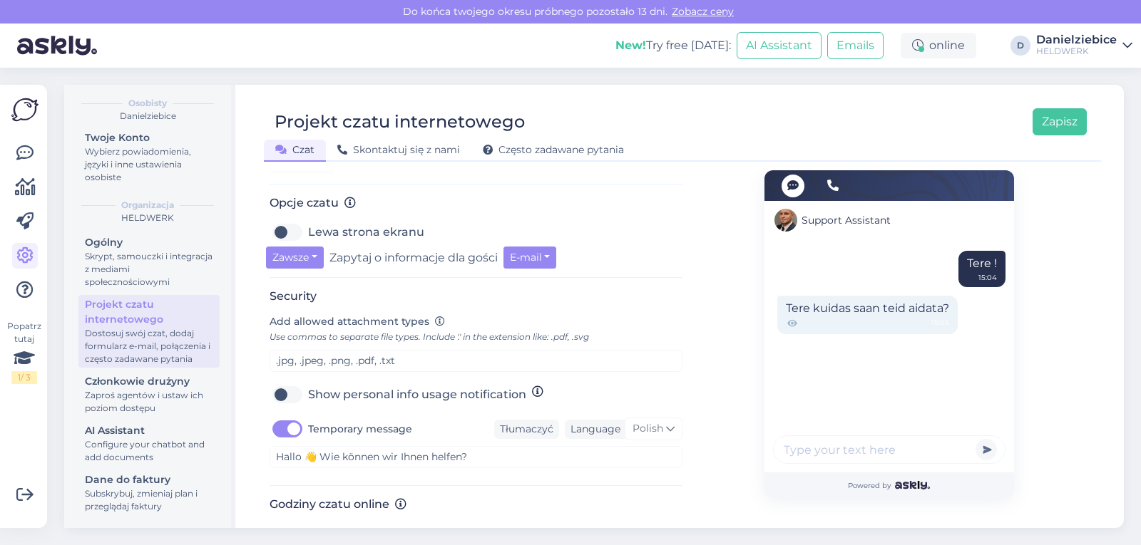
scroll to position [497, 0]
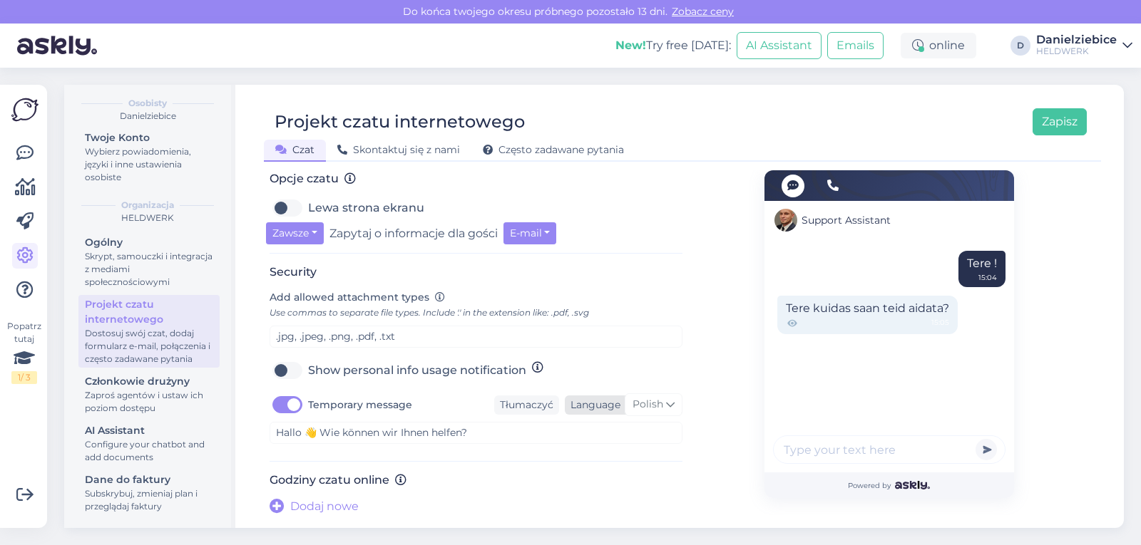
click at [666, 404] on icon at bounding box center [670, 405] width 9 height 16
click at [787, 327] on icon at bounding box center [791, 323] width 9 height 7
click at [309, 230] on button "Zawsze" at bounding box center [295, 233] width 58 height 22
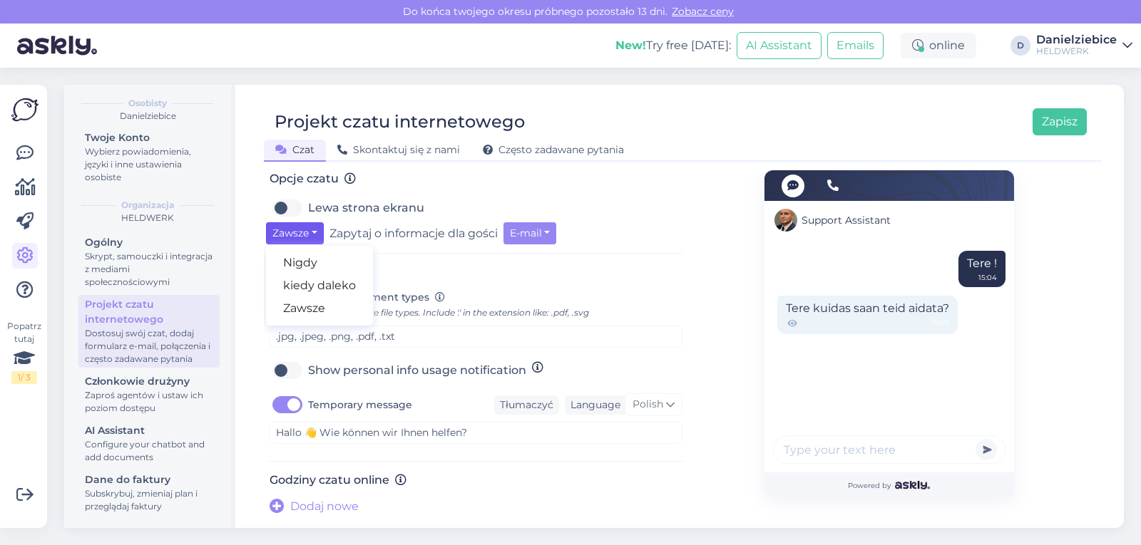
click at [665, 269] on h3 "Security" at bounding box center [476, 272] width 413 height 14
click at [515, 230] on button "E-mail" at bounding box center [529, 233] width 53 height 22
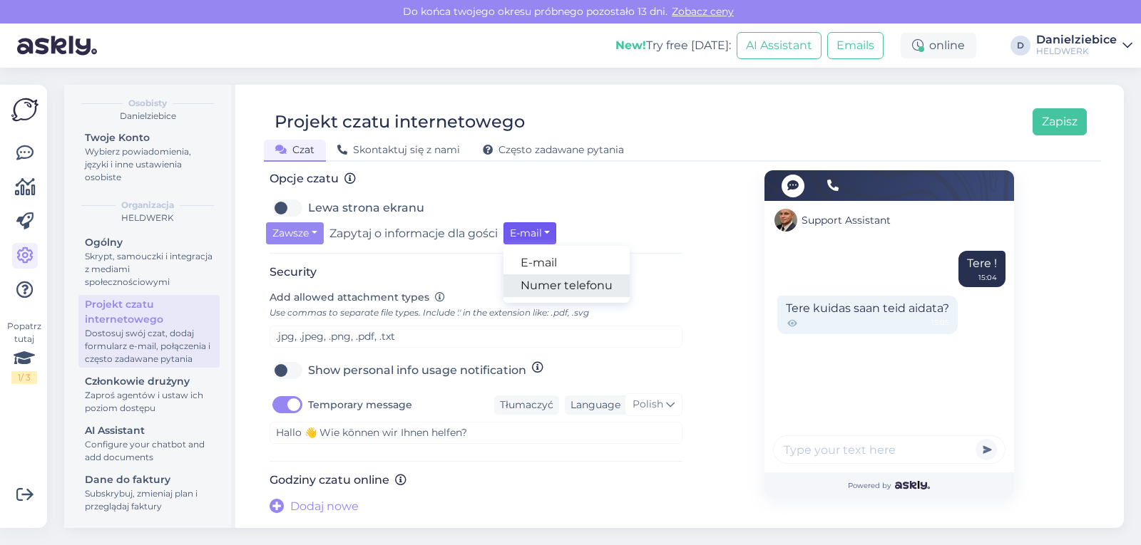
click at [554, 290] on link "Numer telefonu" at bounding box center [566, 286] width 126 height 23
click at [555, 229] on button "Numer telefonu" at bounding box center [553, 233] width 101 height 22
click at [555, 267] on link "E-mail" at bounding box center [566, 263] width 126 height 23
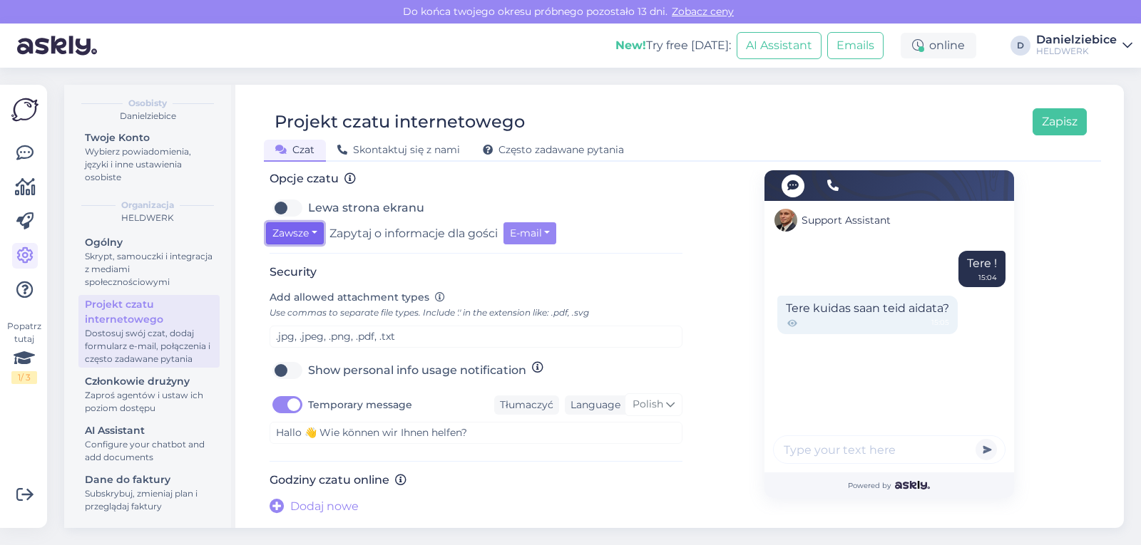
click at [307, 227] on button "Zawsze" at bounding box center [295, 233] width 58 height 22
click at [315, 260] on link "Nigdy" at bounding box center [319, 263] width 107 height 23
click at [595, 260] on div "Zmień styl czatu, aby pasował do Twojej marki. Dodaj godziny pracy, aby odwiedz…" at bounding box center [476, 100] width 413 height 831
click at [1055, 120] on button "Zapisz" at bounding box center [1060, 121] width 54 height 27
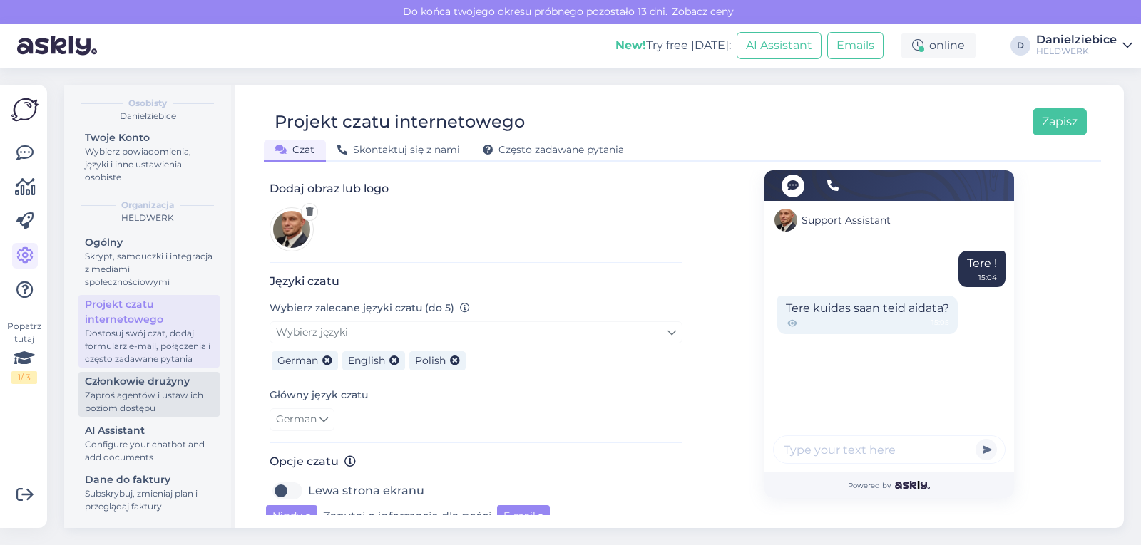
scroll to position [56, 0]
click at [164, 396] on div "Zaproś agentów i ustaw ich poziom dostępu" at bounding box center [149, 402] width 128 height 26
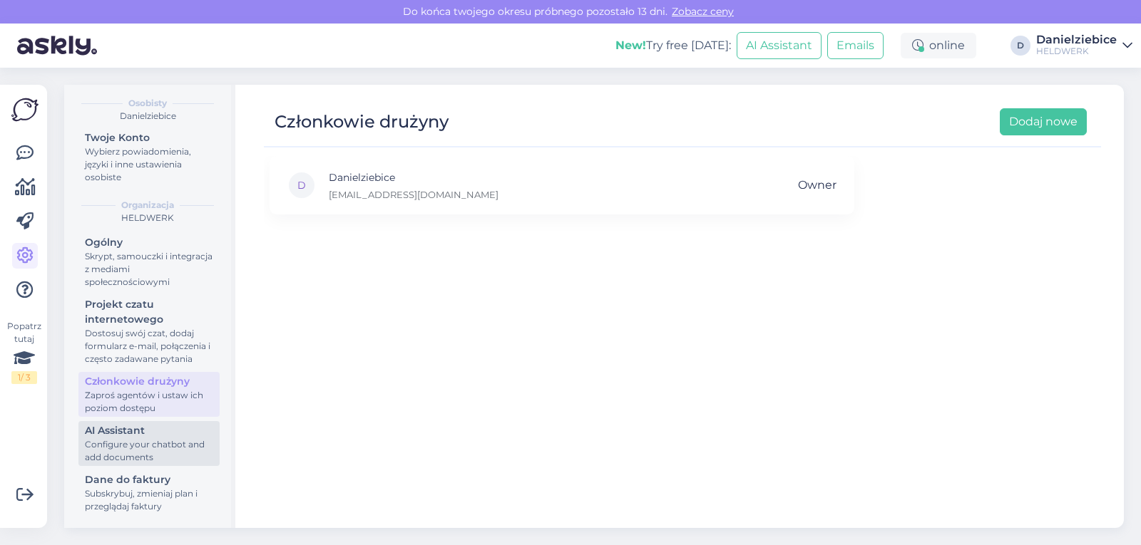
click at [155, 446] on div "Configure your chatbot and add documents" at bounding box center [149, 452] width 128 height 26
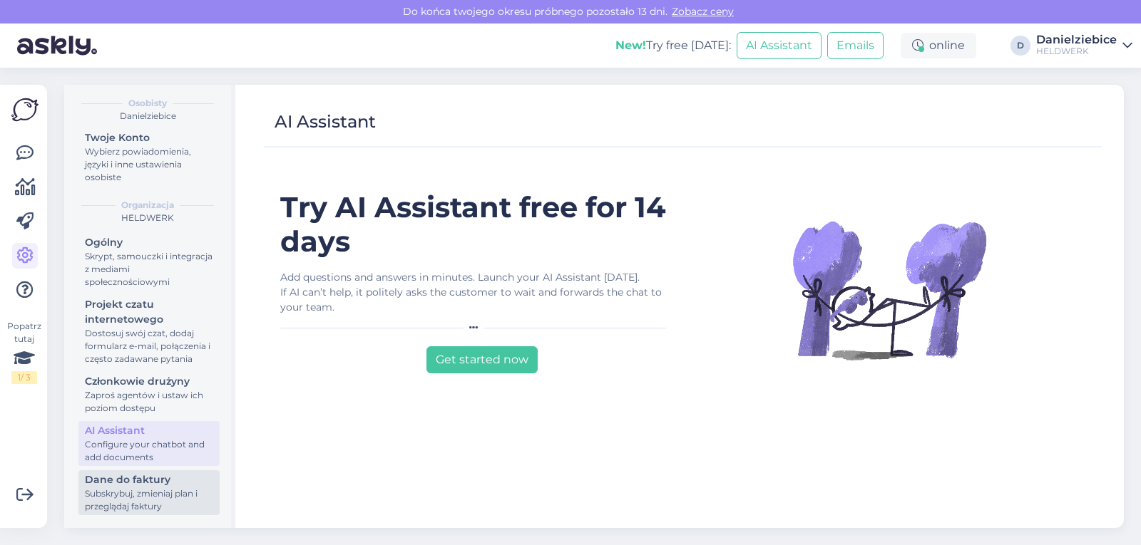
click at [160, 491] on div "Subskrybuj, zmieniaj plan i przeglądaj faktury" at bounding box center [149, 501] width 128 height 26
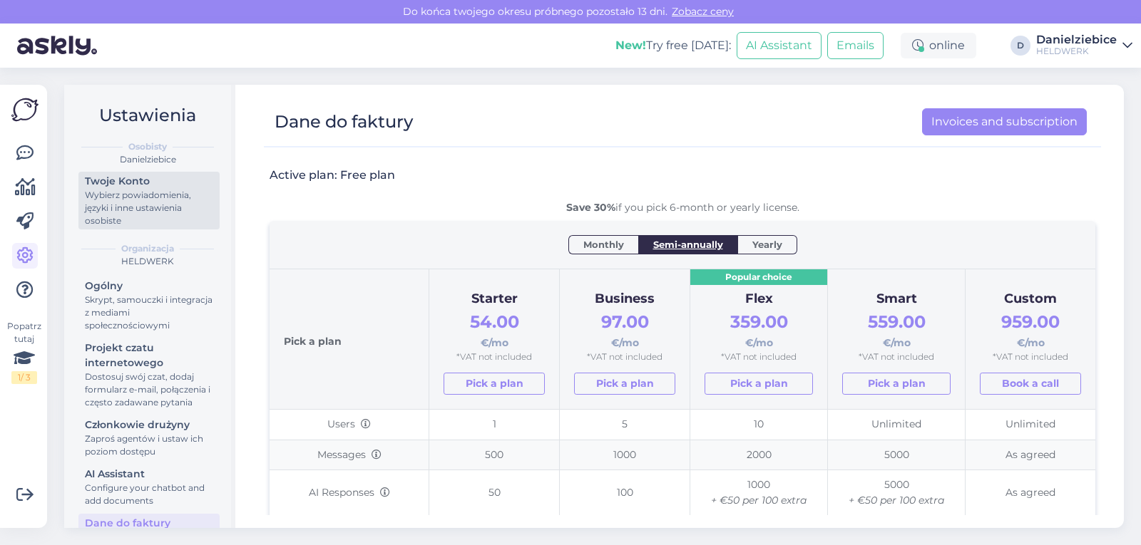
click at [163, 206] on div "Wybierz powiadomienia, języki i inne ustawienia osobiste" at bounding box center [149, 208] width 128 height 39
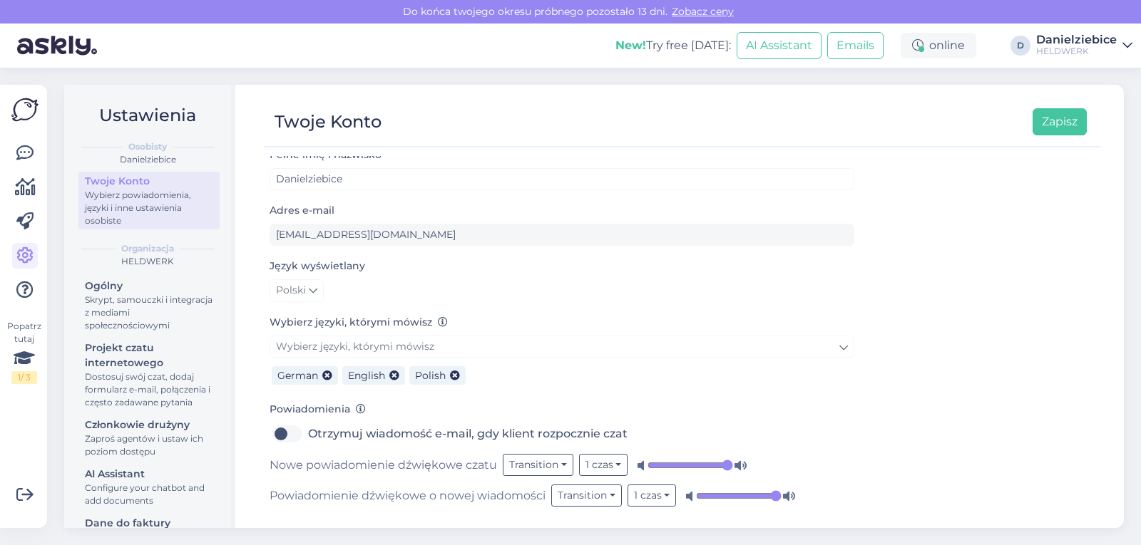
scroll to position [13, 0]
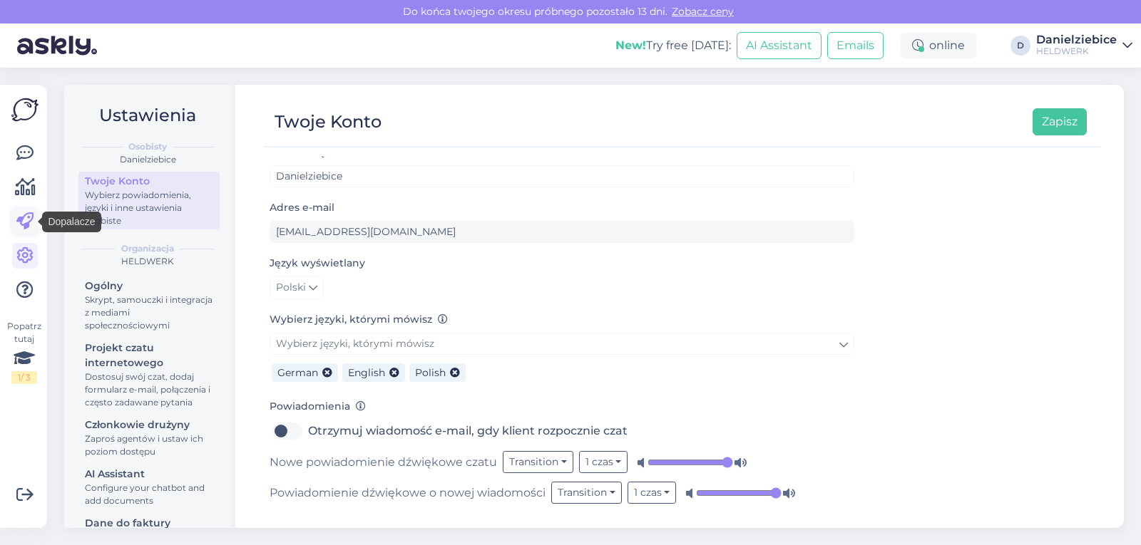
click at [34, 221] on link at bounding box center [25, 222] width 26 height 26
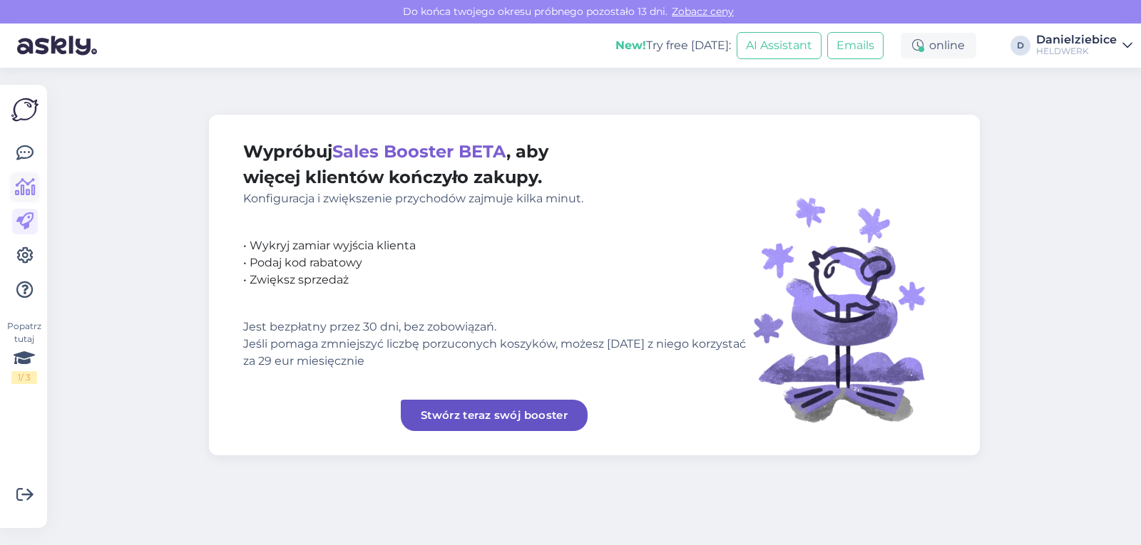
click at [29, 192] on icon at bounding box center [25, 187] width 21 height 17
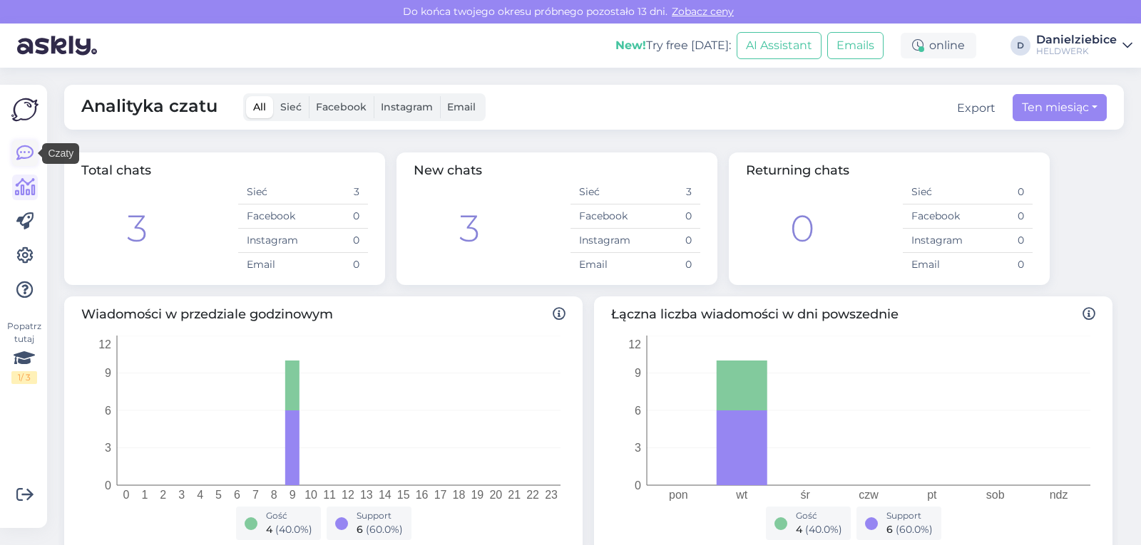
click at [35, 155] on link at bounding box center [25, 153] width 26 height 26
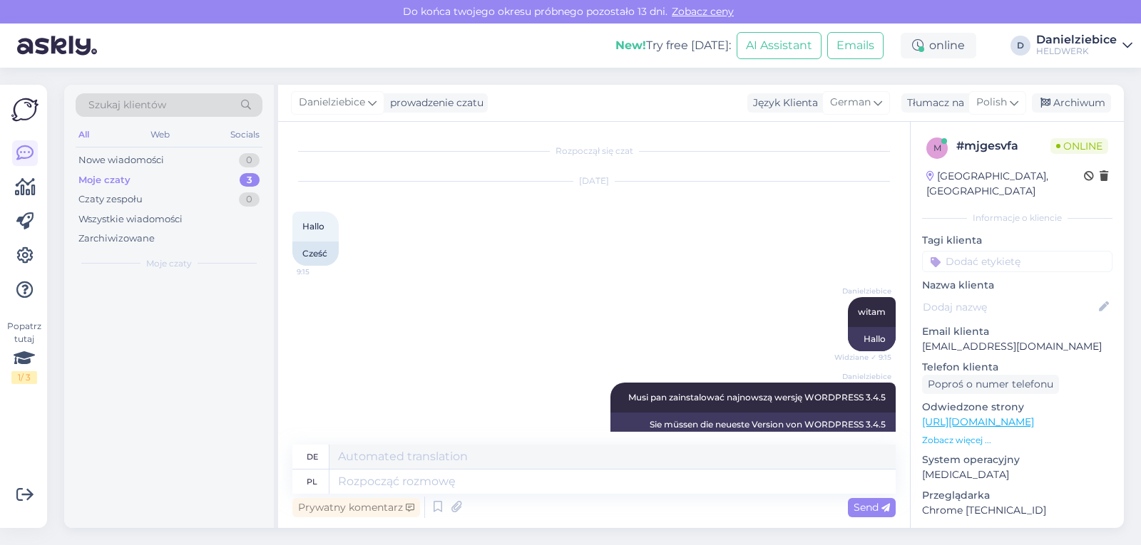
scroll to position [205, 0]
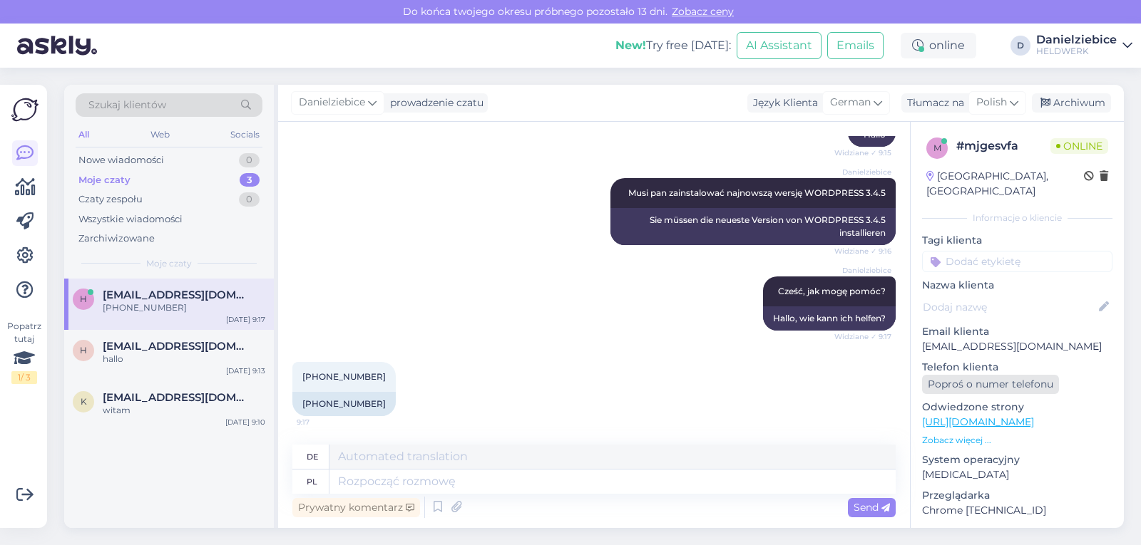
click at [1029, 376] on div "Poproś o numer telefonu" at bounding box center [990, 384] width 137 height 19
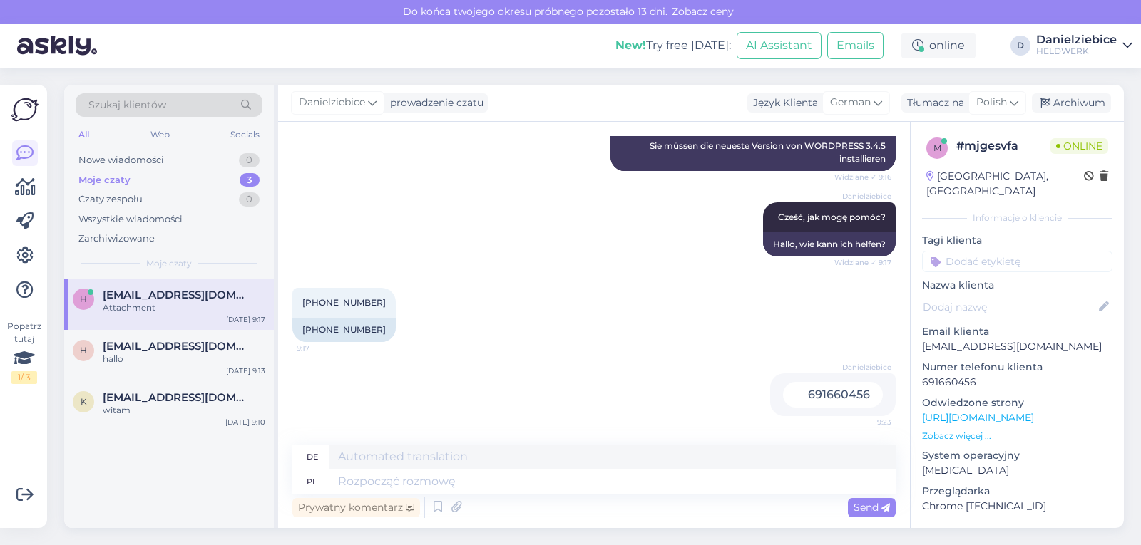
click at [971, 430] on p "Zobacz więcej ..." at bounding box center [1017, 436] width 190 height 13
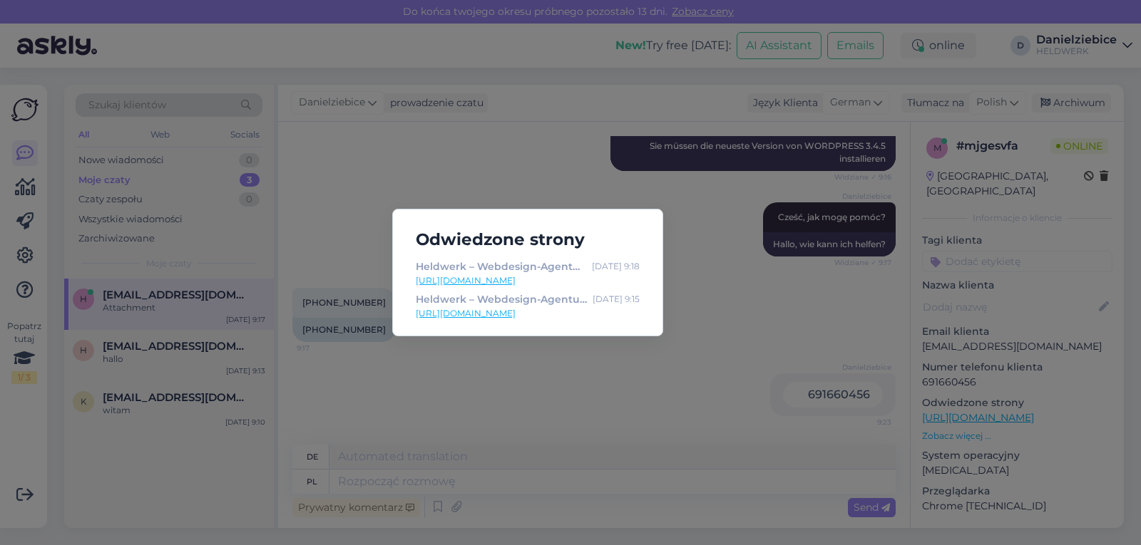
click at [716, 323] on div "Odwiedzone strony Heldwerk – Webdesign-Agentur – Moderne Webseiten, die Kunden …" at bounding box center [570, 272] width 1141 height 545
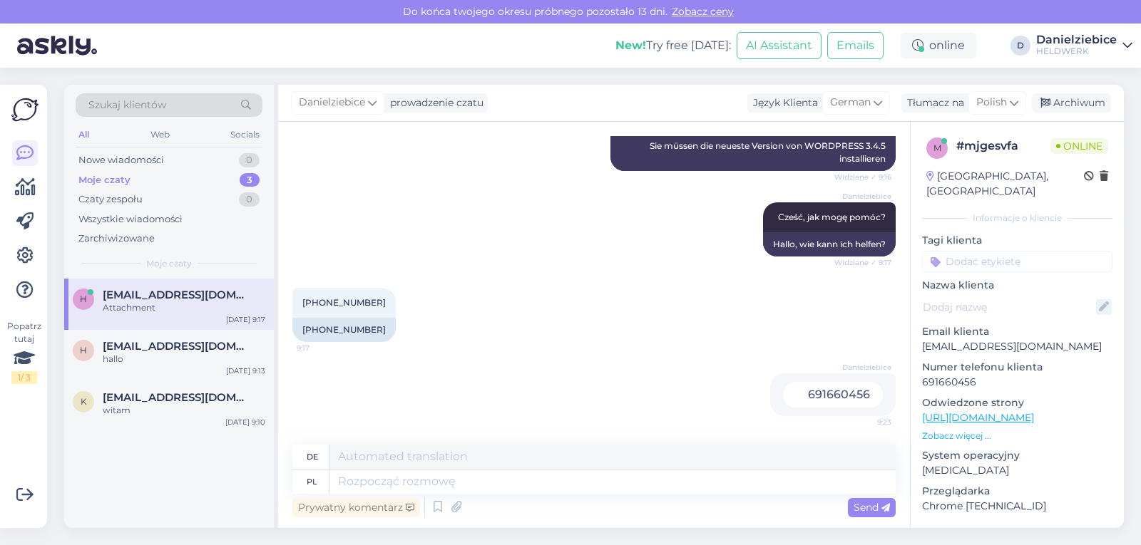
click at [1096, 299] on icon at bounding box center [1104, 307] width 16 height 16
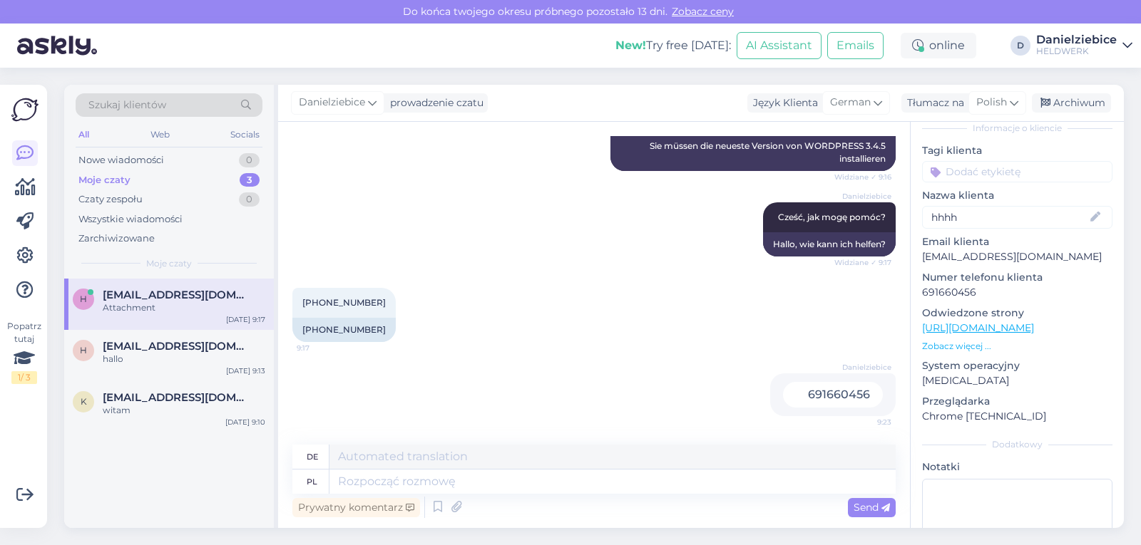
scroll to position [0, 0]
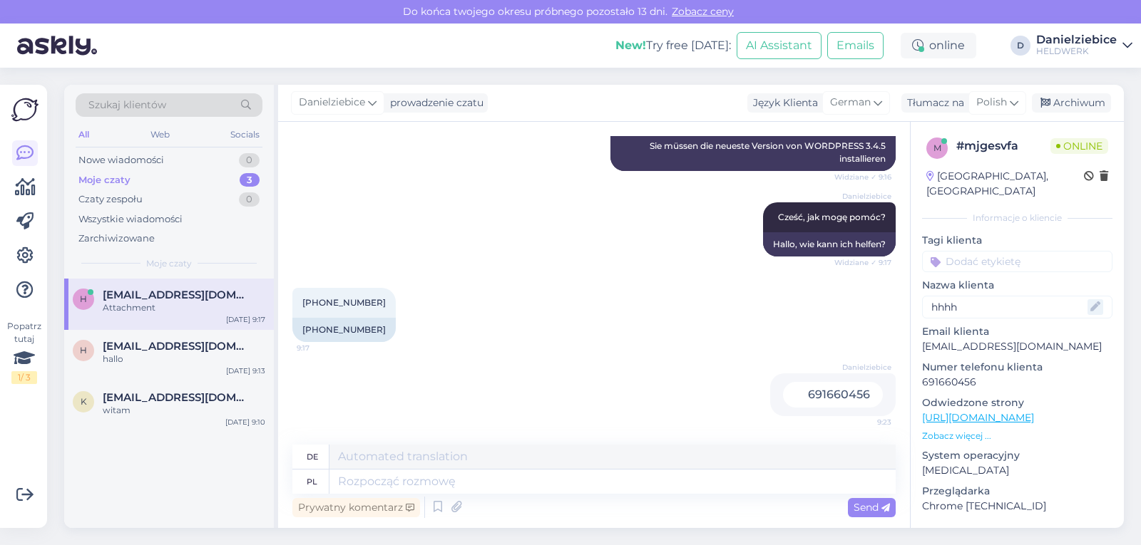
type input "hhhh"
click at [1096, 299] on icon at bounding box center [1104, 307] width 16 height 16
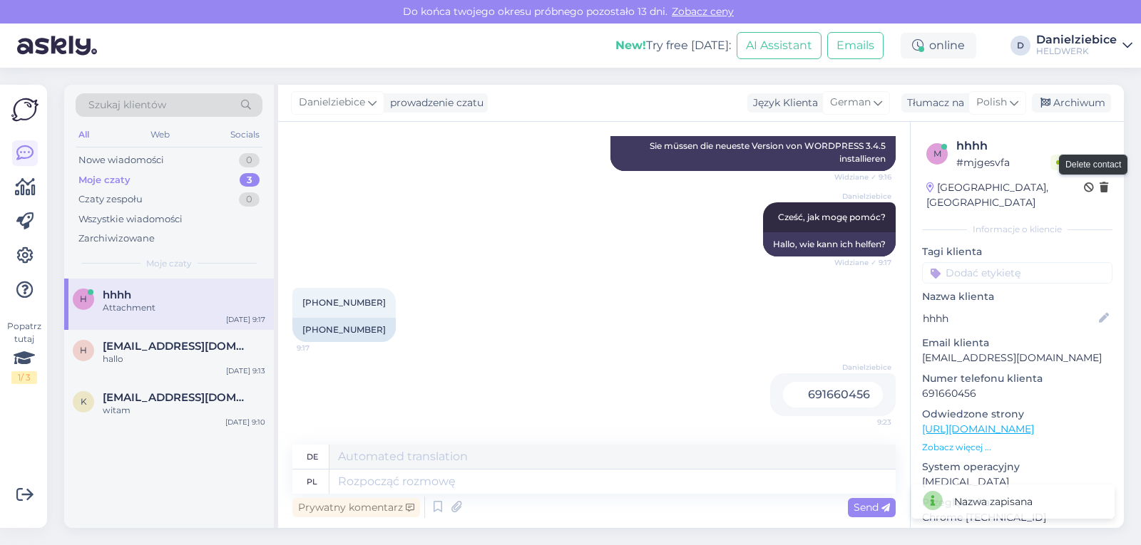
click at [1100, 189] on icon at bounding box center [1104, 188] width 9 height 10
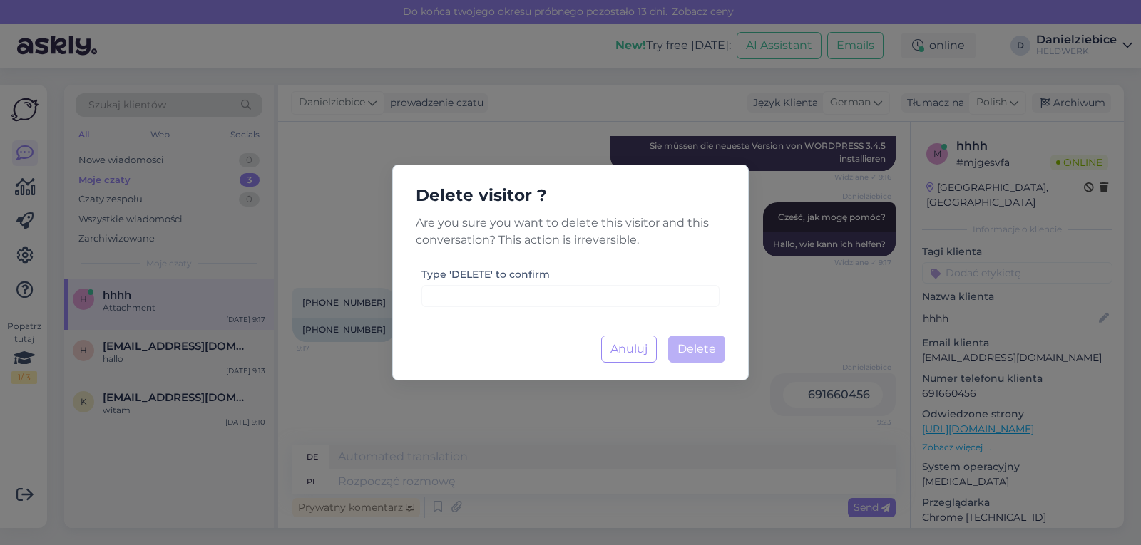
click at [485, 282] on label "Type 'DELETE' to confirm" at bounding box center [485, 274] width 128 height 15
click at [488, 275] on label "Type 'DELETE' to confirm" at bounding box center [485, 274] width 128 height 15
click at [504, 269] on label "Type 'DELETE' to confirm" at bounding box center [485, 274] width 128 height 15
click at [508, 232] on p "Are you sure you want to delete this visitor and this conversation? This action…" at bounding box center [570, 232] width 332 height 34
drag, startPoint x: 496, startPoint y: 284, endPoint x: 471, endPoint y: 282, distance: 25.0
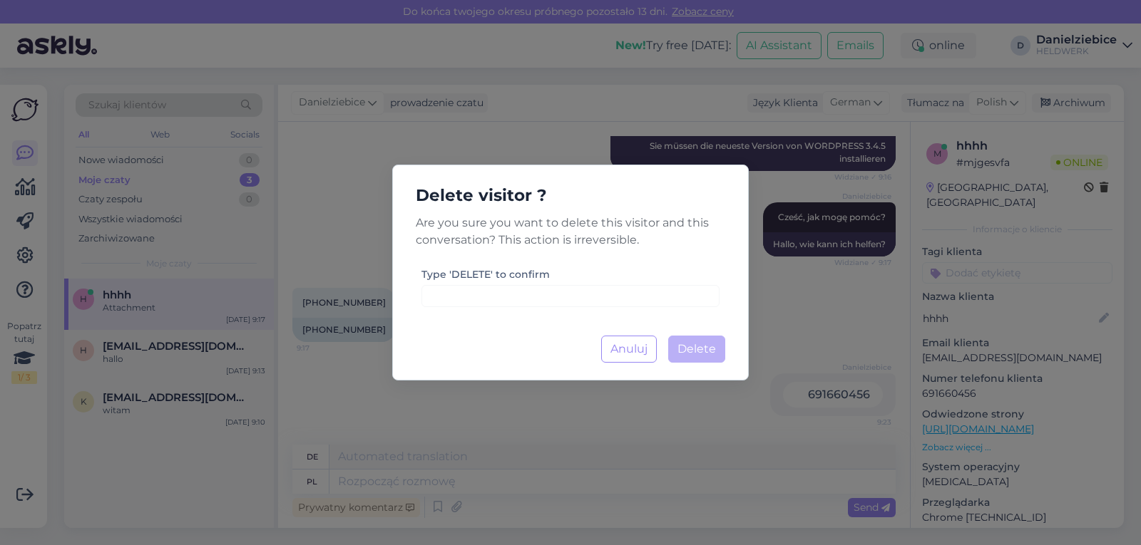
click at [489, 284] on div "Type 'DELETE' to confirm" at bounding box center [570, 286] width 298 height 41
drag, startPoint x: 471, startPoint y: 282, endPoint x: 439, endPoint y: 274, distance: 32.5
click at [466, 282] on div "Type 'DELETE' to confirm" at bounding box center [570, 286] width 298 height 41
drag, startPoint x: 439, startPoint y: 274, endPoint x: 461, endPoint y: 307, distance: 39.2
click at [440, 274] on label "Type 'DELETE' to confirm" at bounding box center [485, 274] width 128 height 15
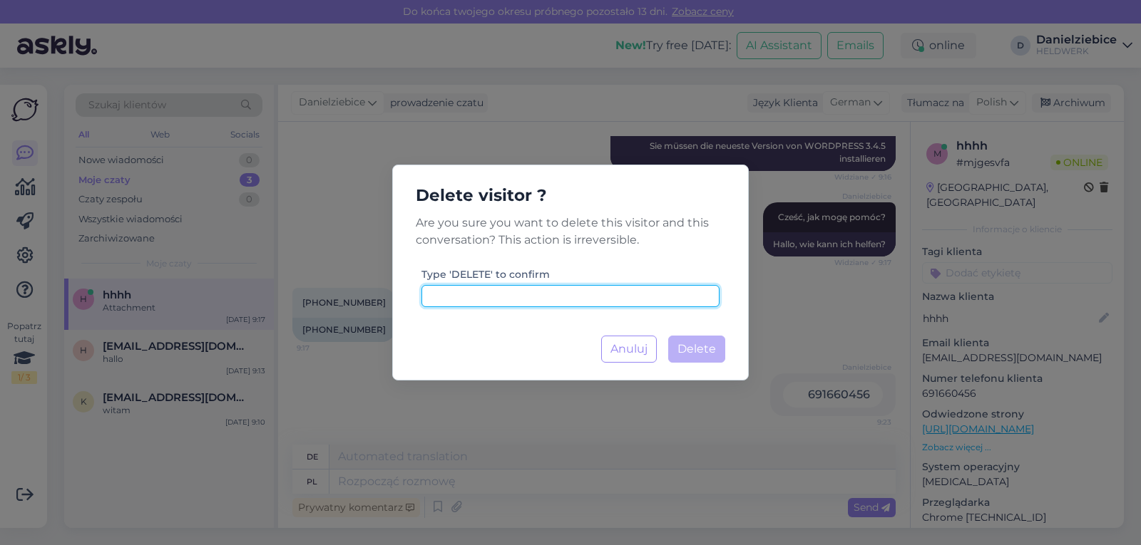
drag, startPoint x: 461, startPoint y: 307, endPoint x: 461, endPoint y: 280, distance: 26.4
click at [461, 305] on input at bounding box center [570, 296] width 298 height 22
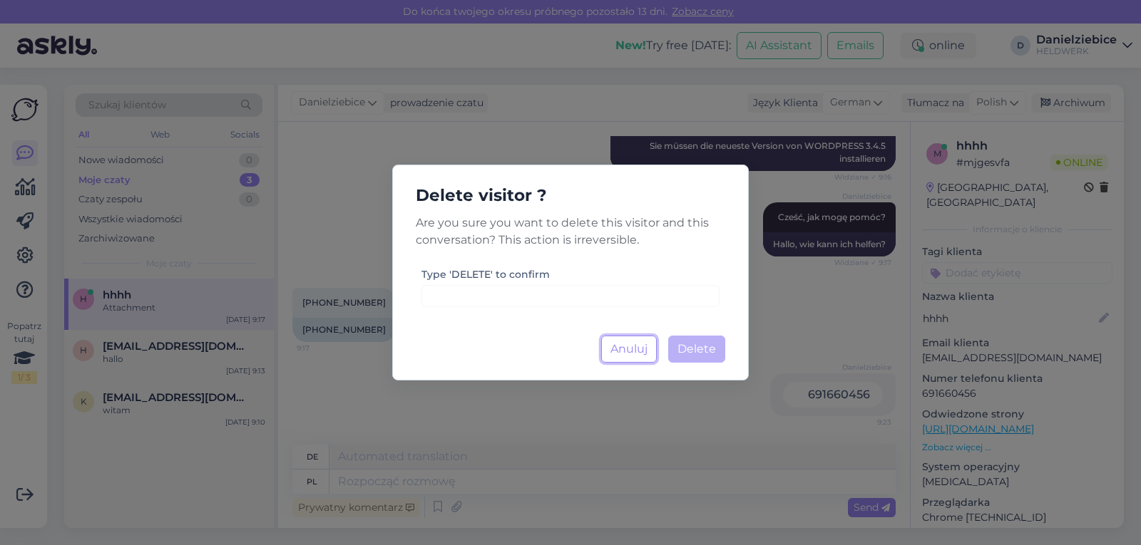
click at [626, 344] on button "Anuluj" at bounding box center [629, 349] width 56 height 27
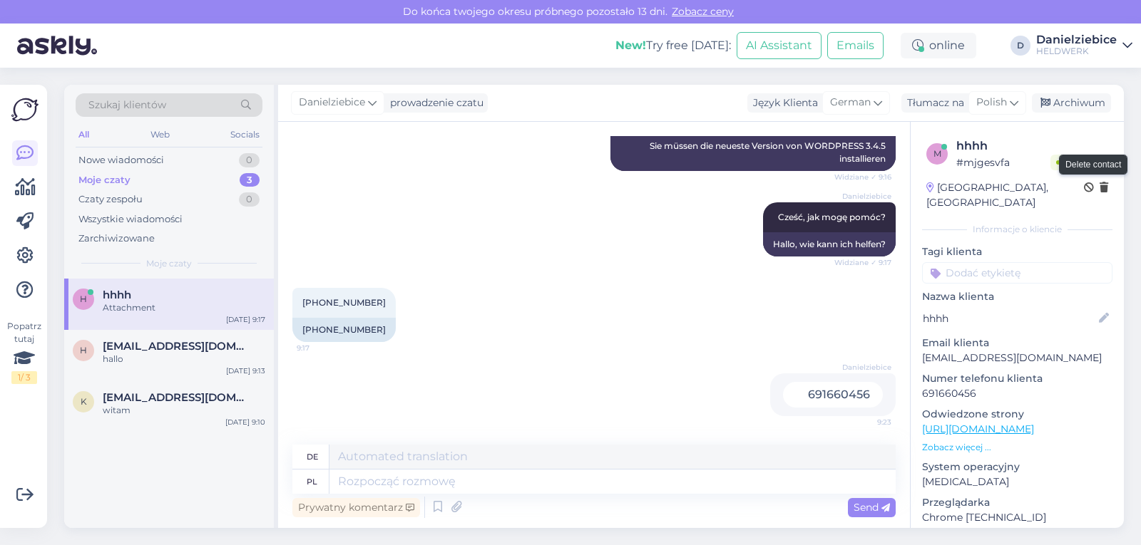
click at [1100, 185] on icon at bounding box center [1104, 188] width 9 height 10
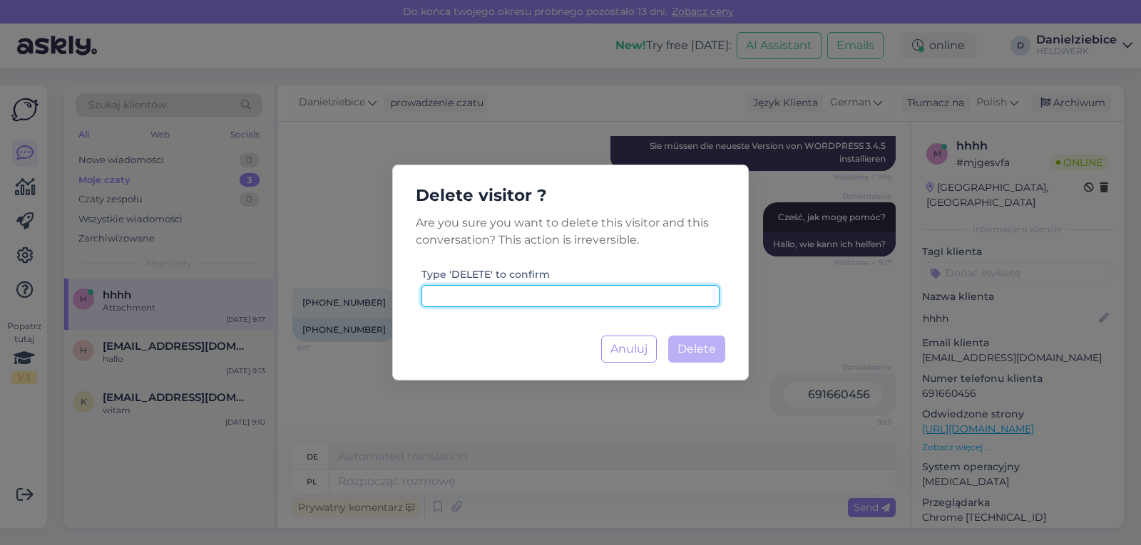
click at [486, 290] on input at bounding box center [570, 296] width 298 height 22
type input "delete"
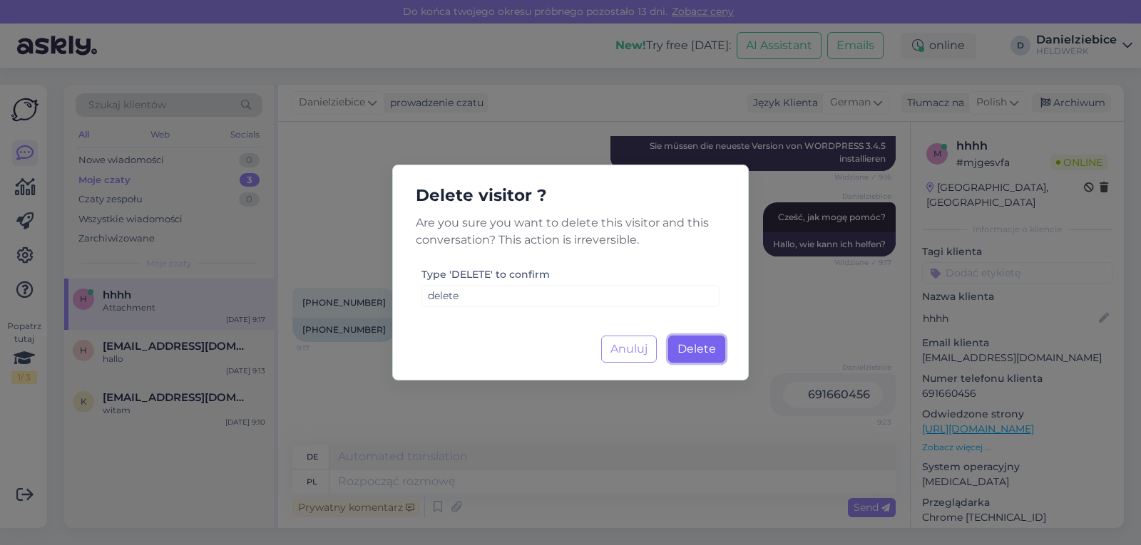
click at [717, 342] on button "Delete Ładowanie..." at bounding box center [696, 349] width 57 height 27
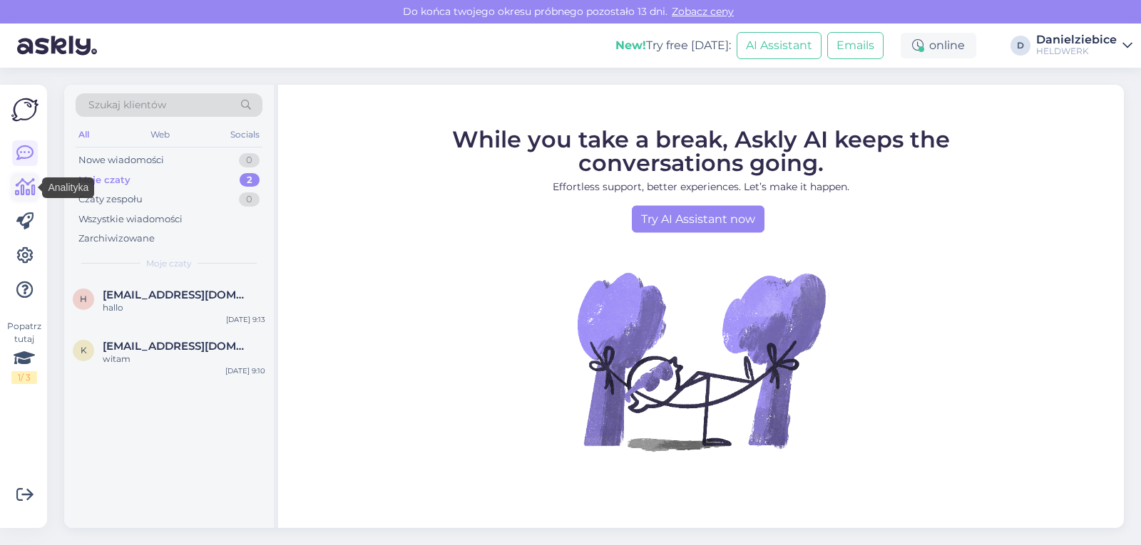
click at [29, 179] on icon at bounding box center [25, 187] width 21 height 17
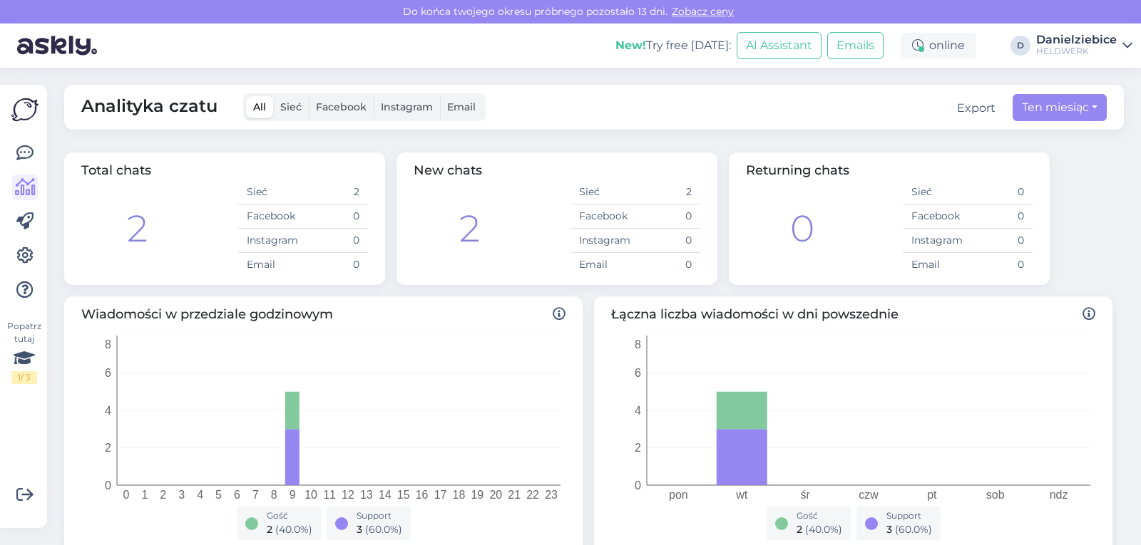
click at [29, 102] on img at bounding box center [24, 109] width 27 height 27
click at [23, 145] on icon at bounding box center [24, 153] width 17 height 17
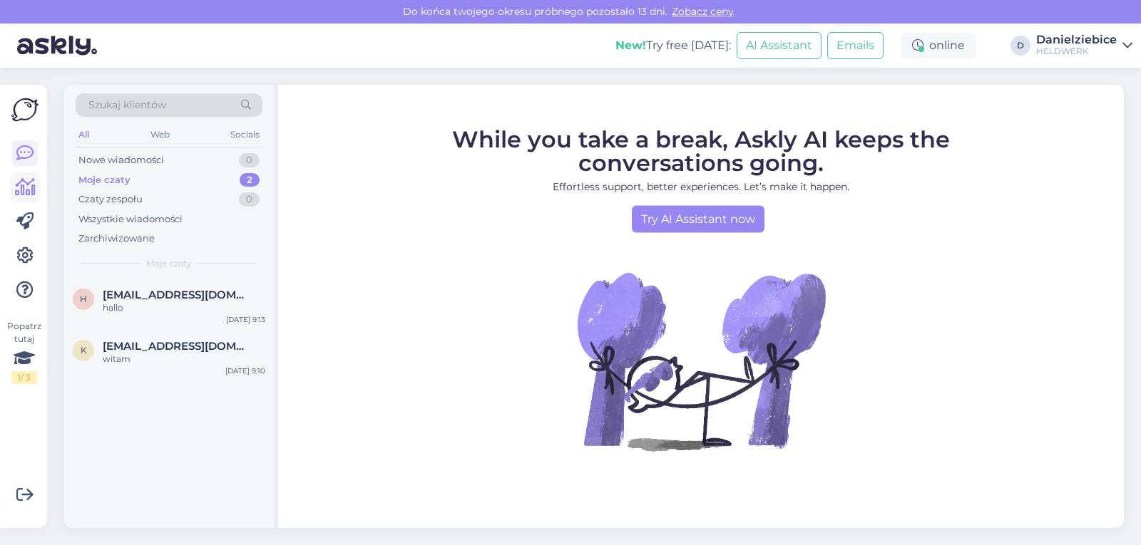
click at [27, 193] on icon at bounding box center [25, 187] width 21 height 17
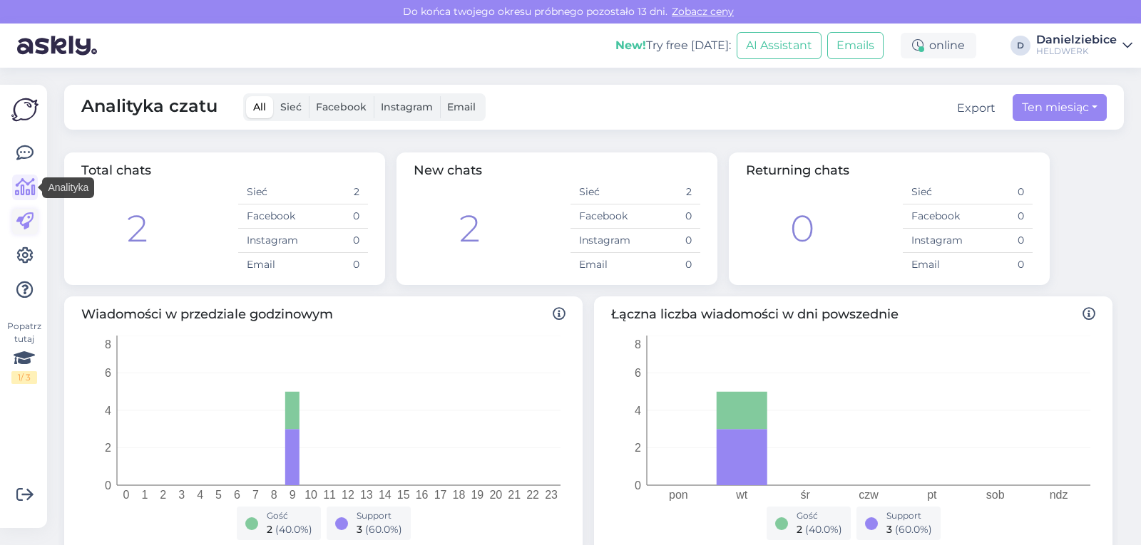
click at [27, 229] on icon at bounding box center [24, 221] width 17 height 17
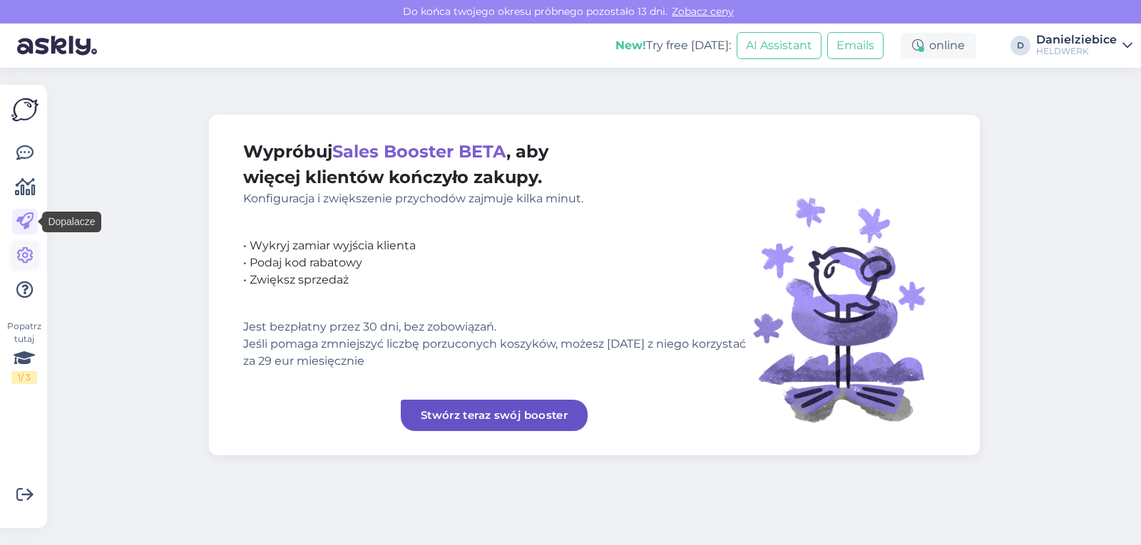
click at [26, 265] on icon at bounding box center [24, 255] width 17 height 17
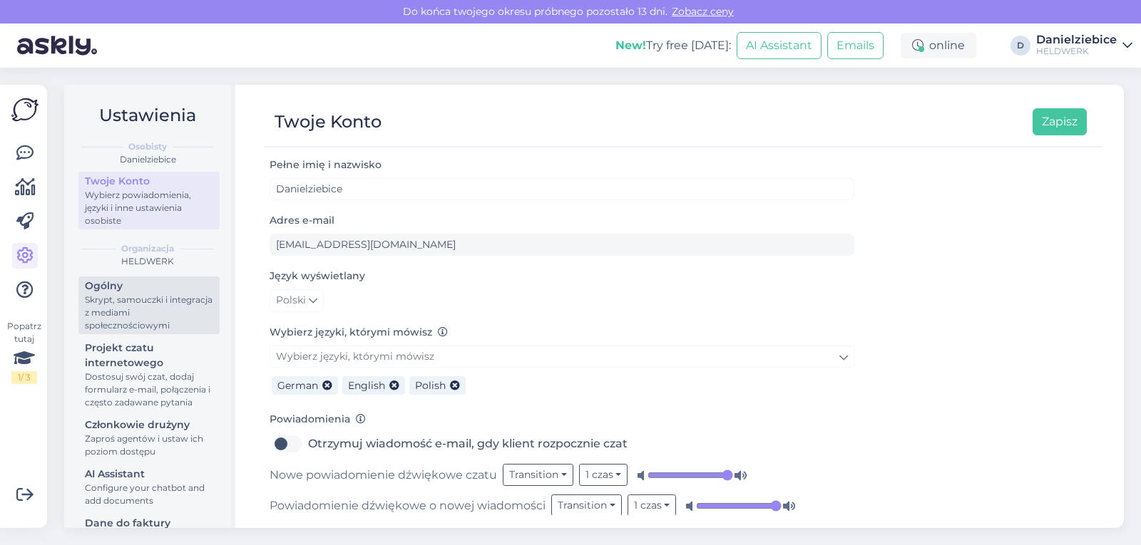
click at [171, 300] on div "Skrypt, samouczki i integracja z mediami społecznościowymi" at bounding box center [149, 313] width 128 height 39
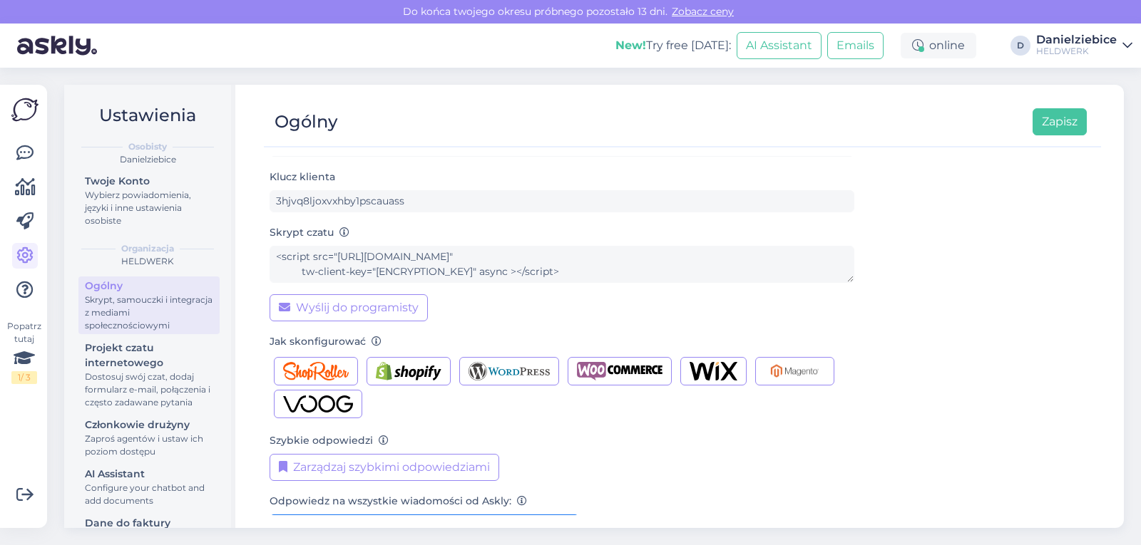
scroll to position [142, 0]
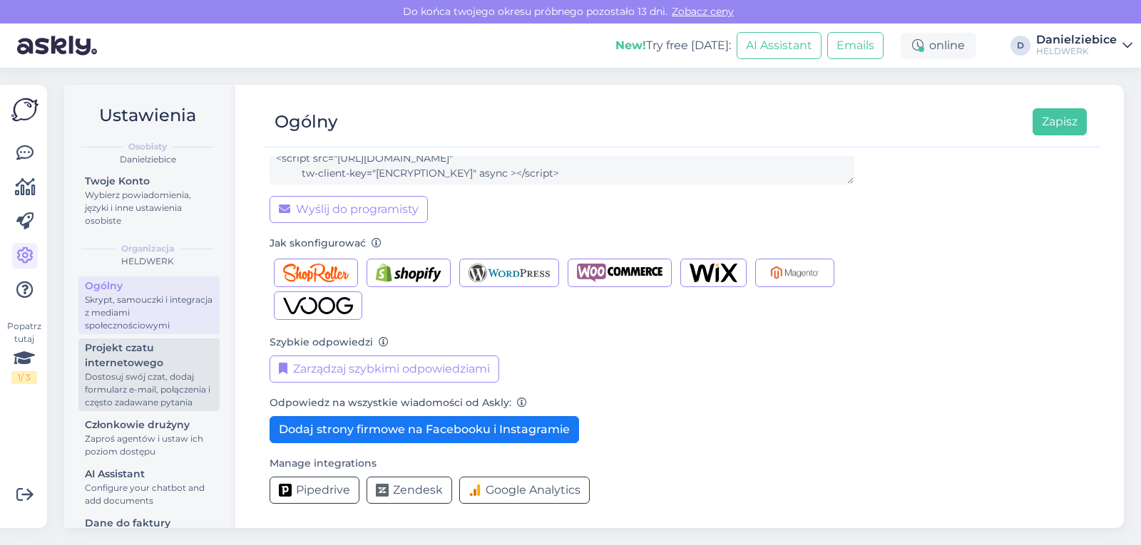
click at [157, 362] on div "Projekt czatu internetowego" at bounding box center [149, 356] width 128 height 30
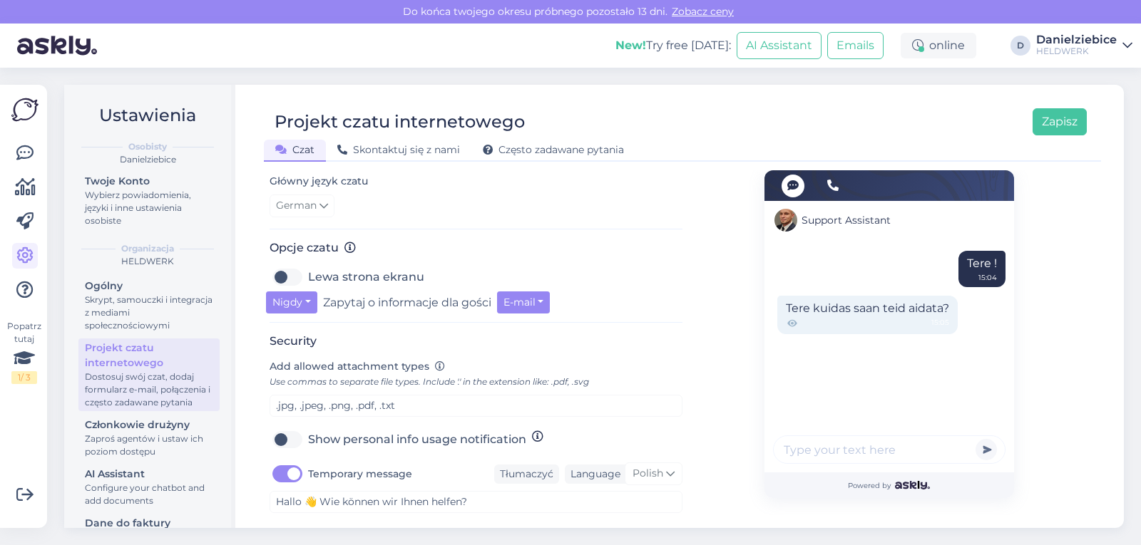
scroll to position [497, 0]
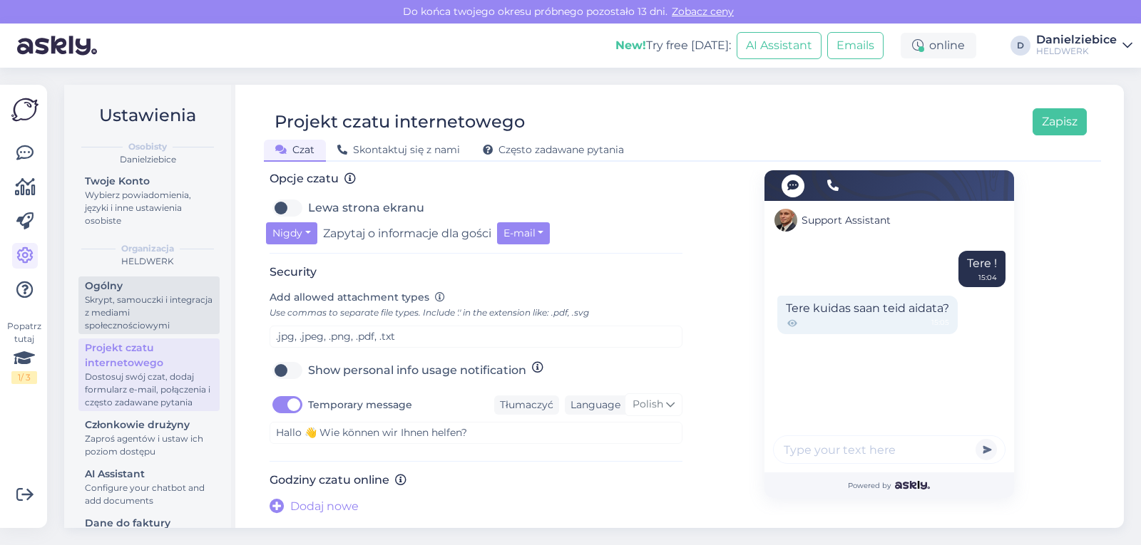
click at [149, 288] on div "Ogólny" at bounding box center [149, 286] width 128 height 15
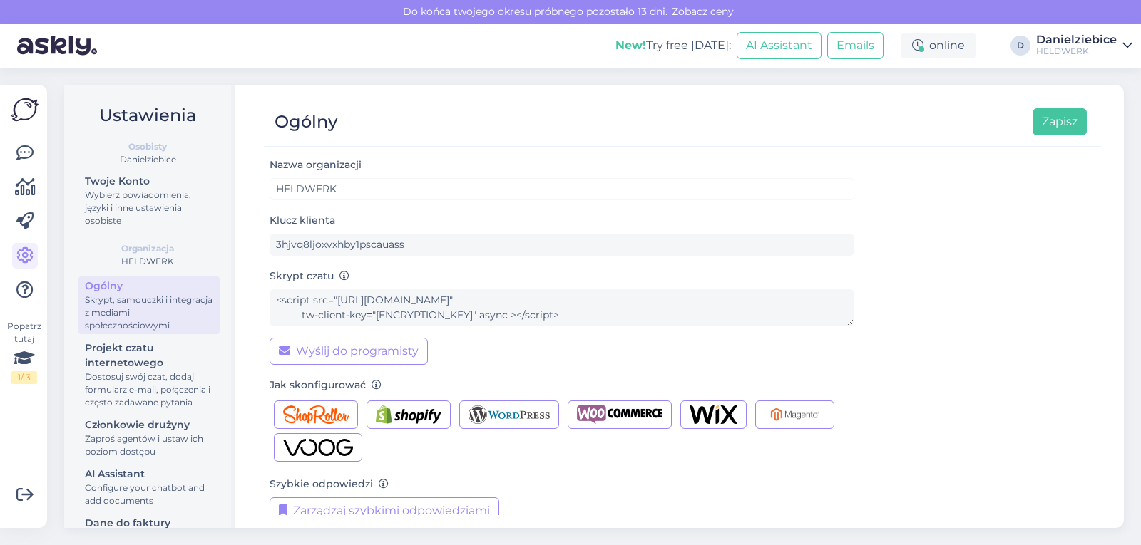
scroll to position [142, 0]
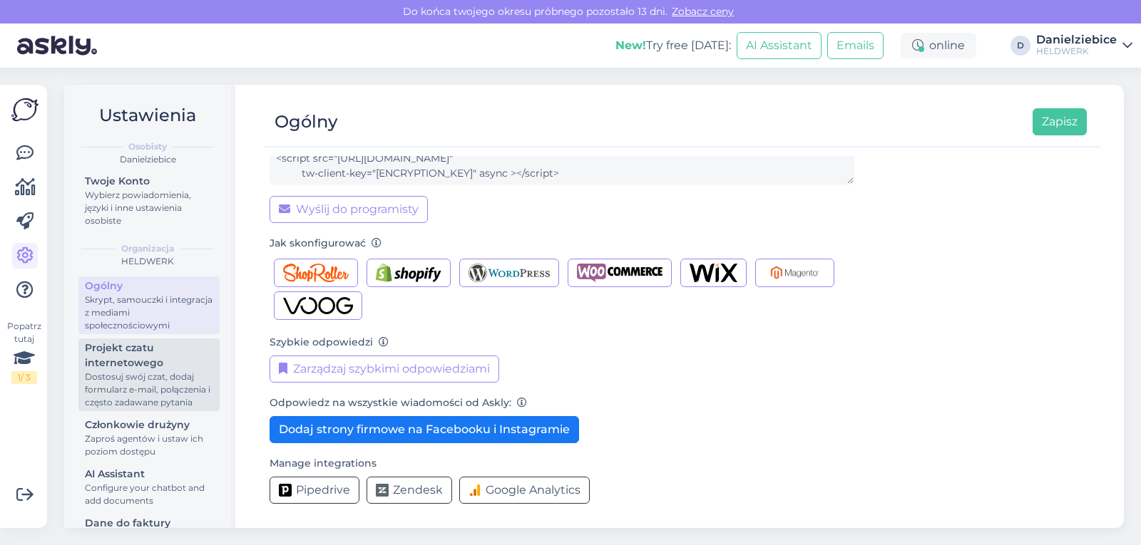
click at [105, 381] on div "Dostosuj swój czat, dodaj formularz e-mail, połączenia i często zadawane pytania" at bounding box center [149, 390] width 128 height 39
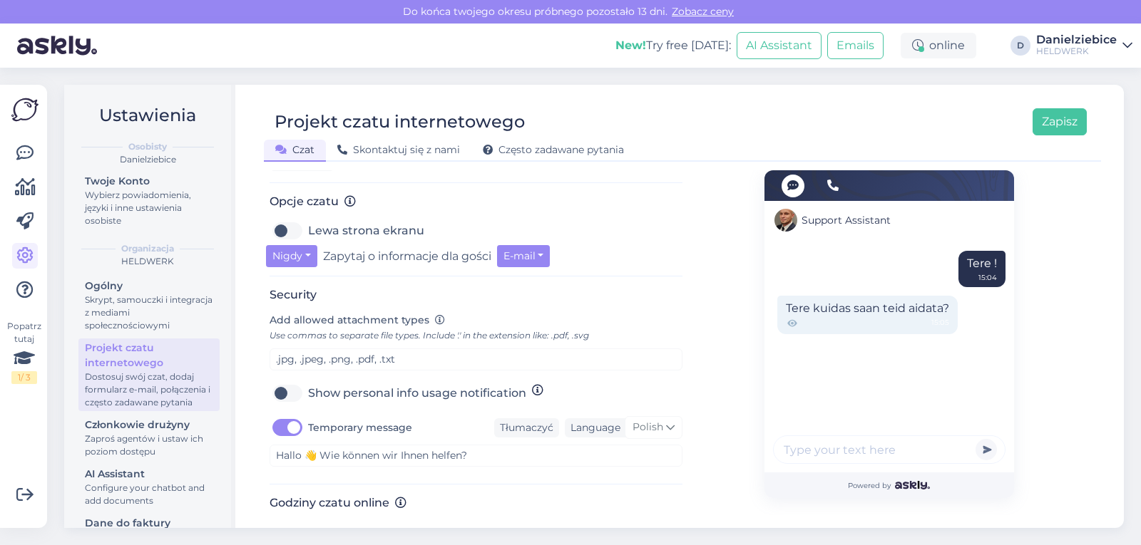
scroll to position [497, 0]
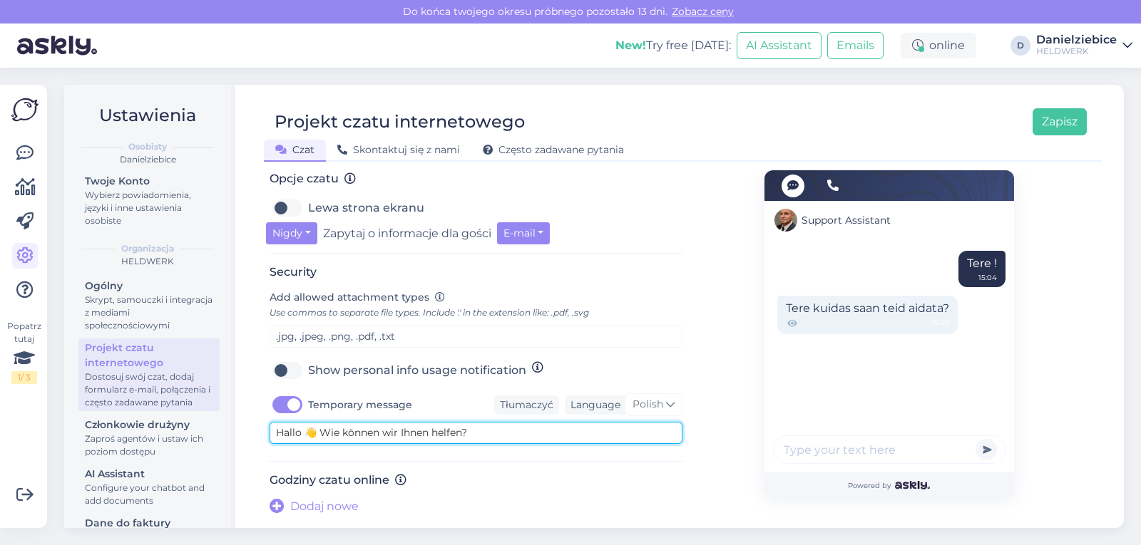
click at [481, 439] on textarea "Hallo 👋 Wie können wir Ihnen helfen?" at bounding box center [476, 433] width 413 height 22
drag, startPoint x: 497, startPoint y: 436, endPoint x: 275, endPoint y: 442, distance: 222.6
click at [275, 442] on textarea "Hallo 👋 Wie können wir Ihnen helfen?" at bounding box center [476, 433] width 413 height 22
paste textarea "Falls es zu lange dauert, hinterlassen Sie uns bitte Ihre WhatsApp-Nummer."
type textarea "Falls es zu lange dauert, hinterlassen Sie uns bitte Ihre WhatsApp-Nummer."
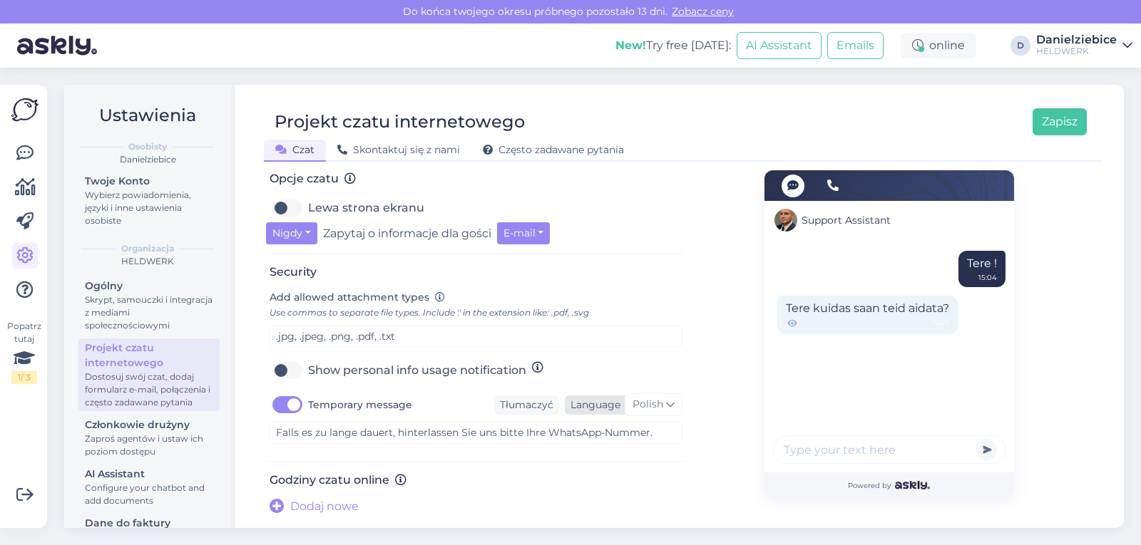
click at [650, 399] on span "Polish" at bounding box center [647, 405] width 31 height 16
type input "ge"
click at [608, 466] on link "German" at bounding box center [623, 468] width 81 height 23
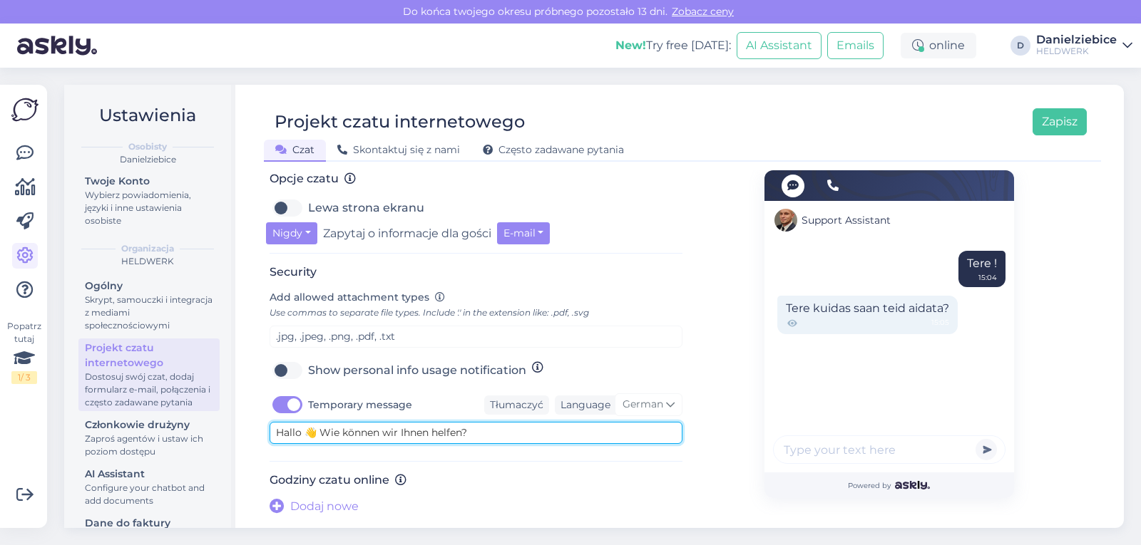
click at [498, 427] on textarea "Hallo 👋 Wie können wir Ihnen helfen?" at bounding box center [476, 433] width 413 height 22
drag, startPoint x: 513, startPoint y: 431, endPoint x: 225, endPoint y: 415, distance: 287.8
click at [225, 415] on div "Ustawienia Osobisty Danielziebice Twoje Konto Wybierz powiadomienia, języki i i…" at bounding box center [594, 307] width 1060 height 444
paste textarea "Falls es zu lange dauert, hinterlassen Sie uns bitte Ihre WhatsApp-Nummer."
type textarea "Falls es zu lange dauert, hinterlassen Sie uns bitte Ihre WhatsApp-Nummer."
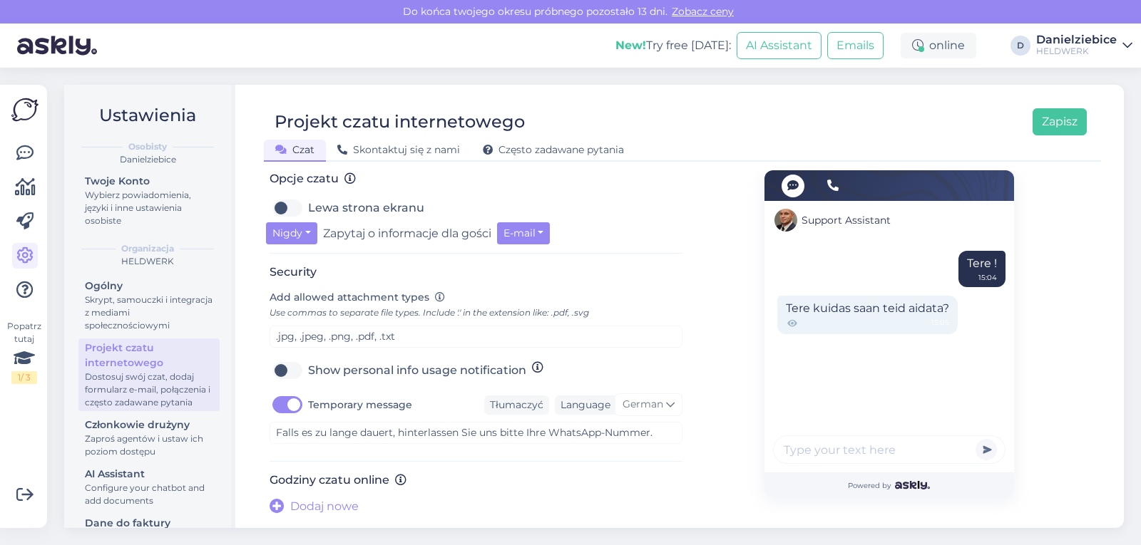
click at [707, 421] on div "Support Assistant Tere ! 15:04 Tere kuidas saan teid aidata? 15:05 Powered by" at bounding box center [888, 94] width 413 height 842
click at [1065, 123] on button "Zapisz" at bounding box center [1060, 121] width 54 height 27
click at [1061, 129] on button "Zapisz" at bounding box center [1060, 121] width 54 height 27
click at [660, 406] on div "German" at bounding box center [649, 405] width 68 height 23
click at [722, 326] on div "Support Assistant Tere ! 15:04 Tere kuidas saan teid aidata? 15:05 Powered by" at bounding box center [888, 94] width 413 height 842
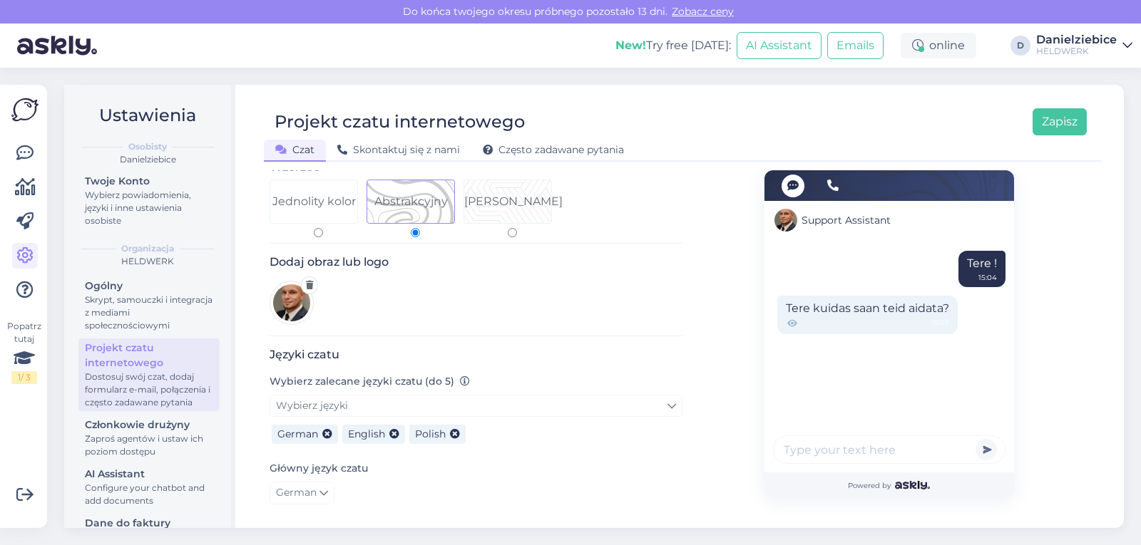
scroll to position [0, 0]
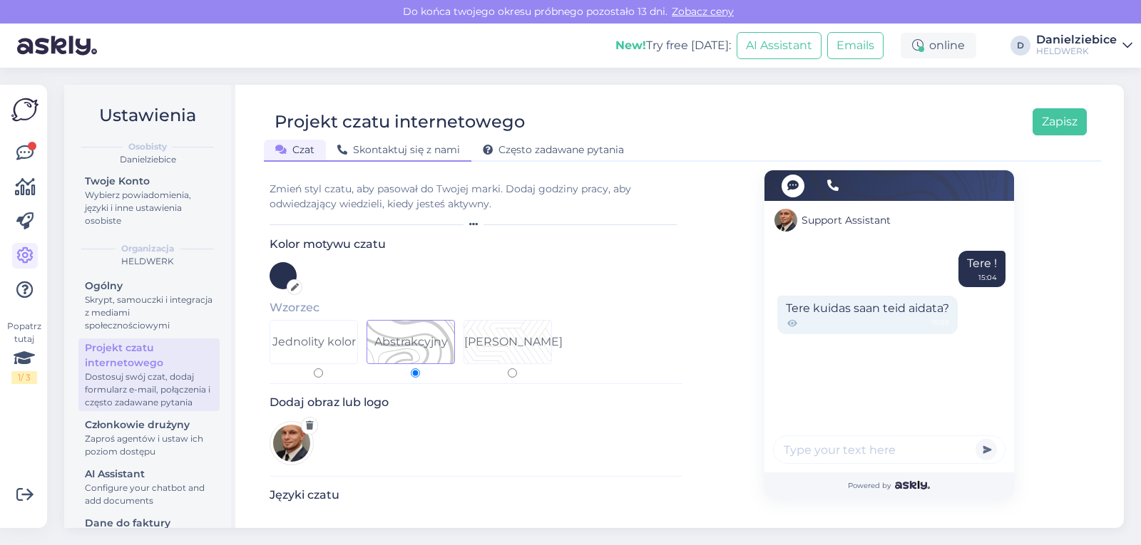
click at [391, 154] on span "Skontaktuj się z nami" at bounding box center [398, 149] width 123 height 13
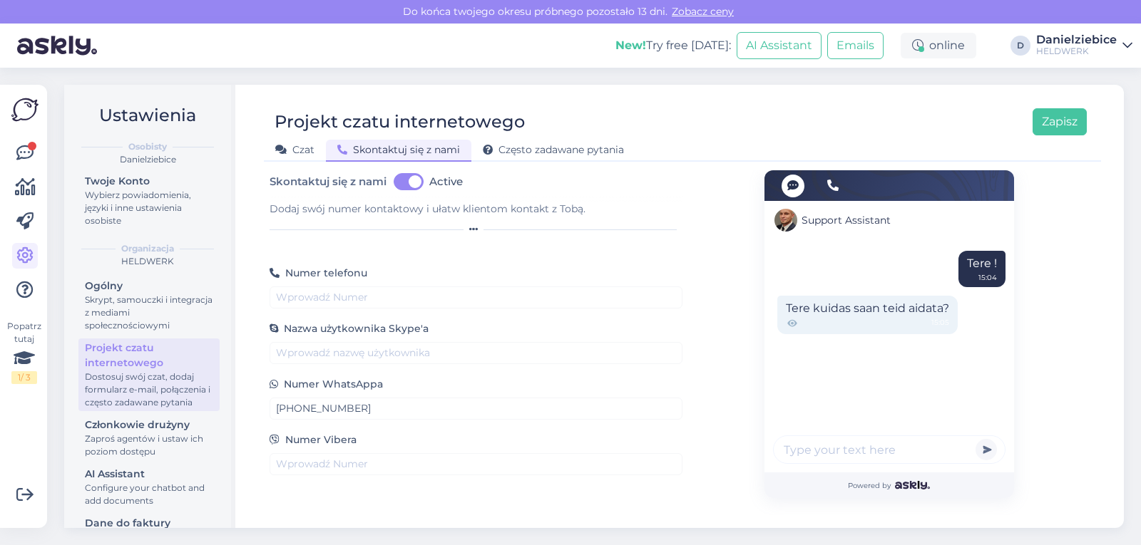
click at [1117, 42] on link "Danielziebice HELDWERK" at bounding box center [1084, 45] width 96 height 23
click at [952, 39] on div "online" at bounding box center [939, 46] width 76 height 26
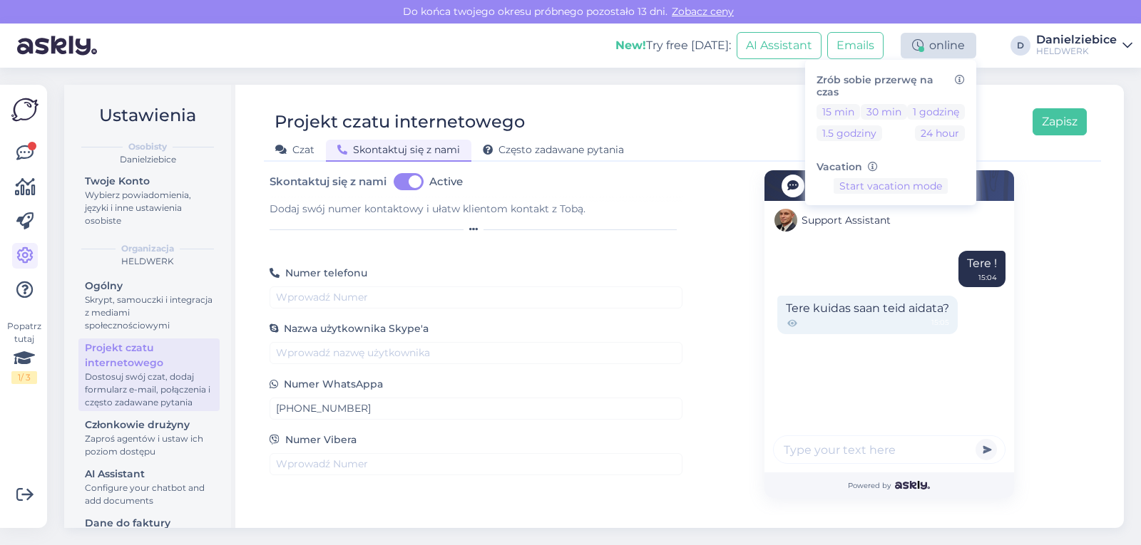
click at [952, 39] on div "online" at bounding box center [939, 46] width 76 height 26
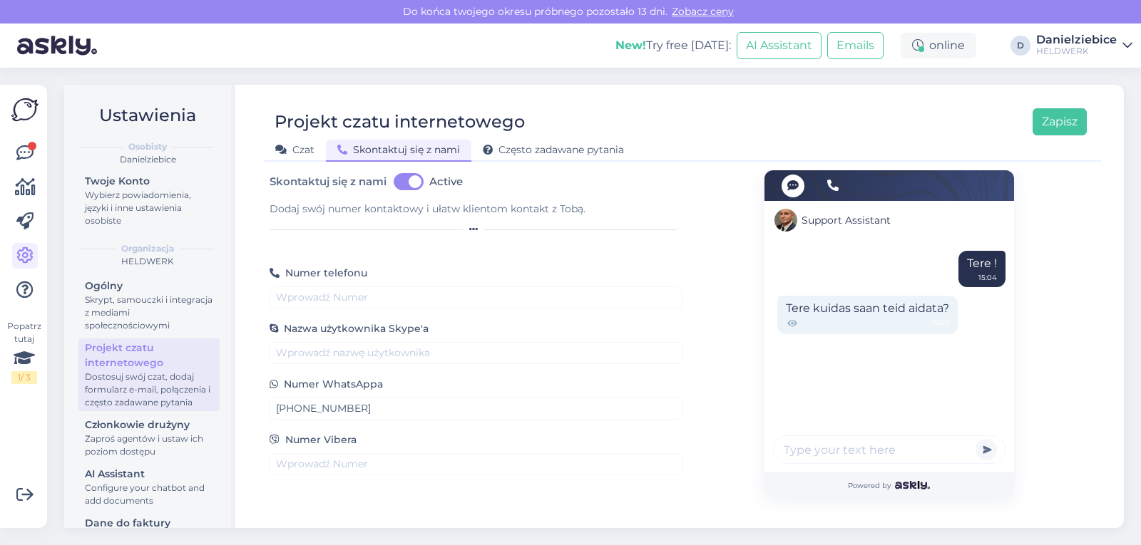
click at [687, 43] on div "New! Try free today:" at bounding box center [673, 45] width 116 height 17
click at [645, 46] on b "New!" at bounding box center [630, 46] width 31 height 14
click at [22, 376] on div "1 / 3" at bounding box center [24, 378] width 26 height 13
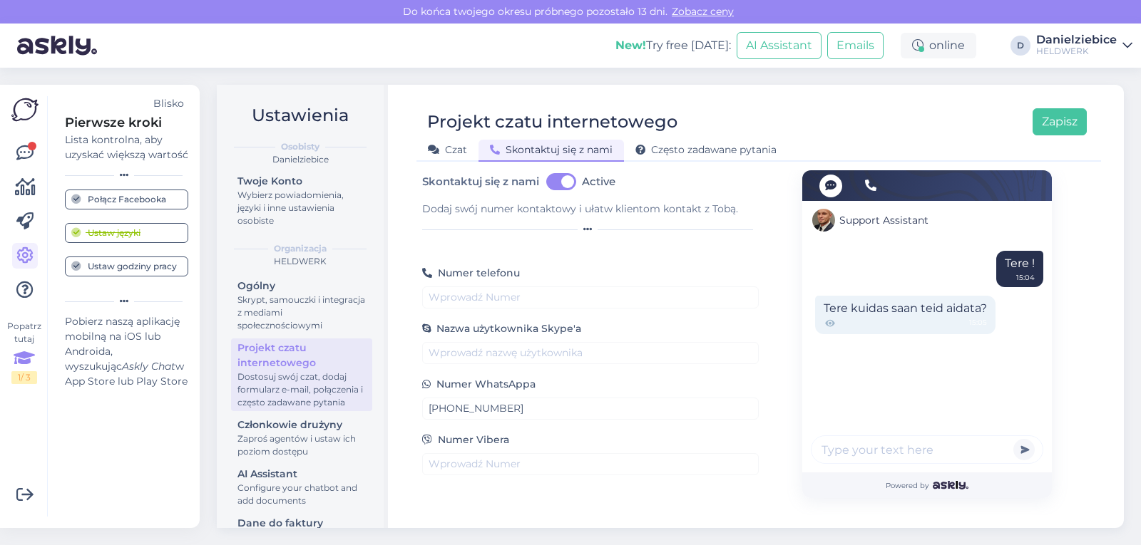
click at [134, 266] on div "Ustaw godziny pracy" at bounding box center [124, 266] width 106 height 13
click at [103, 270] on div "Ustaw godziny pracy" at bounding box center [124, 266] width 106 height 13
click at [147, 342] on div "Pobierz naszą aplikację mobilną na iOS lub Androida, wyszukując Askly Chat w Ap…" at bounding box center [126, 351] width 123 height 75
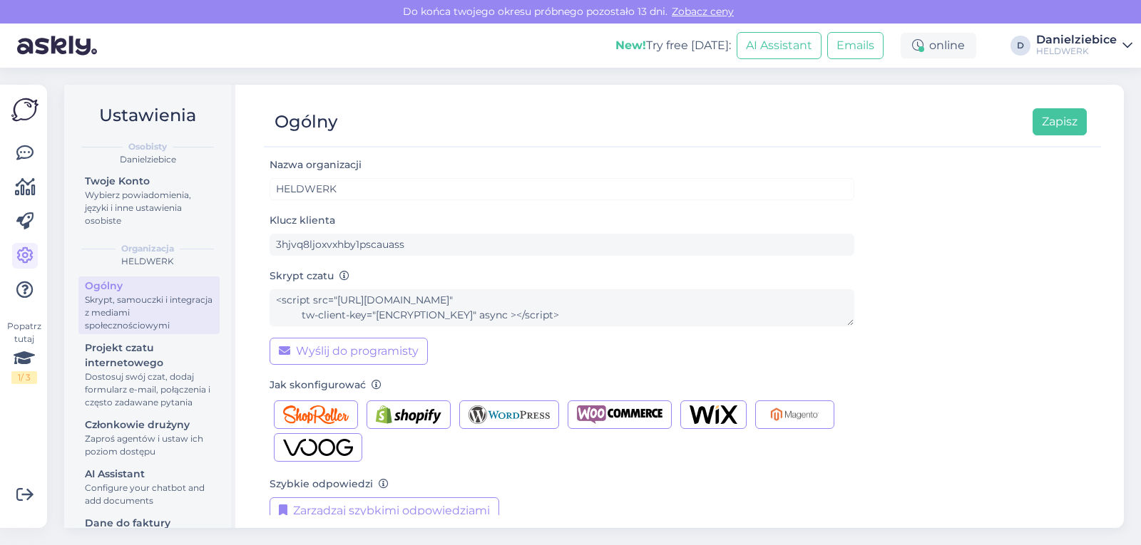
scroll to position [56, 0]
